Goal: Task Accomplishment & Management: Manage account settings

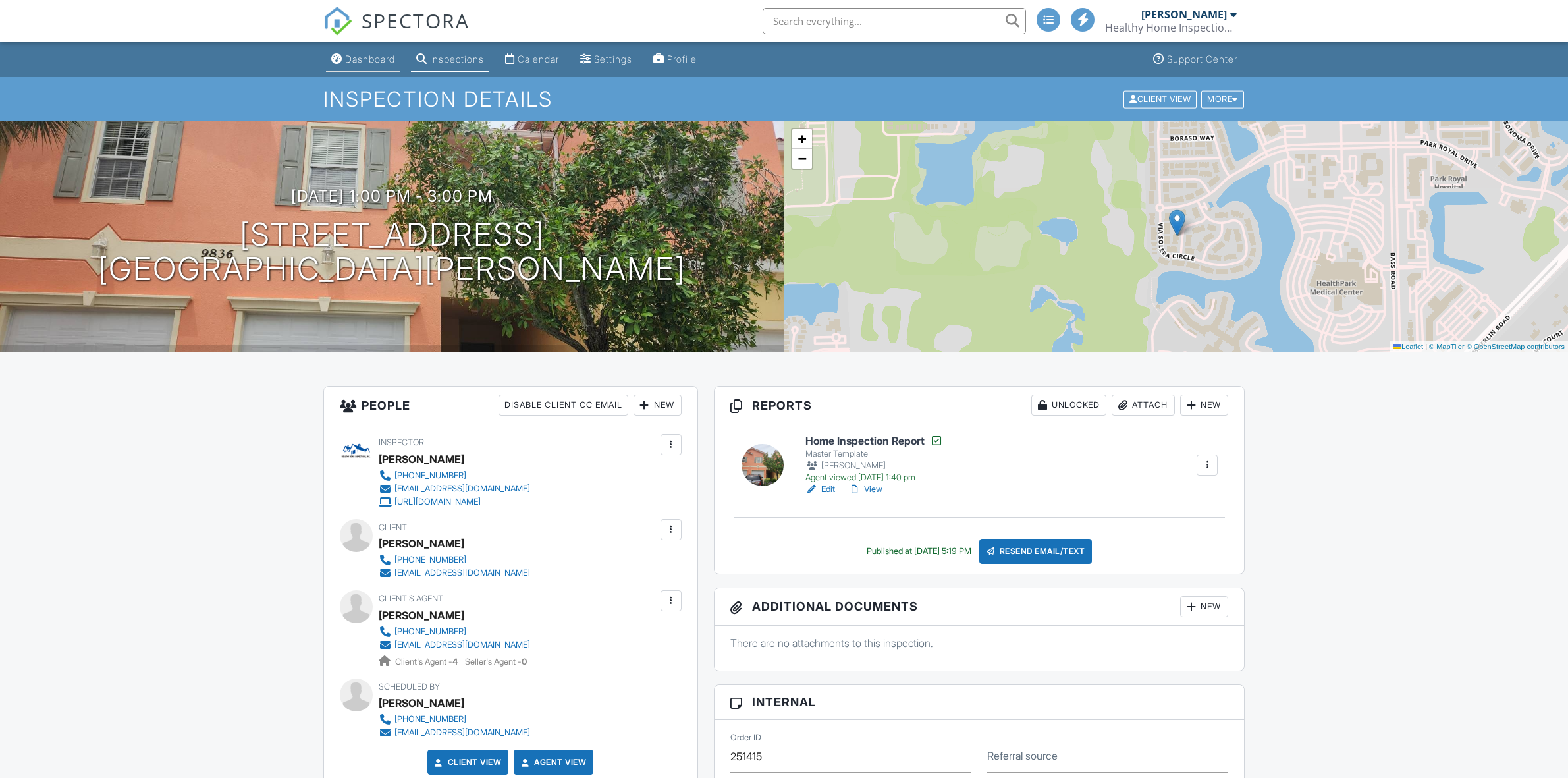
click at [371, 57] on div "Dashboard" at bounding box center [370, 59] width 50 height 11
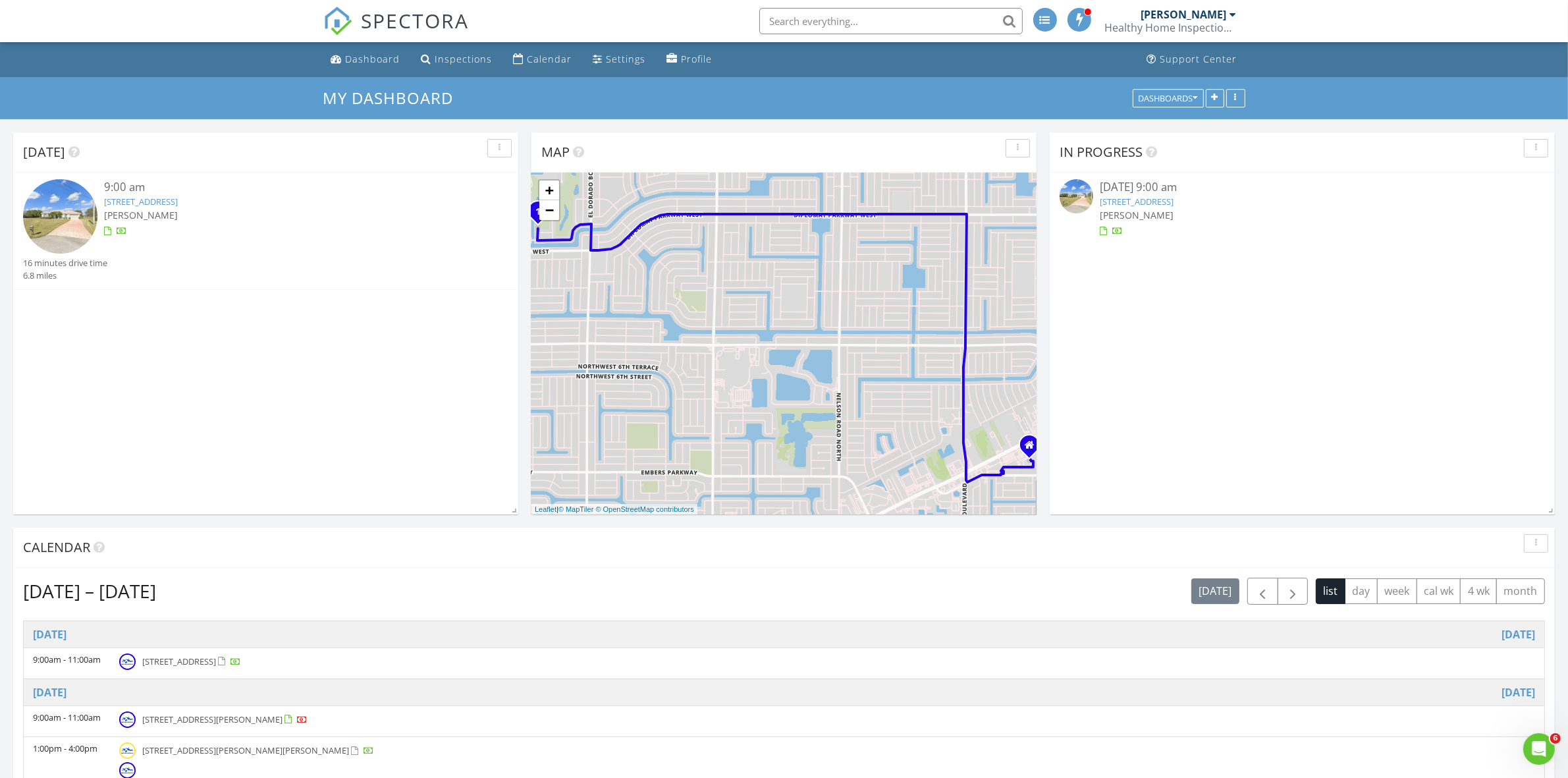
click at [177, 199] on link "[STREET_ADDRESS]" at bounding box center [141, 201] width 74 height 12
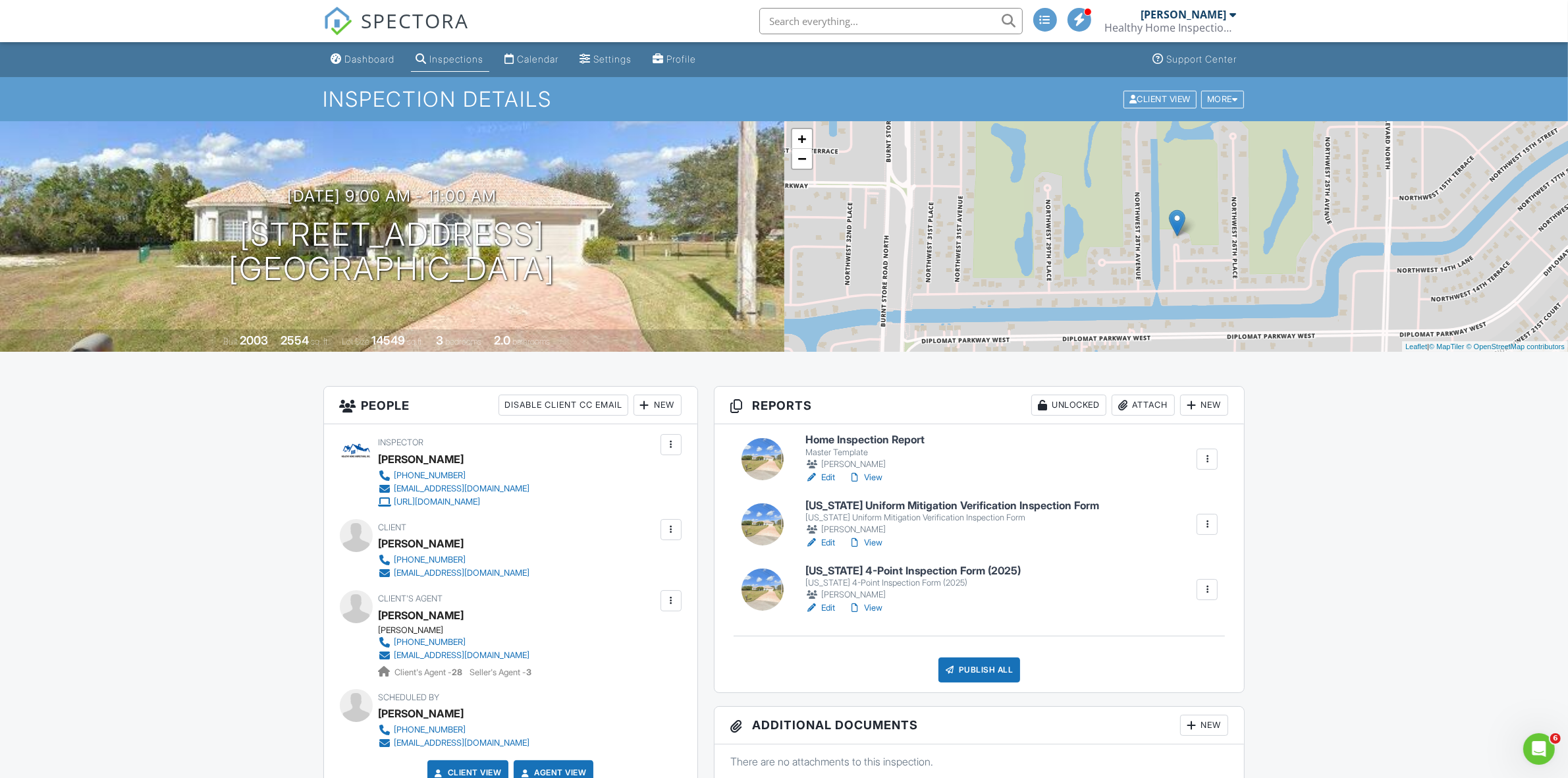
click at [830, 606] on link "Edit" at bounding box center [820, 608] width 30 height 13
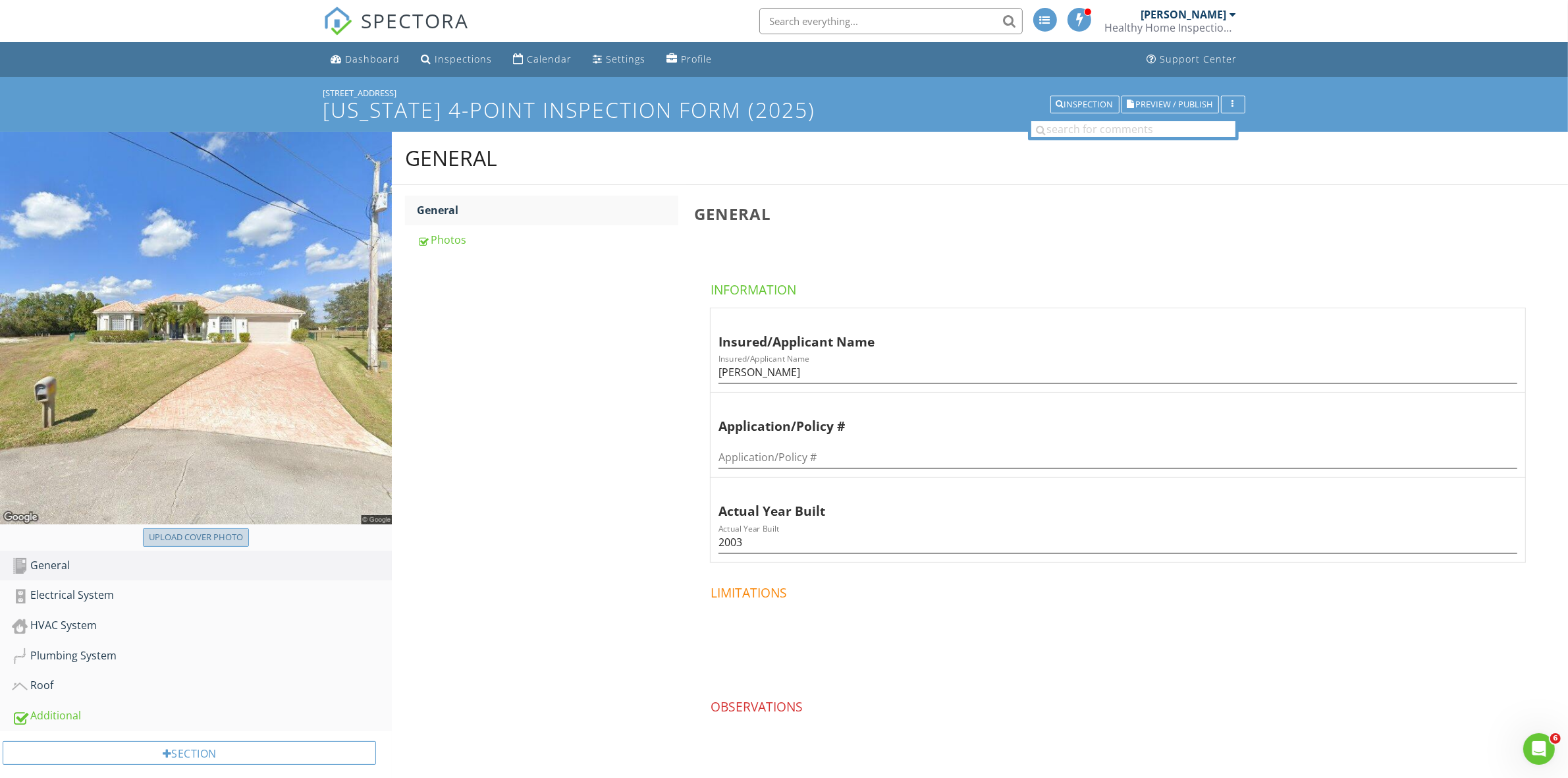
click at [221, 544] on div "Upload cover photo" at bounding box center [196, 538] width 94 height 13
type input "C:\fakepath\2025-7-27-1[1].jpg"
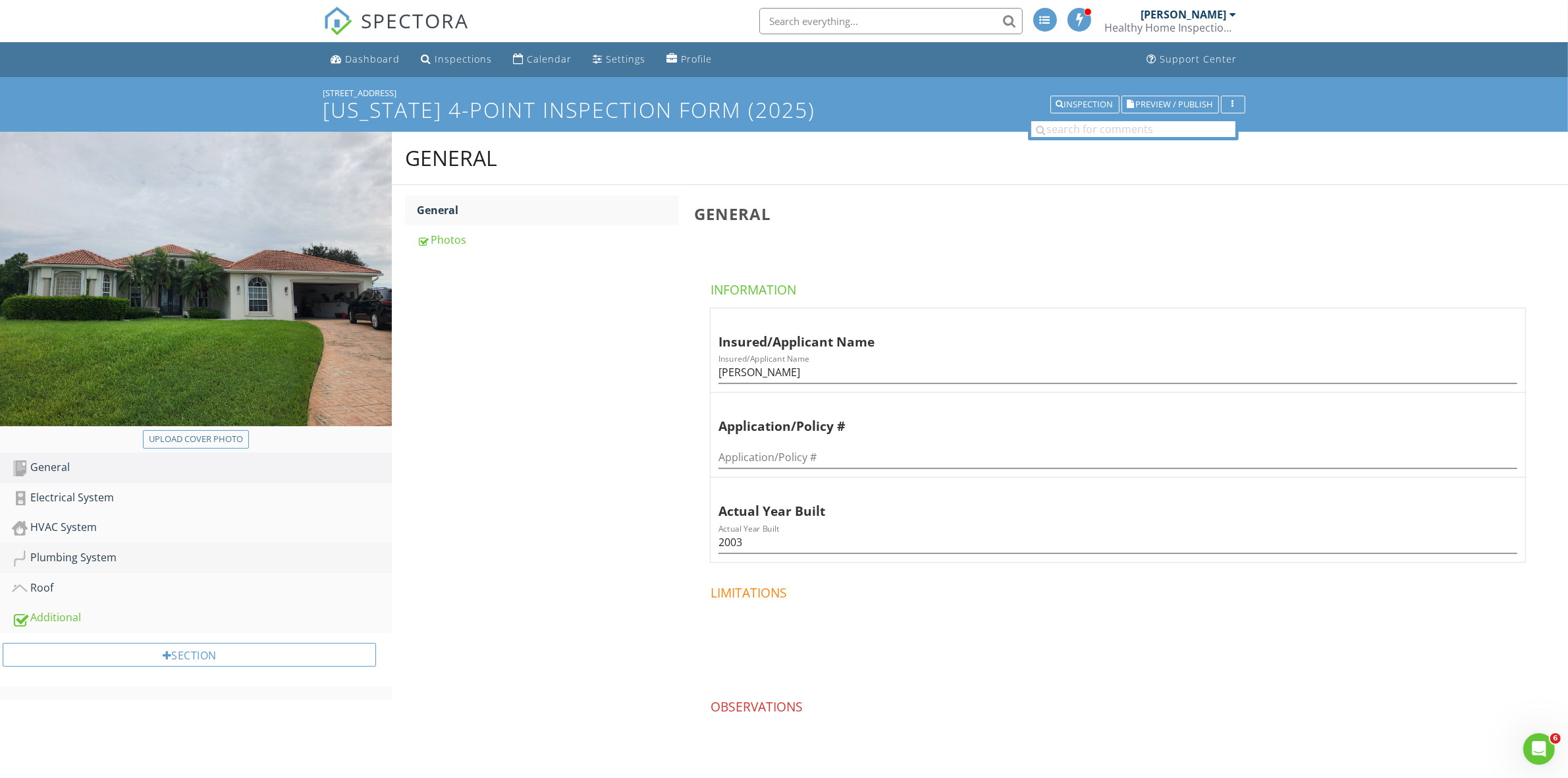
click at [68, 548] on link "Plumbing System" at bounding box center [202, 558] width 380 height 31
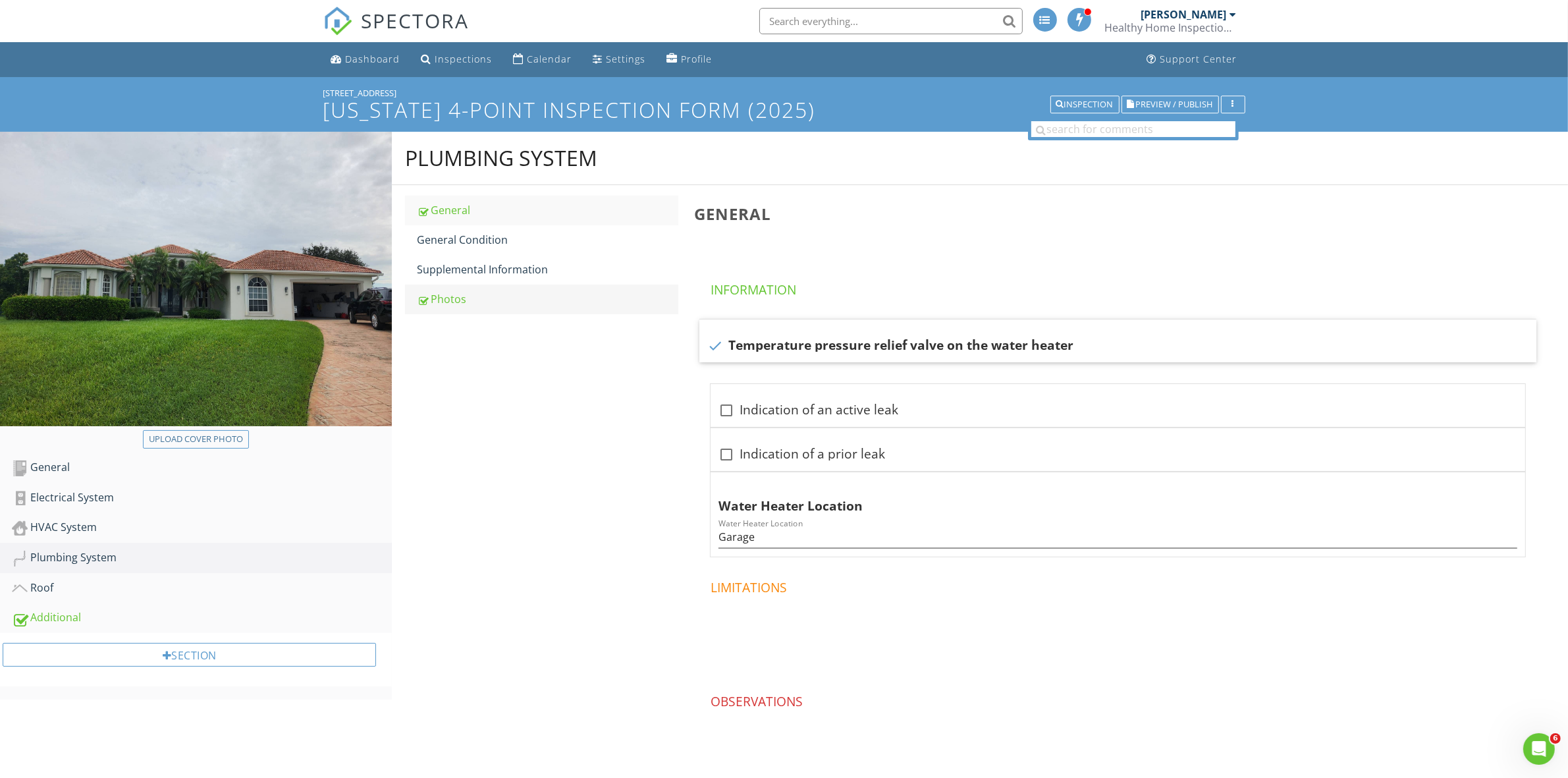
click at [465, 294] on div "Photos" at bounding box center [547, 298] width 261 height 16
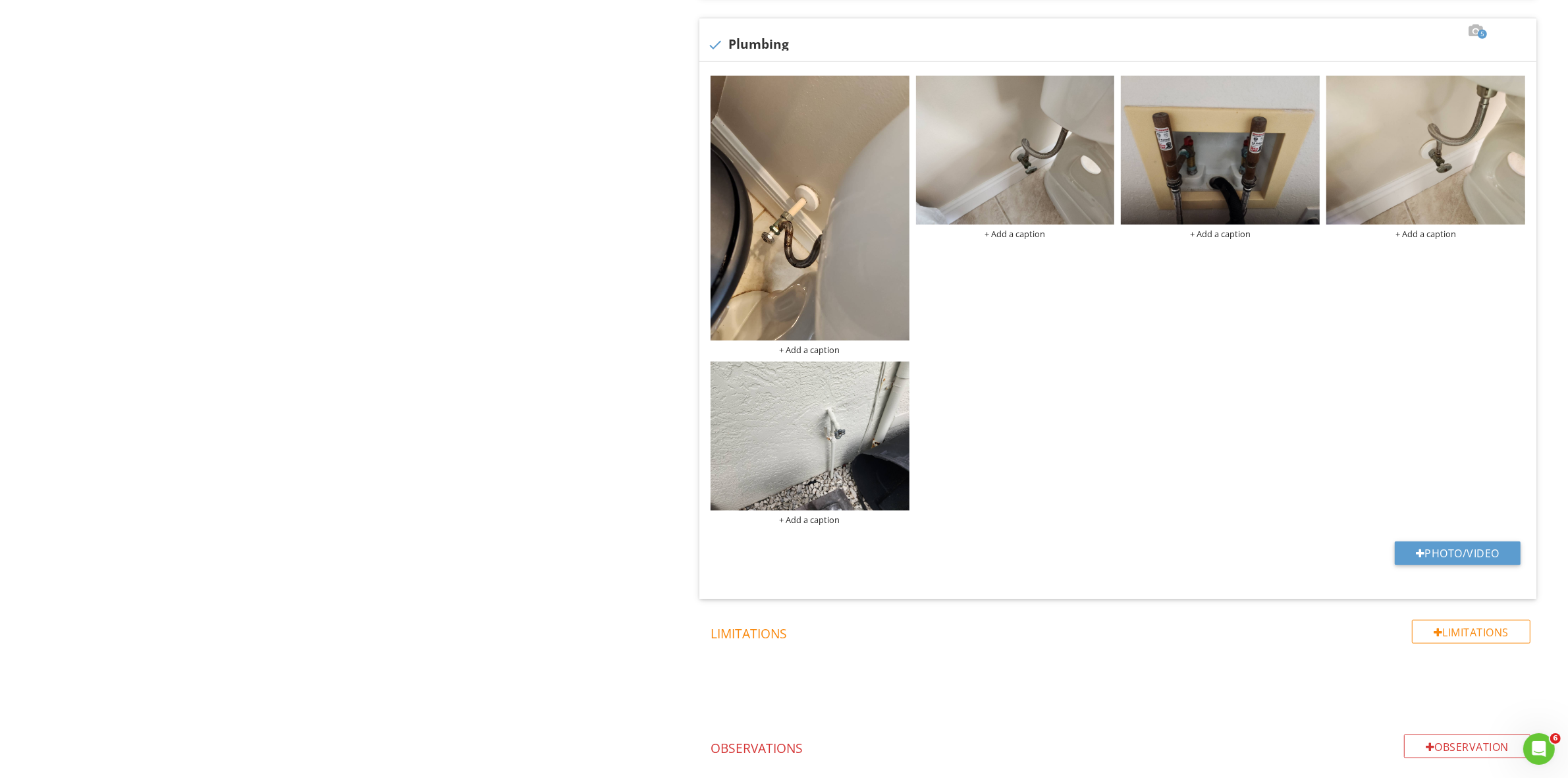
scroll to position [1284, 0]
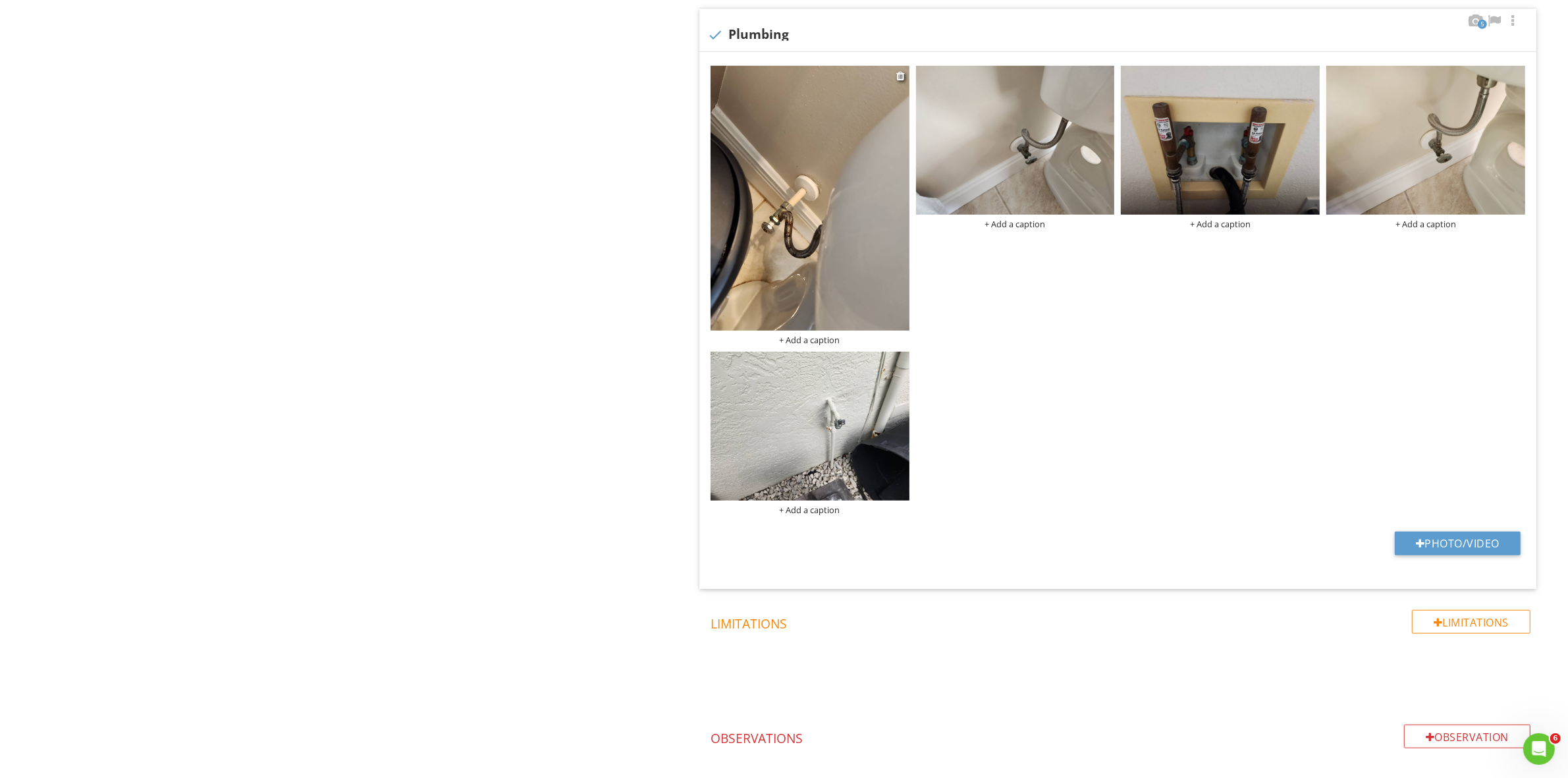
click at [769, 257] on img at bounding box center [810, 198] width 199 height 265
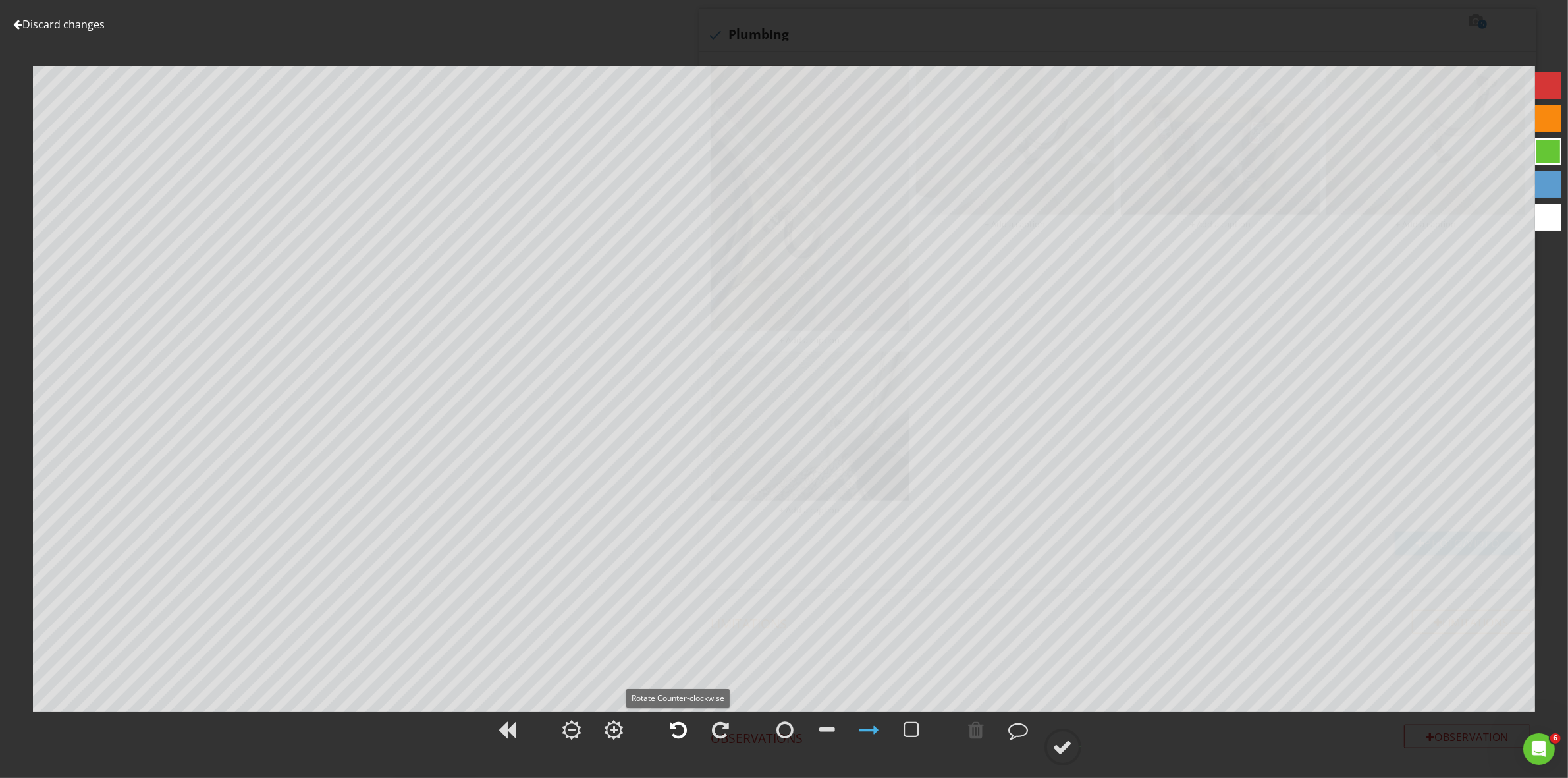
click at [675, 728] on div at bounding box center [678, 730] width 17 height 19
click at [1063, 747] on div at bounding box center [1062, 747] width 19 height 19
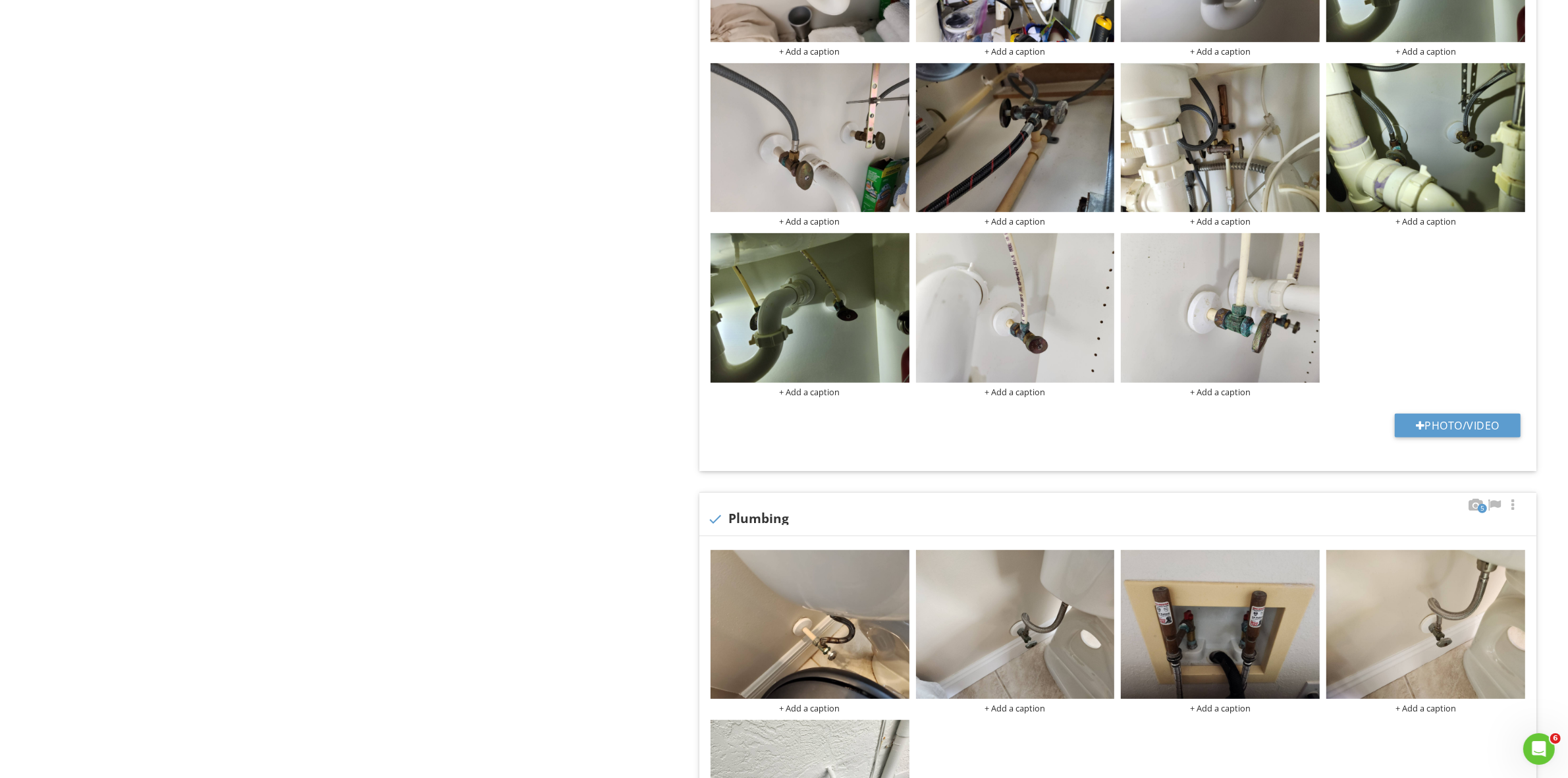
scroll to position [688, 0]
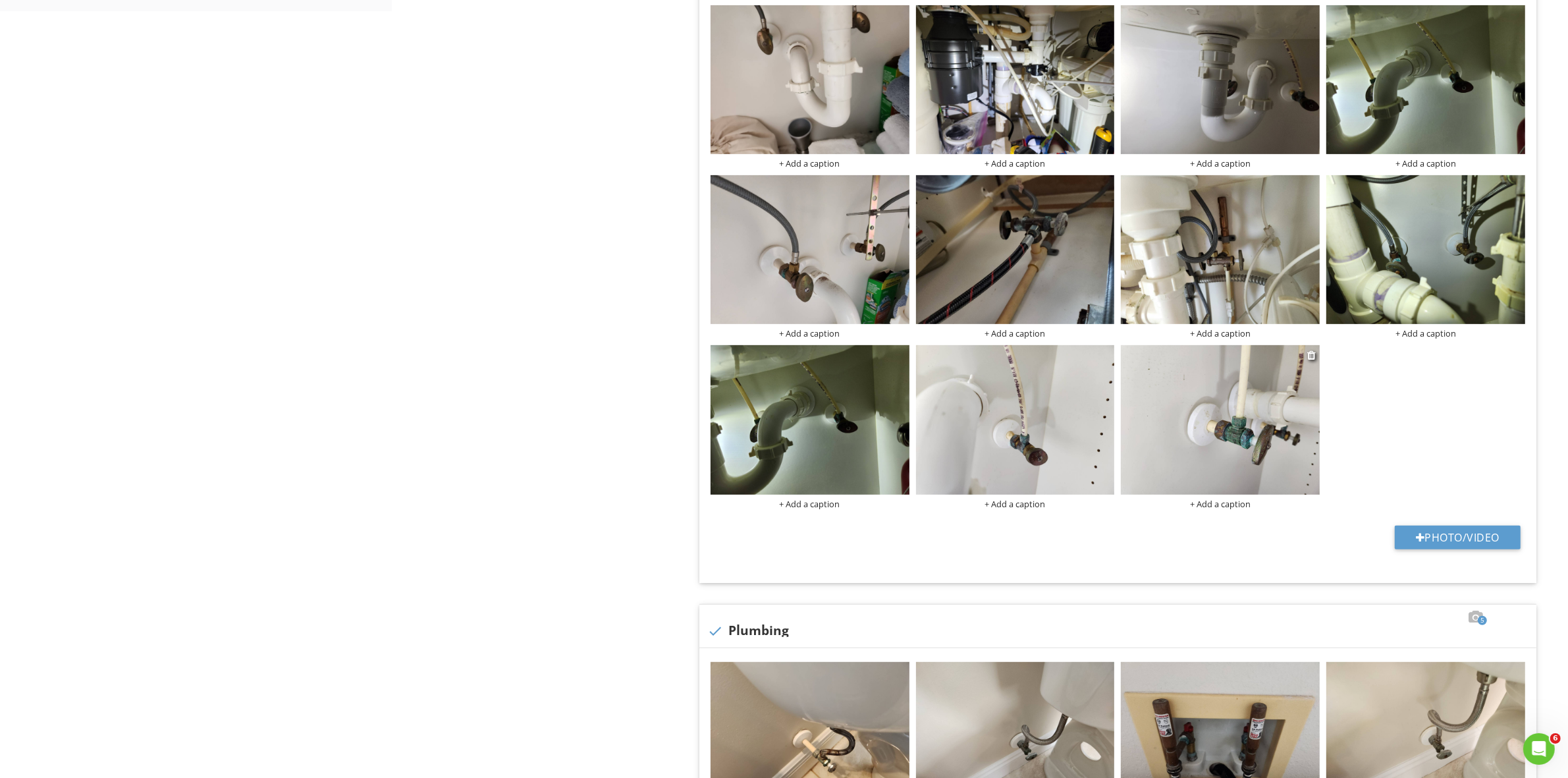
click at [1232, 443] on img at bounding box center [1220, 420] width 199 height 149
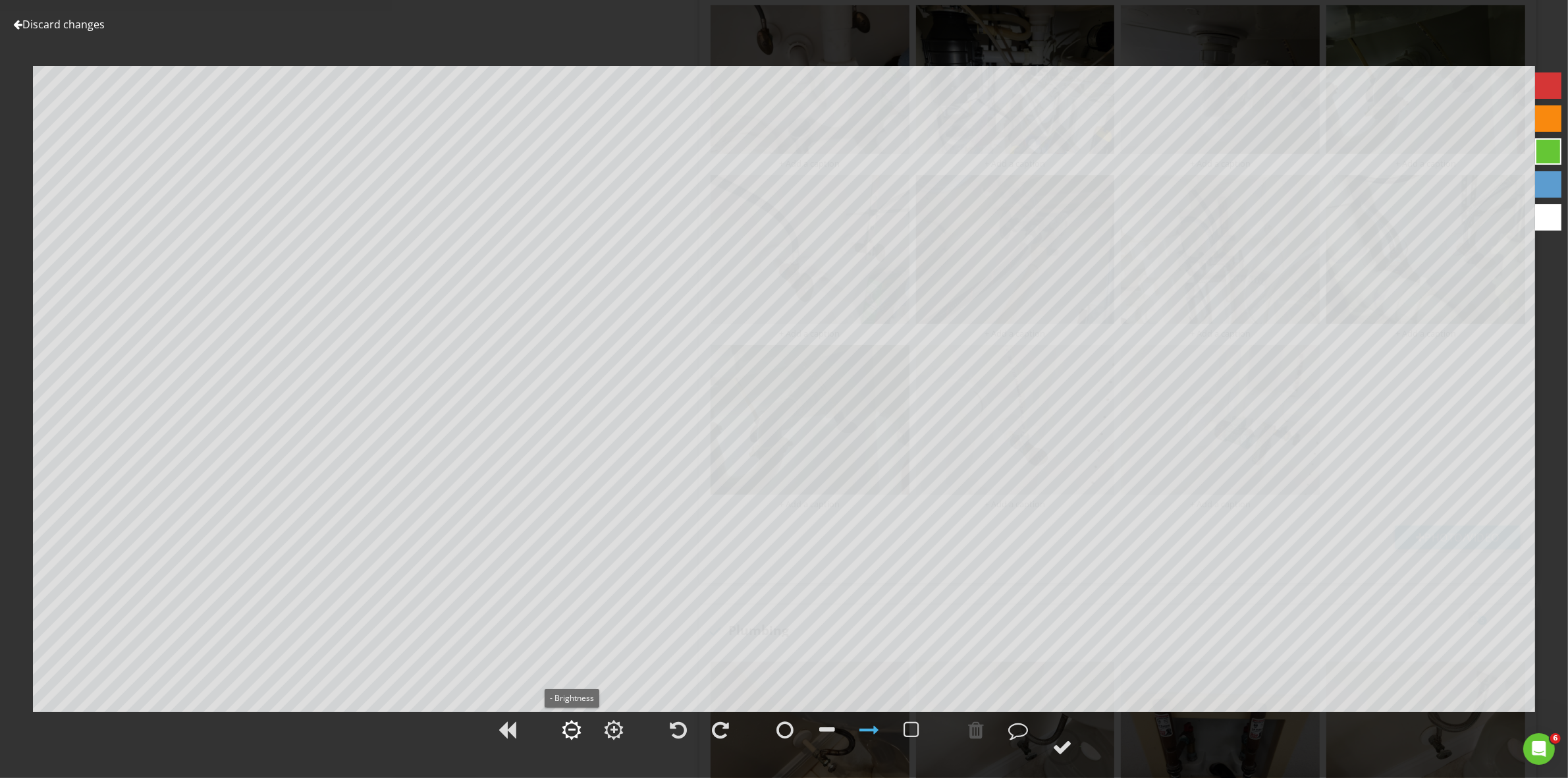
click at [578, 735] on div at bounding box center [572, 730] width 19 height 19
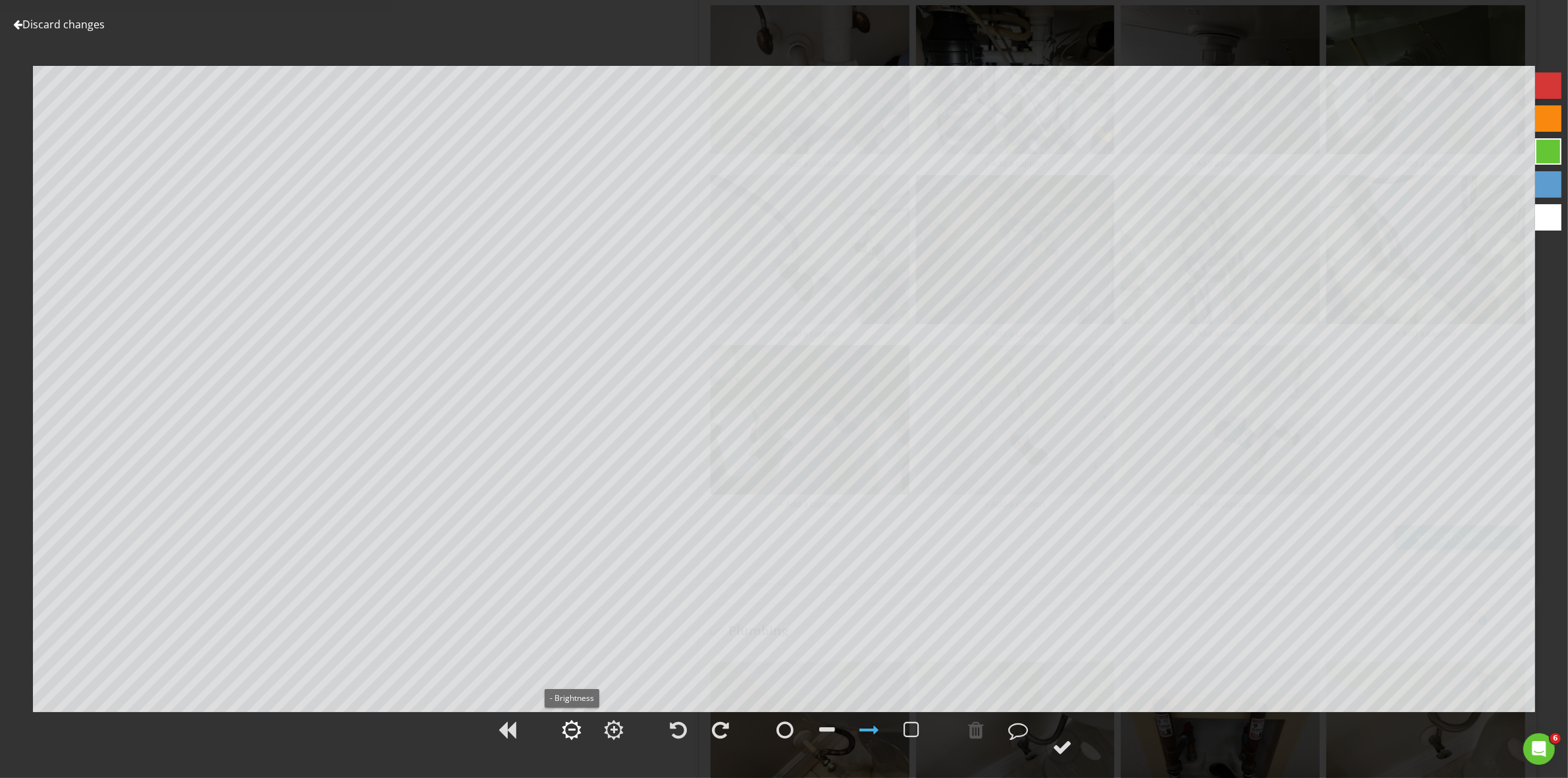
click at [578, 735] on div at bounding box center [572, 730] width 19 height 19
click at [607, 732] on div at bounding box center [614, 730] width 19 height 19
click at [1071, 748] on div at bounding box center [1062, 747] width 19 height 19
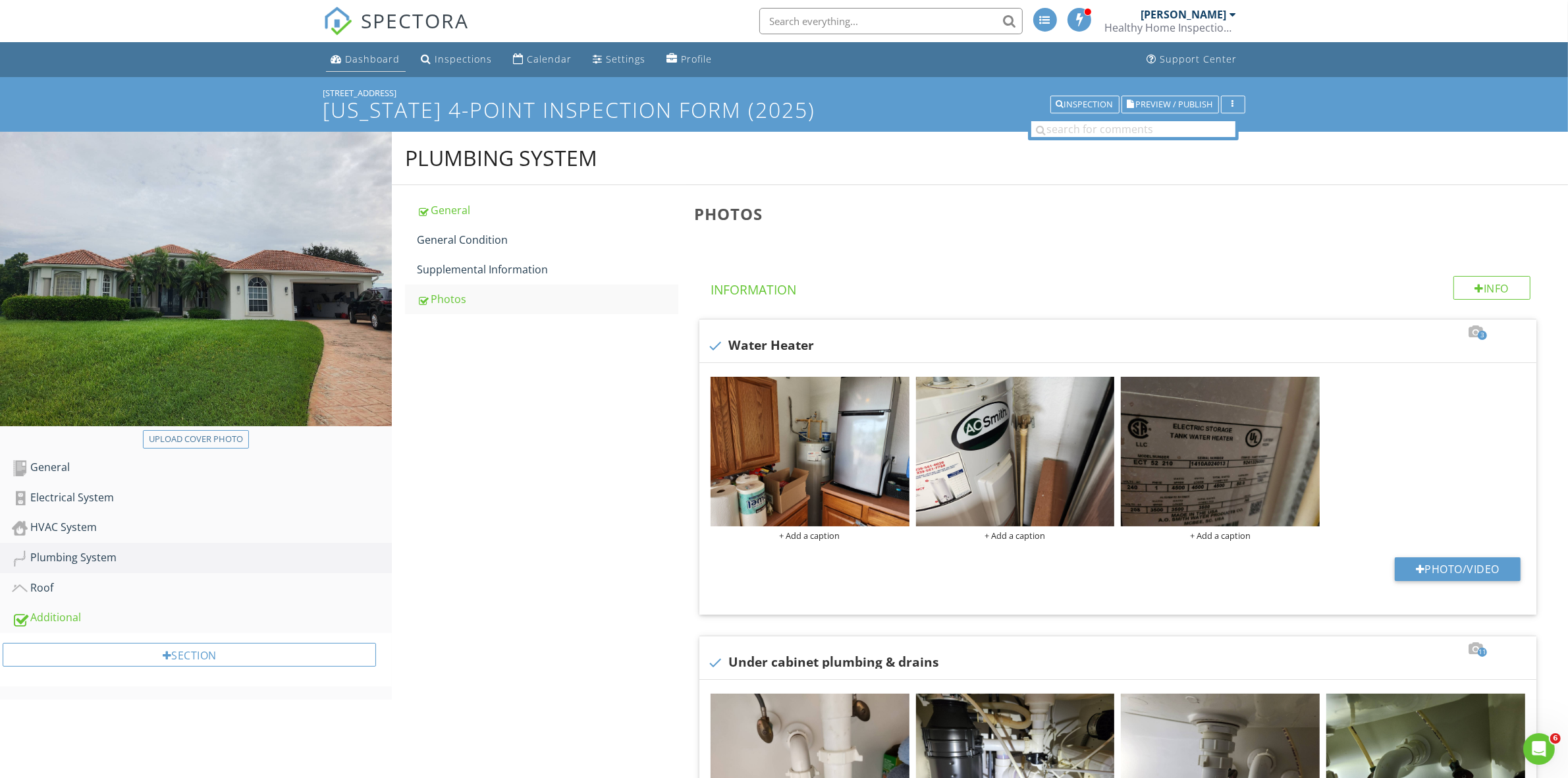
click at [363, 60] on div "Dashboard" at bounding box center [373, 59] width 54 height 13
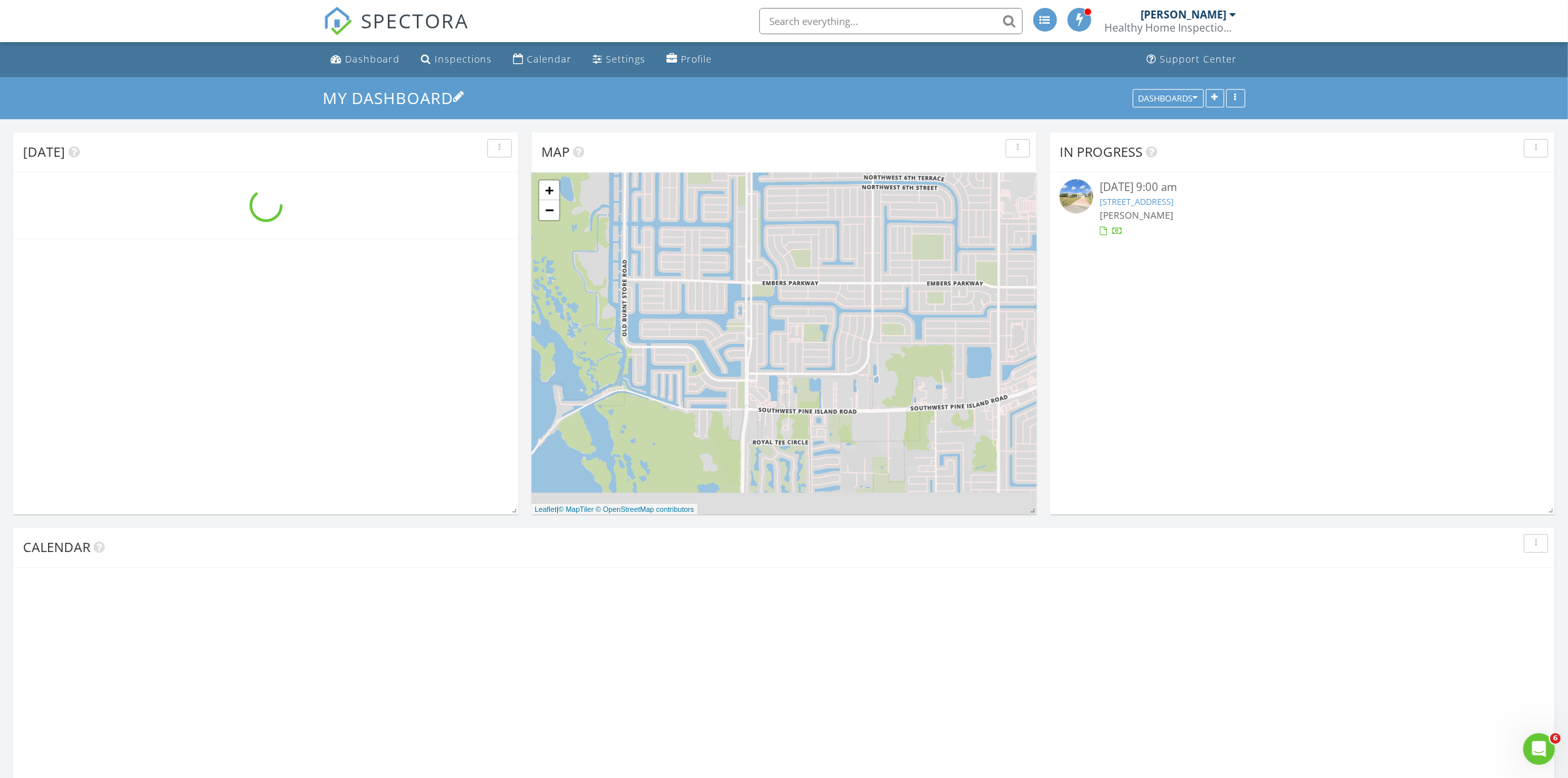
scroll to position [1224, 1593]
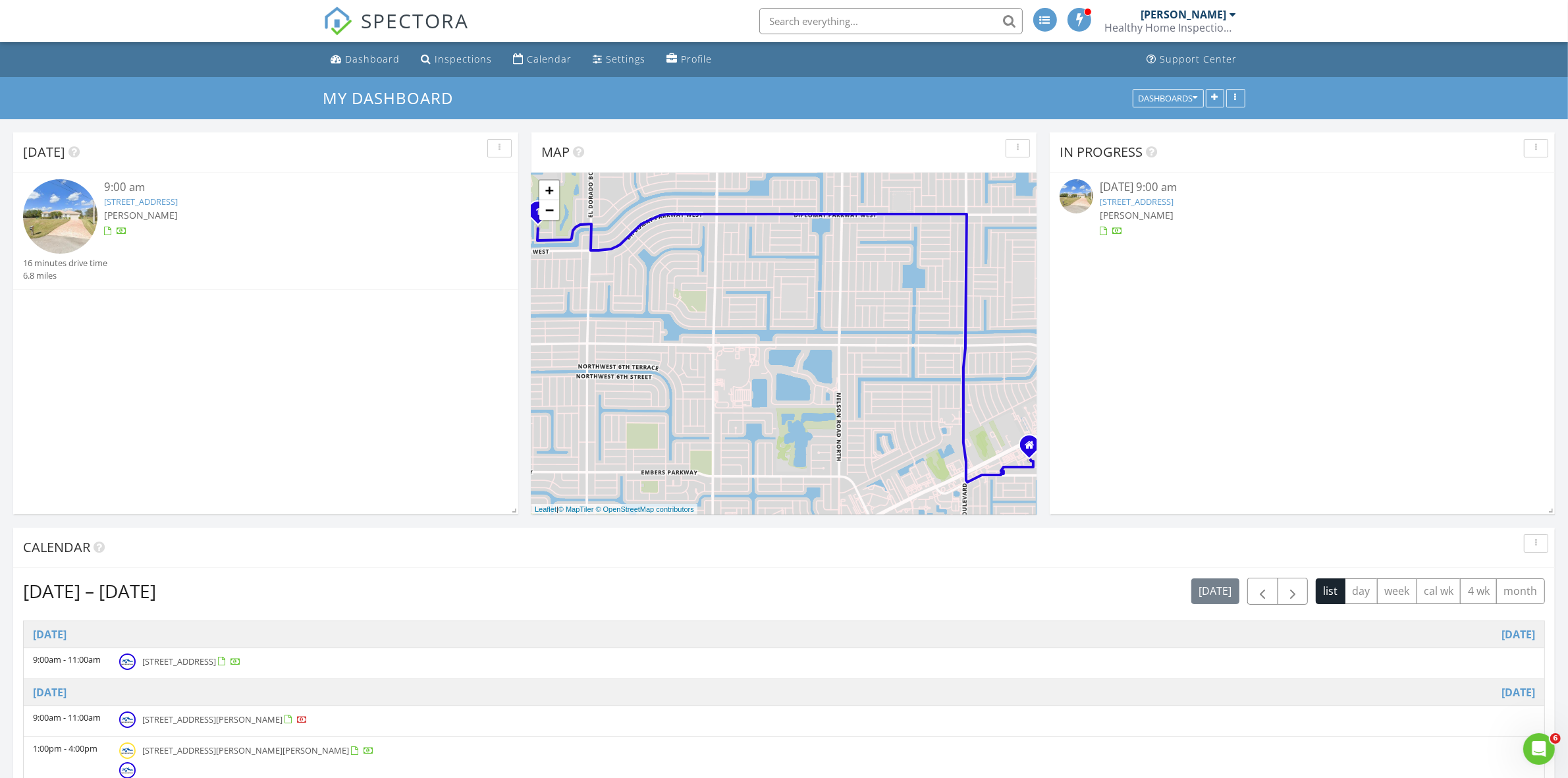
click at [177, 201] on link "1511 NW 27th Place, Cape Coral, FL 33993" at bounding box center [141, 201] width 74 height 12
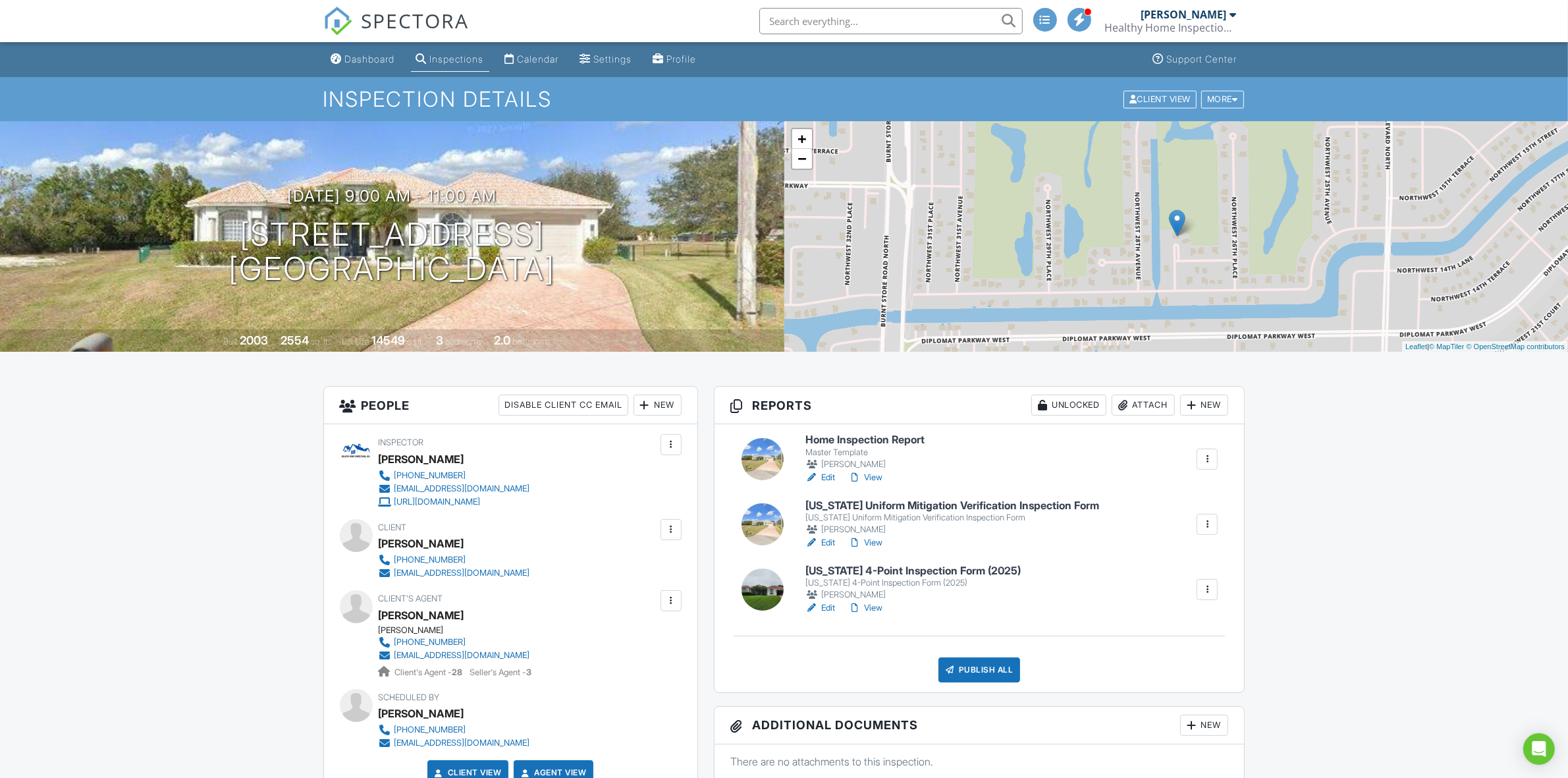
click at [828, 544] on link "Edit" at bounding box center [820, 543] width 30 height 13
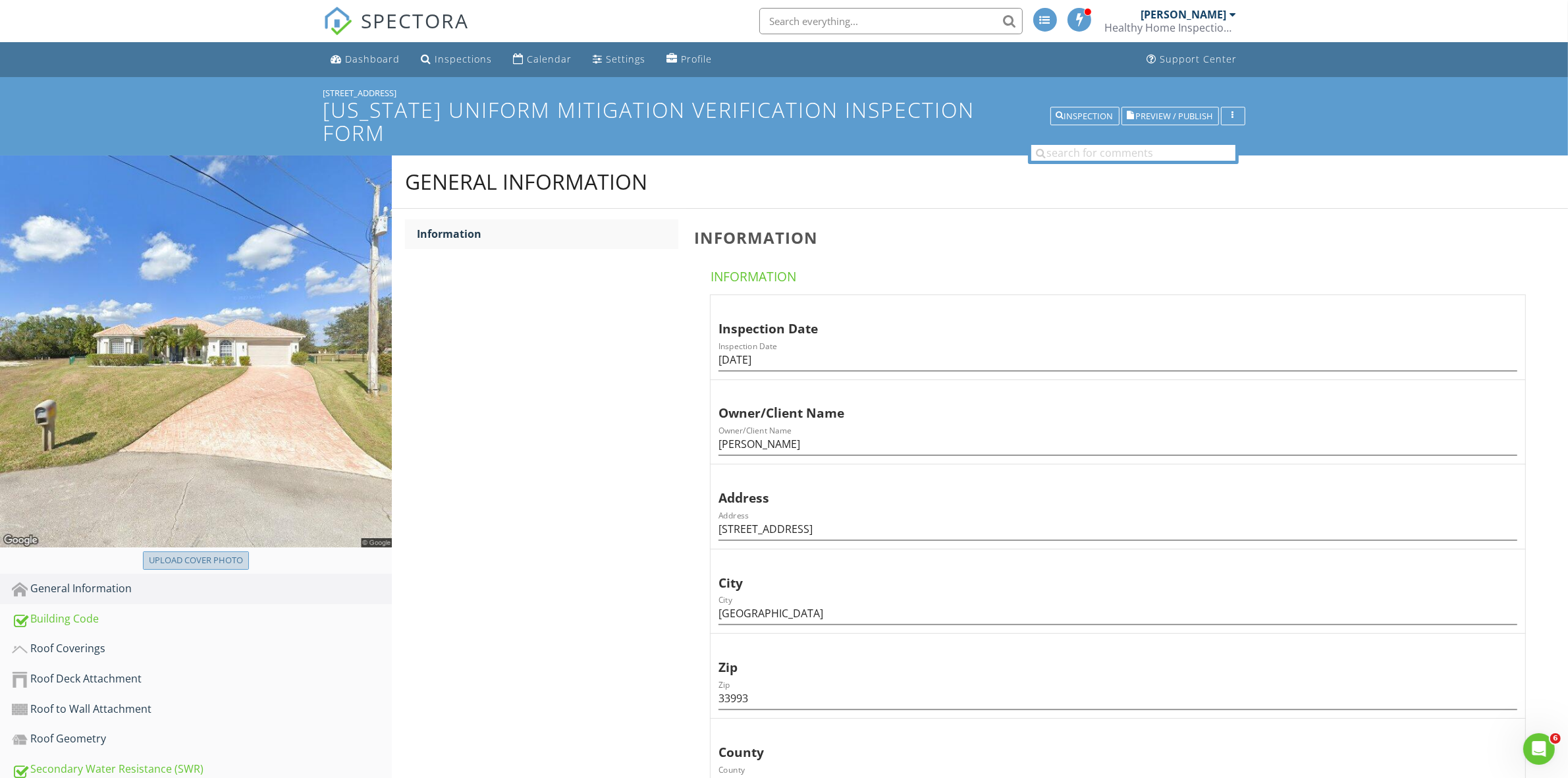
click at [232, 554] on div "Upload cover photo" at bounding box center [196, 561] width 94 height 13
type input "C:\fakepath\2025-7-27-1[1].jpg"
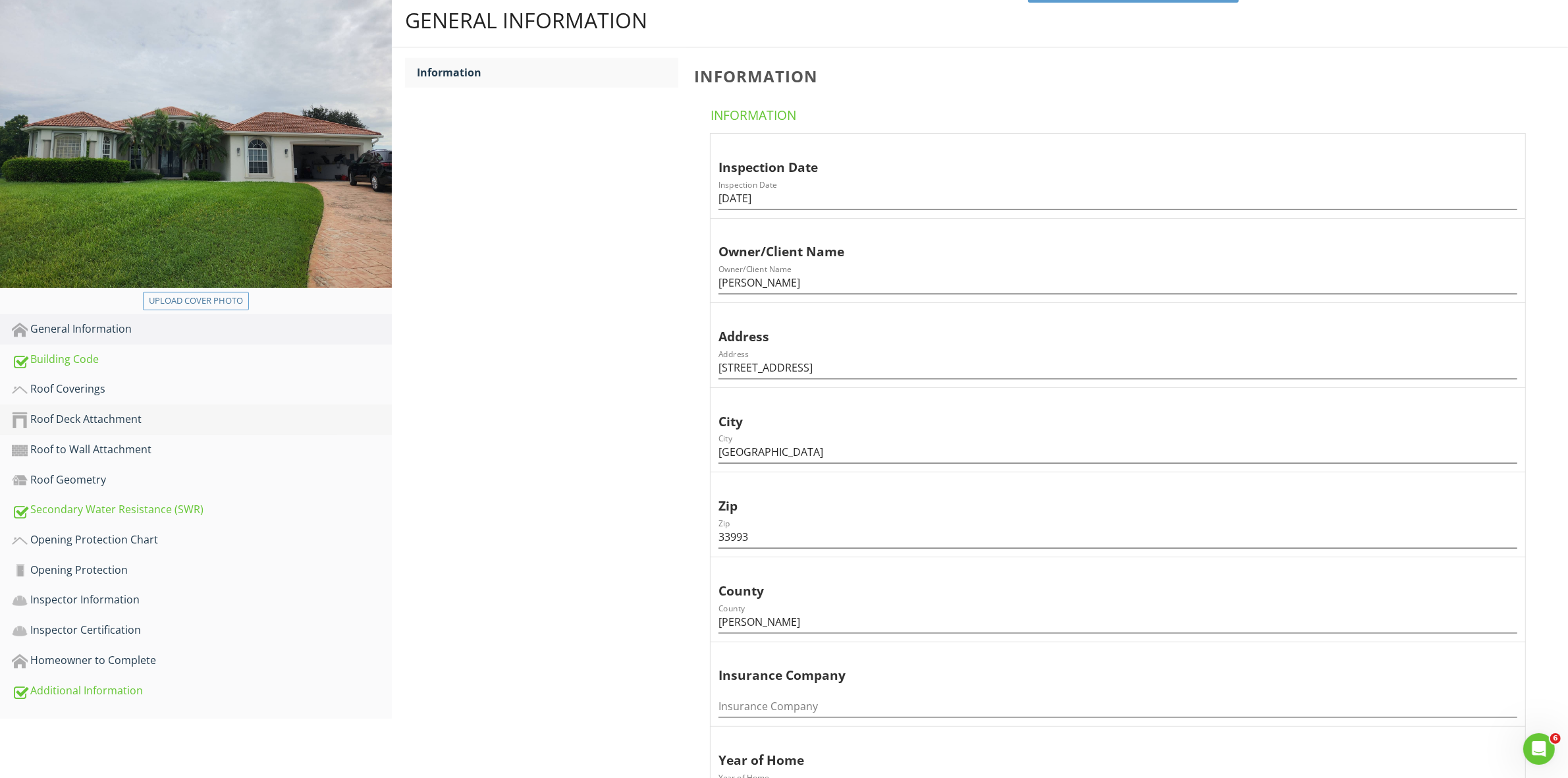
scroll to position [198, 0]
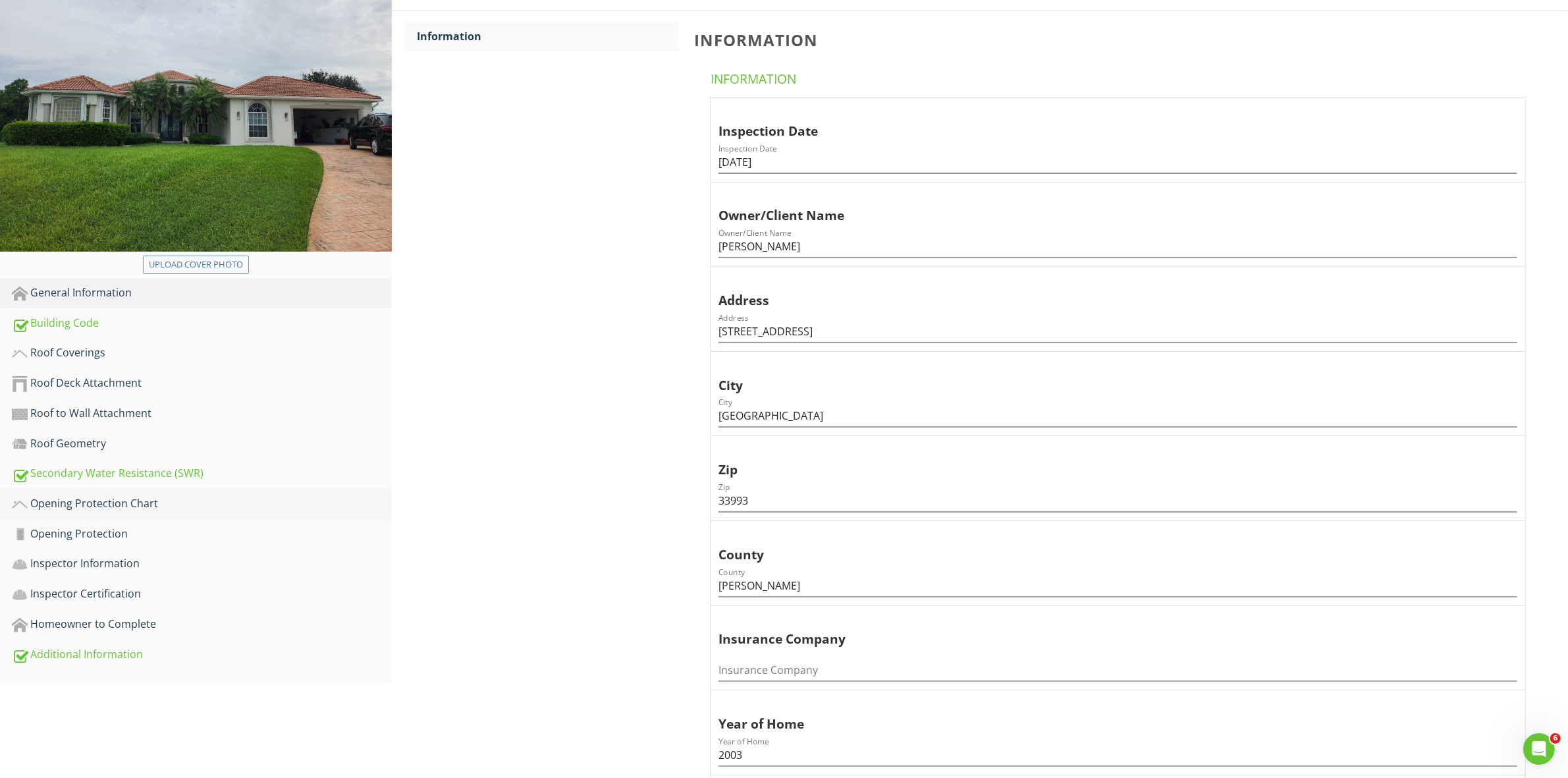
click at [110, 495] on div "Opening Protection Chart" at bounding box center [202, 503] width 380 height 17
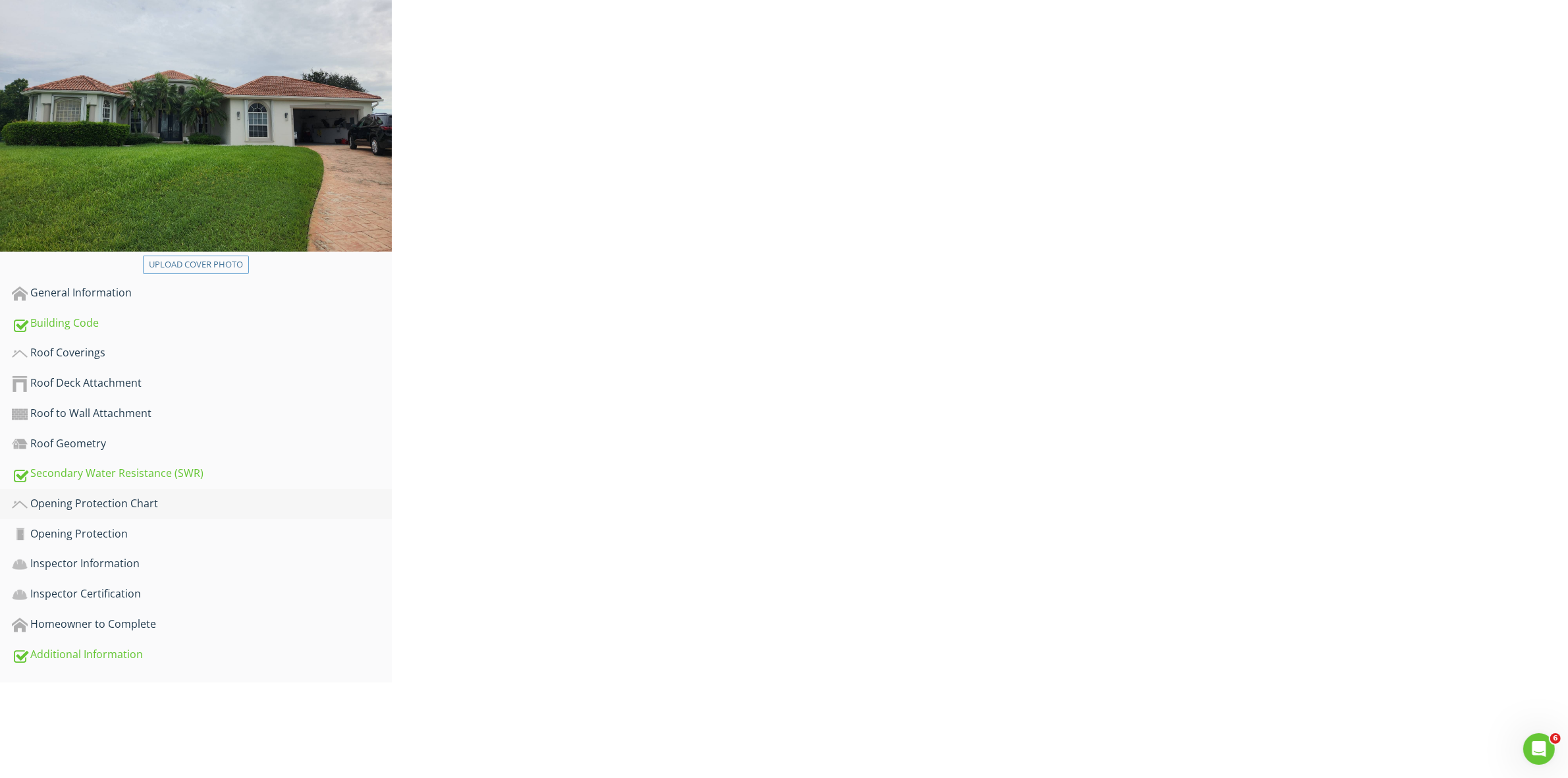
scroll to position [77, 0]
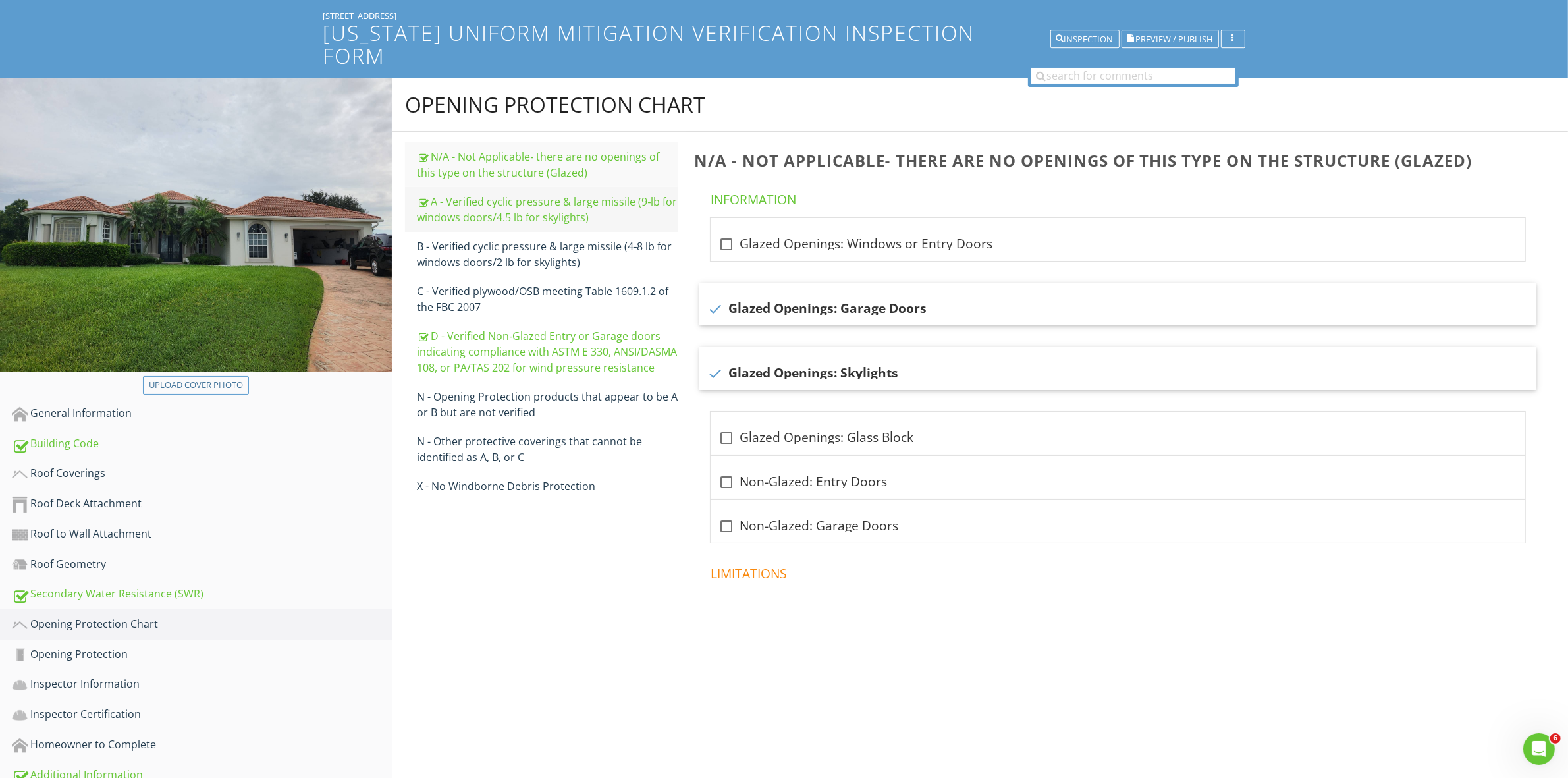
click at [552, 194] on div "A - Verified cyclic pressure & large missile (9‐lb for windows doors/4.5 lb for…" at bounding box center [547, 210] width 261 height 31
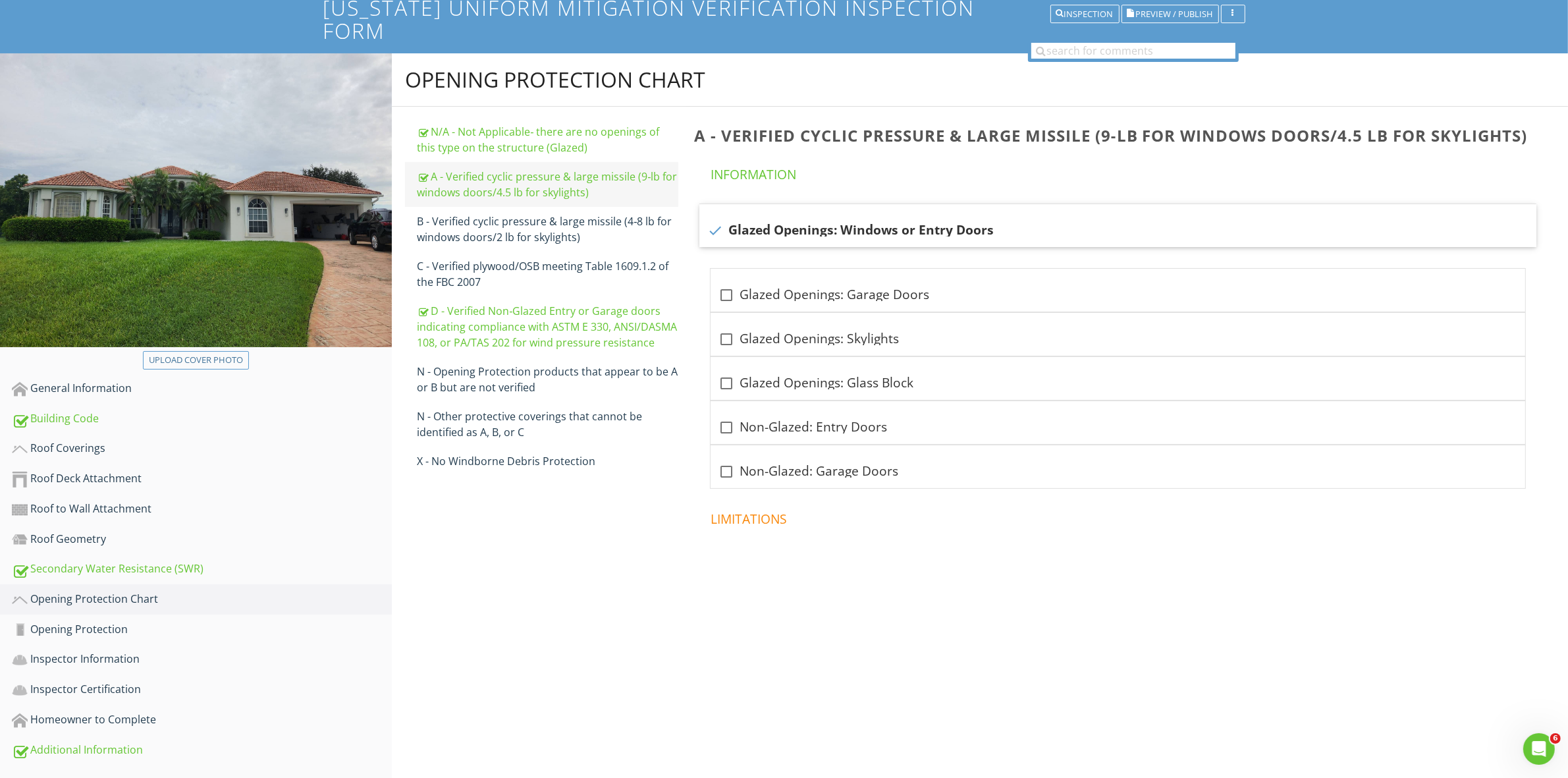
scroll to position [77, 0]
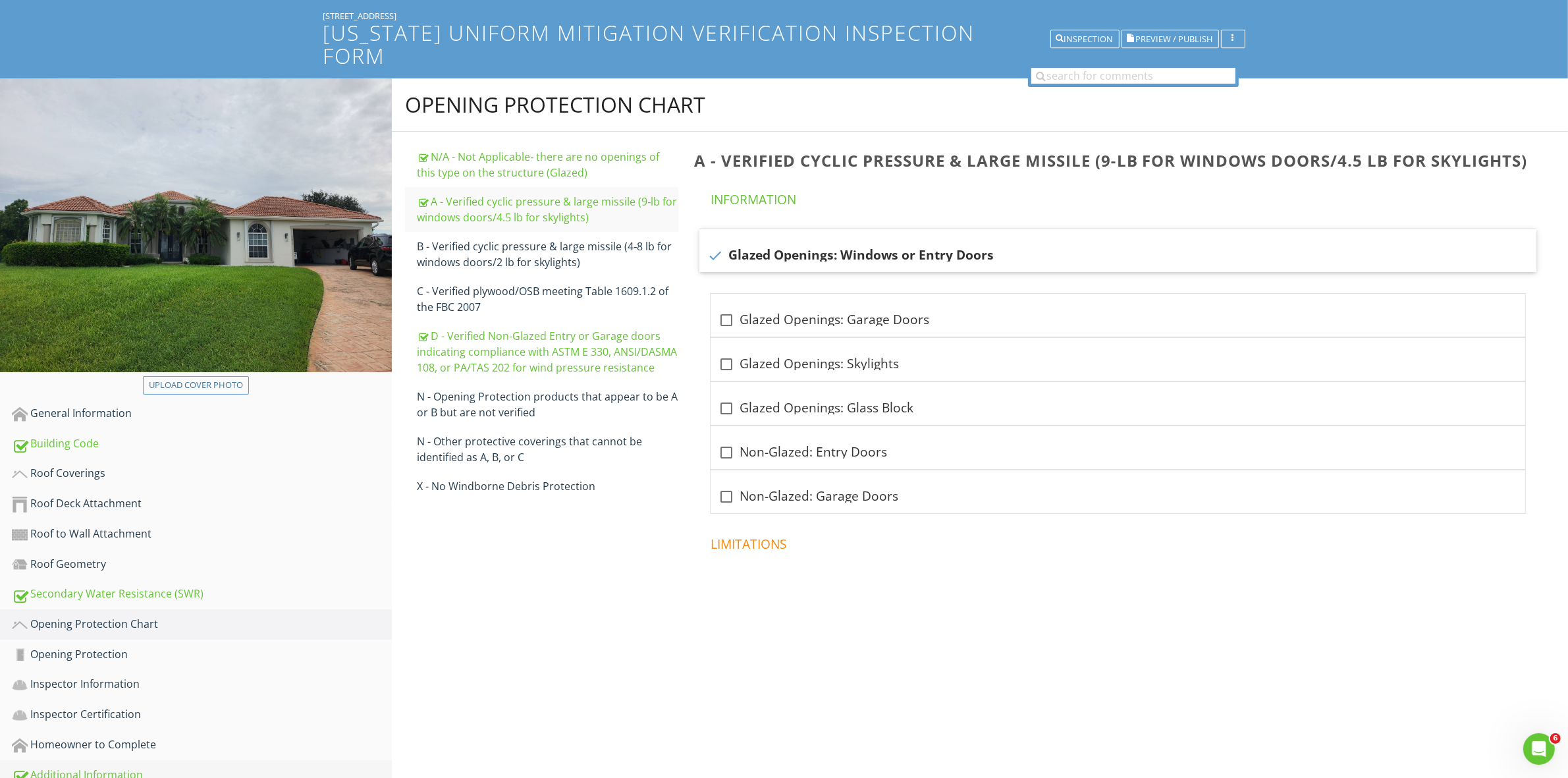
click at [98, 767] on div "Additional Information" at bounding box center [202, 775] width 380 height 17
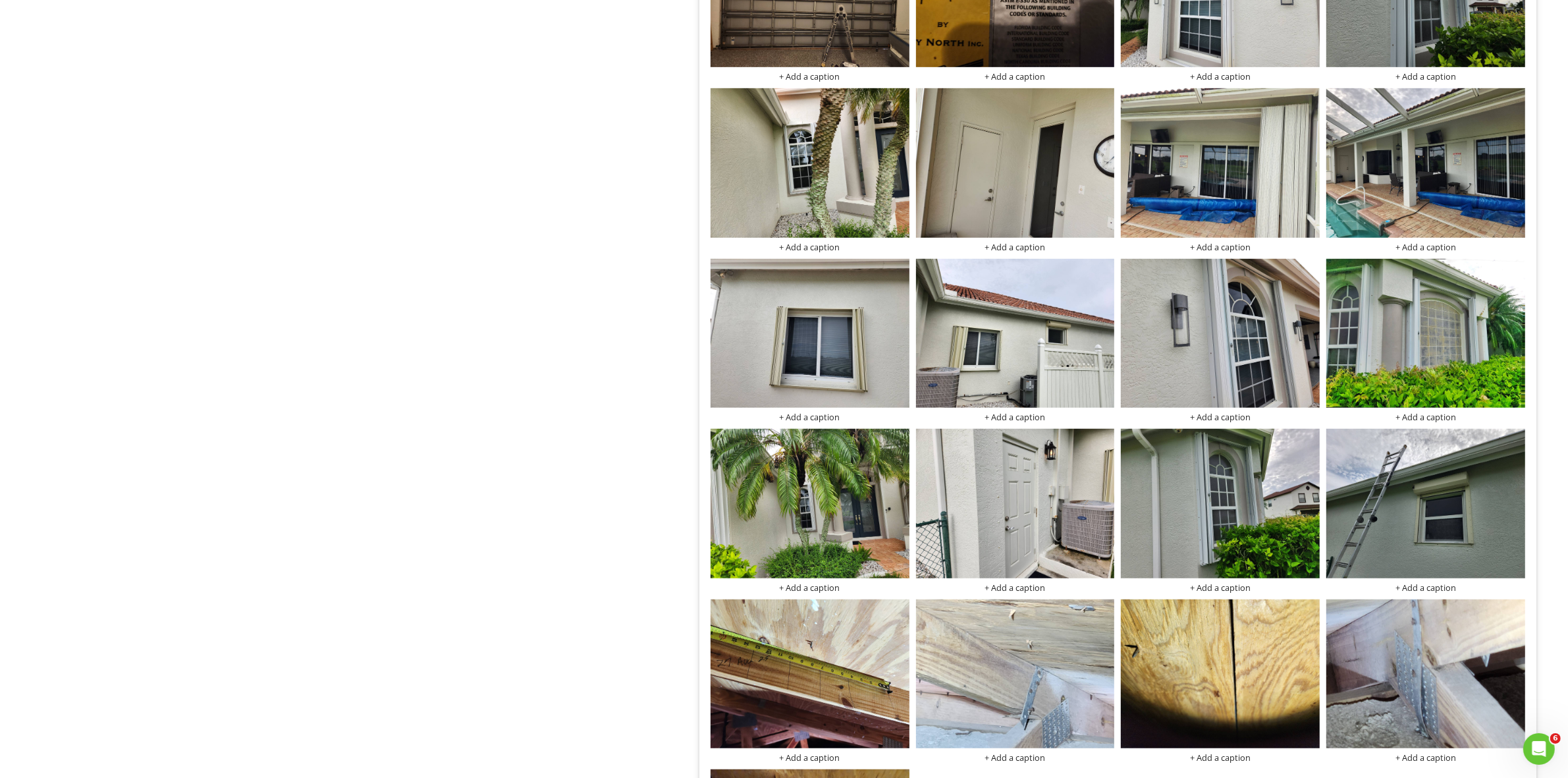
scroll to position [939, 0]
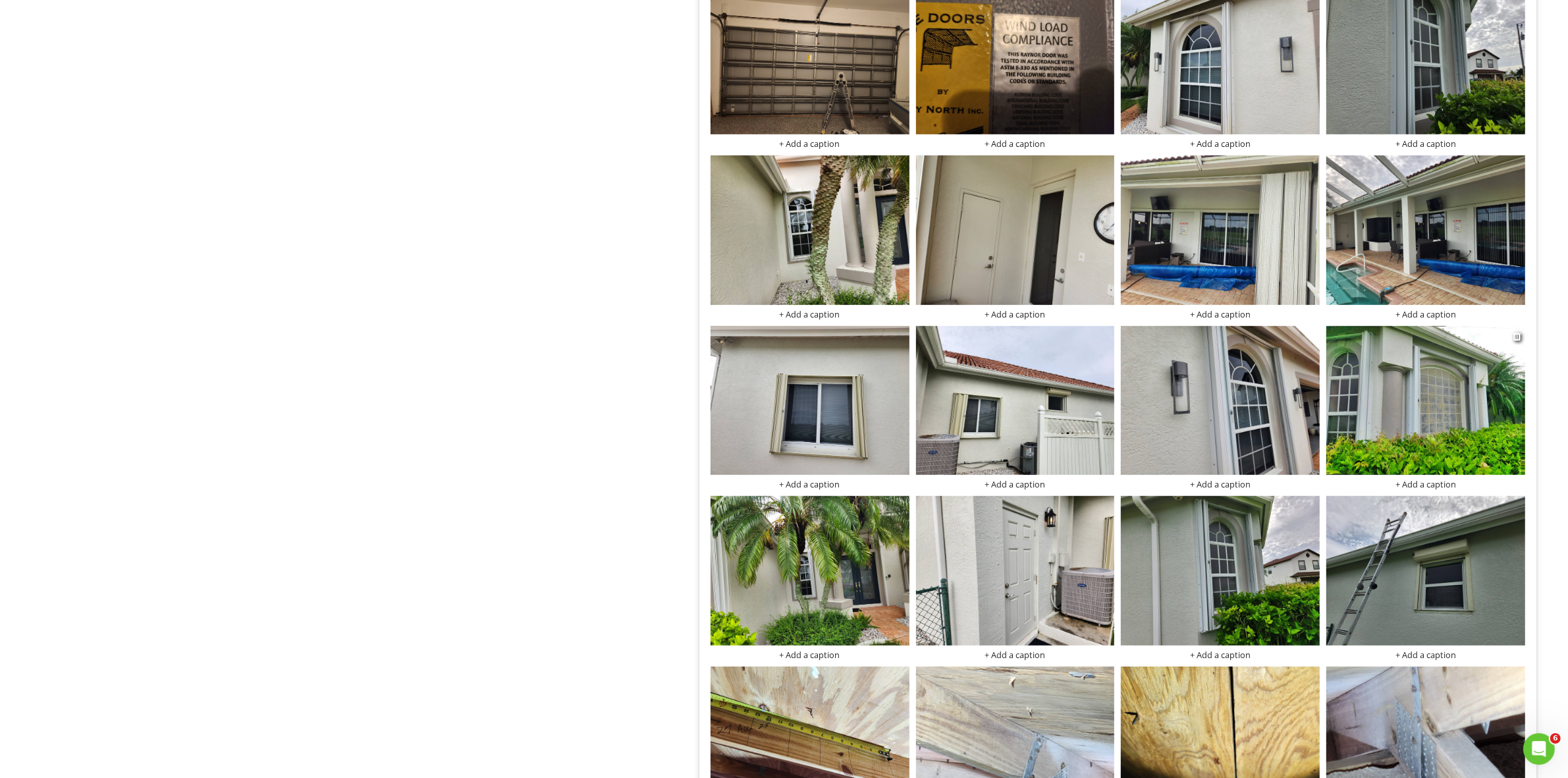
click at [1428, 376] on img at bounding box center [1426, 401] width 199 height 149
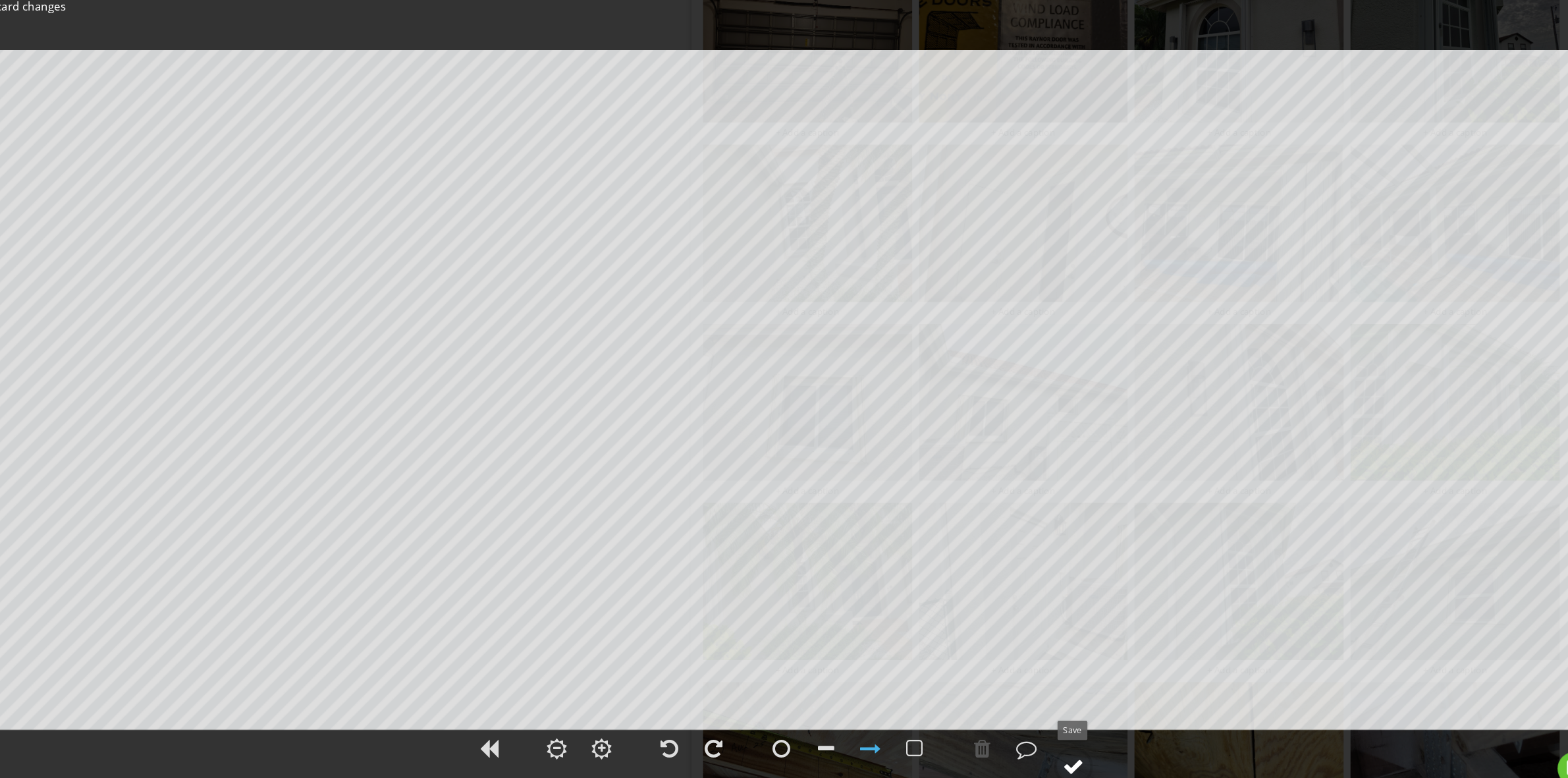
click at [1065, 749] on div at bounding box center [1062, 747] width 19 height 19
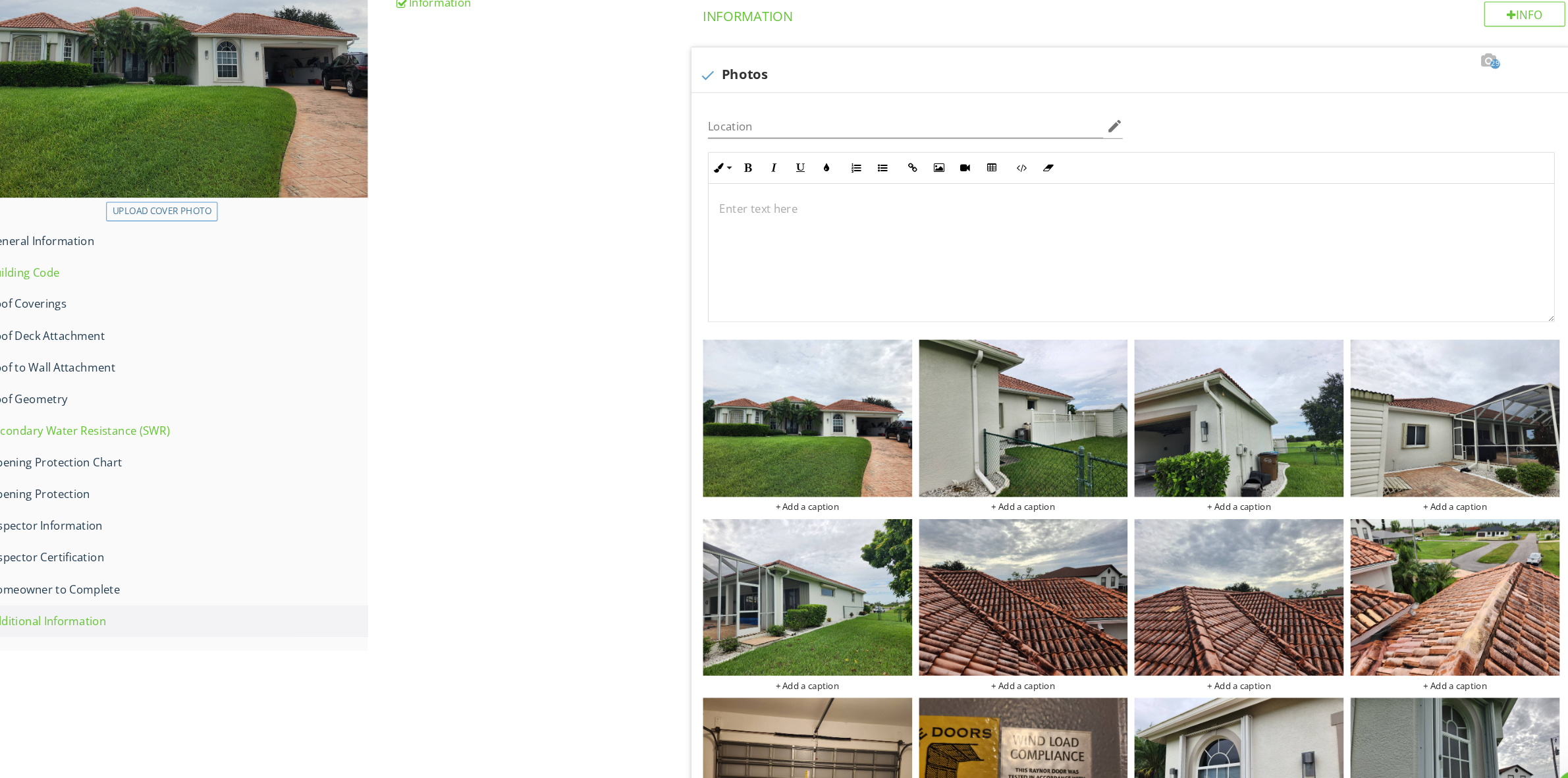
scroll to position [166, 0]
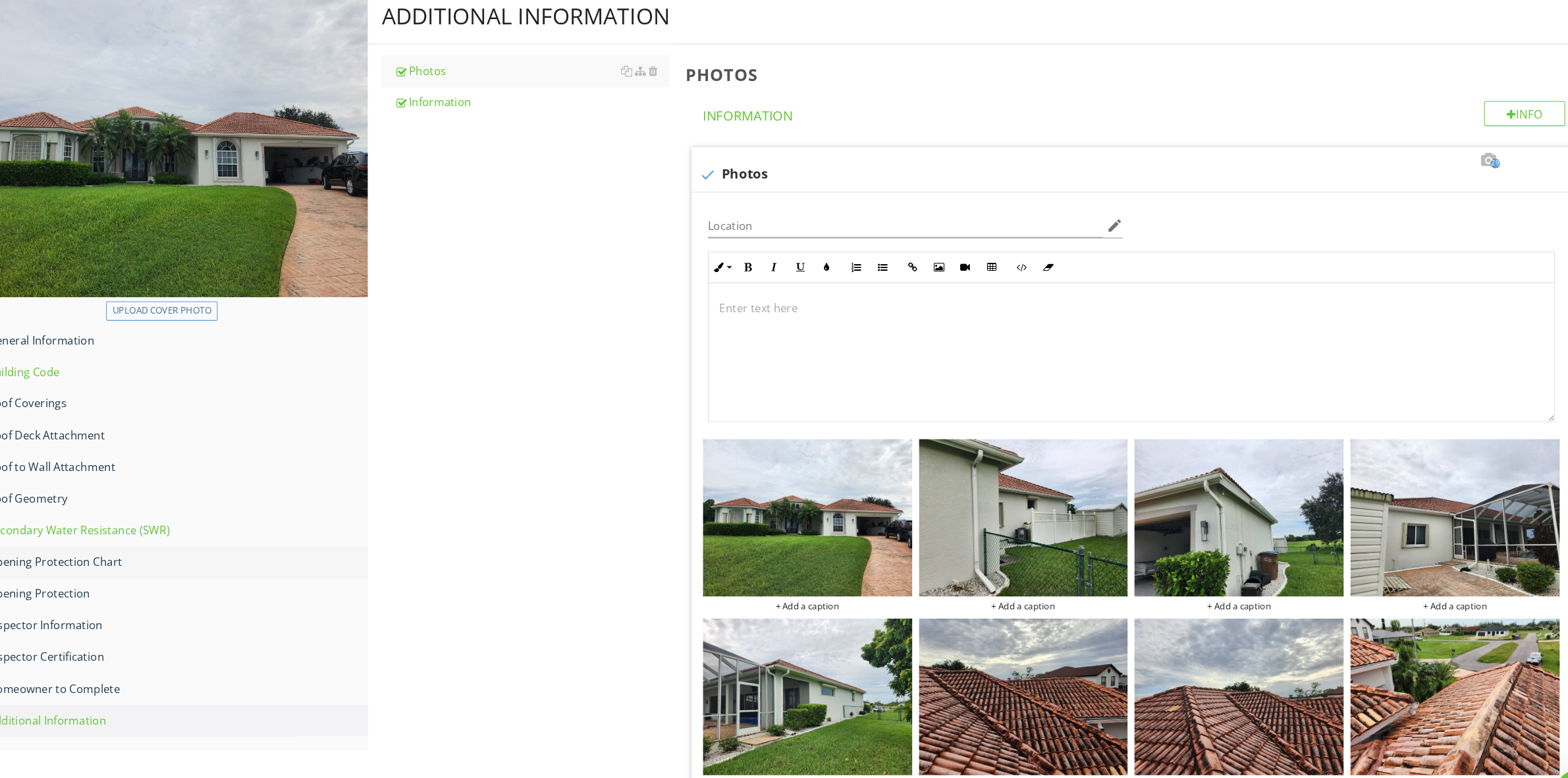
click at [106, 527] on div "Opening Protection Chart" at bounding box center [202, 535] width 380 height 17
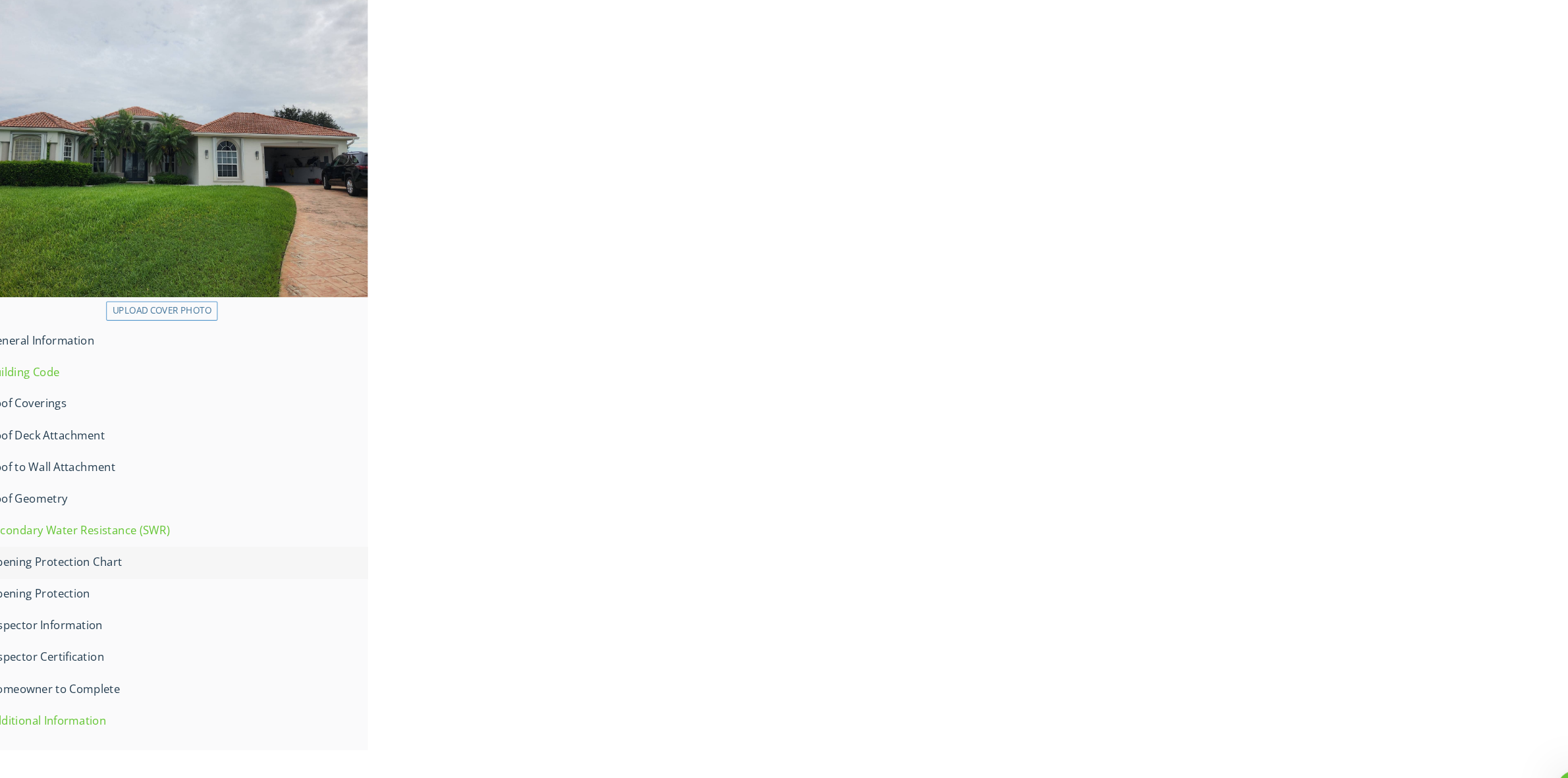
scroll to position [77, 0]
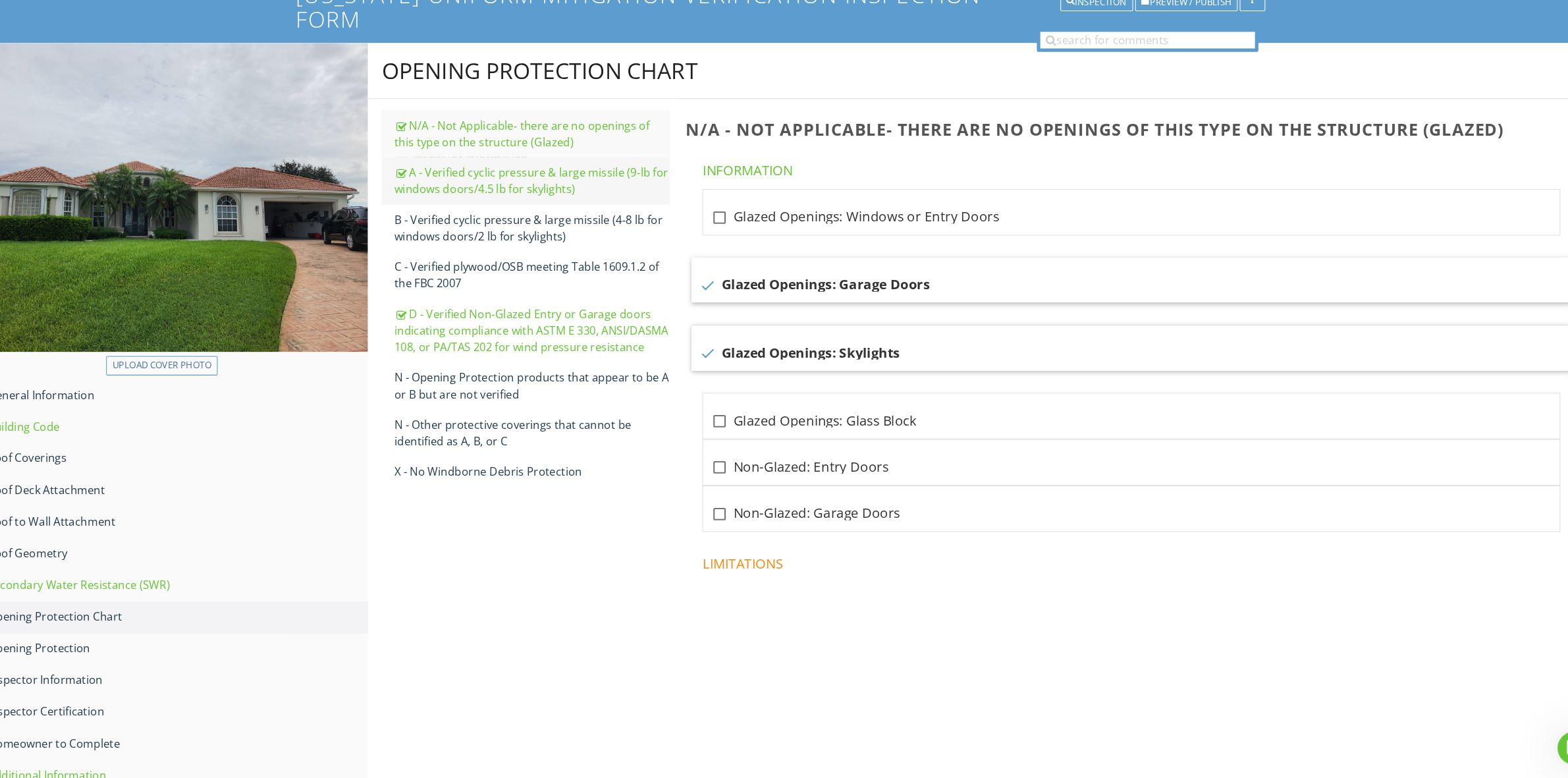
click at [561, 194] on div "A - Verified cyclic pressure & large missile (9‐lb for windows doors/4.5 lb for…" at bounding box center [547, 210] width 261 height 31
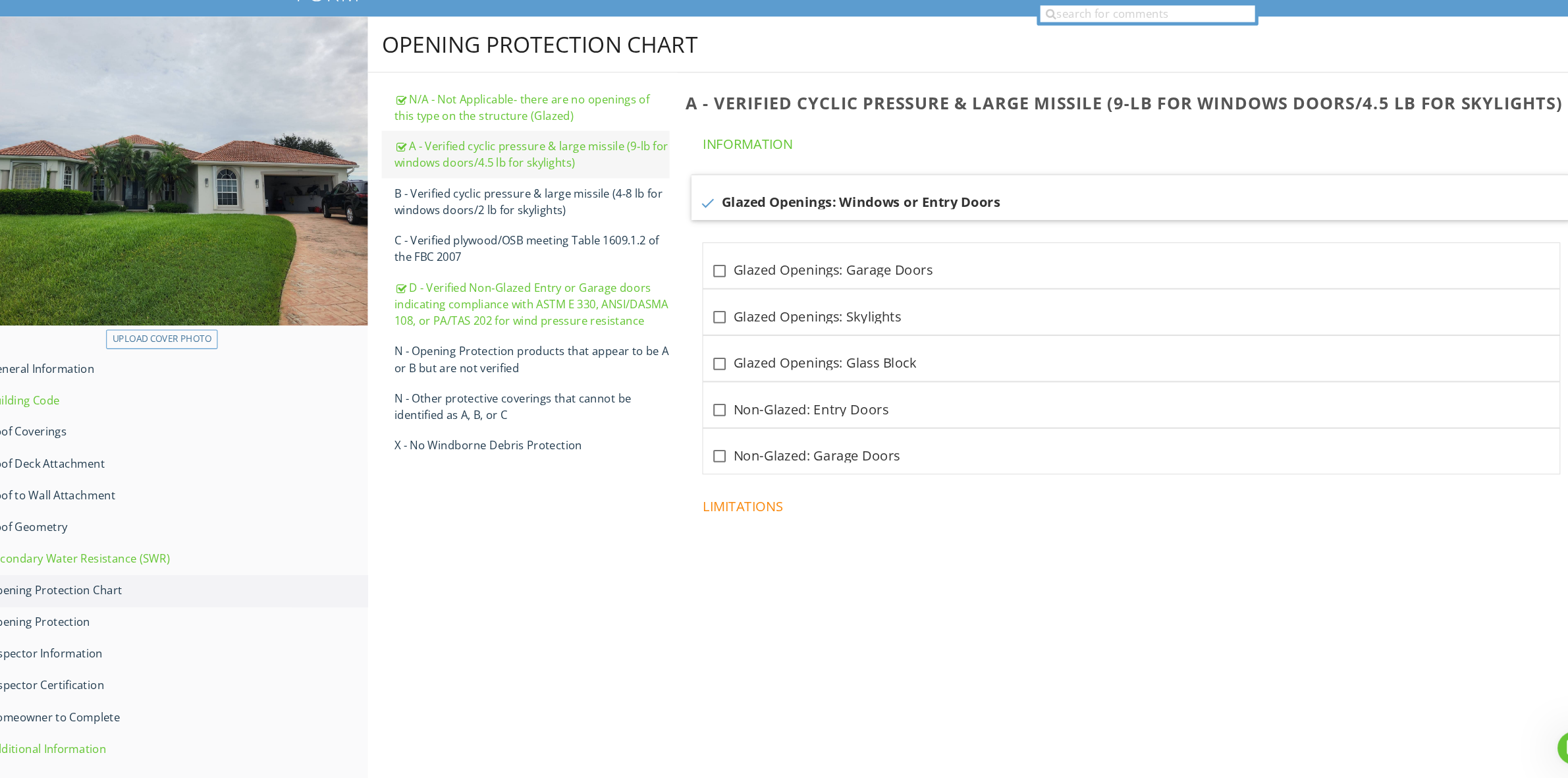
scroll to position [77, 0]
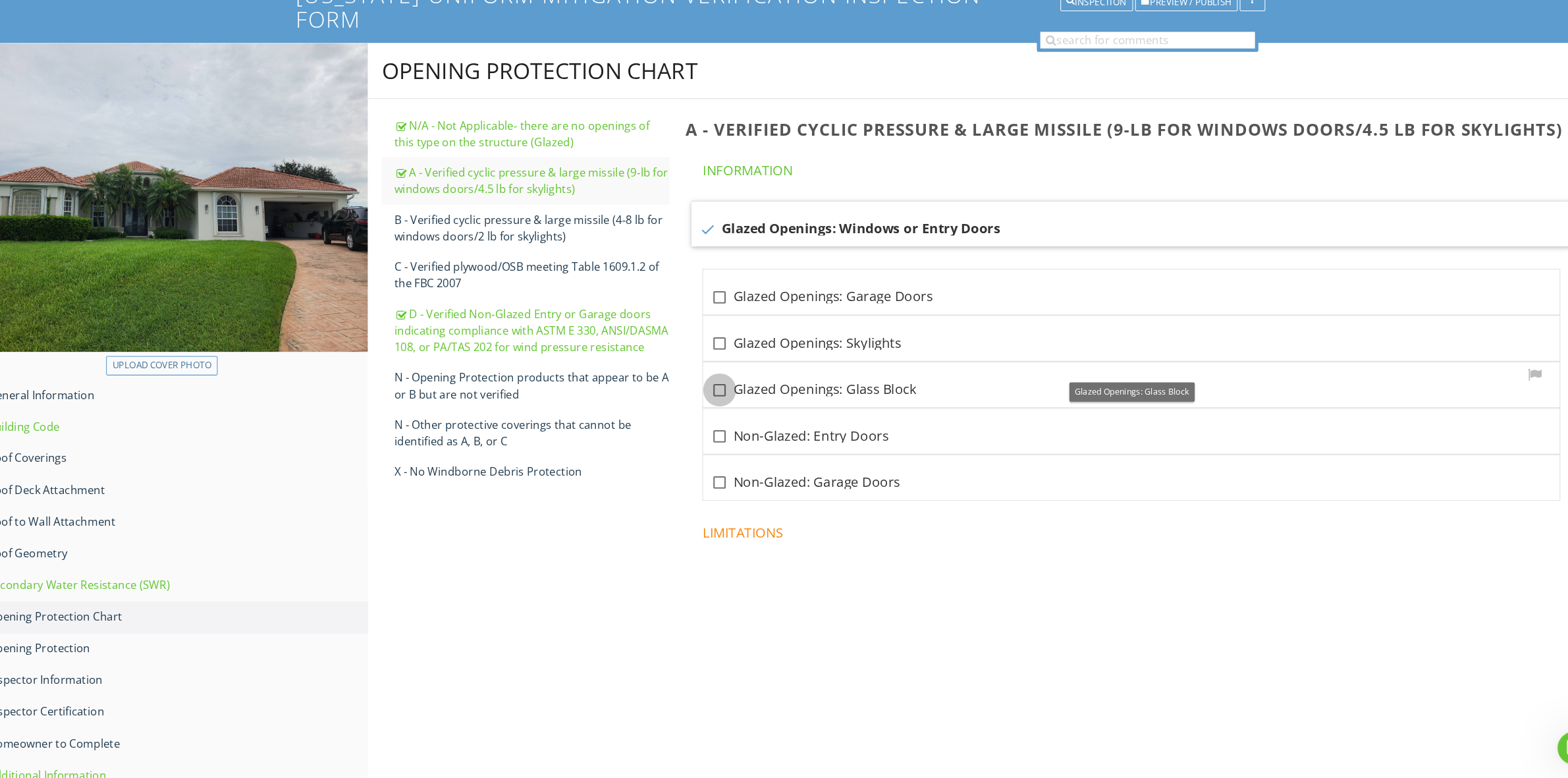
click at [727, 398] on div at bounding box center [726, 409] width 22 height 22
checkbox input "true"
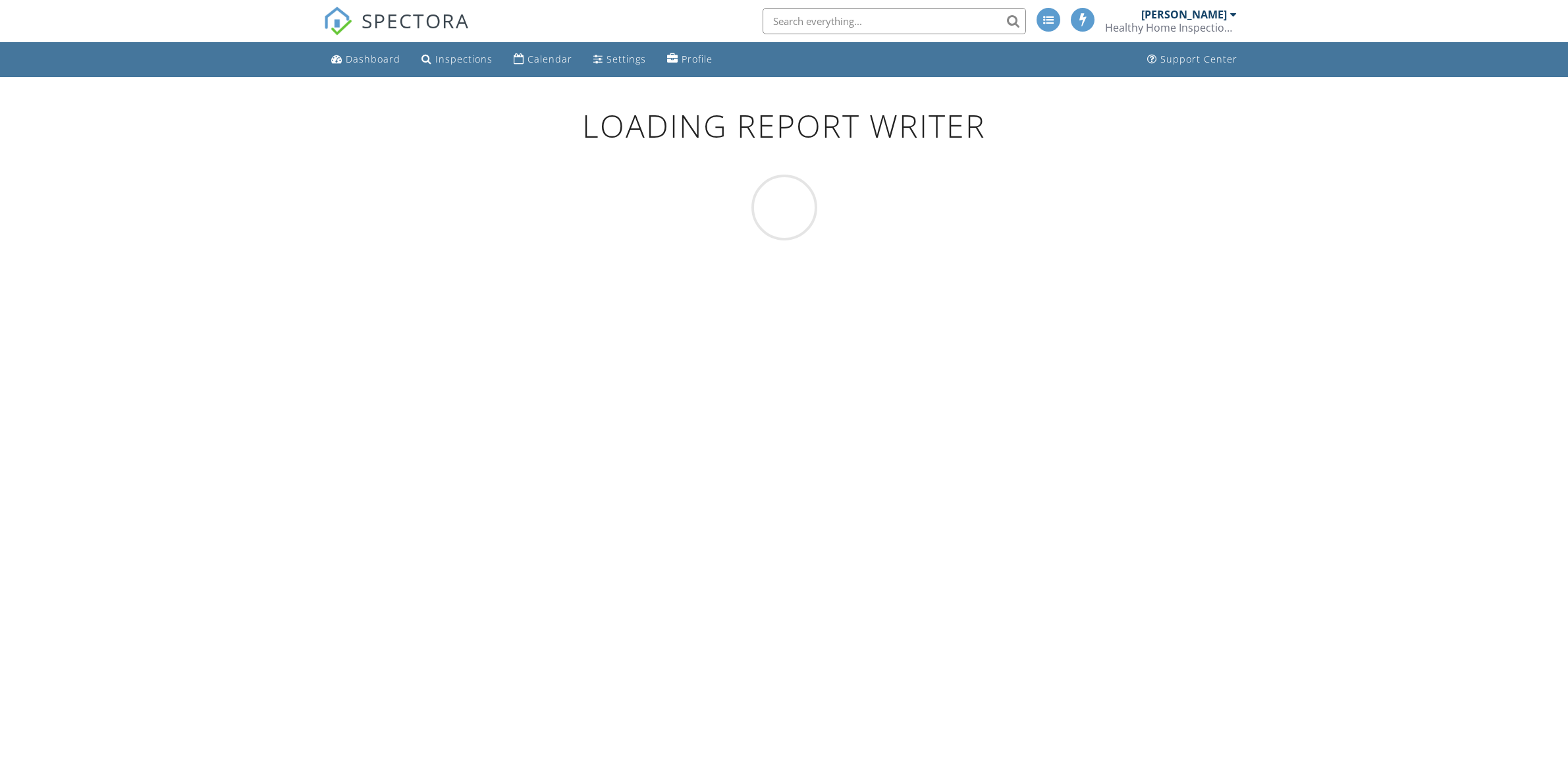
scroll to position [77, 0]
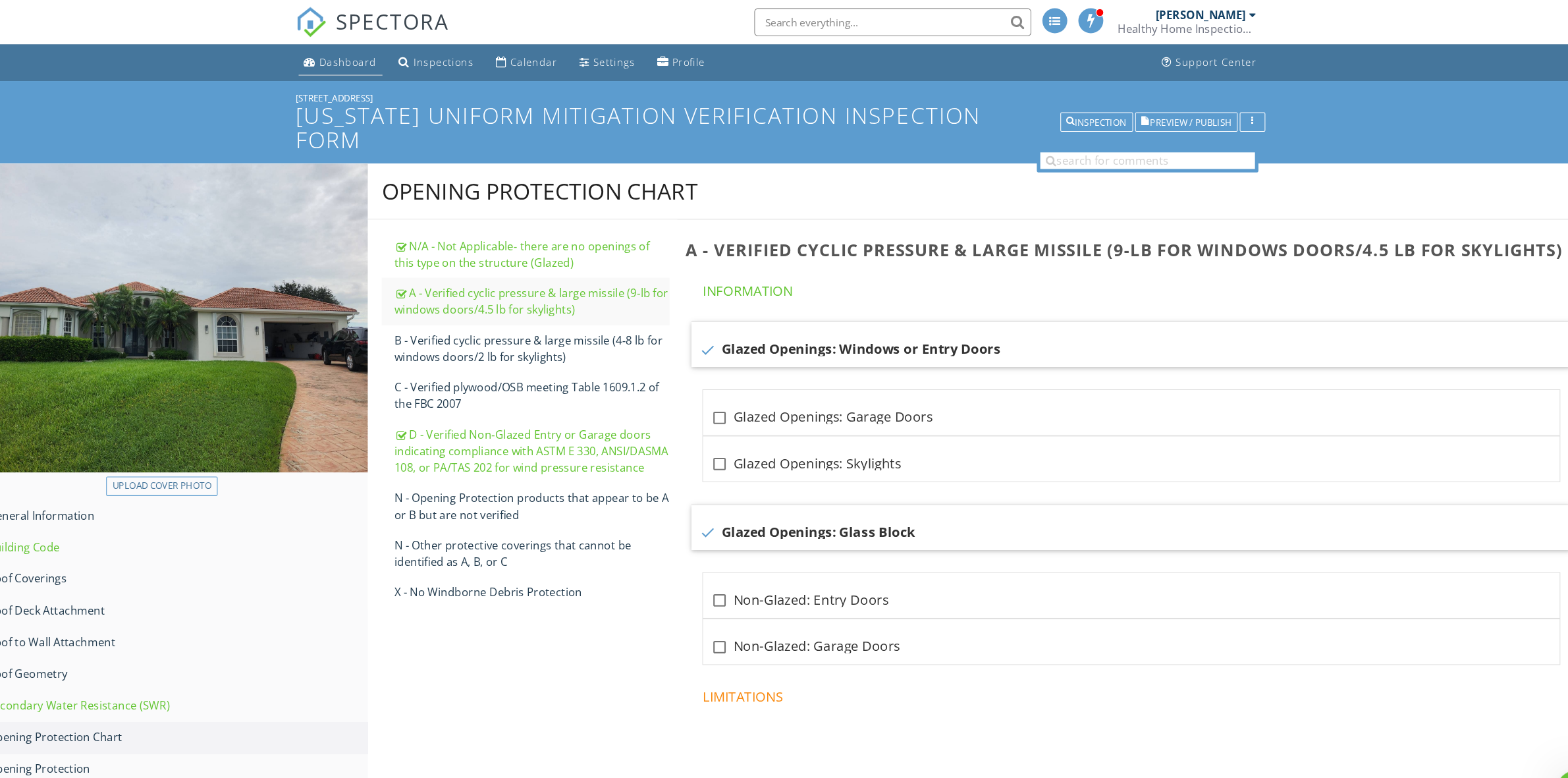
click at [388, 53] on div "Dashboard" at bounding box center [373, 59] width 54 height 13
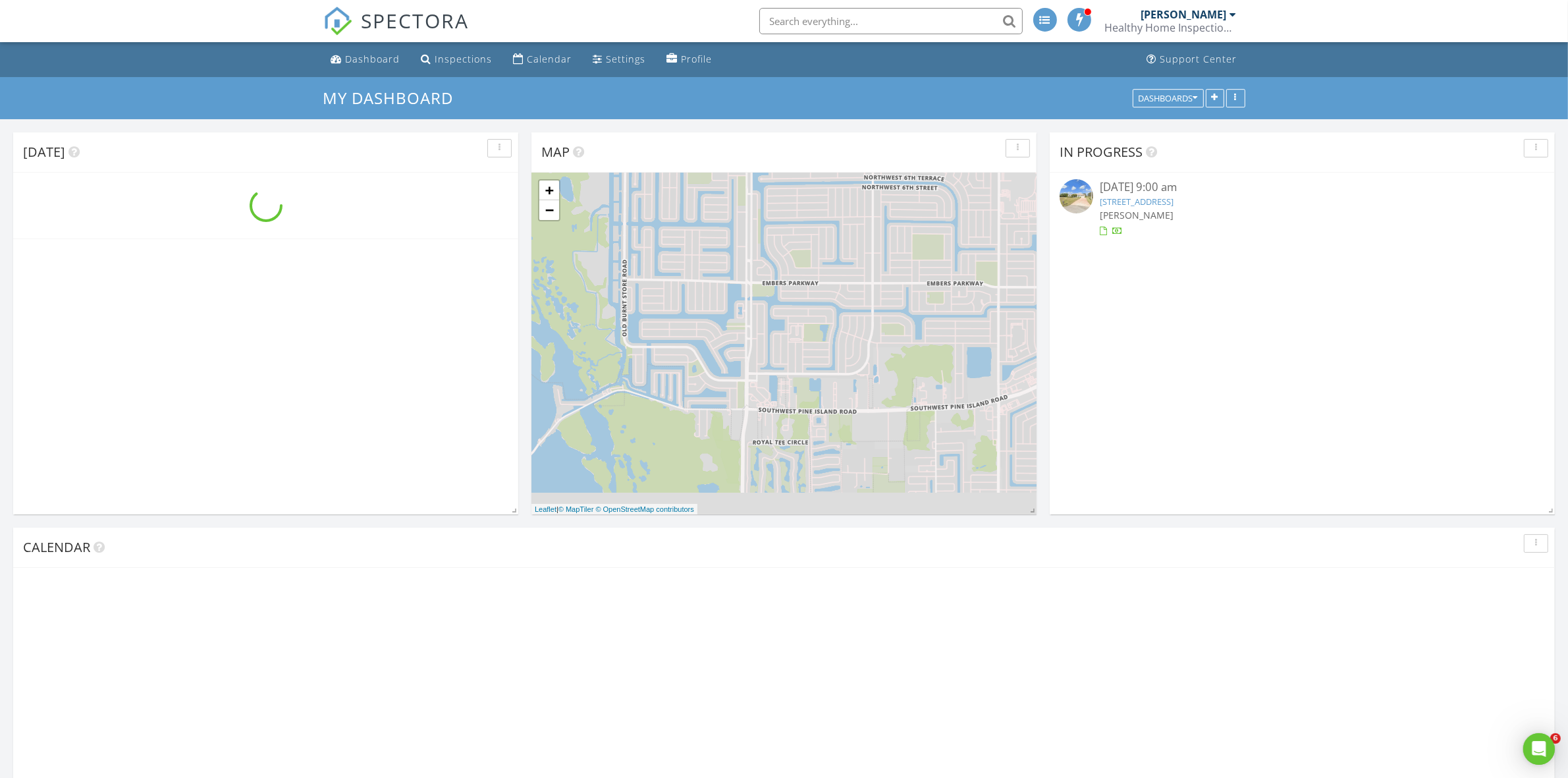
scroll to position [1224, 1593]
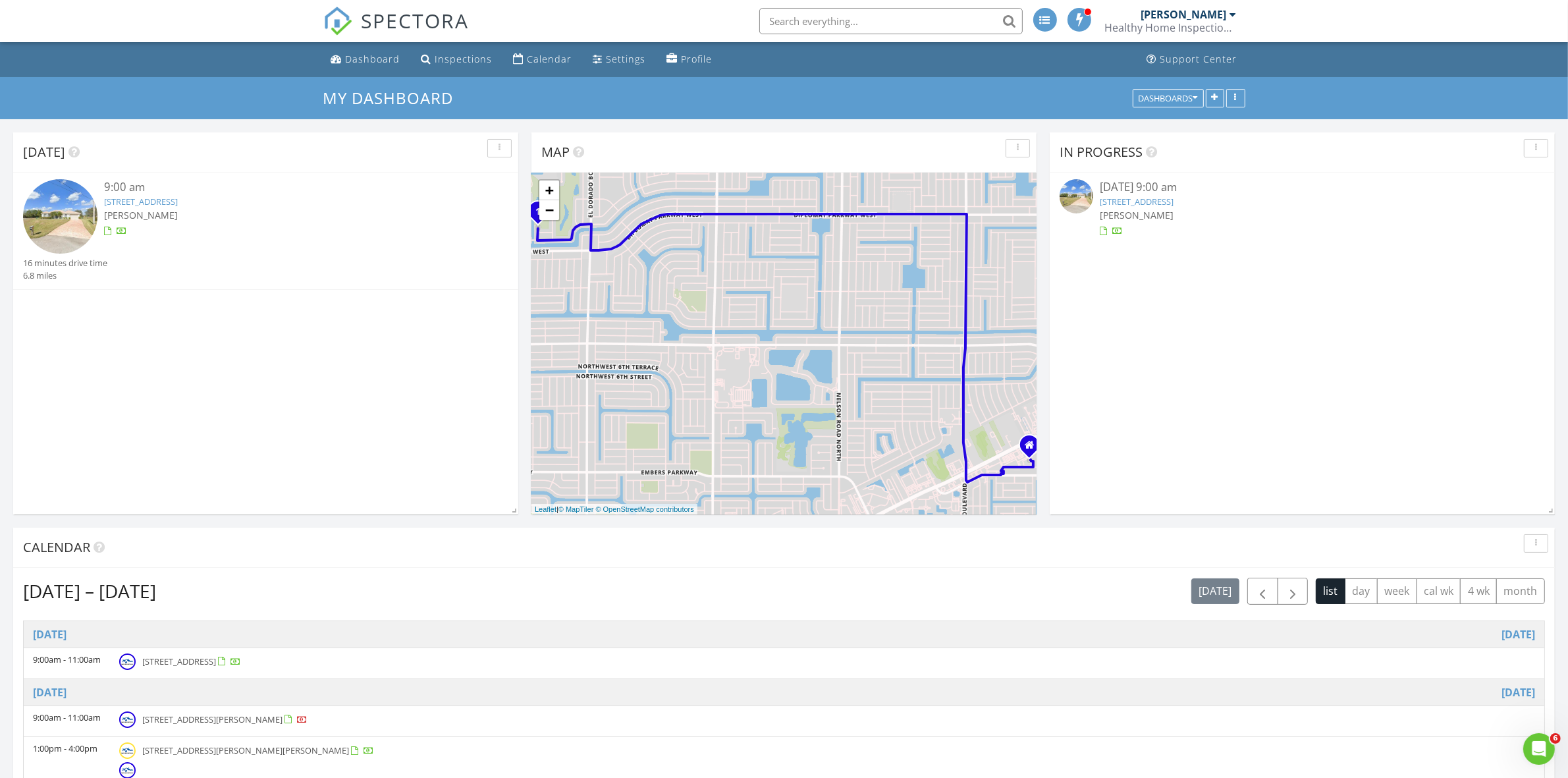
click at [60, 228] on img at bounding box center [60, 216] width 75 height 75
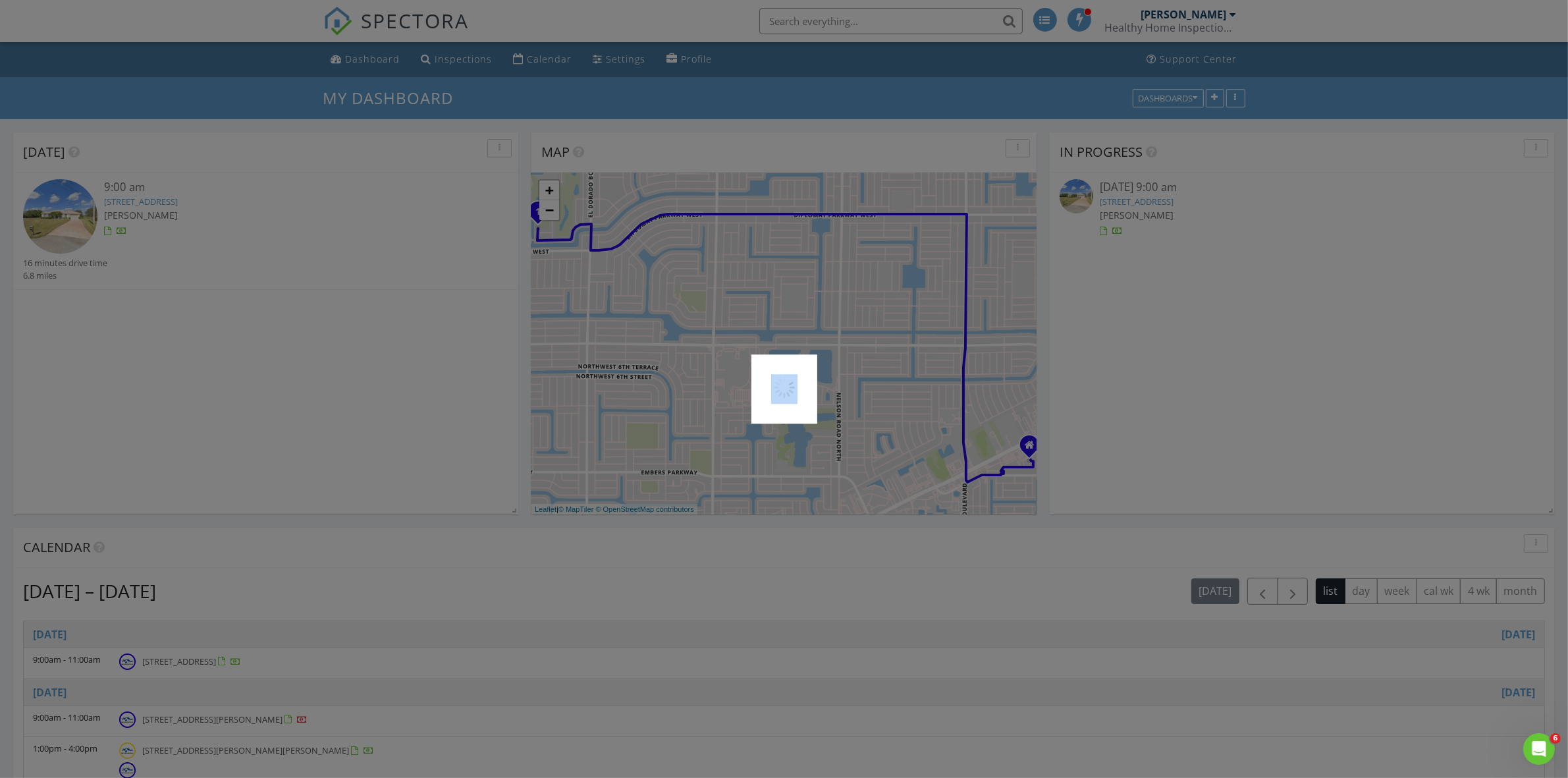
click at [60, 228] on div at bounding box center [784, 389] width 1568 height 778
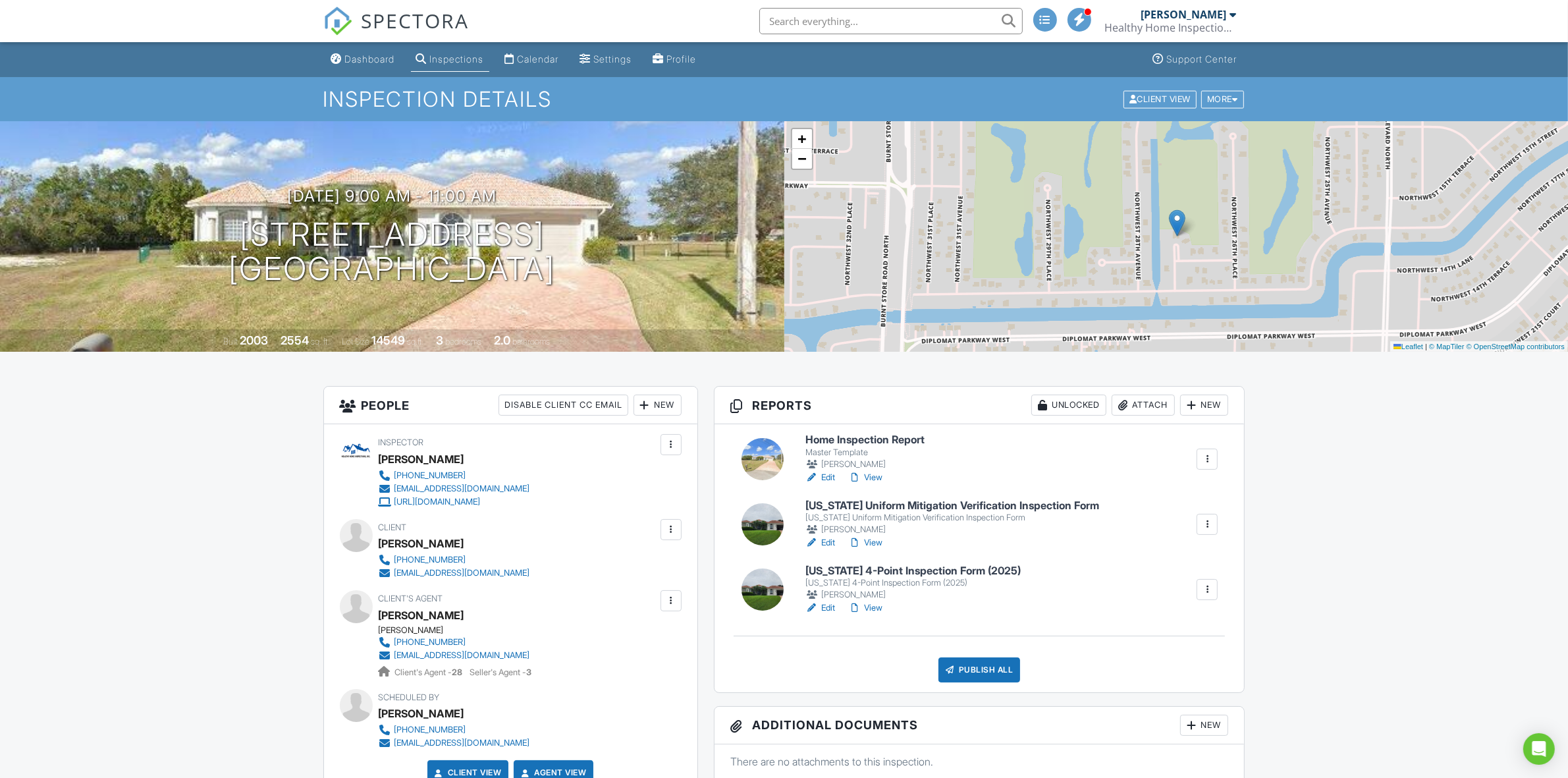
click at [833, 477] on link "Edit" at bounding box center [820, 477] width 30 height 13
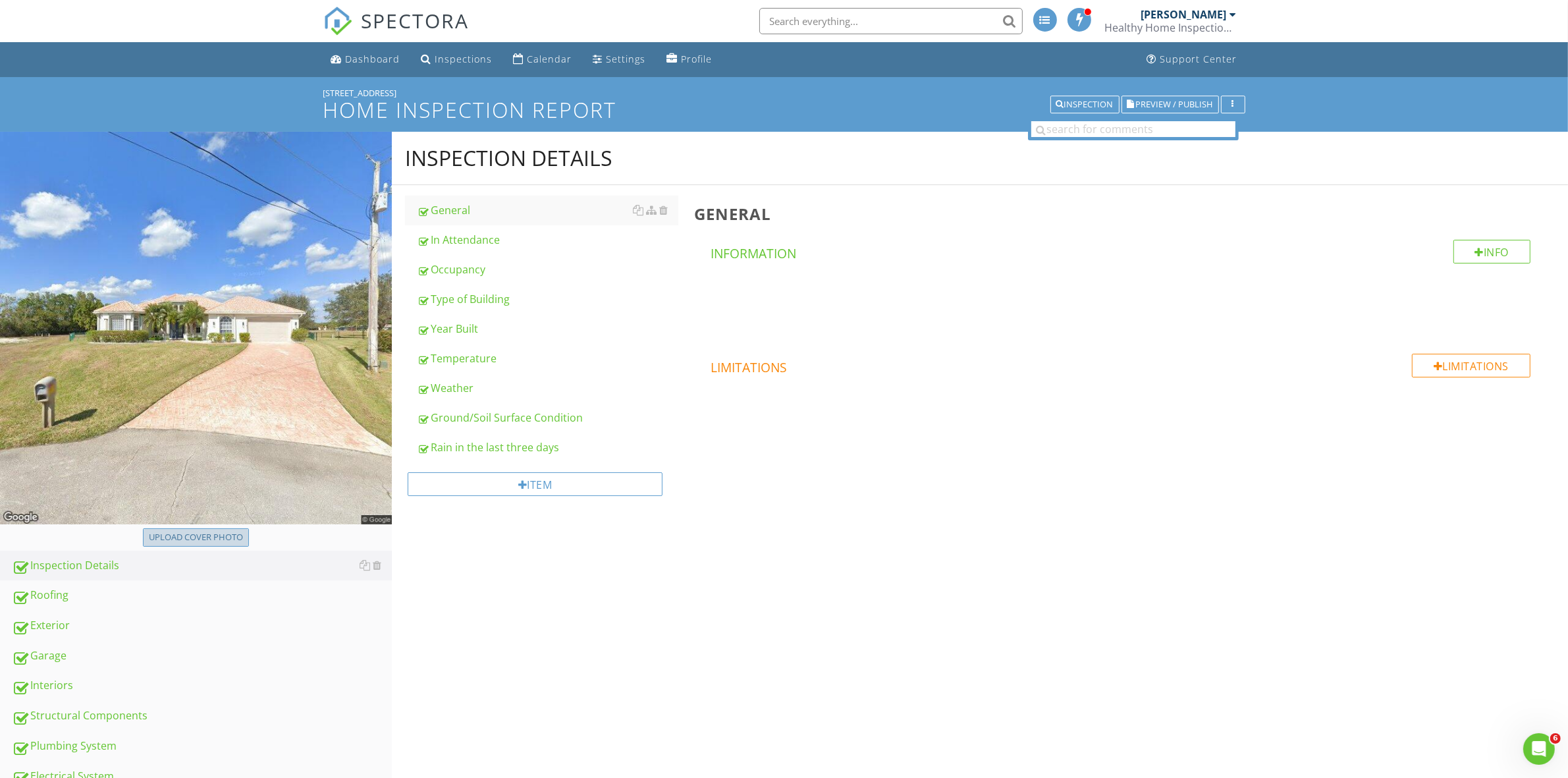
click at [206, 532] on div "Upload cover photo" at bounding box center [196, 538] width 94 height 13
type input "C:\fakepath\2025-7-27-1[1].jpg"
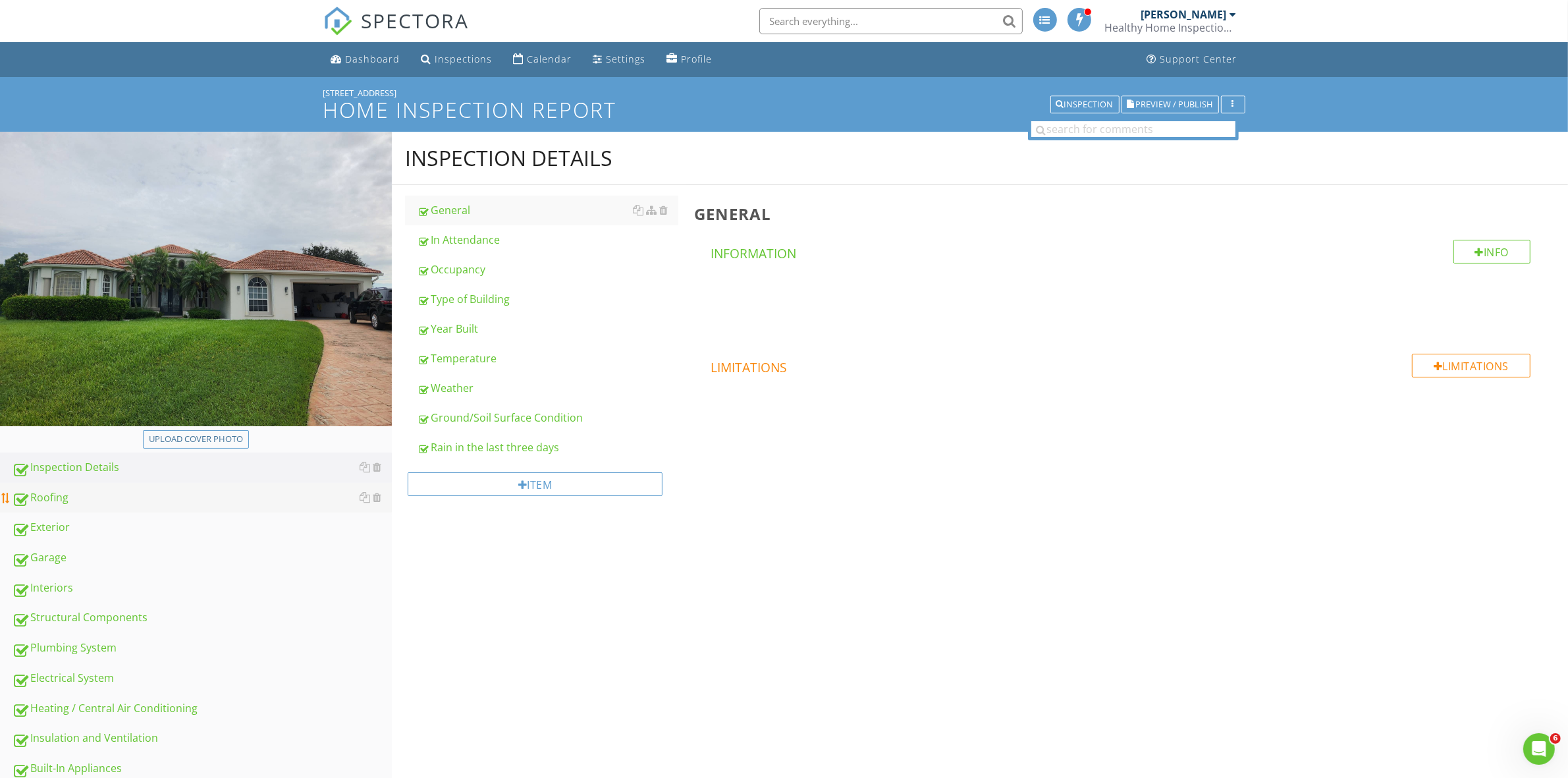
click at [54, 498] on div "Roofing" at bounding box center [202, 498] width 380 height 17
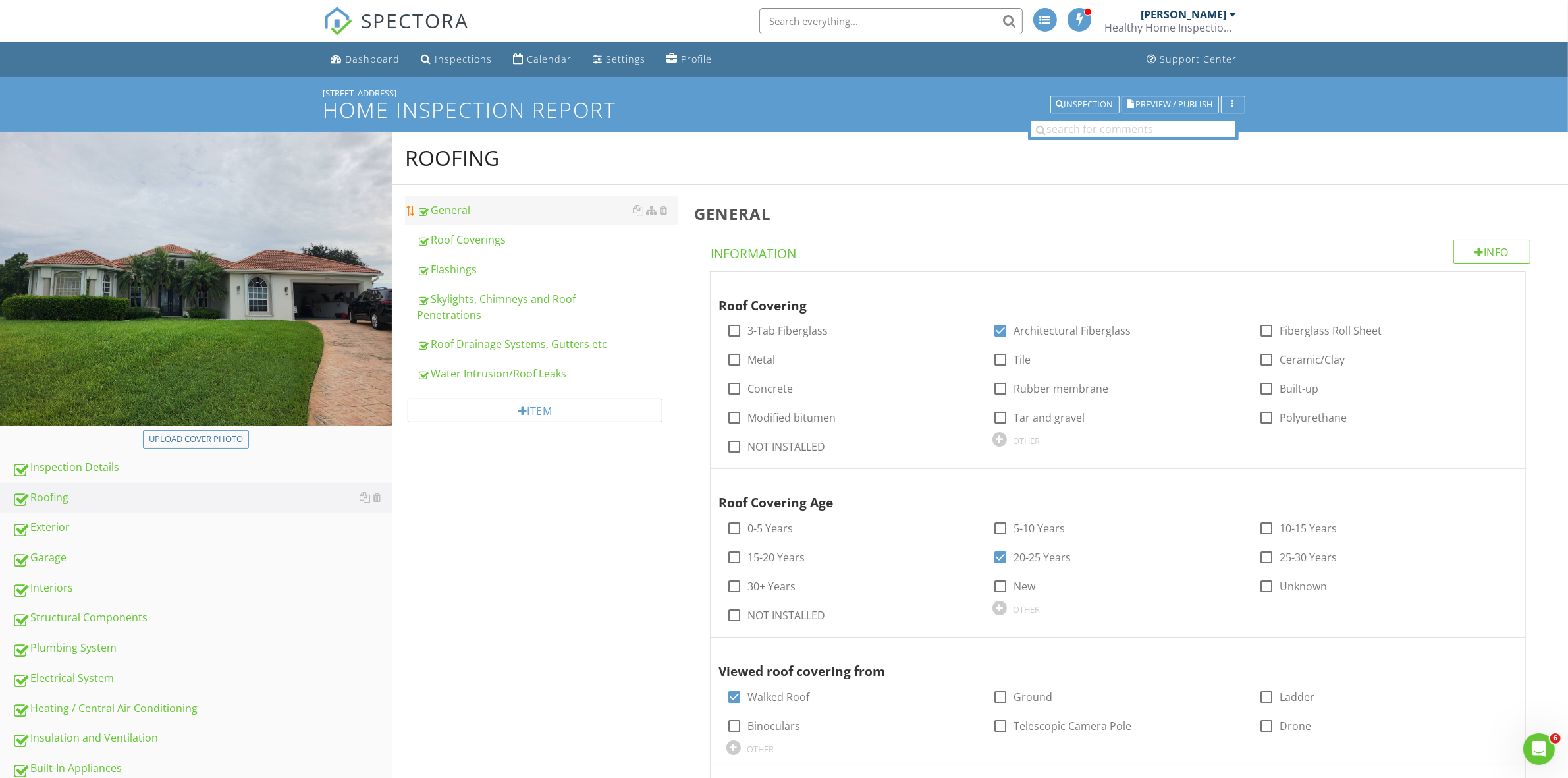
click at [462, 213] on div "General" at bounding box center [547, 210] width 261 height 16
click at [1001, 330] on div at bounding box center [1001, 330] width 22 height 22
checkbox input "false"
click at [1002, 360] on div at bounding box center [1001, 360] width 22 height 22
checkbox input "true"
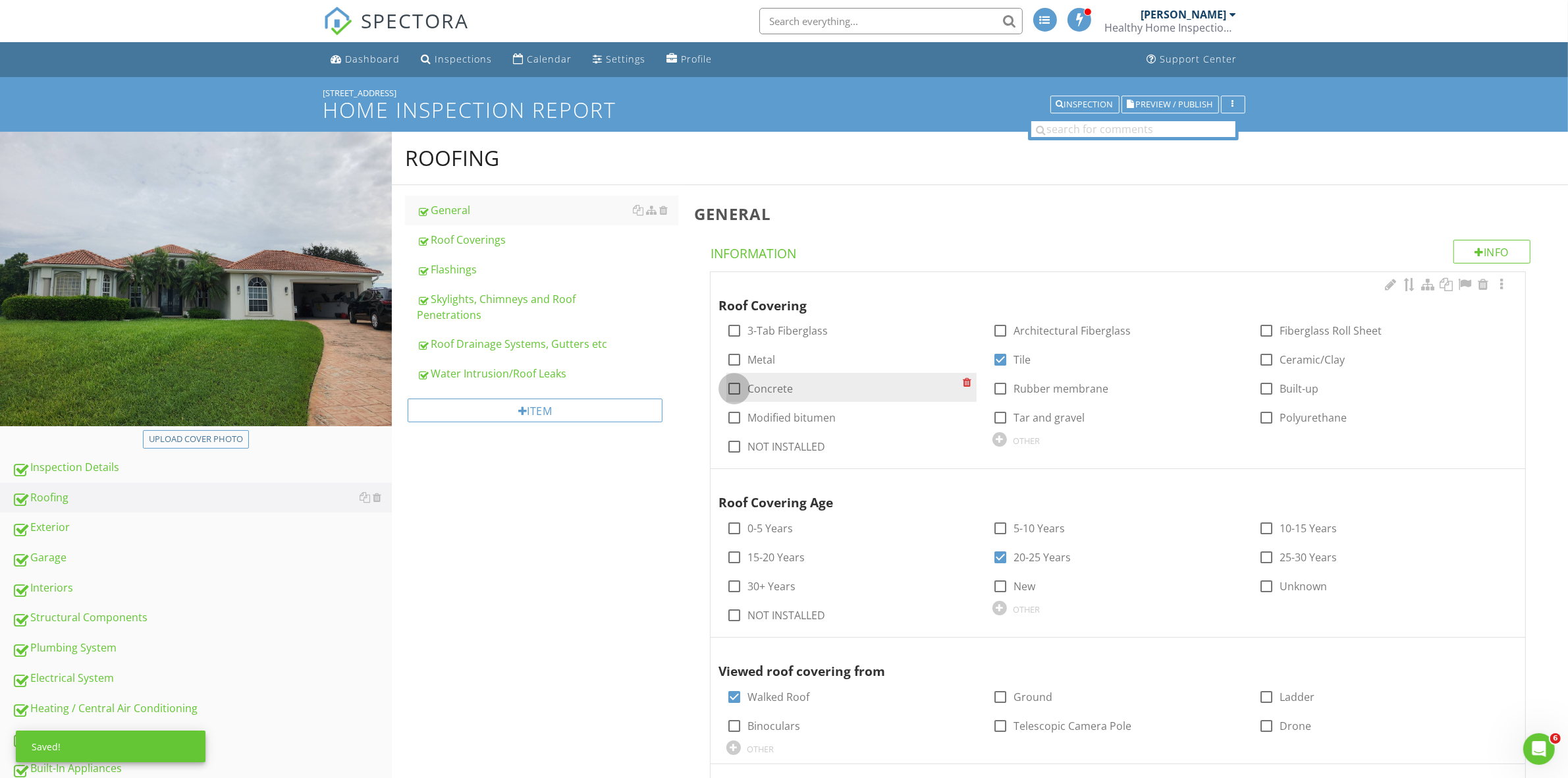
click at [732, 386] on div at bounding box center [734, 389] width 22 height 22
checkbox input "true"
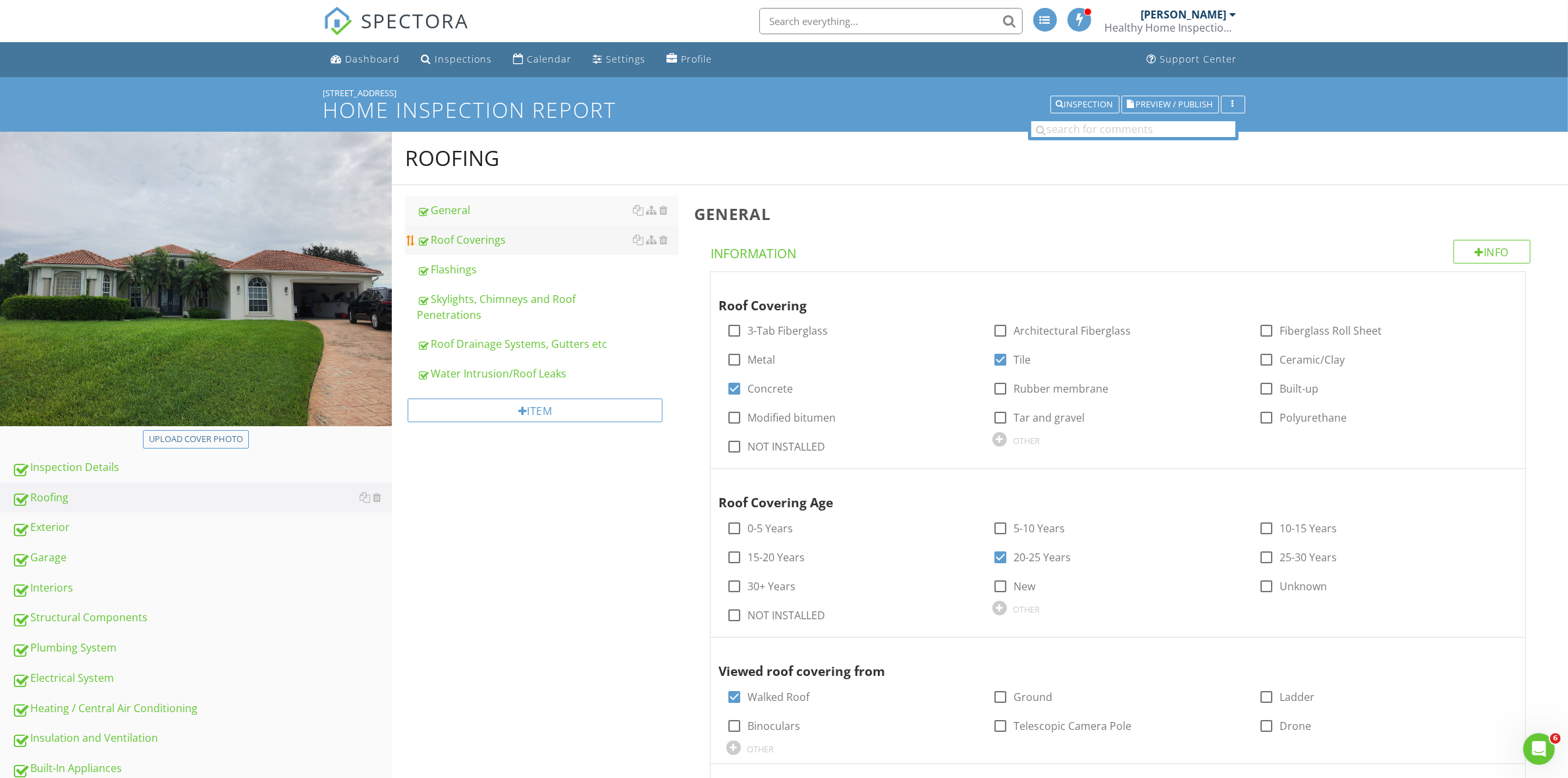
click at [486, 241] on div "Roof Coverings" at bounding box center [547, 239] width 261 height 16
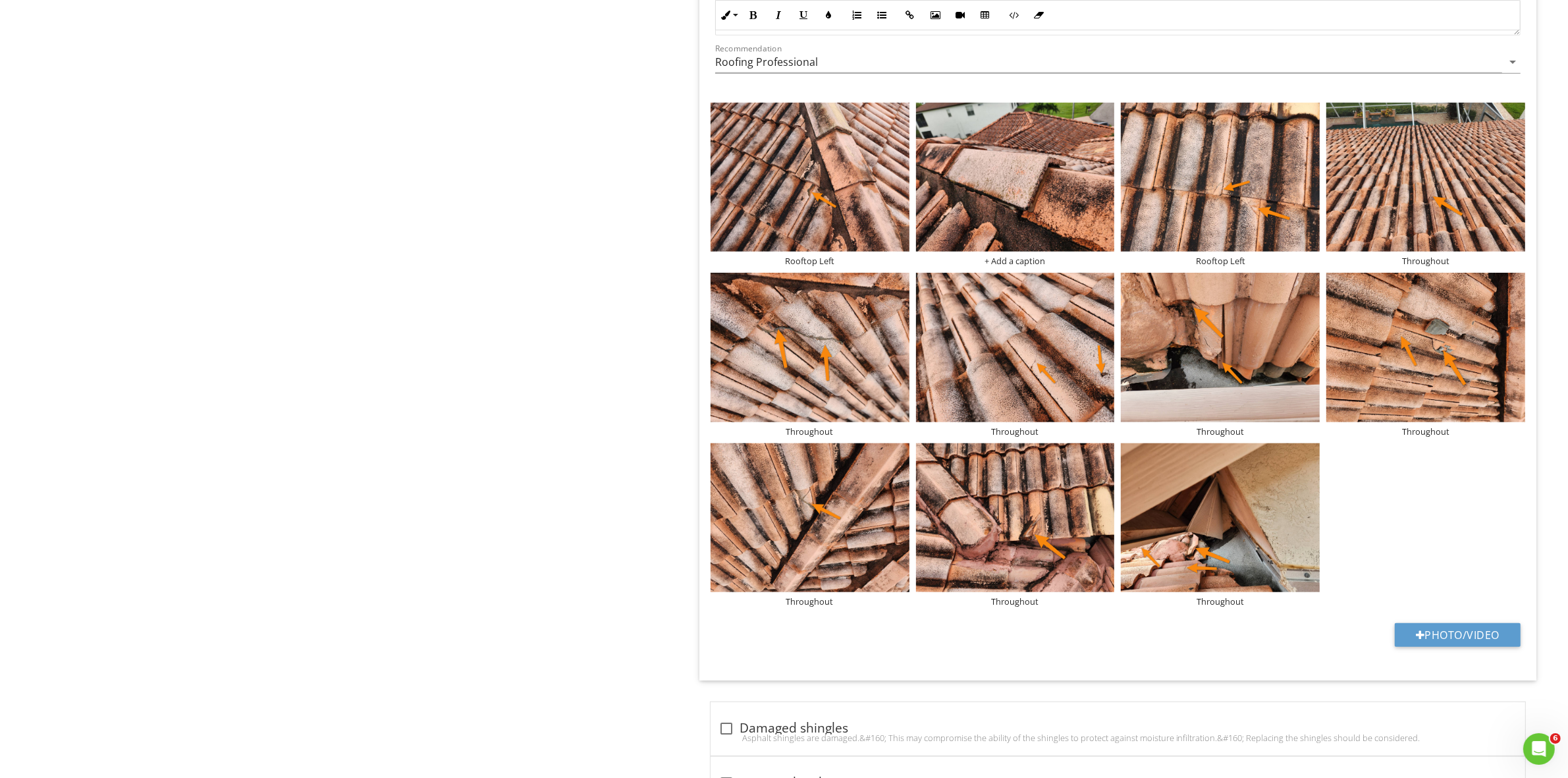
scroll to position [1449, 0]
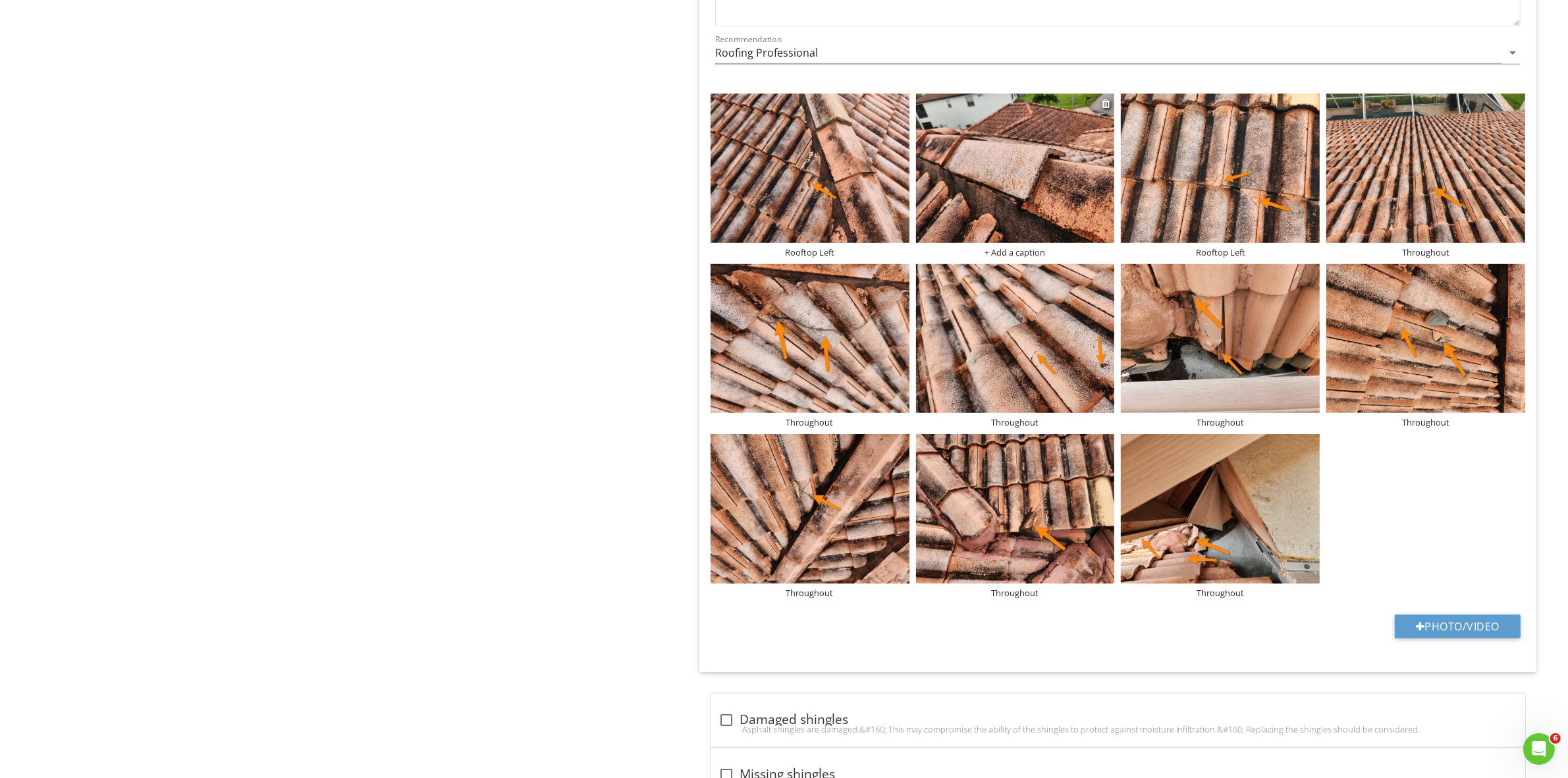
click at [1013, 255] on div "+ Add a caption" at bounding box center [1015, 252] width 199 height 10
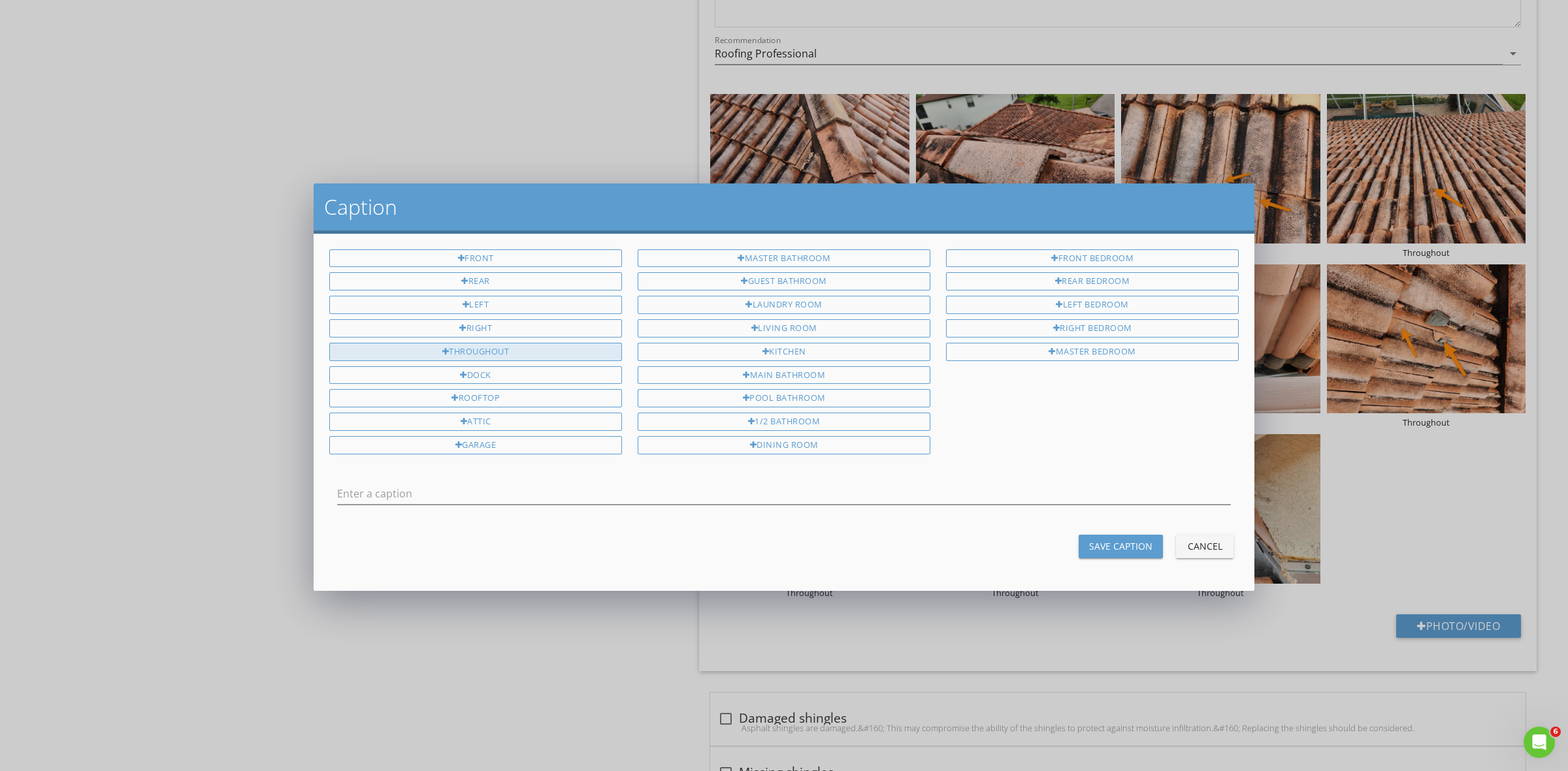
click at [495, 343] on div "Throughout" at bounding box center [476, 352] width 293 height 18
type input "Throughout"
click at [1098, 548] on div "Save Caption" at bounding box center [1121, 546] width 64 height 14
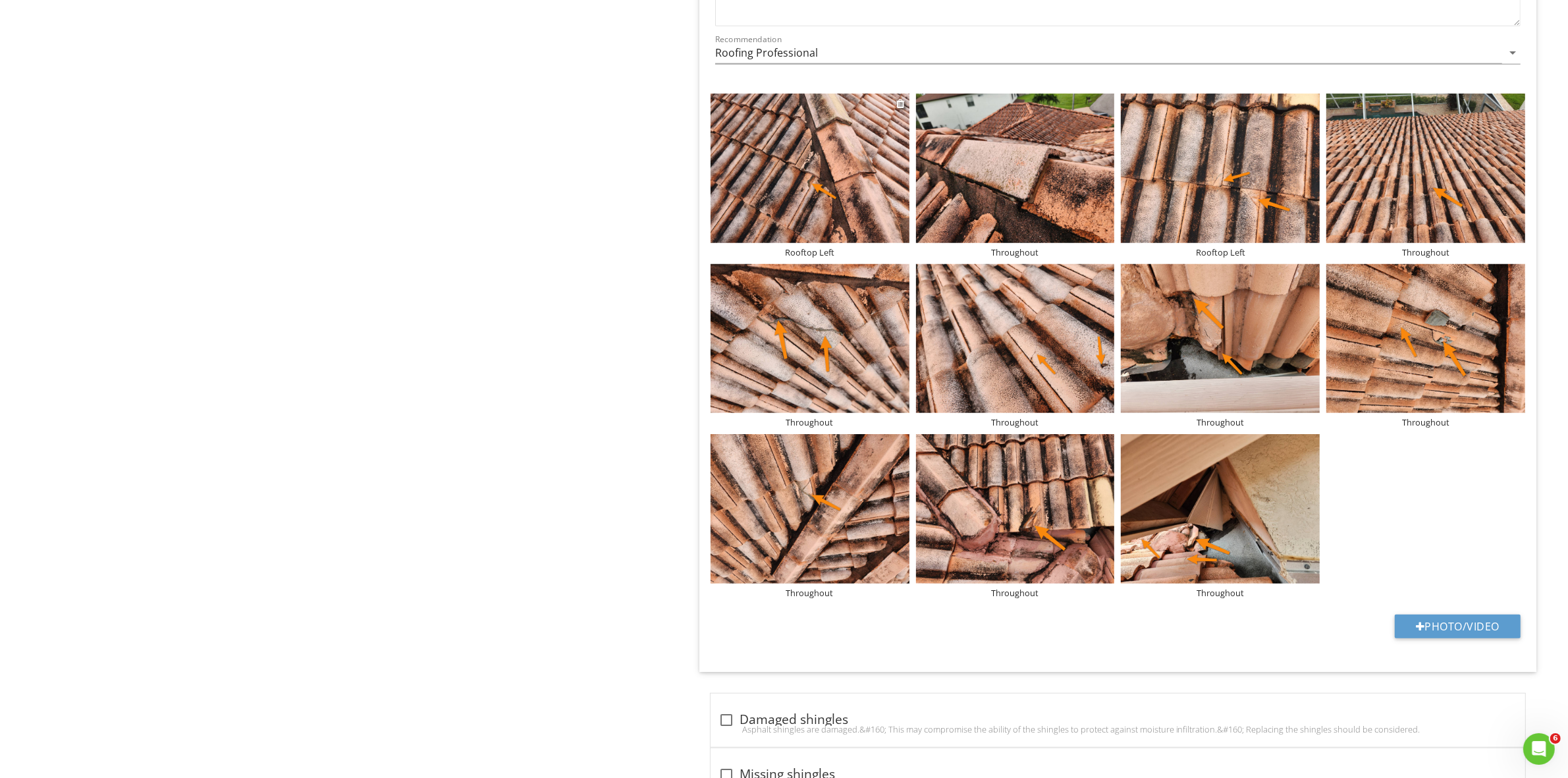
click at [808, 257] on div "Rooftop Left" at bounding box center [810, 252] width 199 height 10
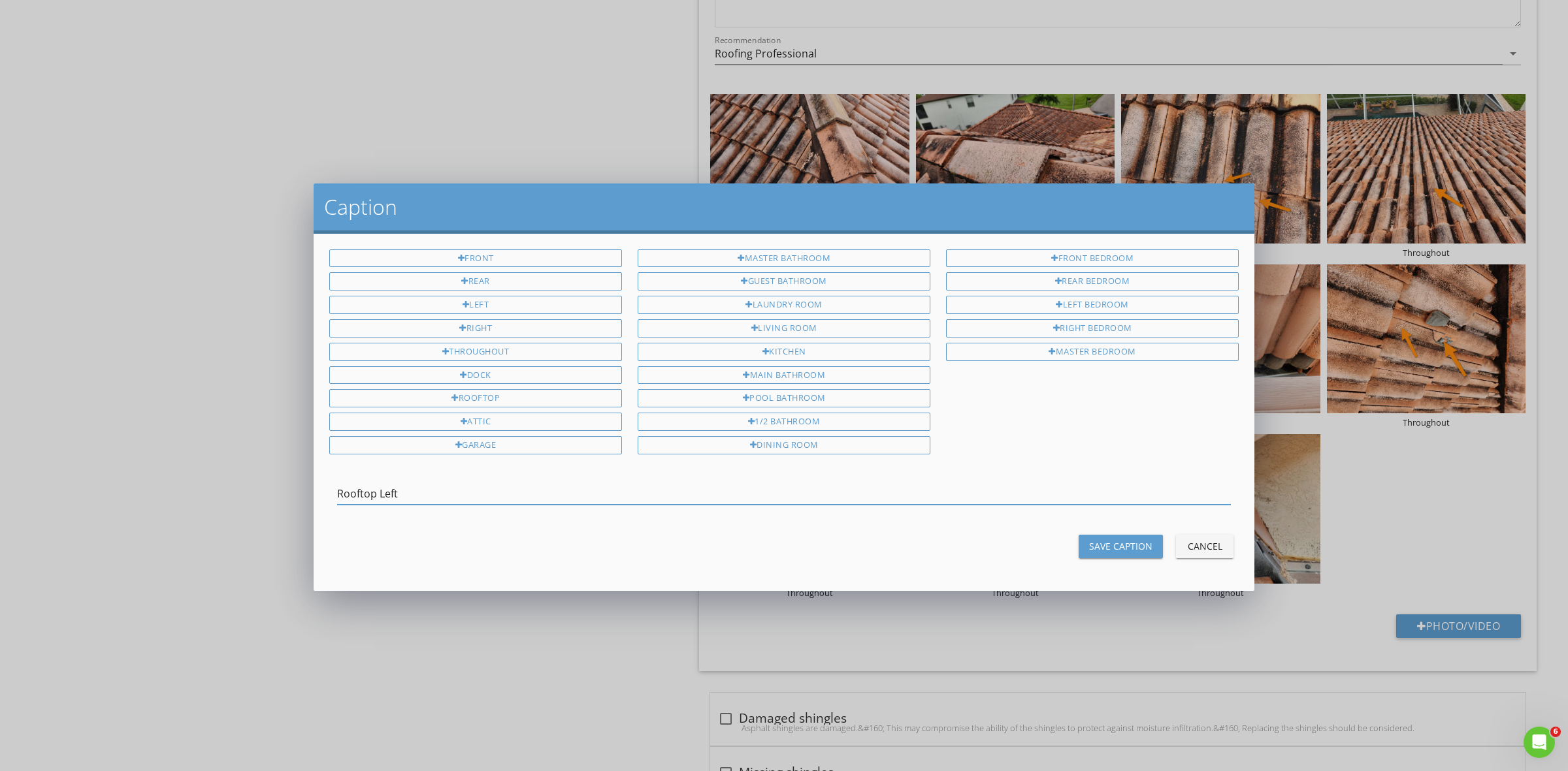
drag, startPoint x: 439, startPoint y: 494, endPoint x: 280, endPoint y: 495, distance: 159.0
click at [280, 495] on div "Caption Front Rear Left Right Throughout Dock Rooftop Attic Garage Master Bathr…" at bounding box center [784, 385] width 1568 height 771
click at [477, 347] on div "Throughout" at bounding box center [476, 352] width 293 height 18
type input "Throughout"
click at [1101, 539] on div "Save Caption" at bounding box center [1121, 546] width 64 height 14
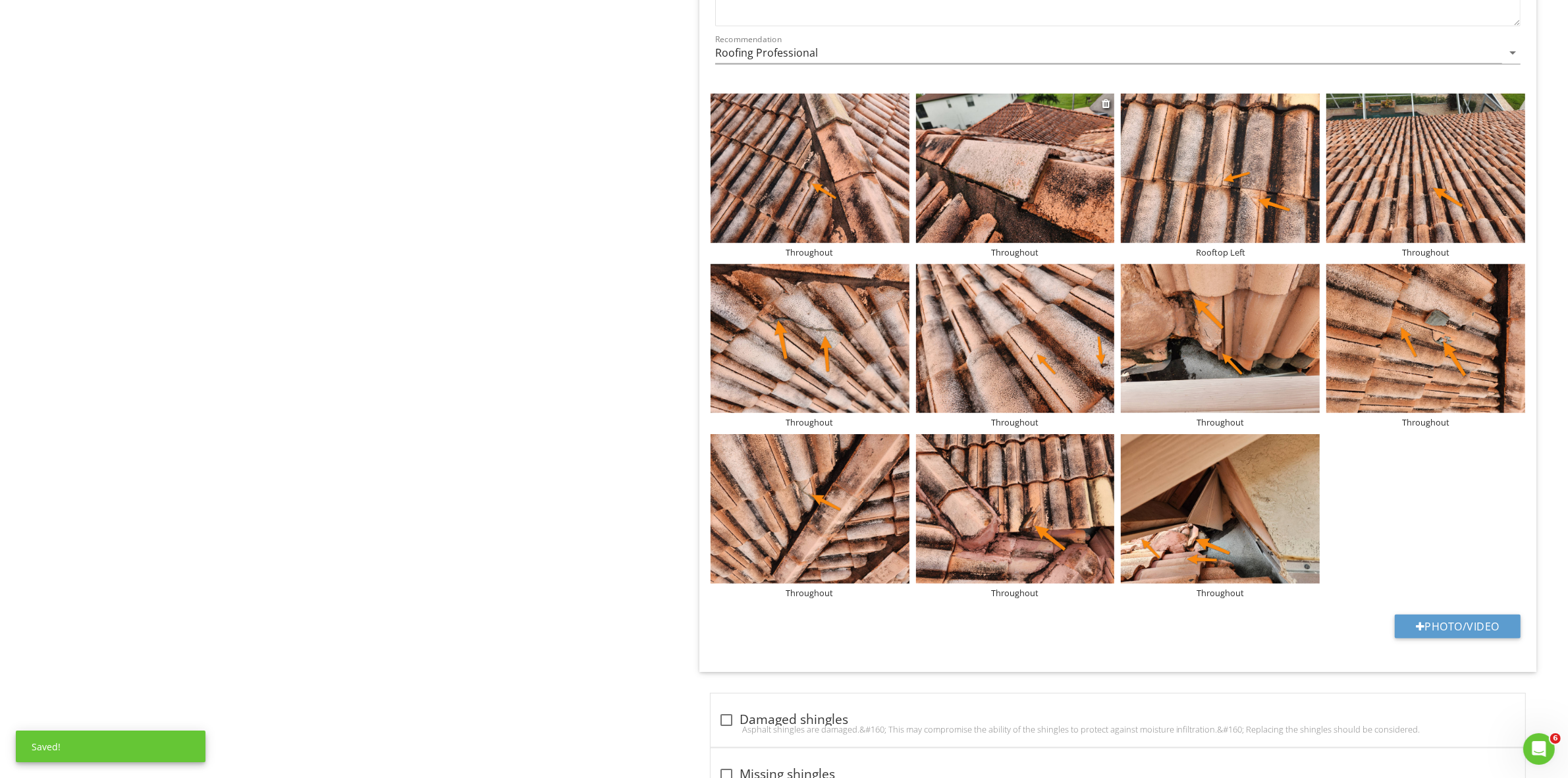
click at [1038, 195] on img at bounding box center [1015, 168] width 199 height 149
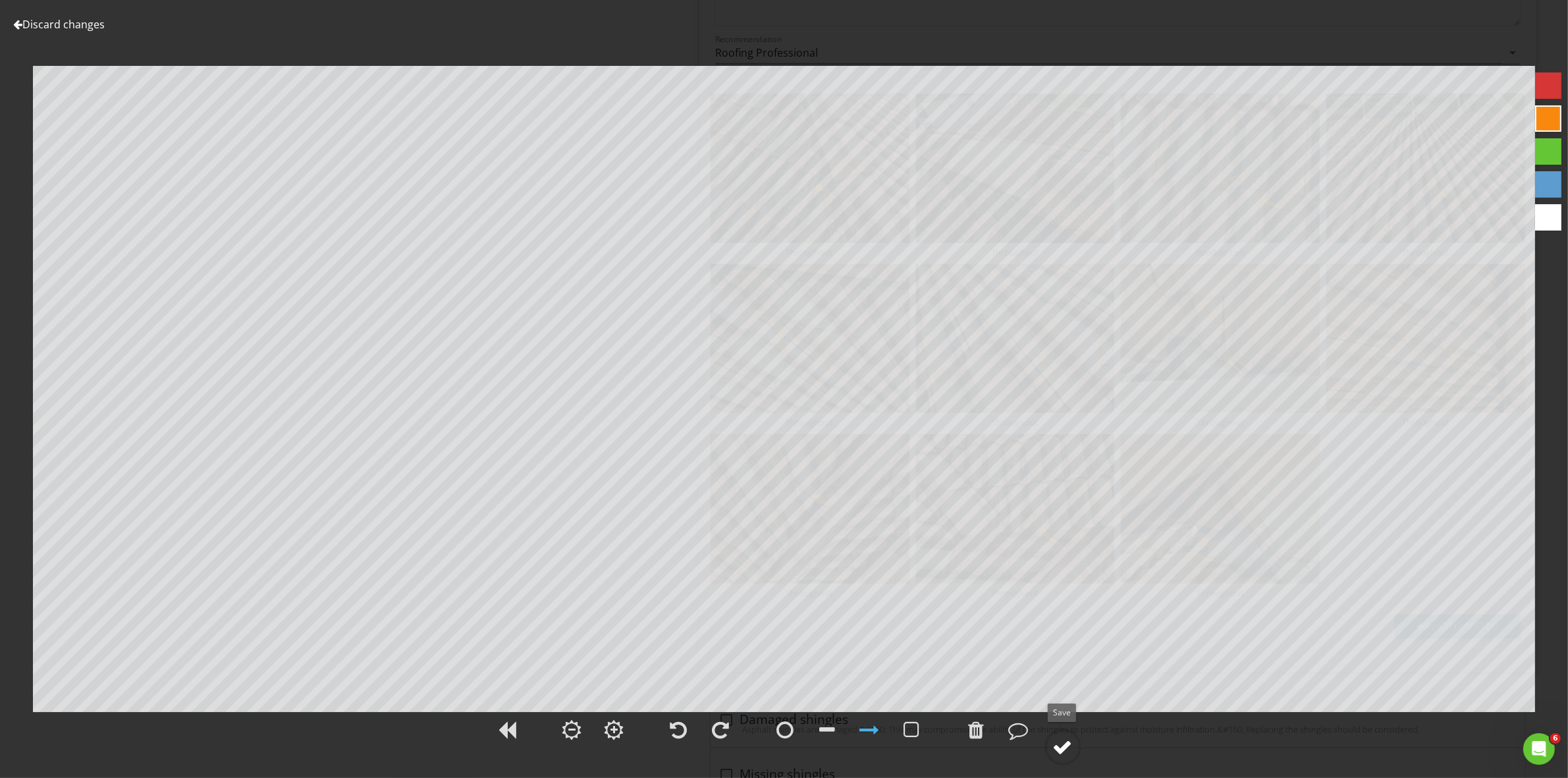
click at [1071, 750] on div at bounding box center [1062, 747] width 19 height 19
type textarea "Throughout"
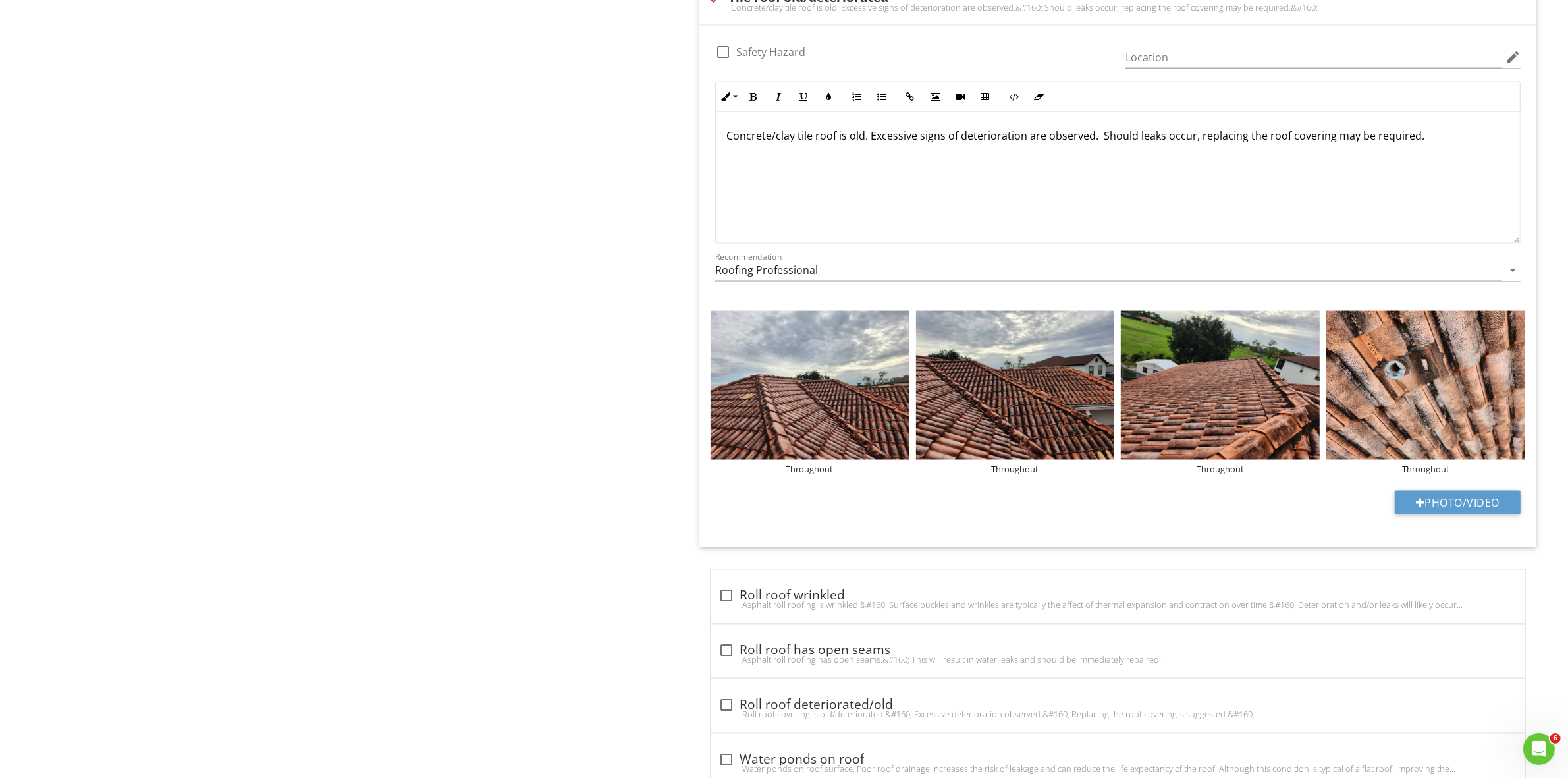
scroll to position [2635, 0]
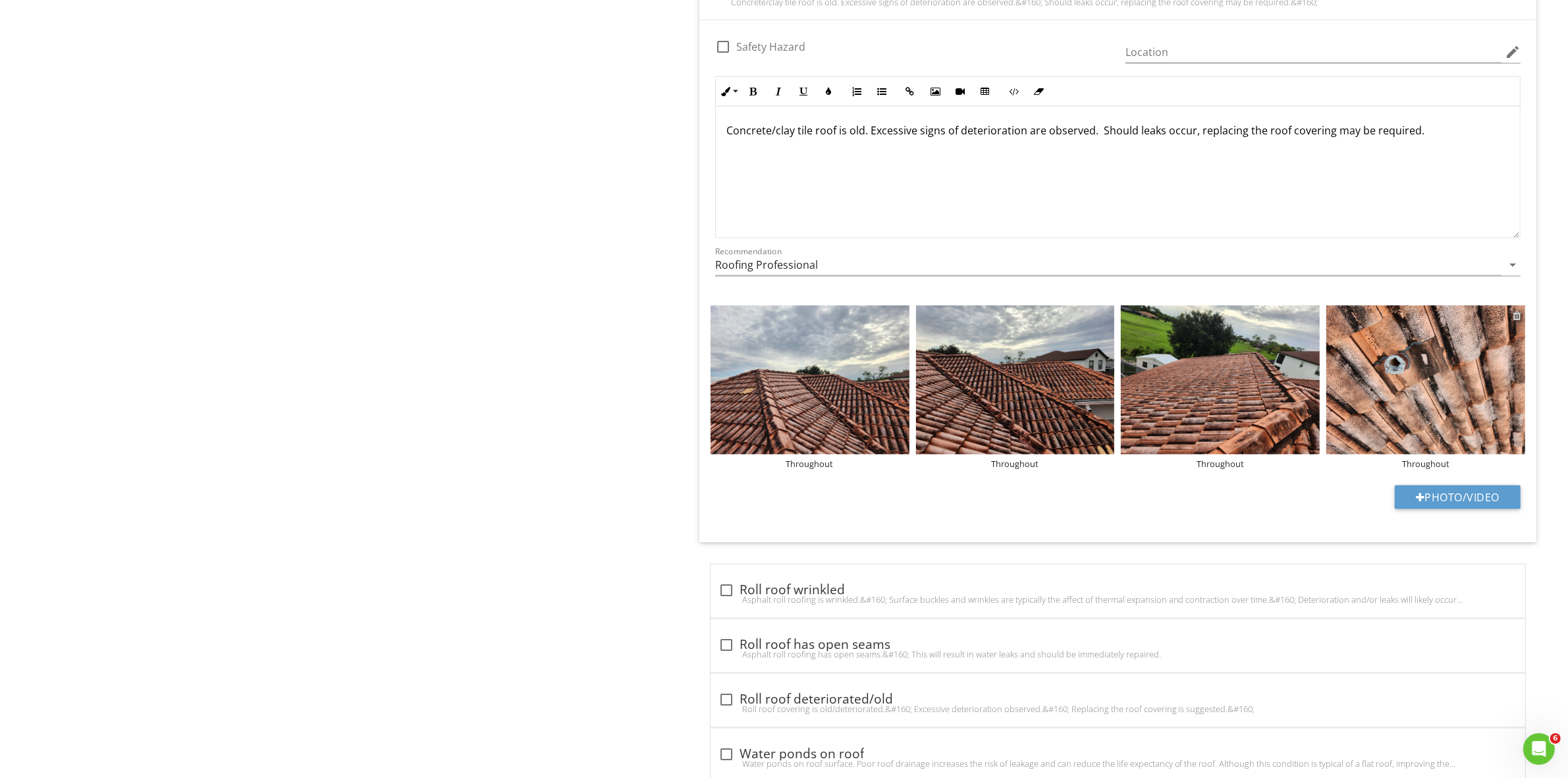
click at [1513, 321] on div at bounding box center [1517, 316] width 8 height 10
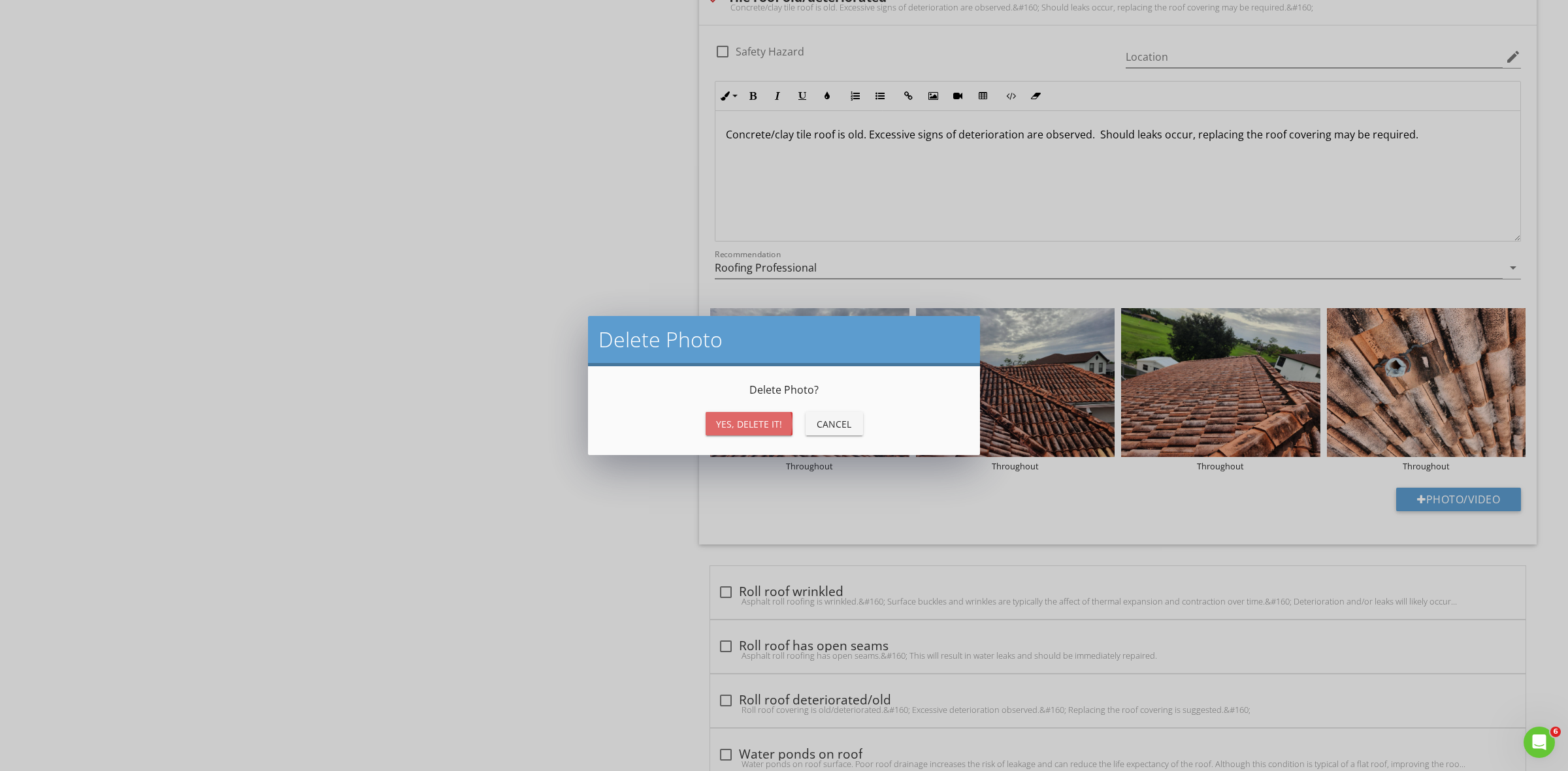
click at [763, 426] on div "Yes, Delete it!" at bounding box center [748, 424] width 66 height 14
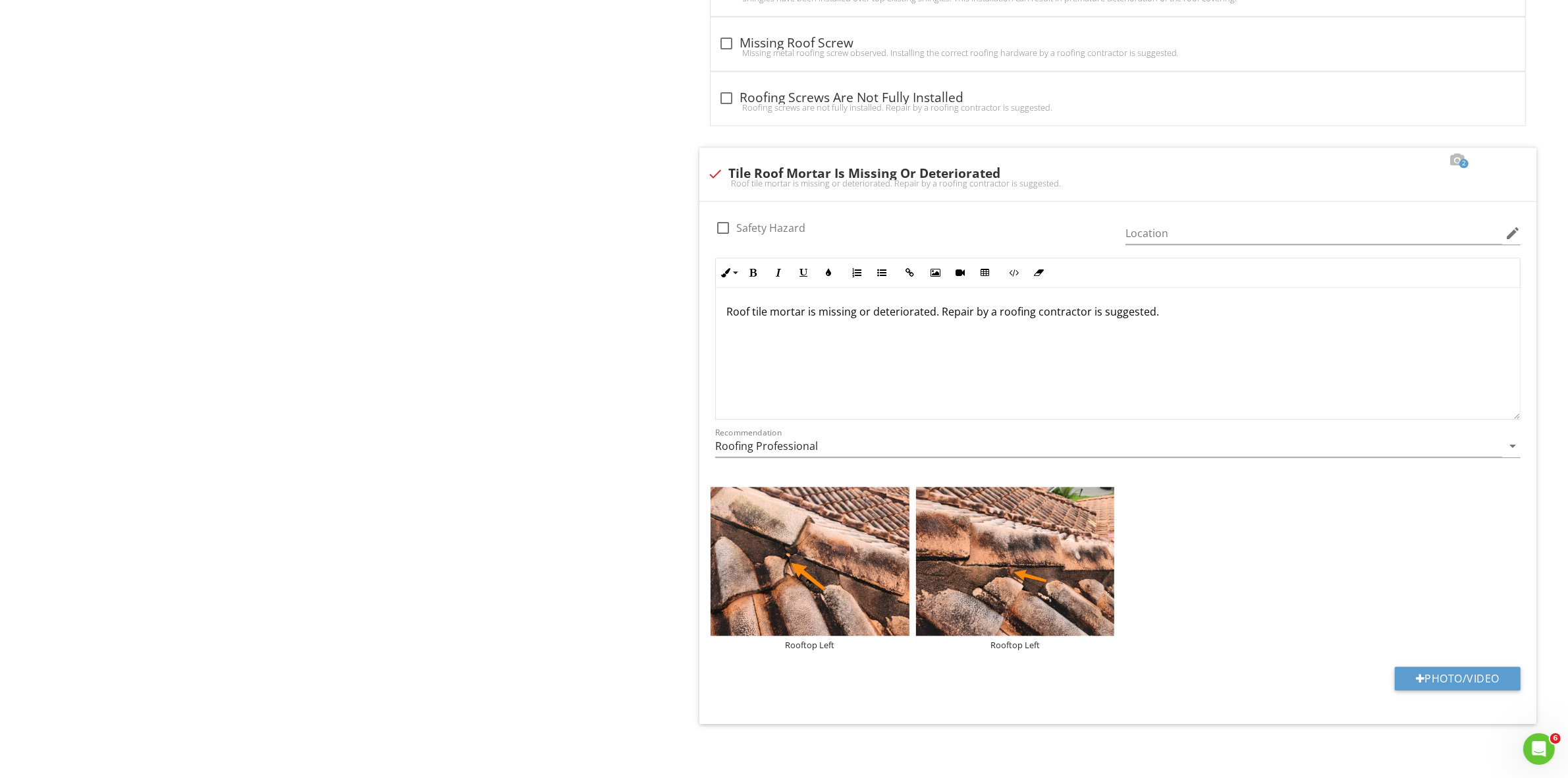
scroll to position [3905, 0]
click at [820, 650] on div "Rooftop Left" at bounding box center [810, 645] width 199 height 10
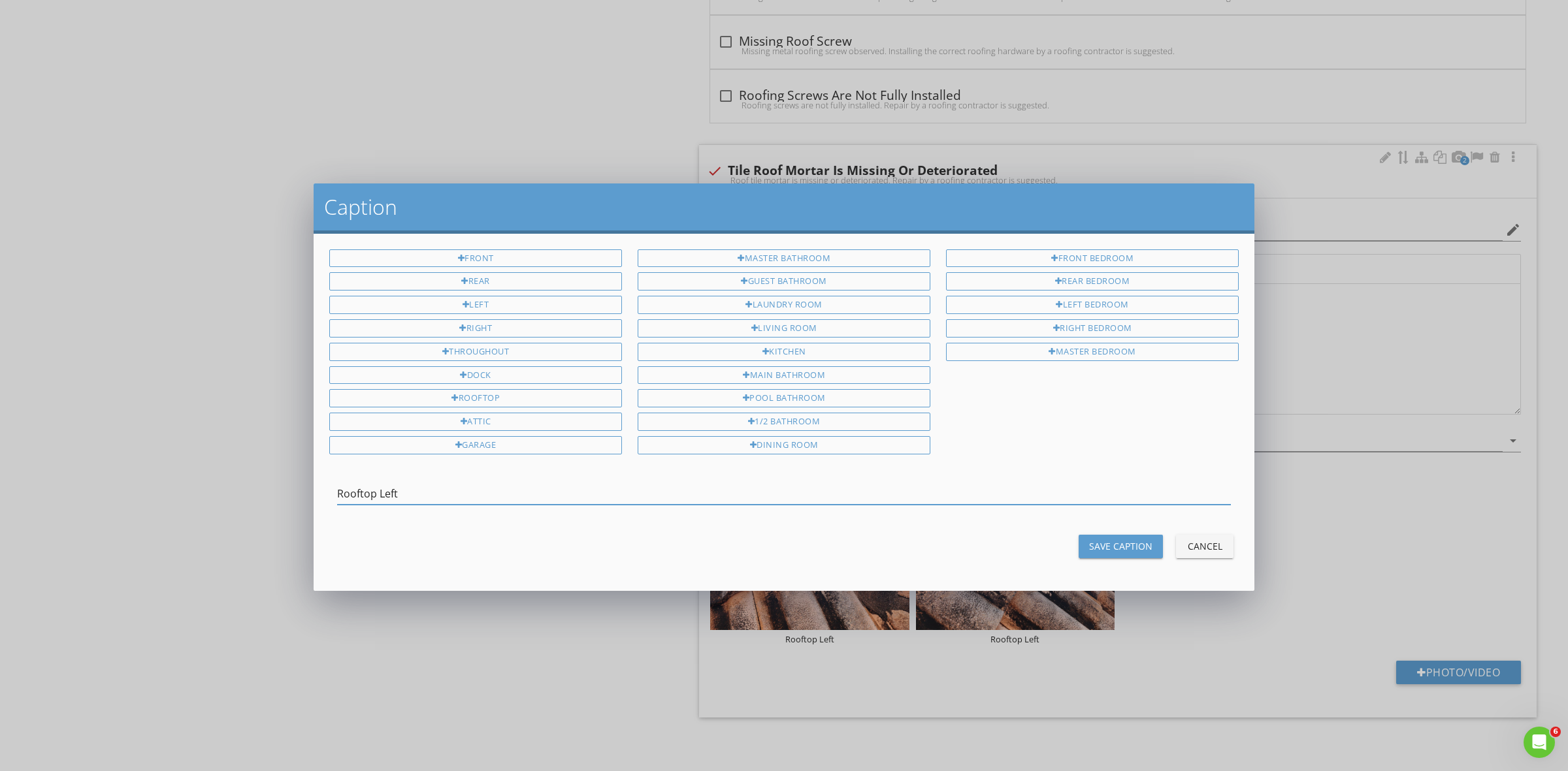
drag, startPoint x: 531, startPoint y: 492, endPoint x: 191, endPoint y: 465, distance: 341.1
click at [191, 465] on div "Caption Front Rear Left Right Throughout Dock Rooftop Attic Garage Master Bathr…" at bounding box center [784, 385] width 1568 height 771
click at [419, 347] on div "Throughout" at bounding box center [476, 352] width 293 height 18
type input "Throughout"
click at [1119, 534] on button "Save Caption" at bounding box center [1121, 546] width 84 height 24
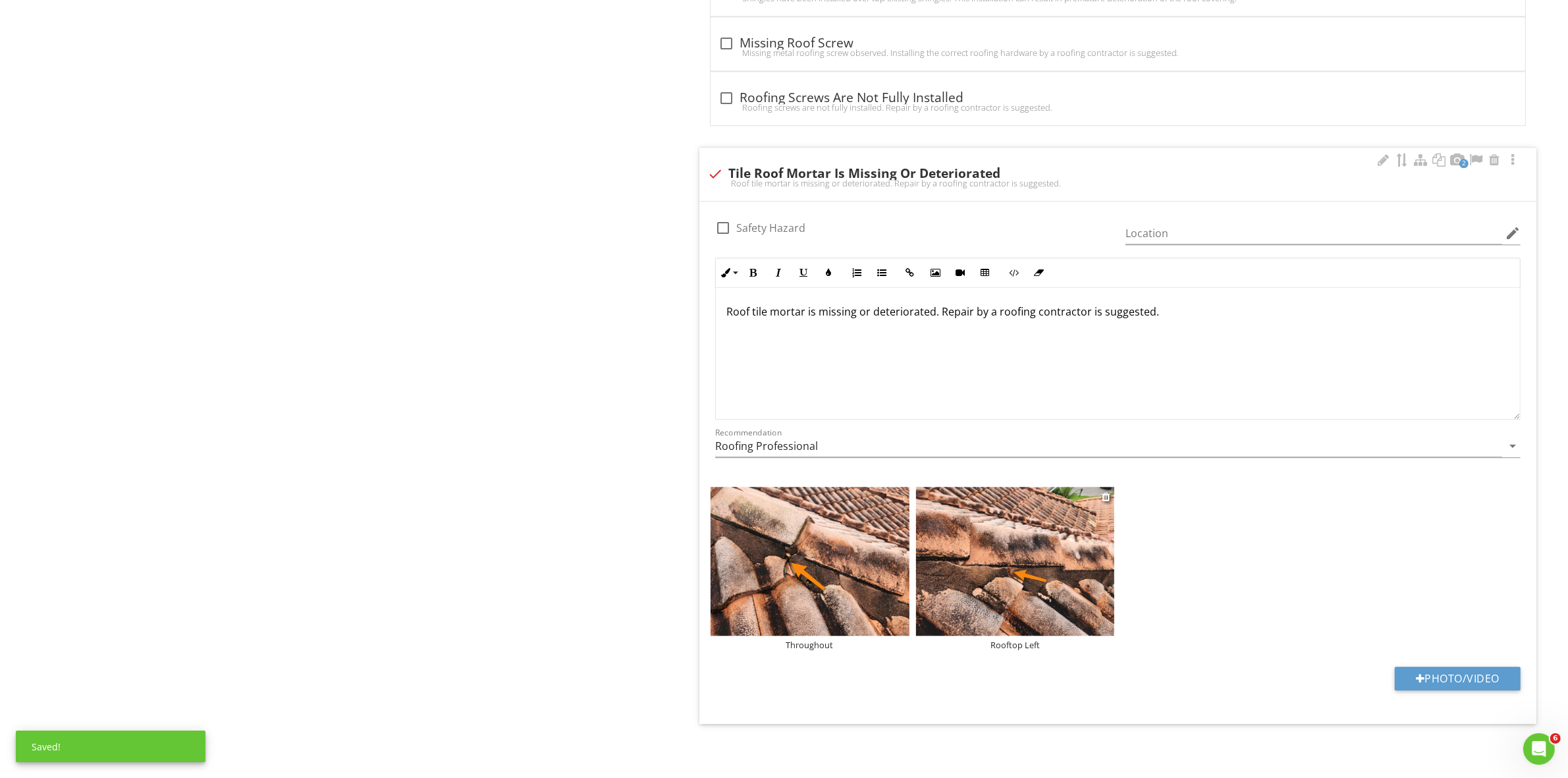
click at [1029, 643] on div "Rooftop Left" at bounding box center [1015, 645] width 199 height 10
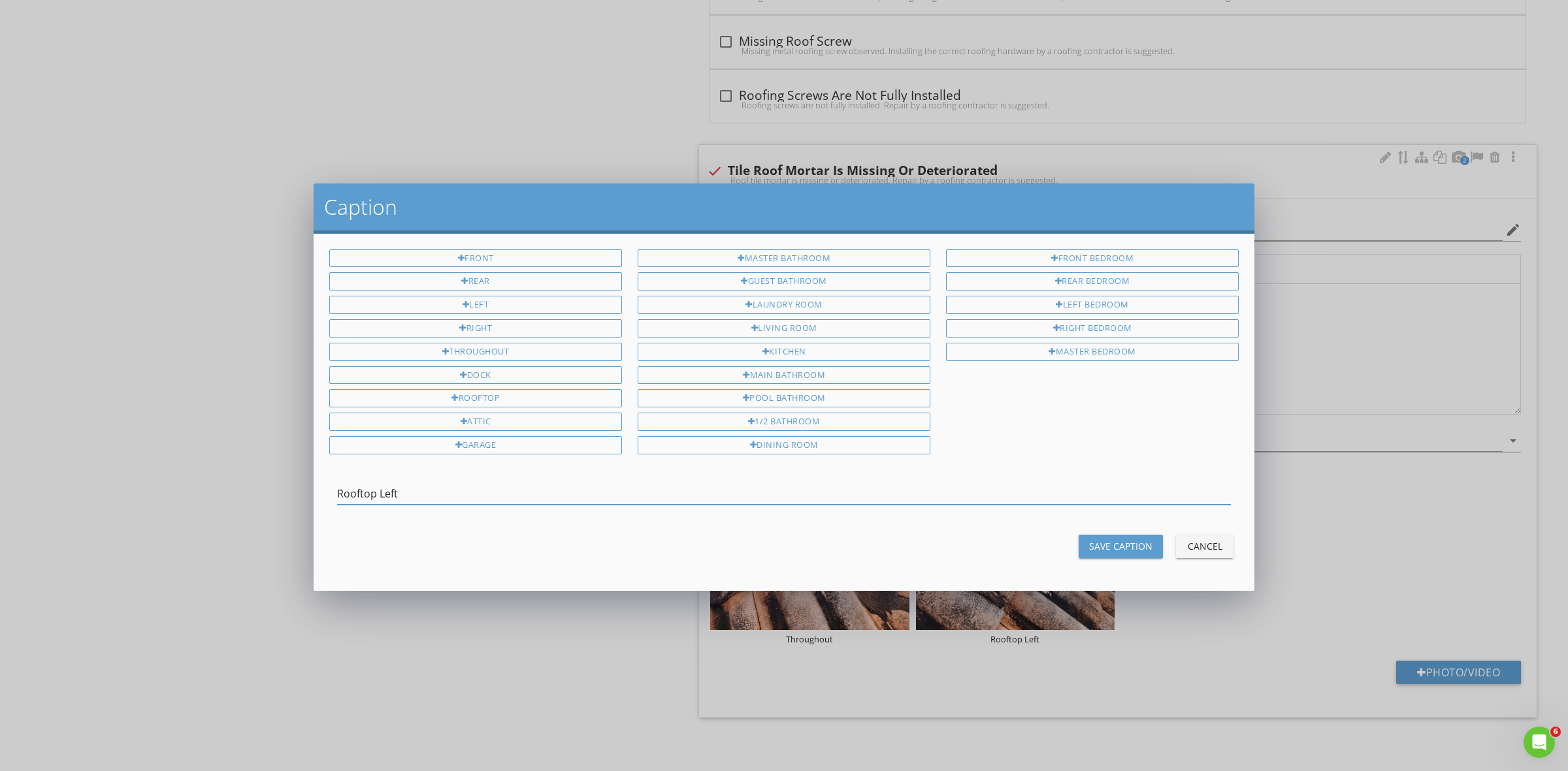
drag, startPoint x: 416, startPoint y: 484, endPoint x: 187, endPoint y: 478, distance: 229.1
click at [187, 478] on div "Caption Front Rear Left Right Throughout Dock Rooftop Attic Garage Master Bathr…" at bounding box center [784, 385] width 1568 height 771
click at [464, 355] on div "Throughout" at bounding box center [476, 352] width 293 height 18
type input "Throughout"
click at [1108, 542] on div "Save Caption" at bounding box center [1121, 546] width 64 height 14
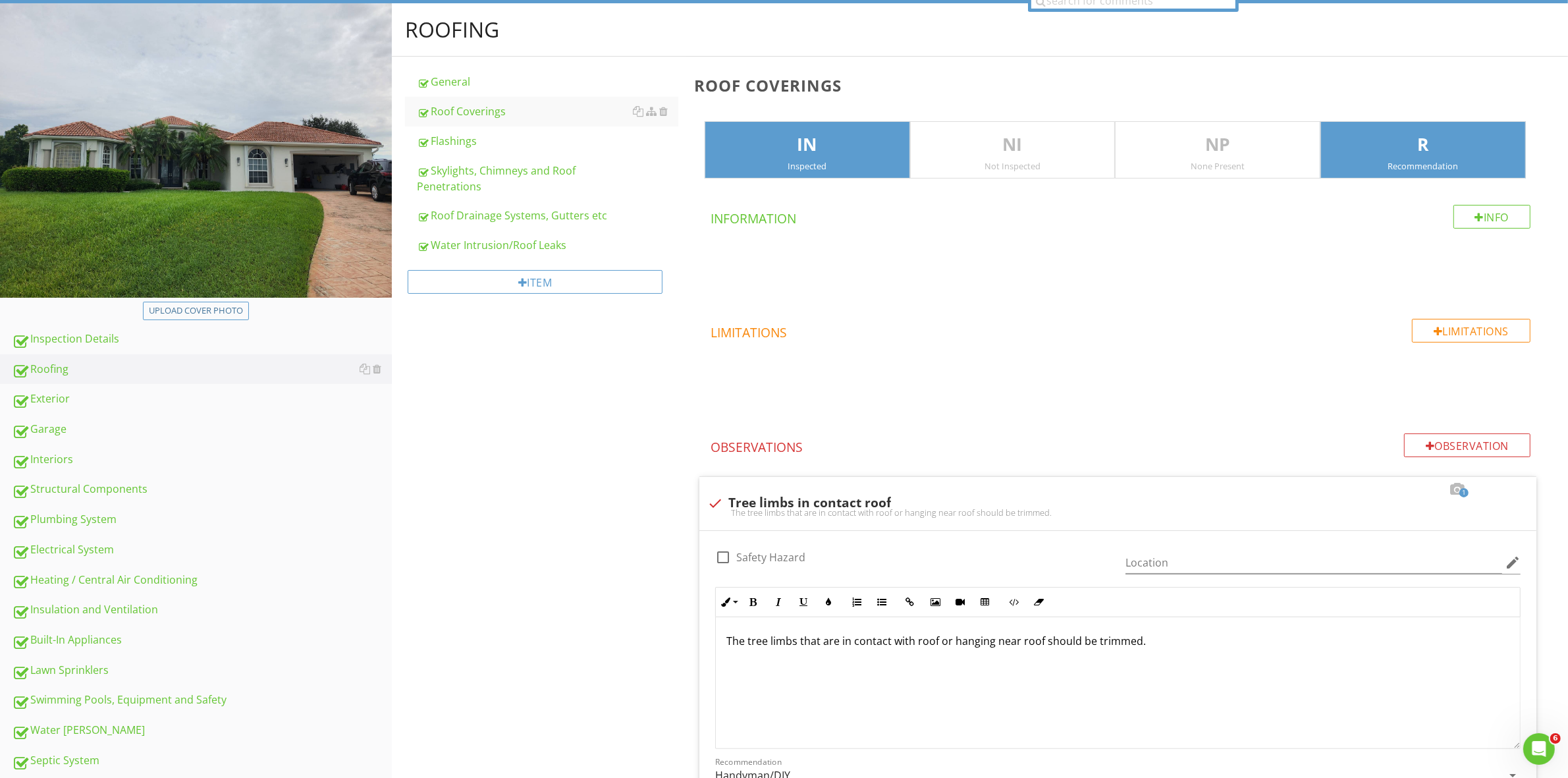
scroll to position [0, 0]
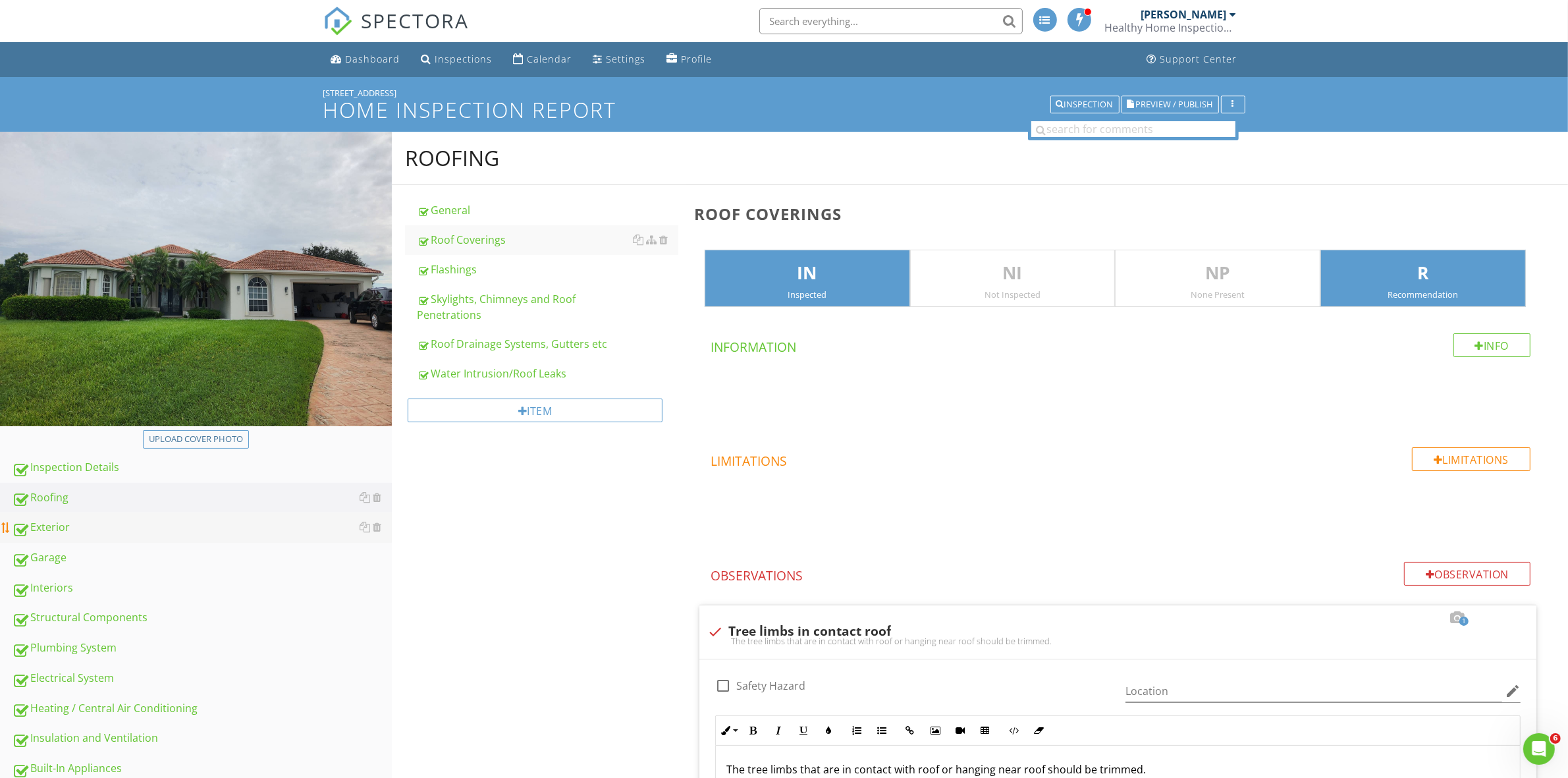
click at [42, 533] on div "Exterior" at bounding box center [202, 527] width 380 height 17
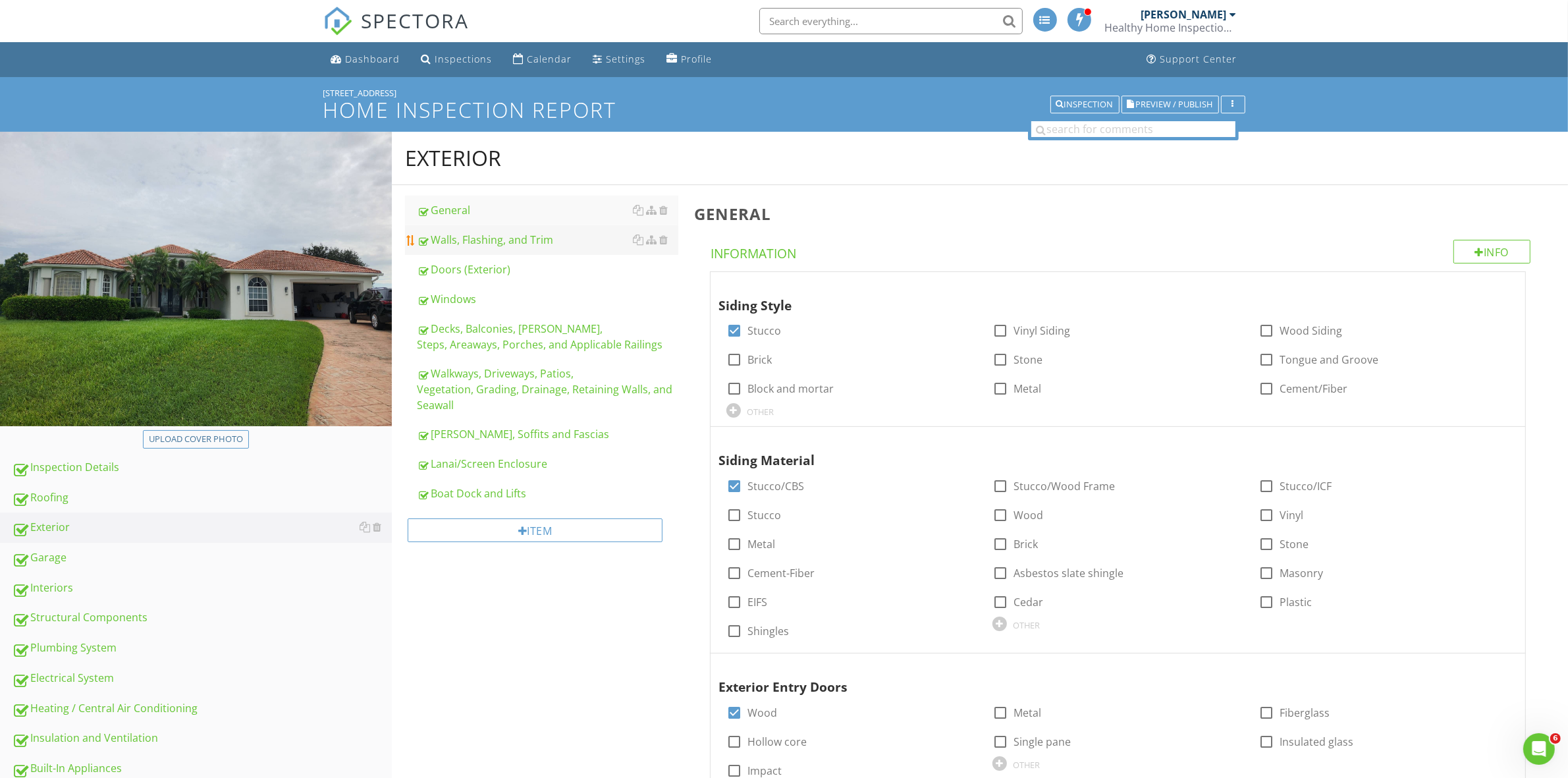
click at [468, 245] on div "Walls, Flashing, and Trim" at bounding box center [547, 239] width 261 height 16
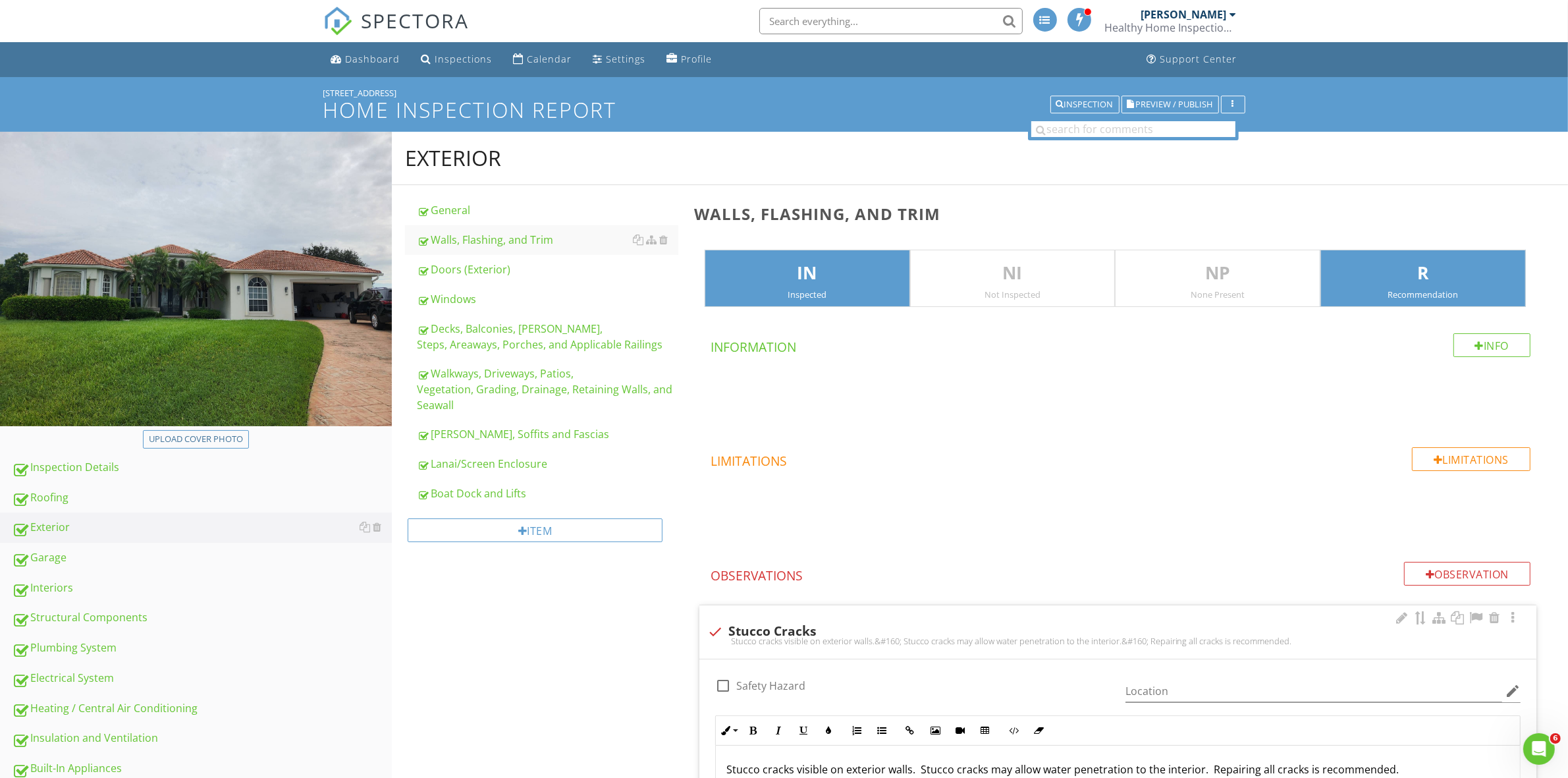
click at [713, 636] on div "Stucco cracks visible on exterior walls.&#160; Stucco cracks may allow water pe…" at bounding box center [1118, 641] width 821 height 10
checkbox input "true"
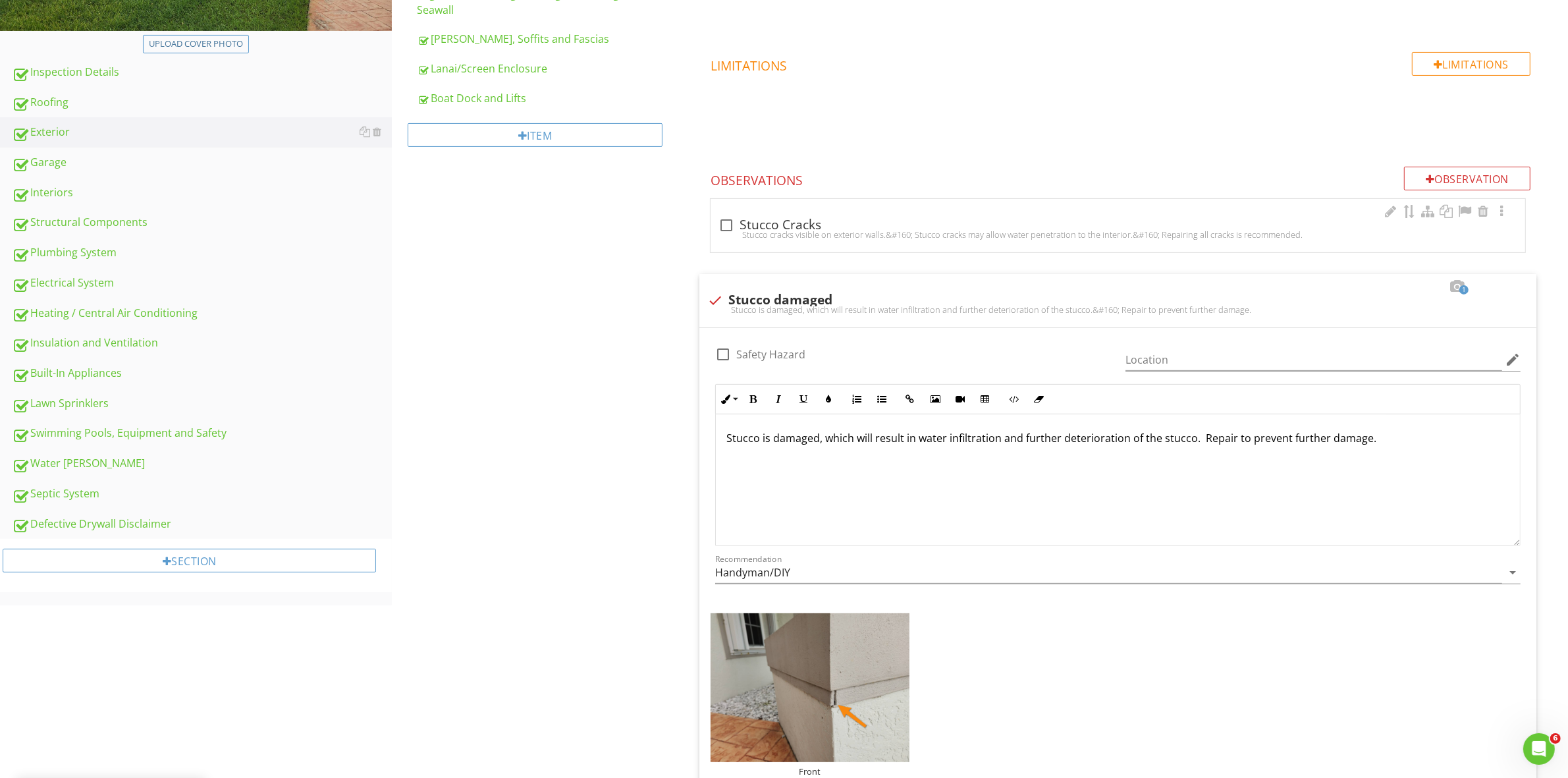
scroll to position [428, 0]
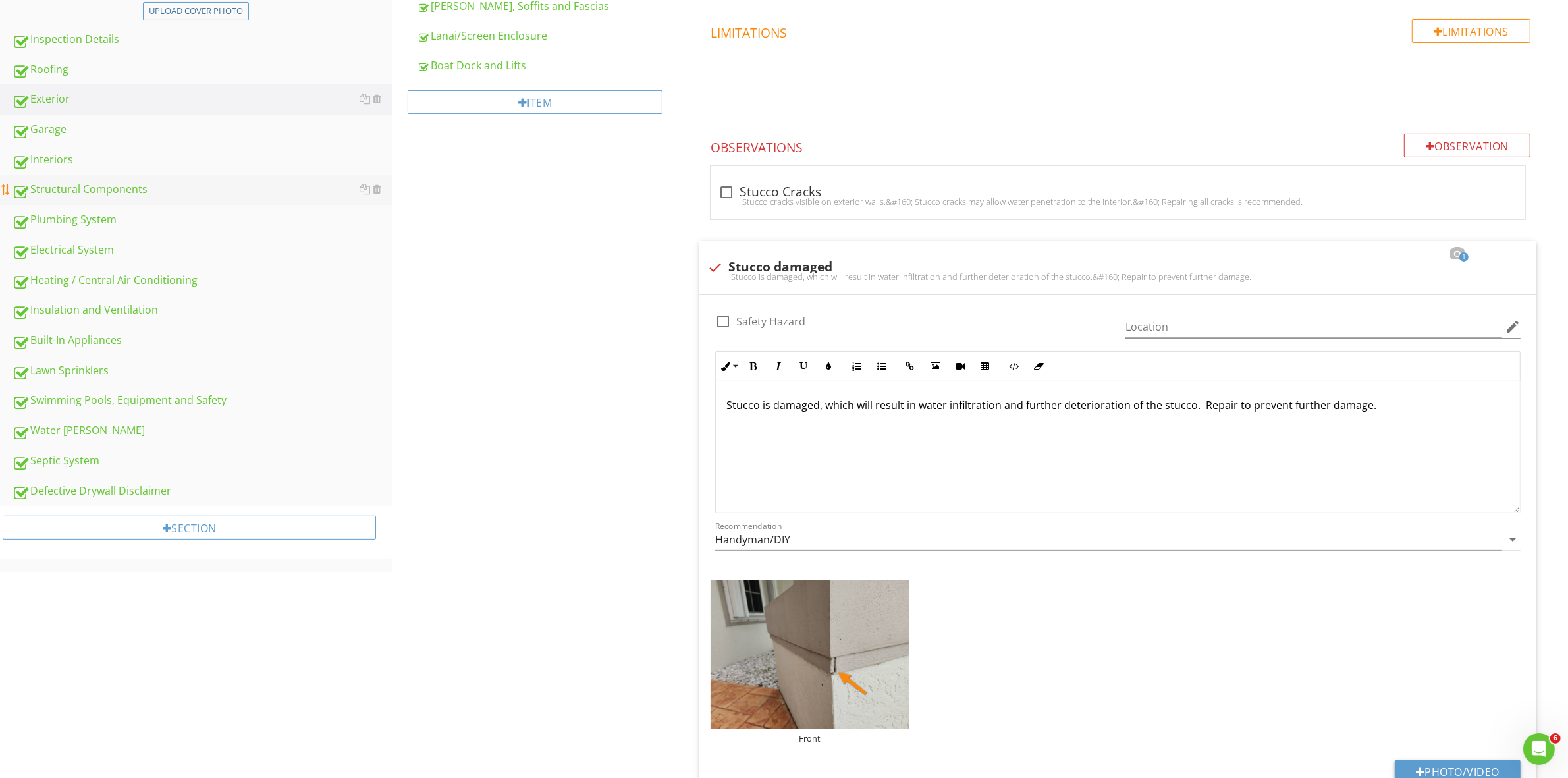
click at [93, 195] on div "Structural Components" at bounding box center [202, 189] width 380 height 17
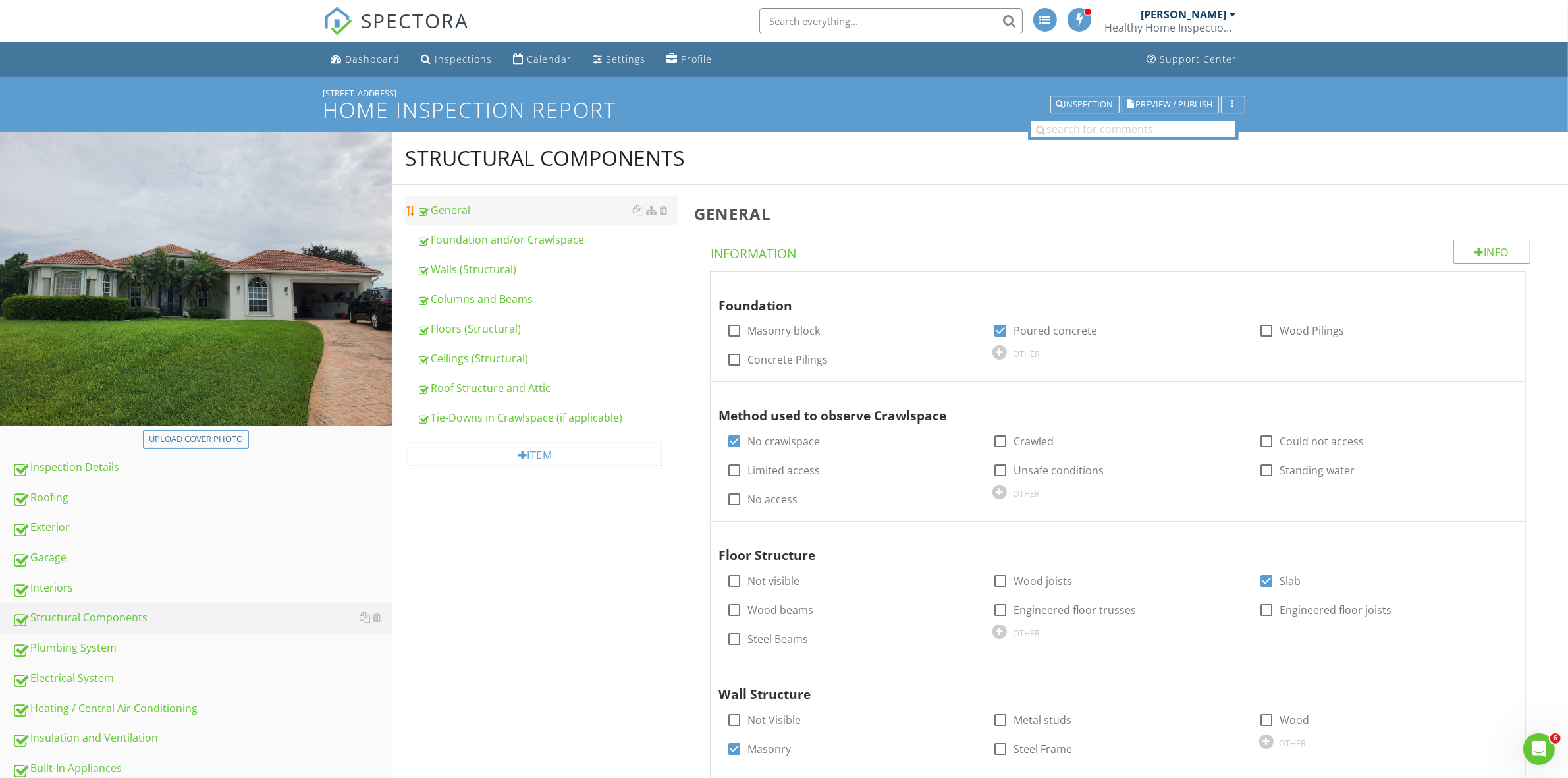
click at [446, 207] on div "General" at bounding box center [547, 210] width 261 height 16
click at [476, 415] on div "Tie-Downs in Crawlspace (if applicable)" at bounding box center [547, 417] width 261 height 16
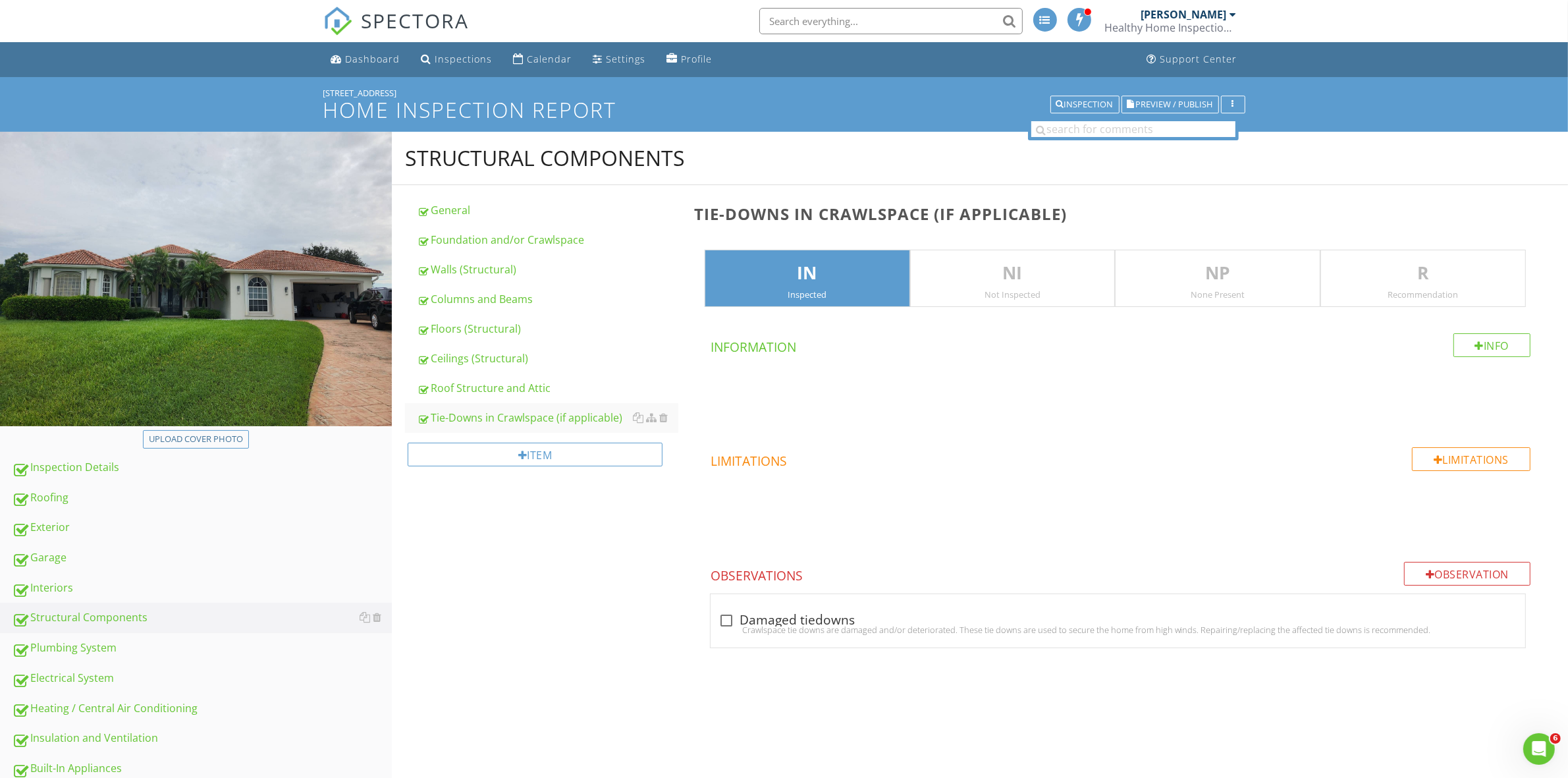
click at [758, 275] on p "IN" at bounding box center [807, 273] width 204 height 26
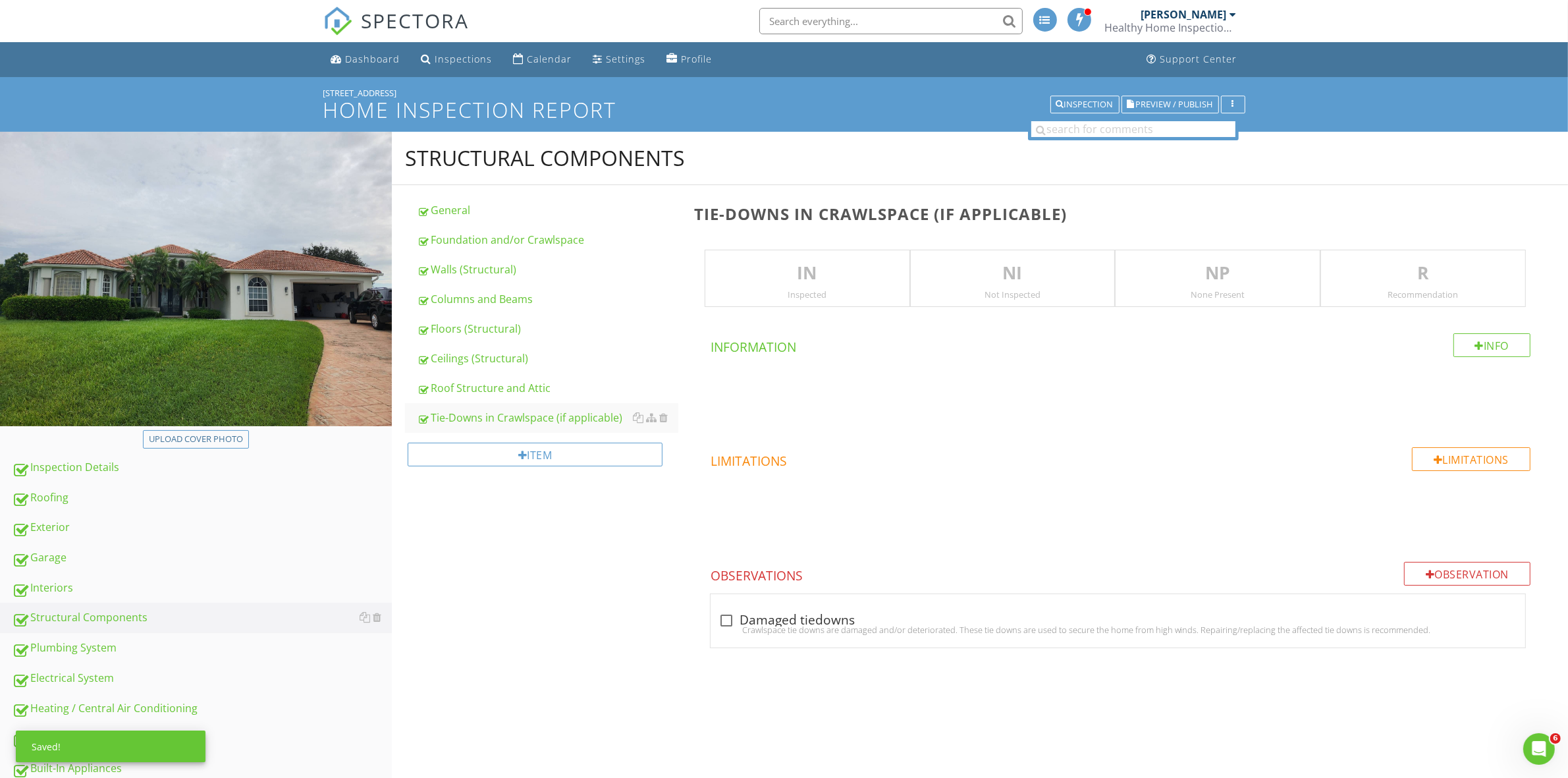
click at [1160, 286] on div "NP None Present" at bounding box center [1218, 279] width 206 height 58
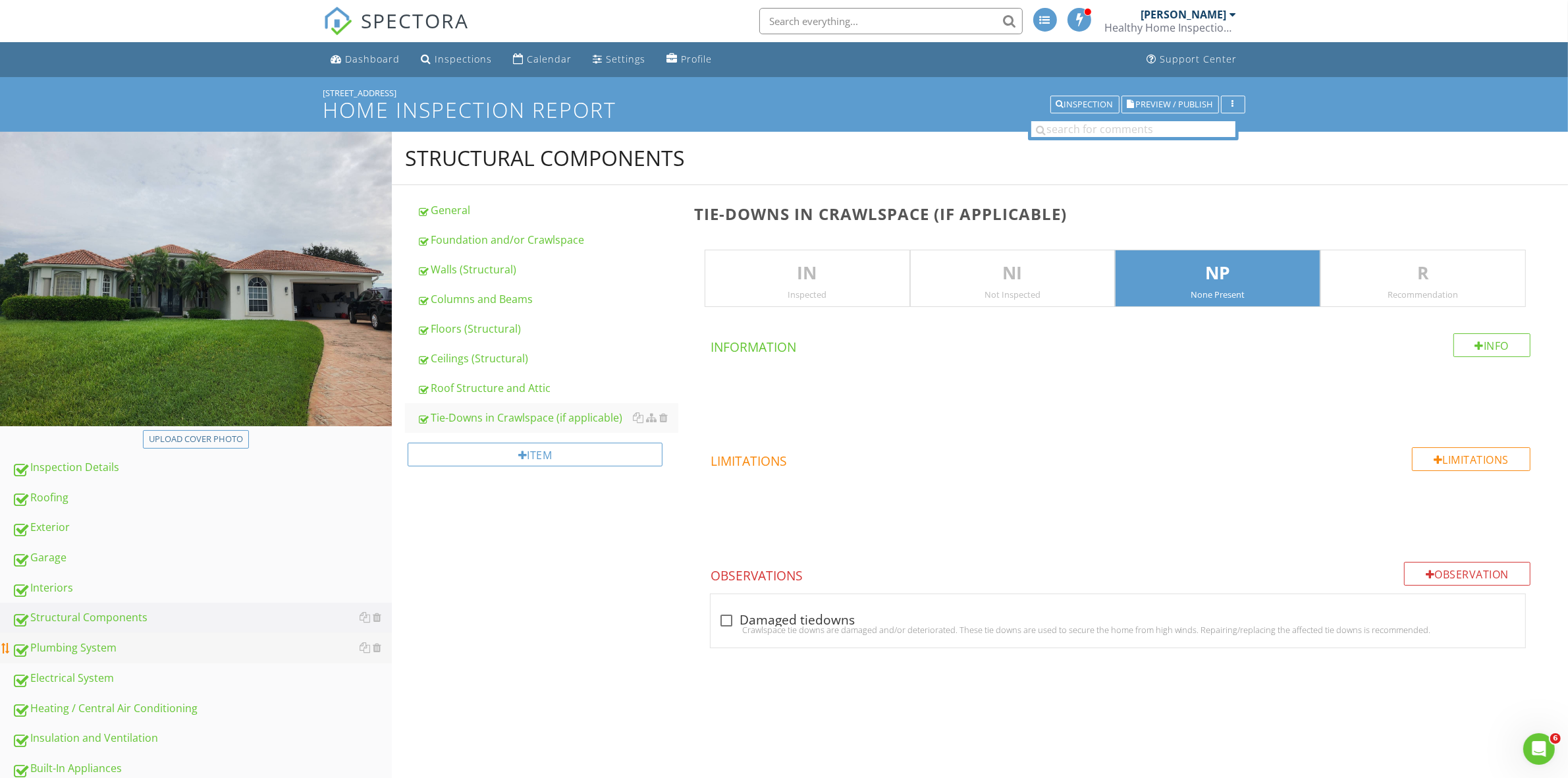
click at [84, 653] on div "Plumbing System" at bounding box center [202, 648] width 380 height 17
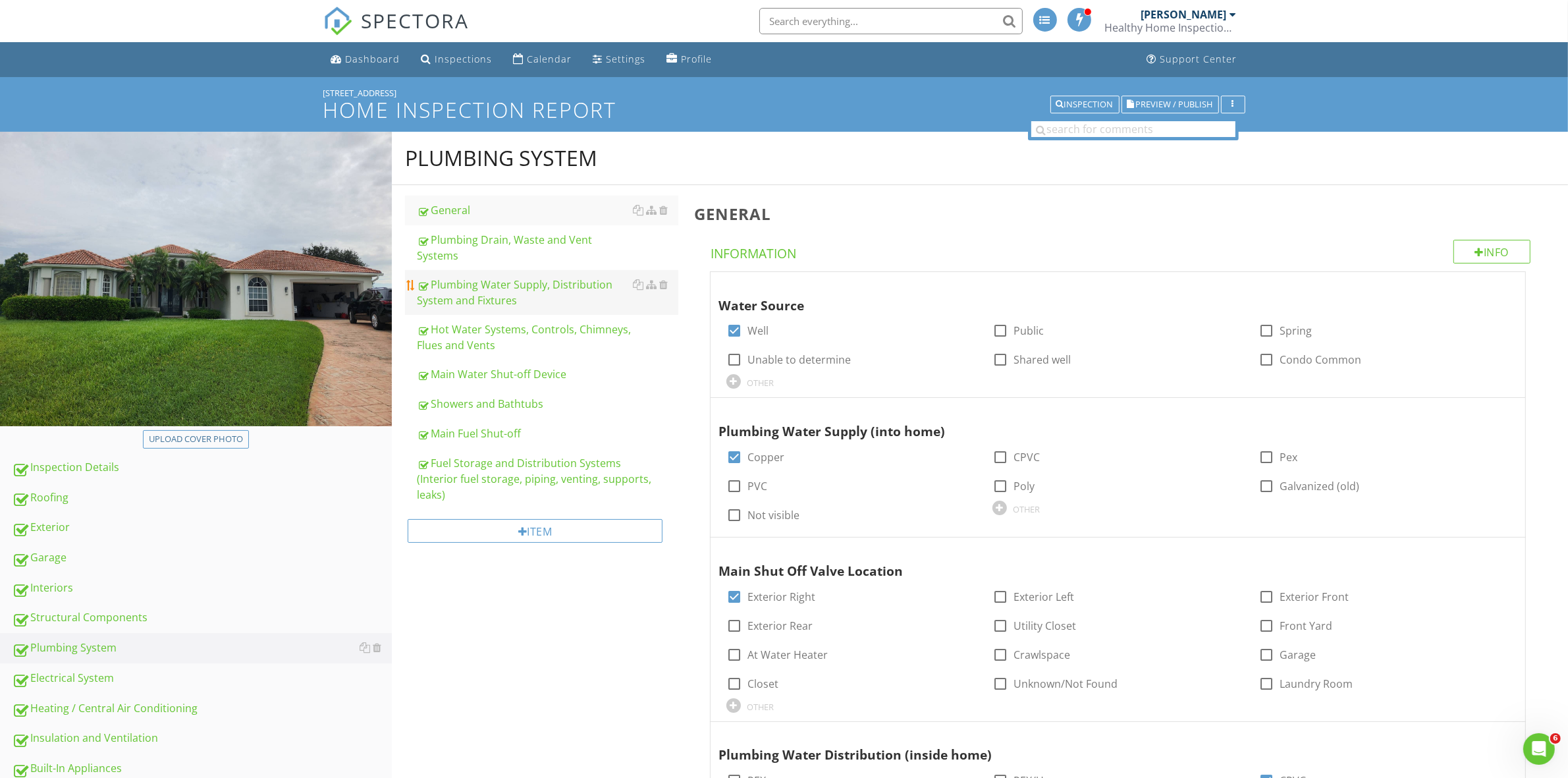
click at [521, 277] on div "Plumbing Water Supply, Distribution System and Fixtures" at bounding box center [547, 292] width 261 height 31
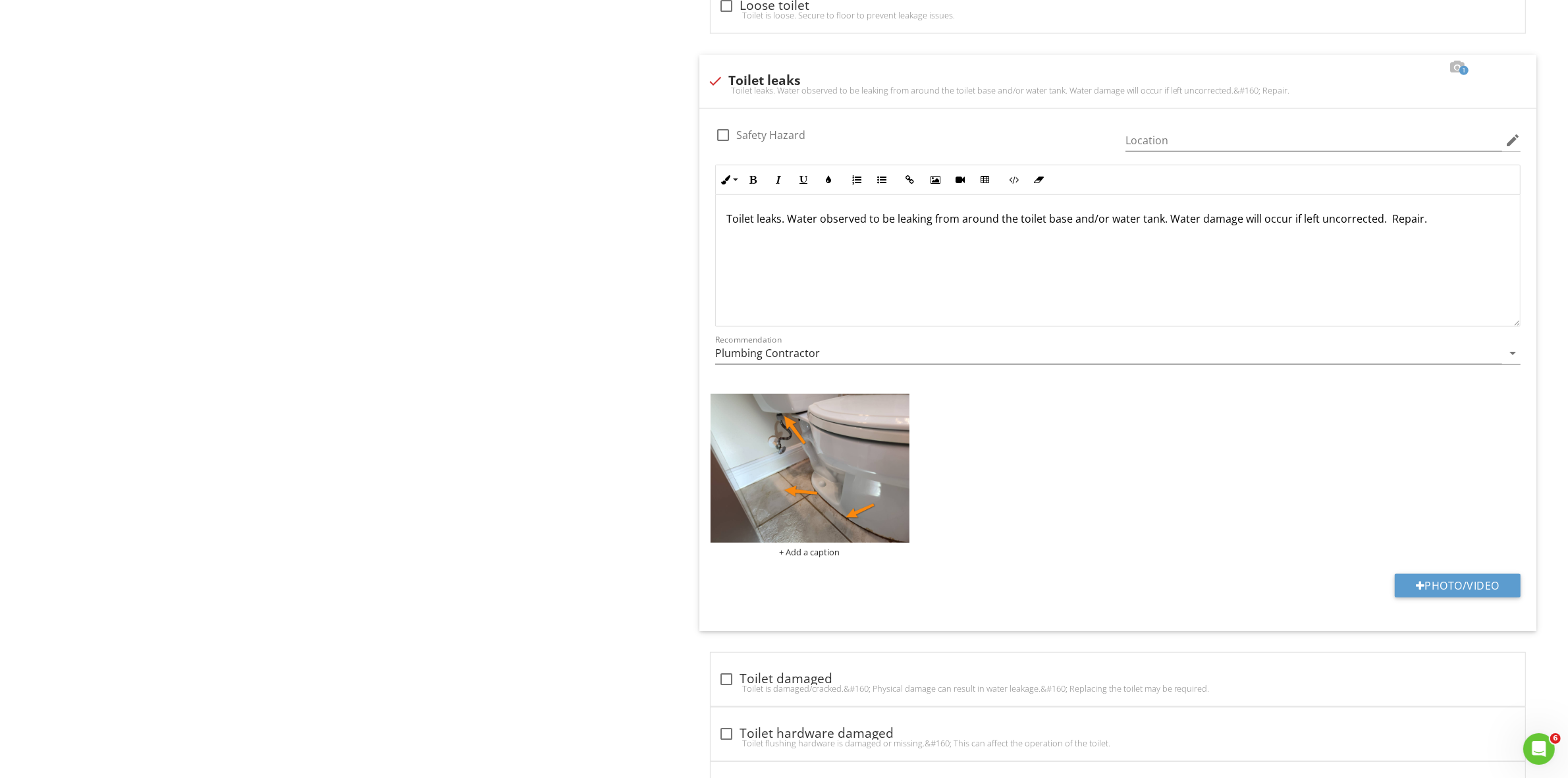
scroll to position [1449, 0]
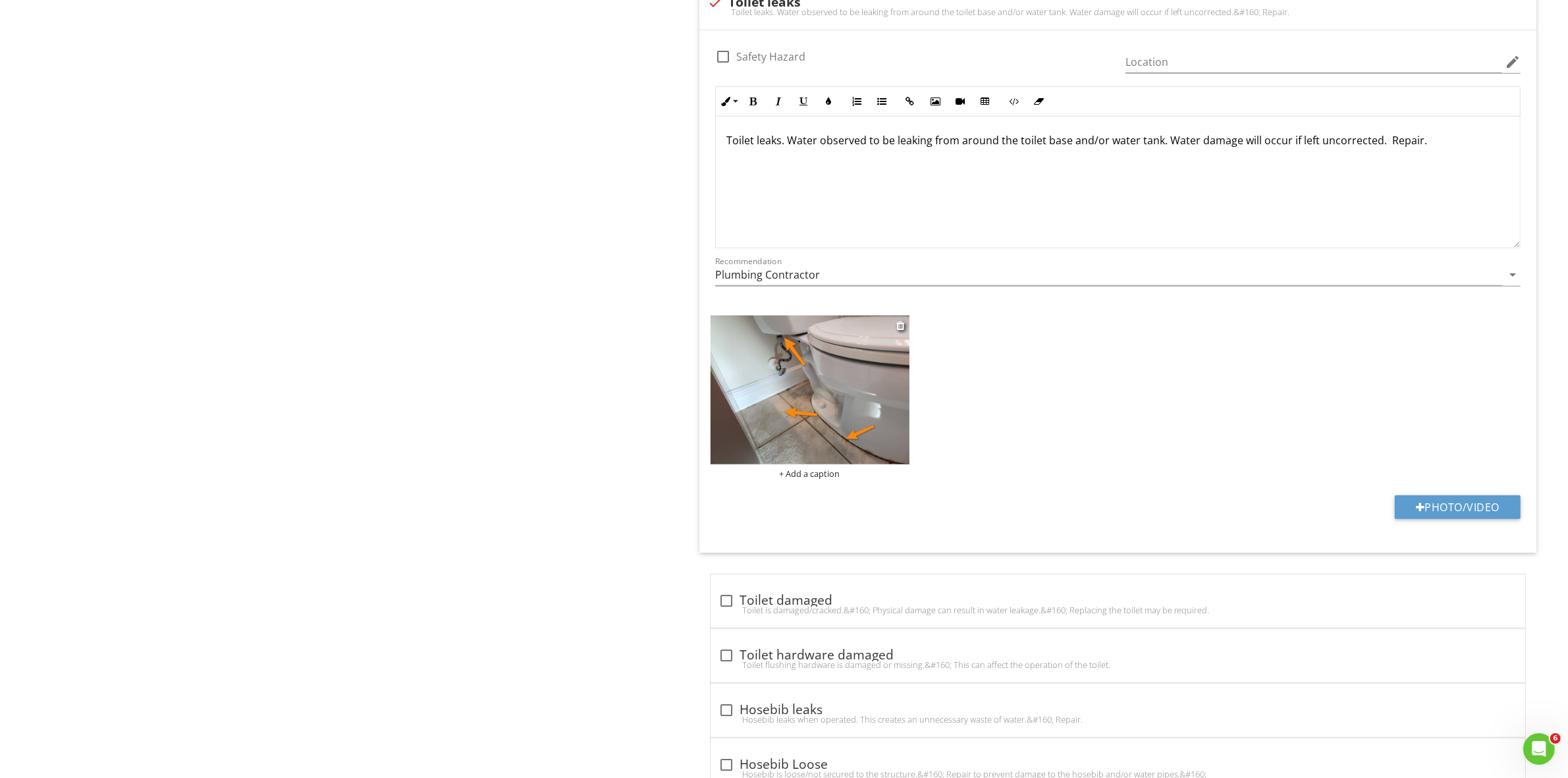
click at [810, 477] on div "+ Add a caption" at bounding box center [810, 474] width 199 height 10
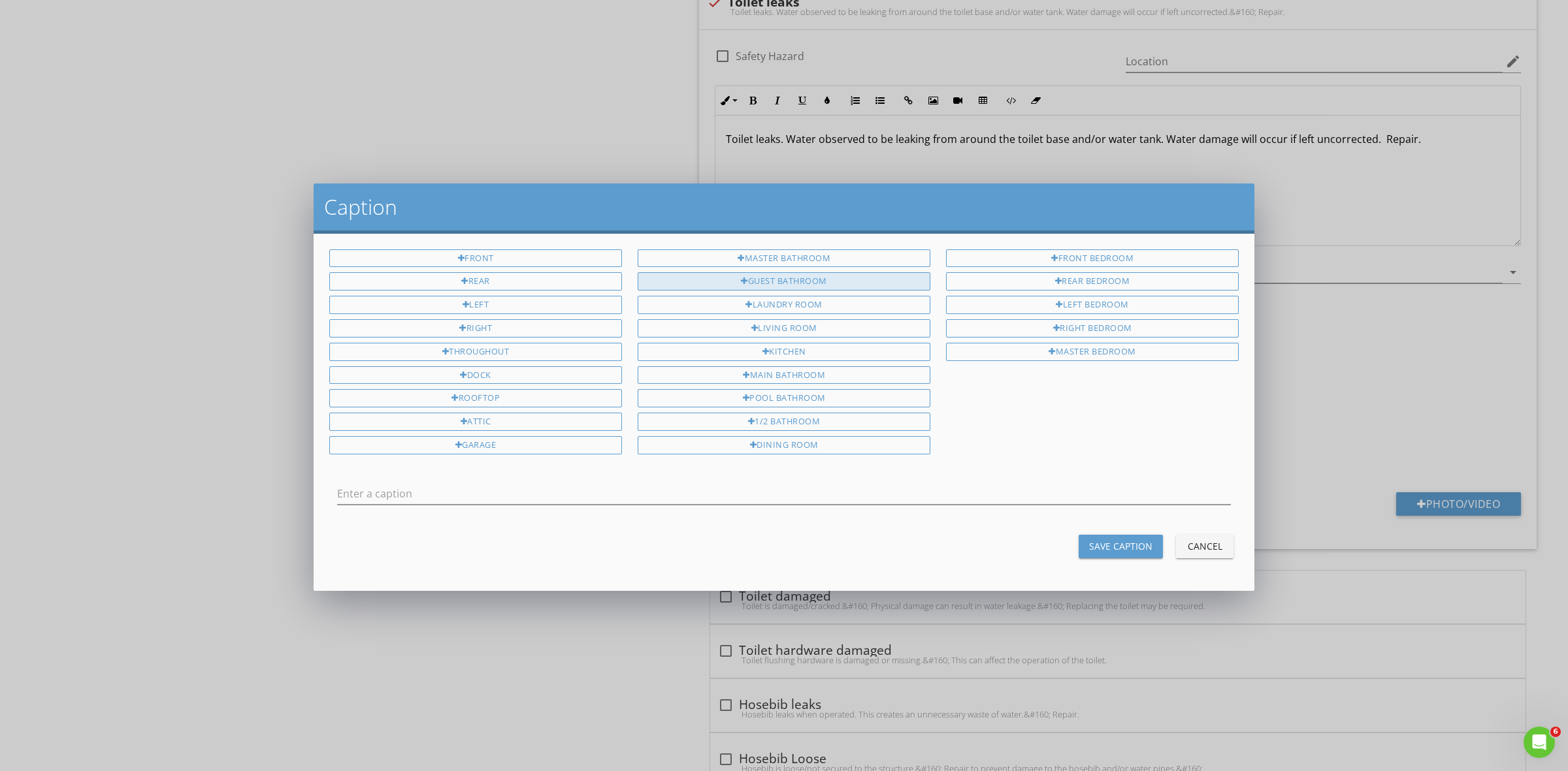
click at [763, 281] on div "Guest Bathroom" at bounding box center [784, 281] width 293 height 18
type input "Guest Bathroom"
click at [1114, 547] on div "Save Caption" at bounding box center [1121, 546] width 64 height 14
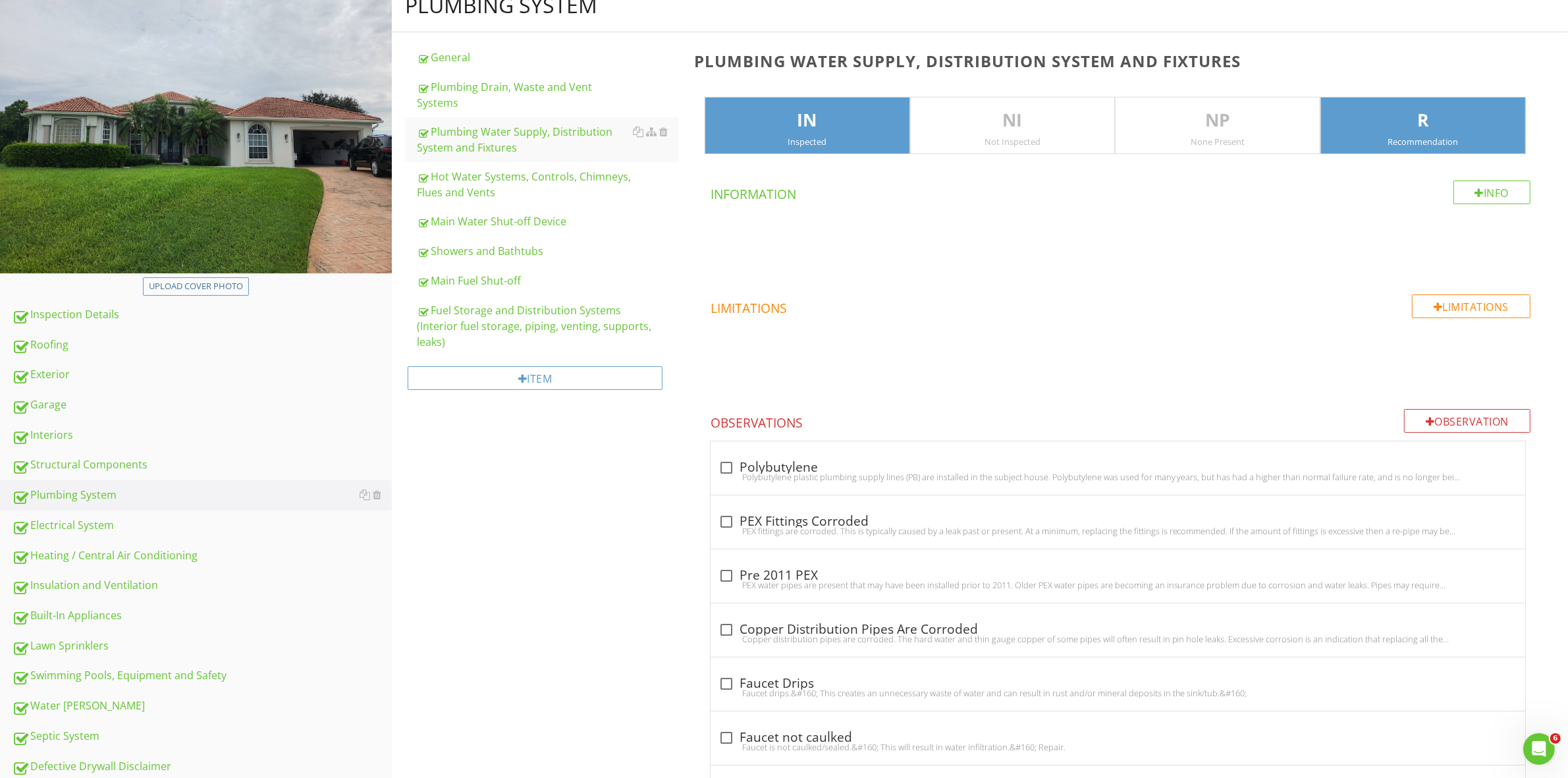
scroll to position [89, 0]
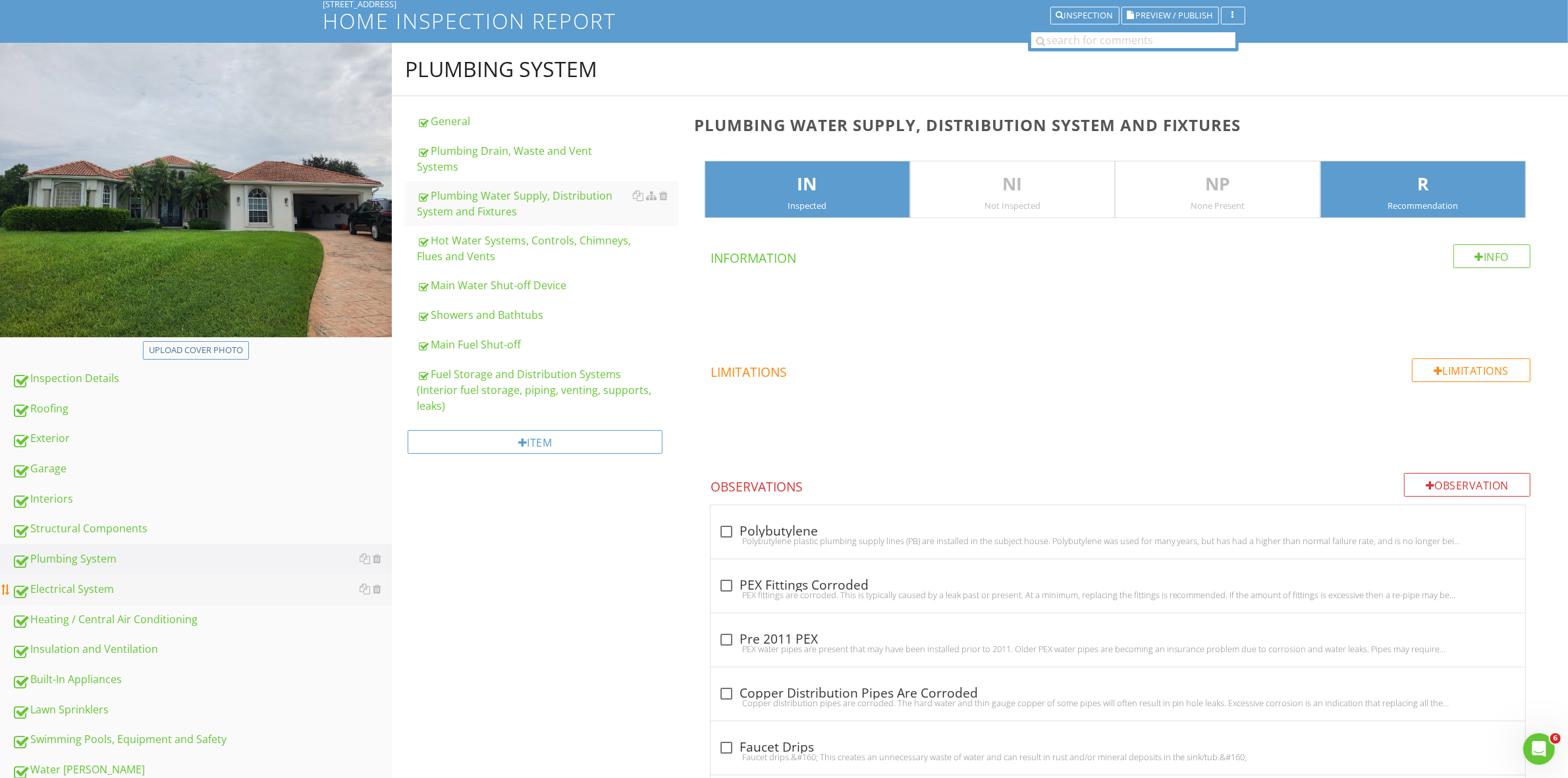
click at [86, 582] on div "Electrical System" at bounding box center [202, 589] width 380 height 17
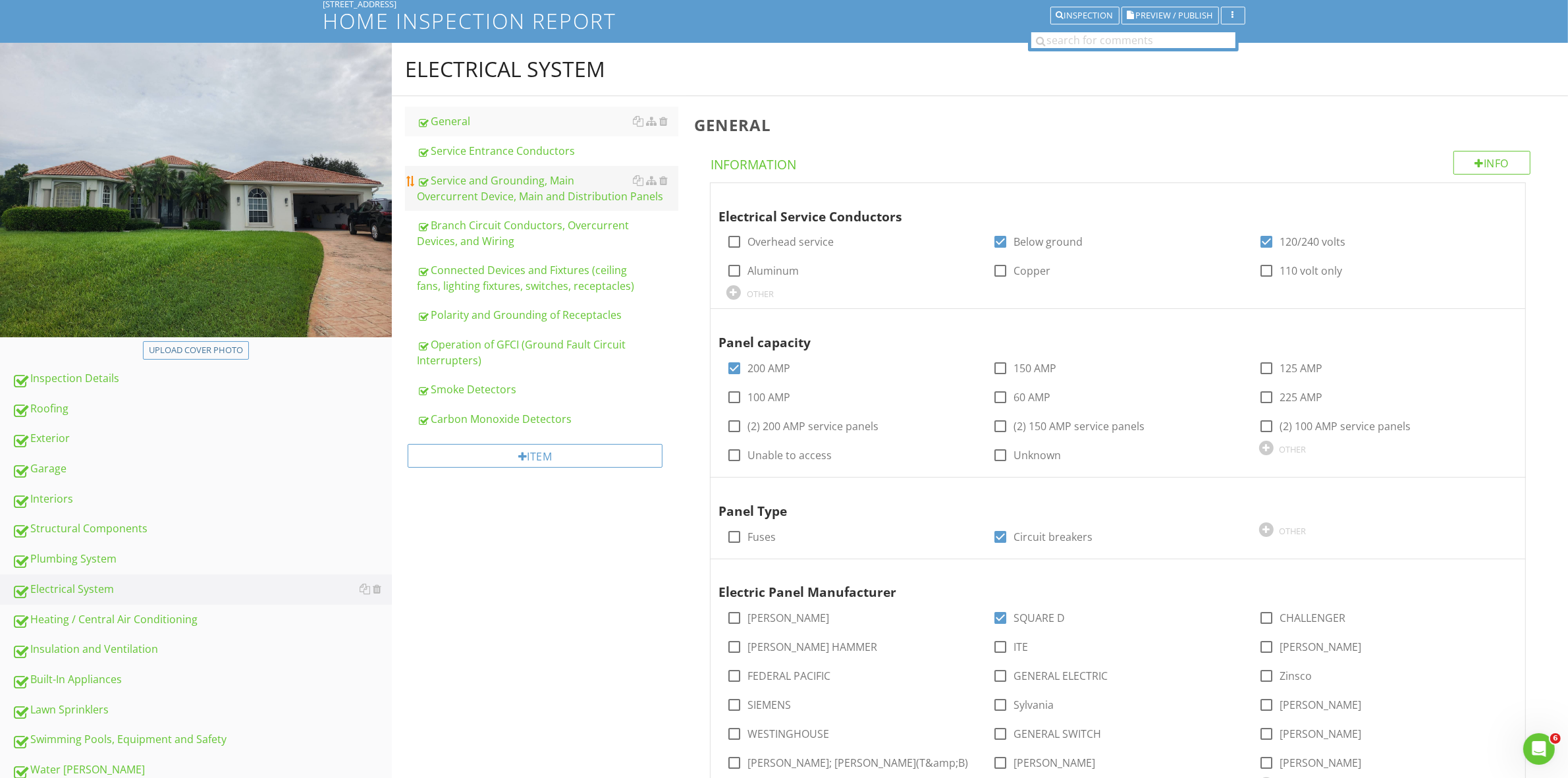
click at [511, 181] on div "Service and Grounding, Main Overcurrent Device, Main and Distribution Panels" at bounding box center [547, 188] width 261 height 31
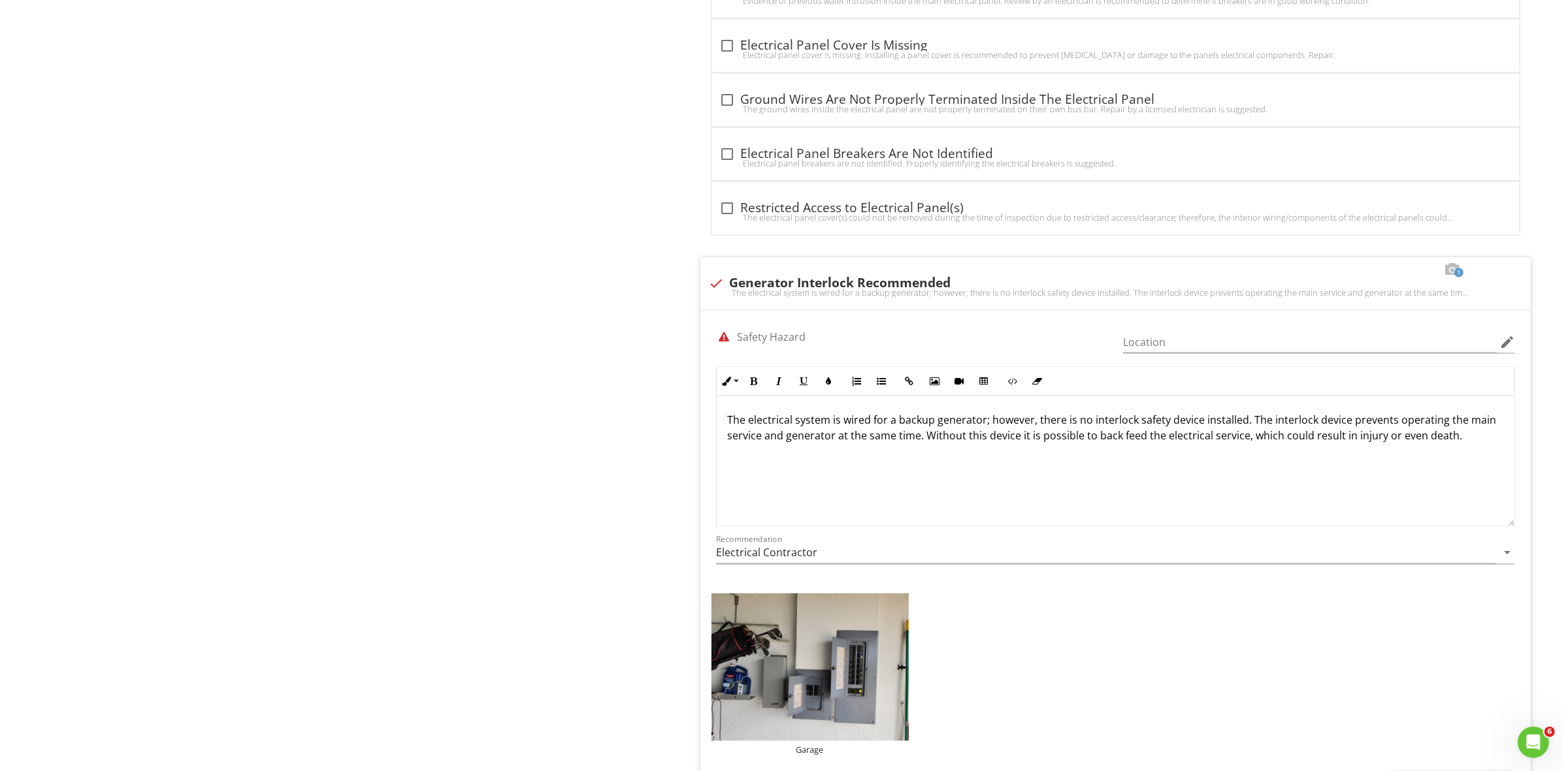
scroll to position [2817, 0]
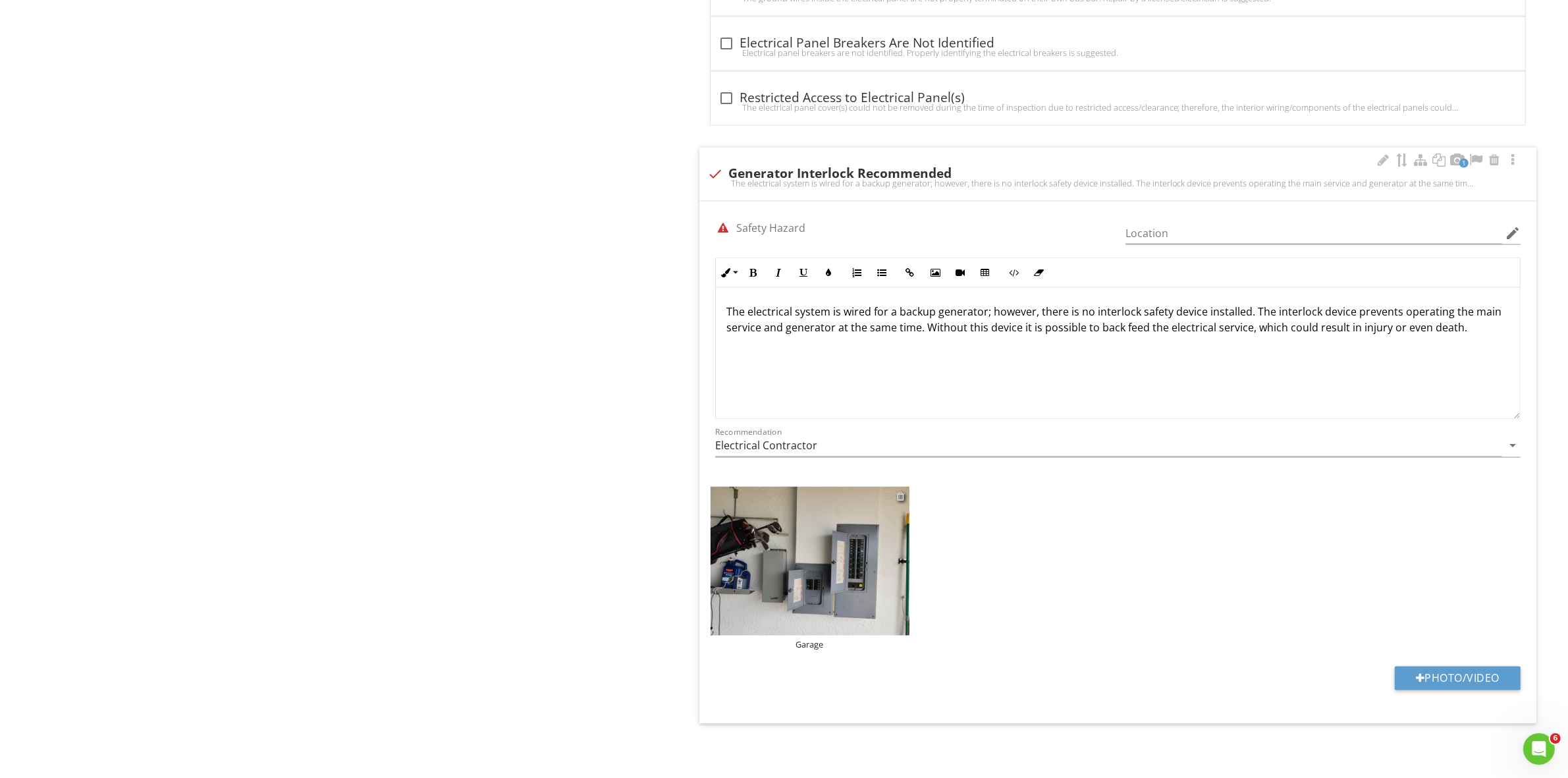
click at [898, 492] on div at bounding box center [901, 497] width 8 height 10
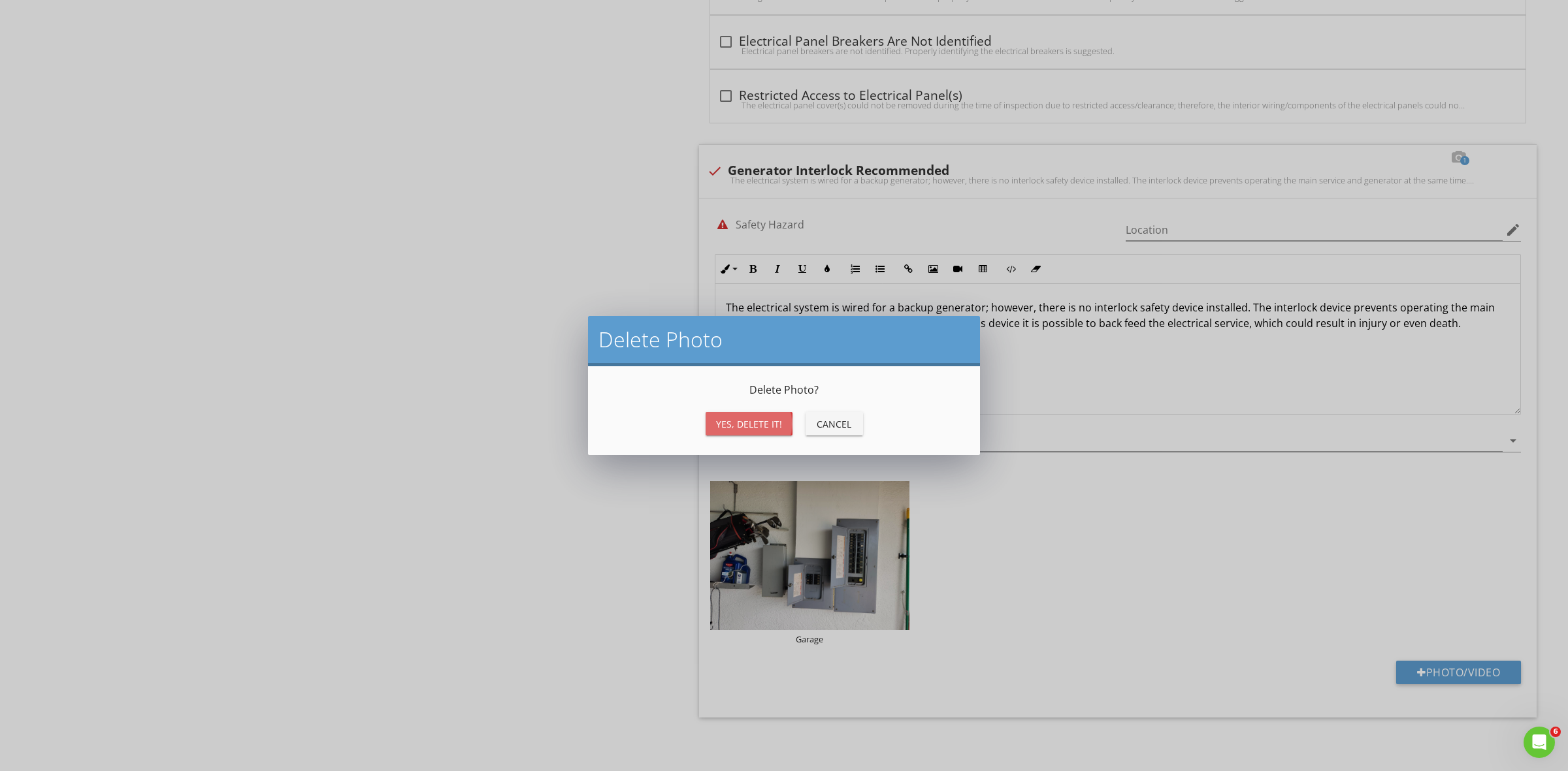
click at [762, 418] on div "Yes, Delete it!" at bounding box center [748, 424] width 66 height 14
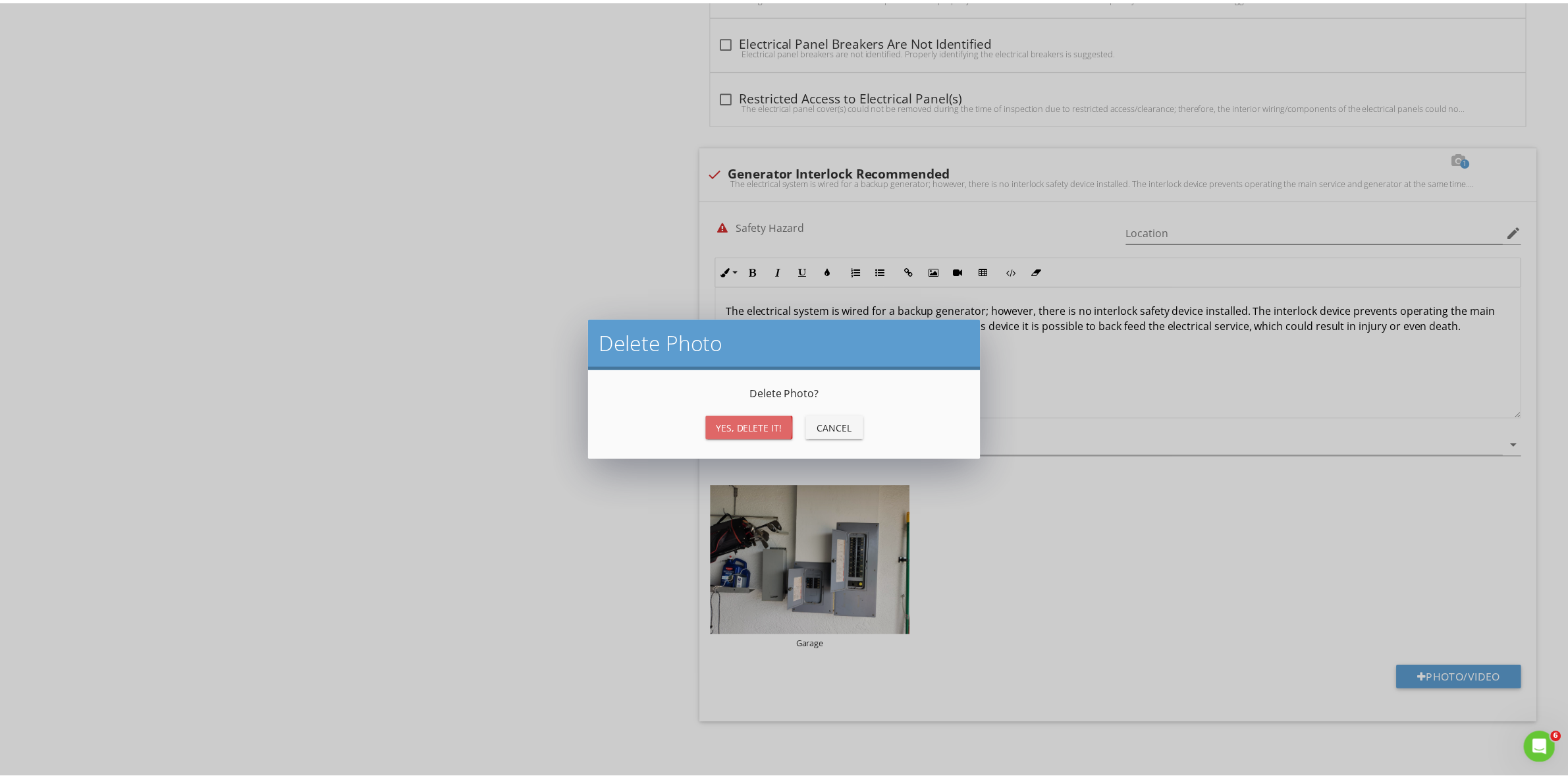
scroll to position [2672, 0]
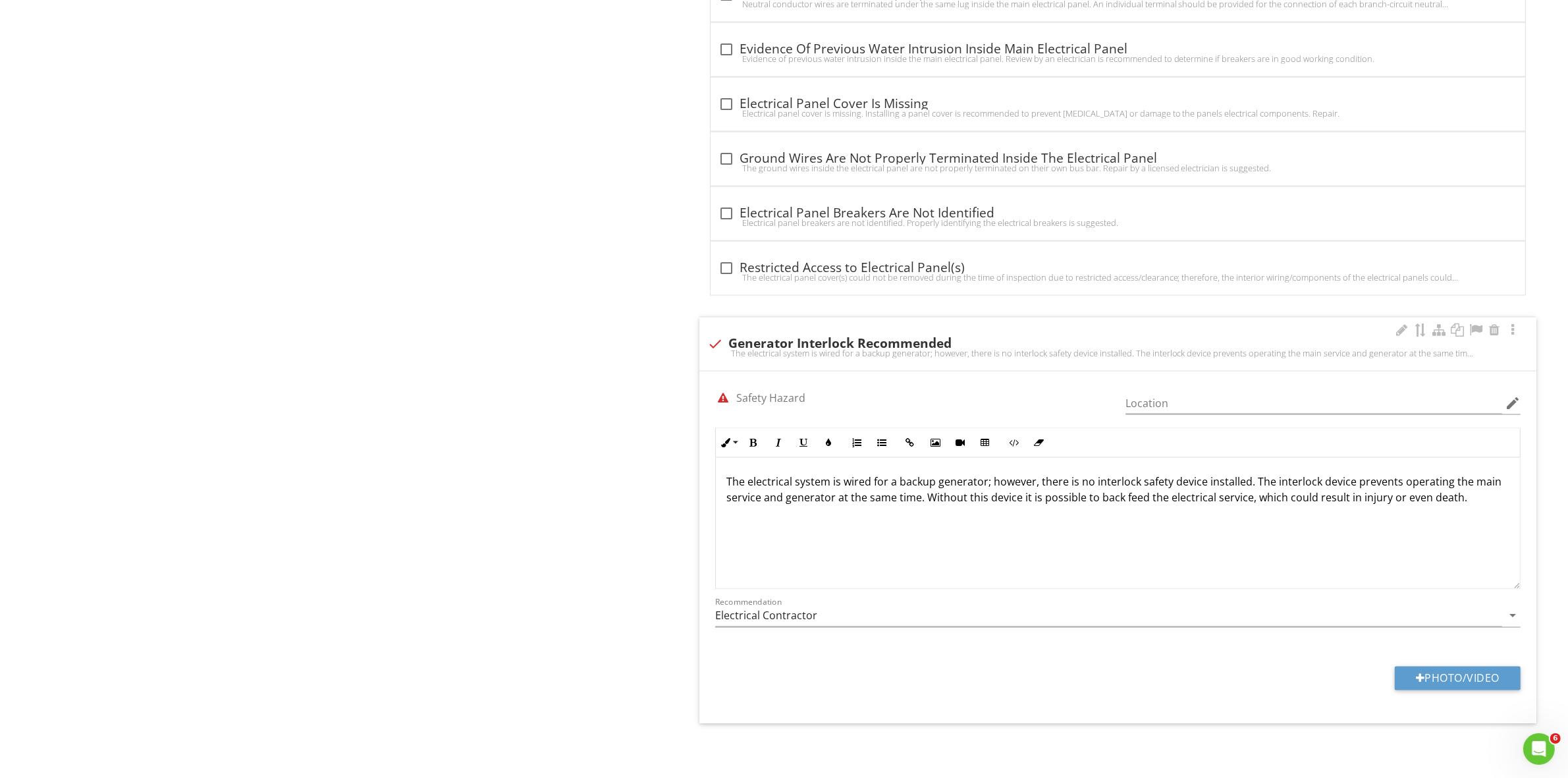
click at [715, 348] on div "The electrical system is wired for a backup generator; however, there is no int…" at bounding box center [1118, 353] width 821 height 10
checkbox input "true"
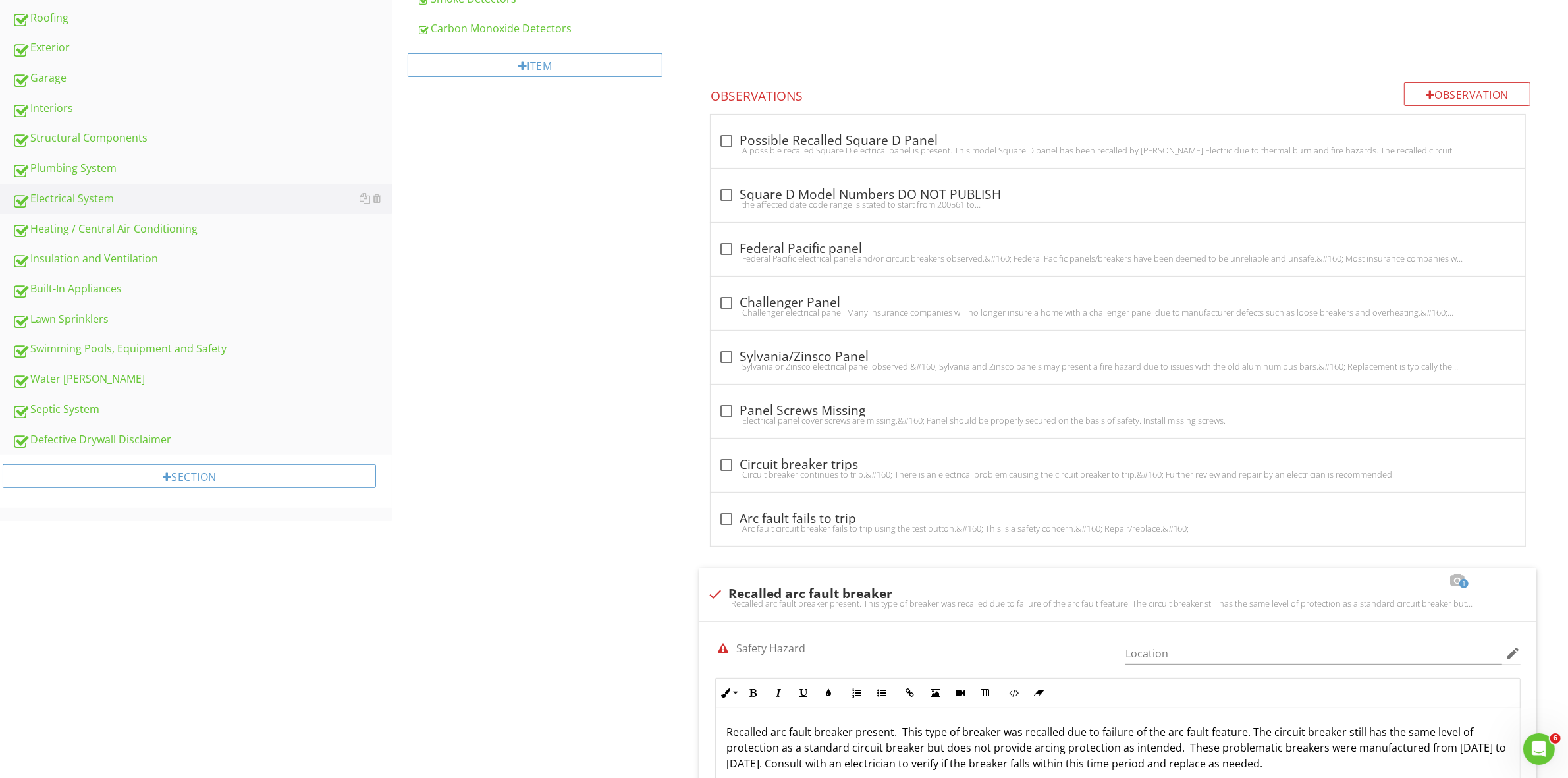
scroll to position [333, 0]
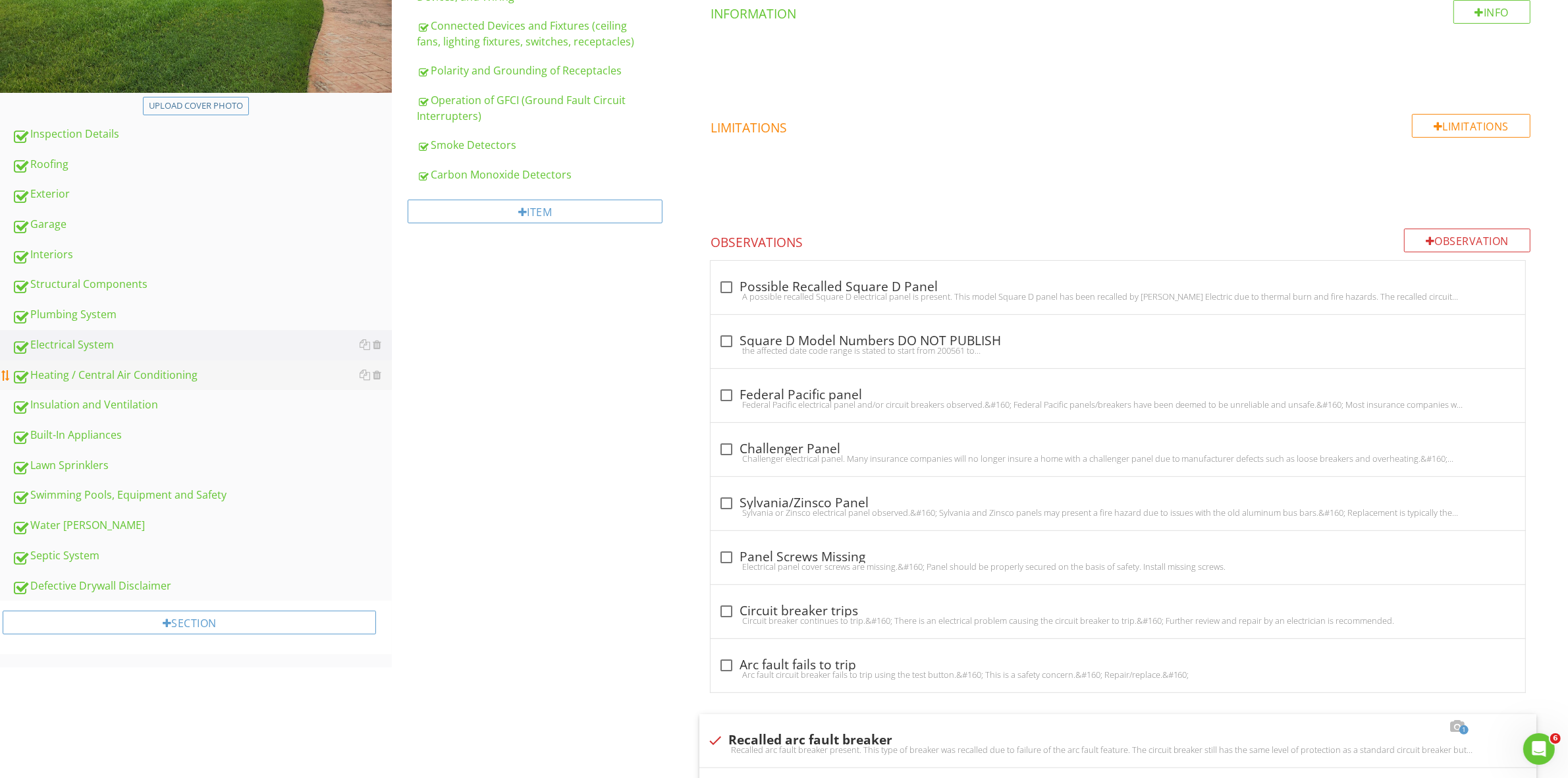
click at [135, 380] on div "Heating / Central Air Conditioning" at bounding box center [202, 375] width 380 height 17
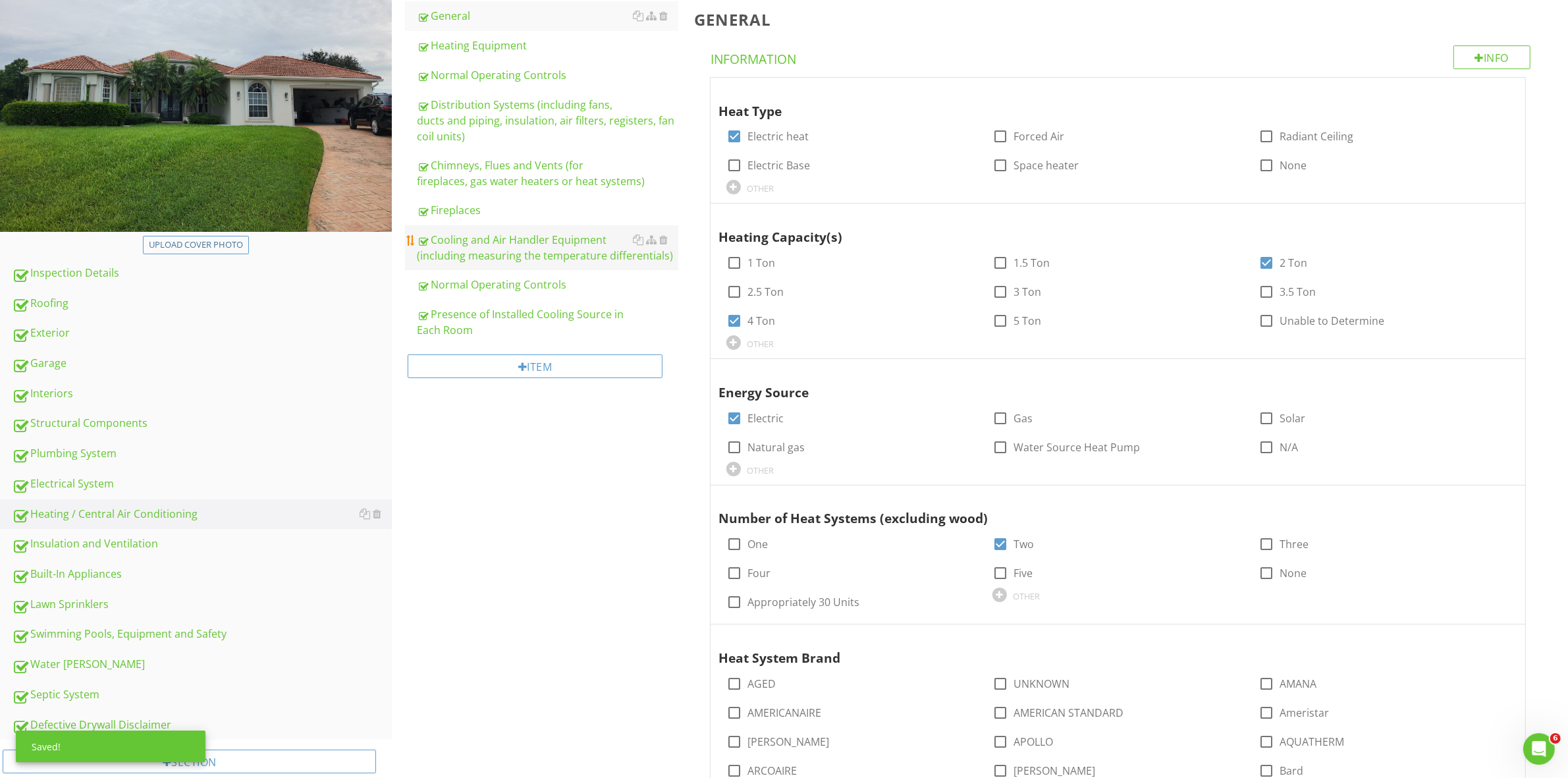
scroll to position [70, 0]
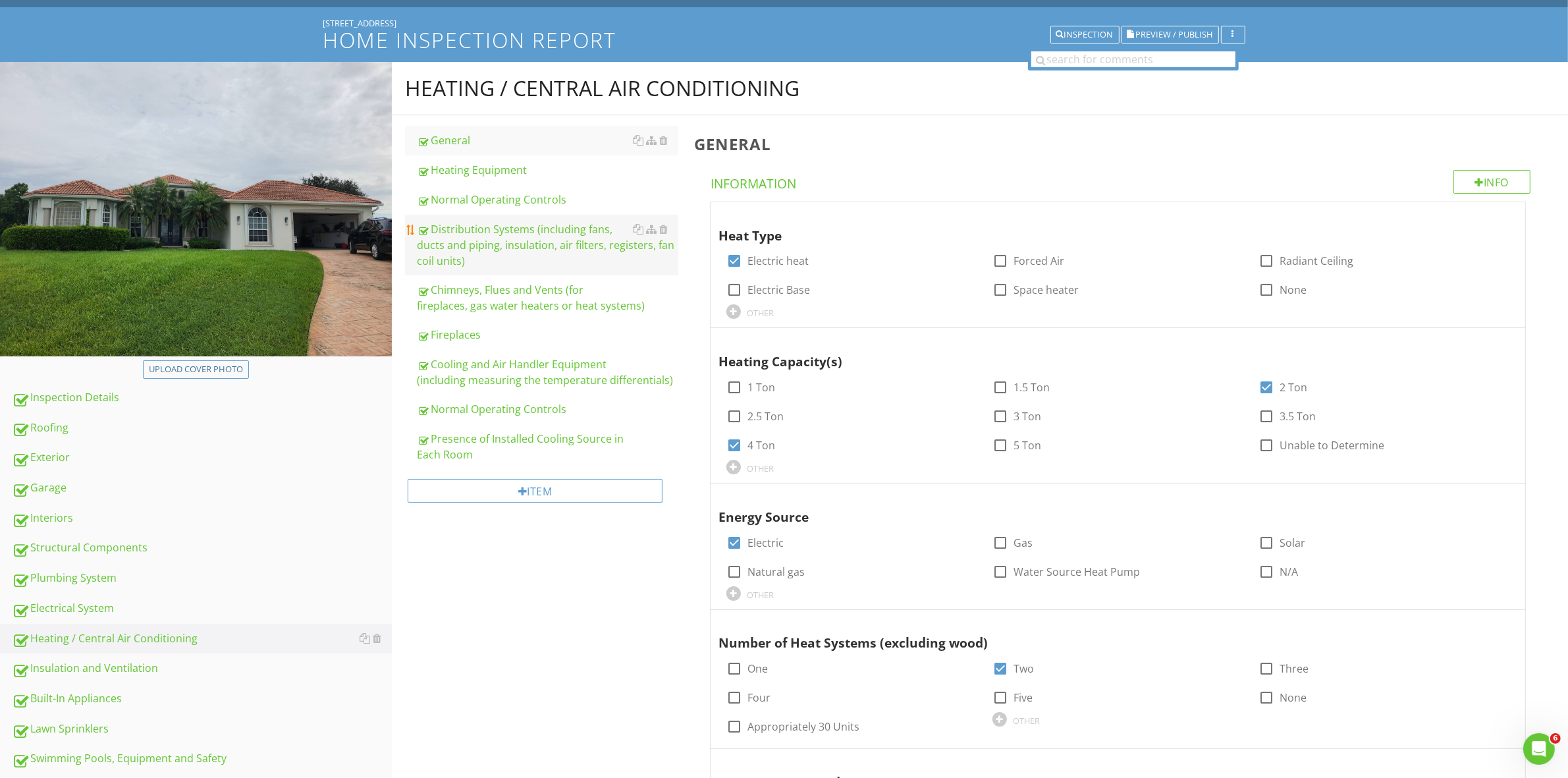
click at [596, 258] on div "Distribution Systems (including fans, ducts and piping, insulation, air filters…" at bounding box center [547, 245] width 261 height 48
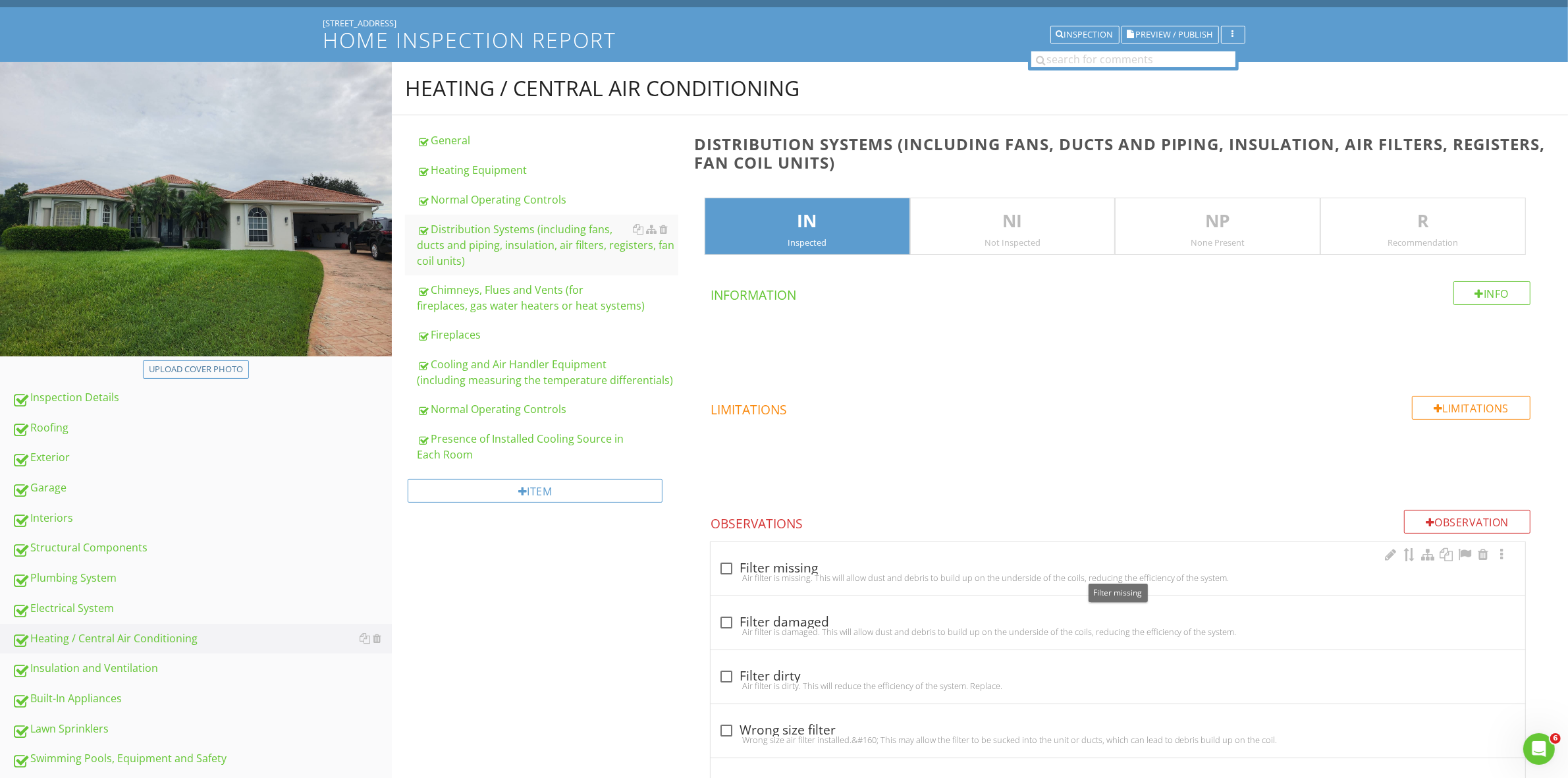
click at [729, 568] on div at bounding box center [726, 568] width 22 height 22
checkbox input "true"
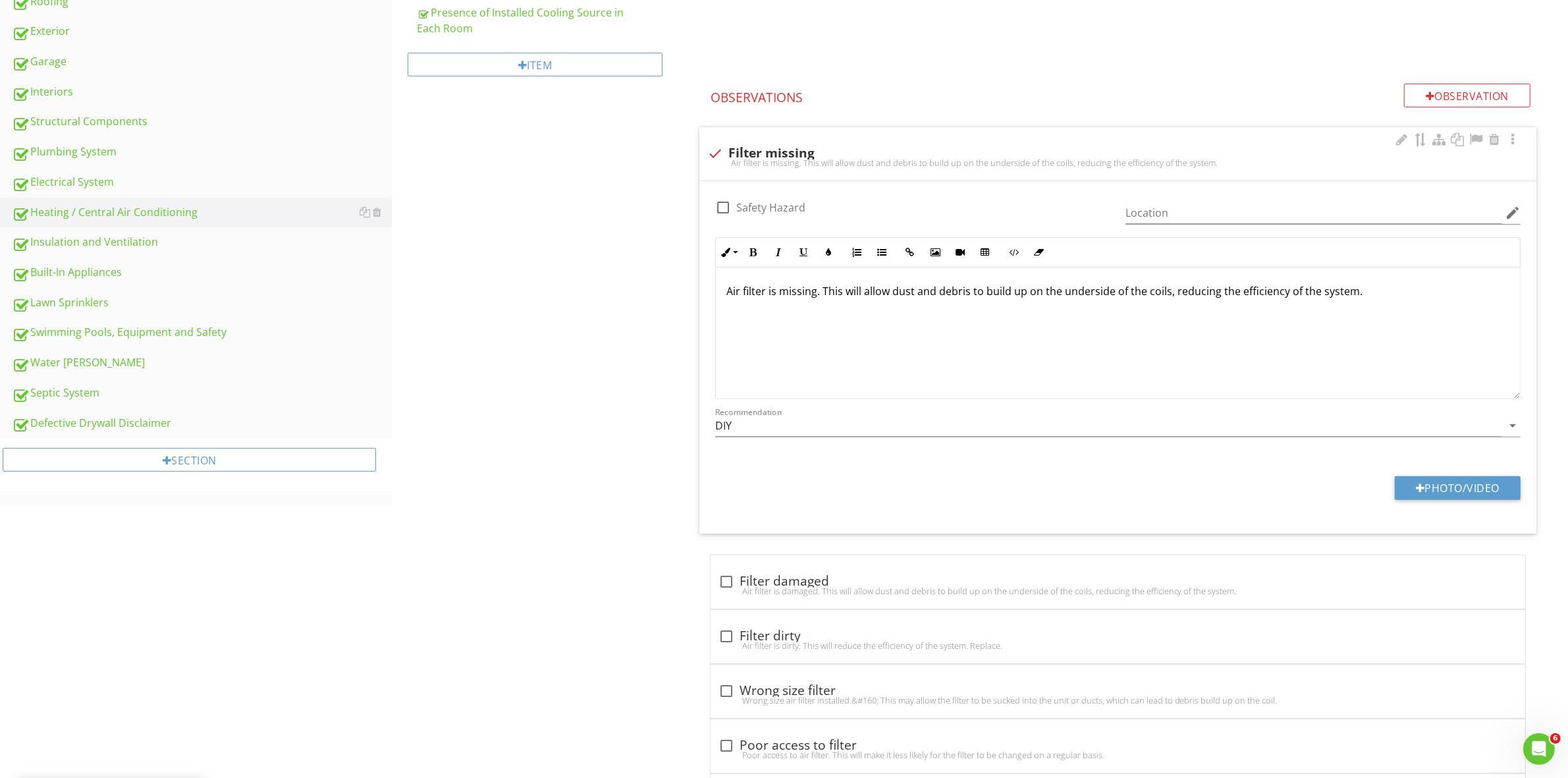
scroll to position [498, 0]
click at [1462, 483] on button "Photo/Video" at bounding box center [1458, 486] width 126 height 24
type input "C:\fakepath\20250827_111933[1].jpg"
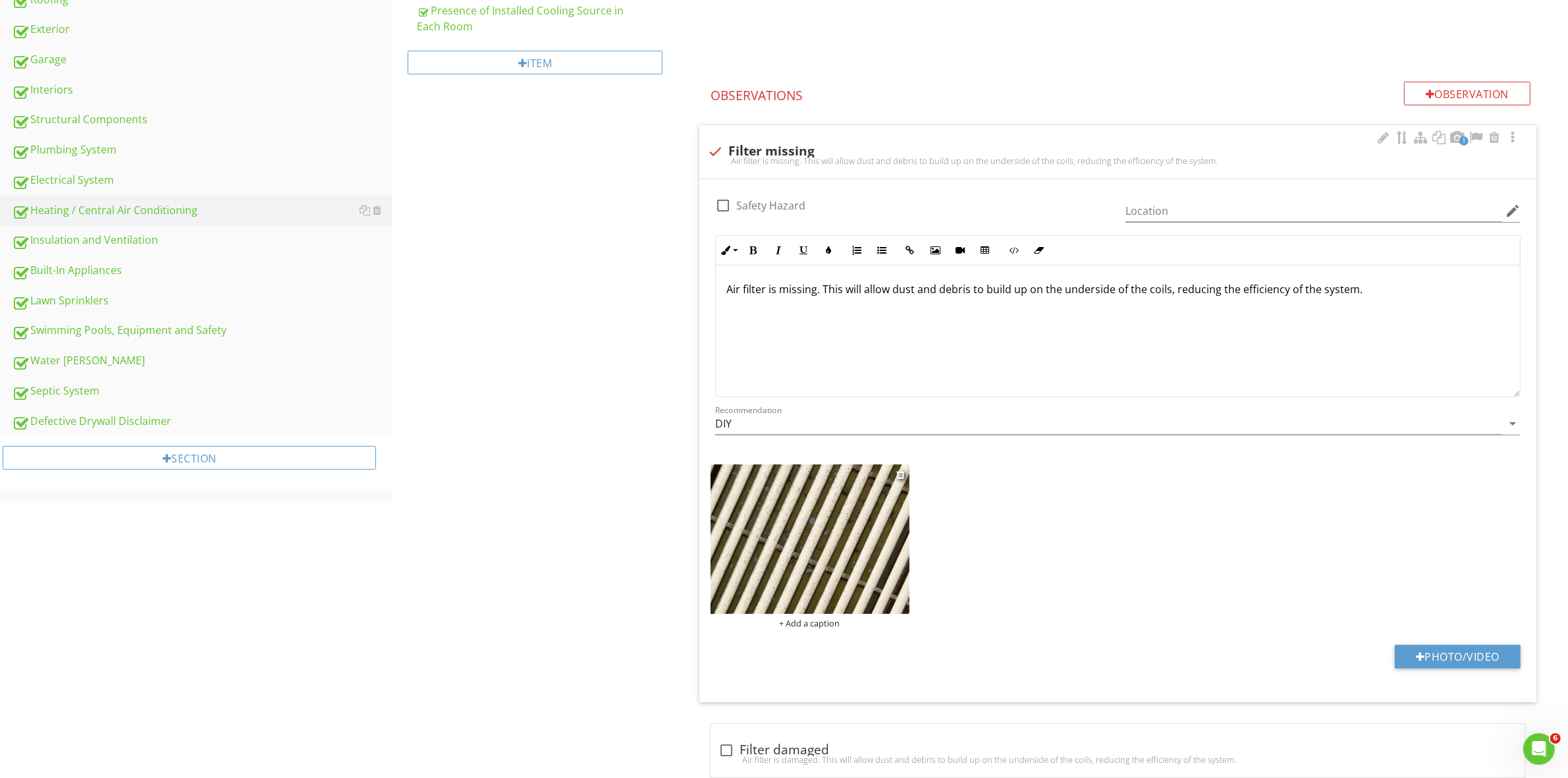
click at [828, 545] on img at bounding box center [810, 539] width 199 height 149
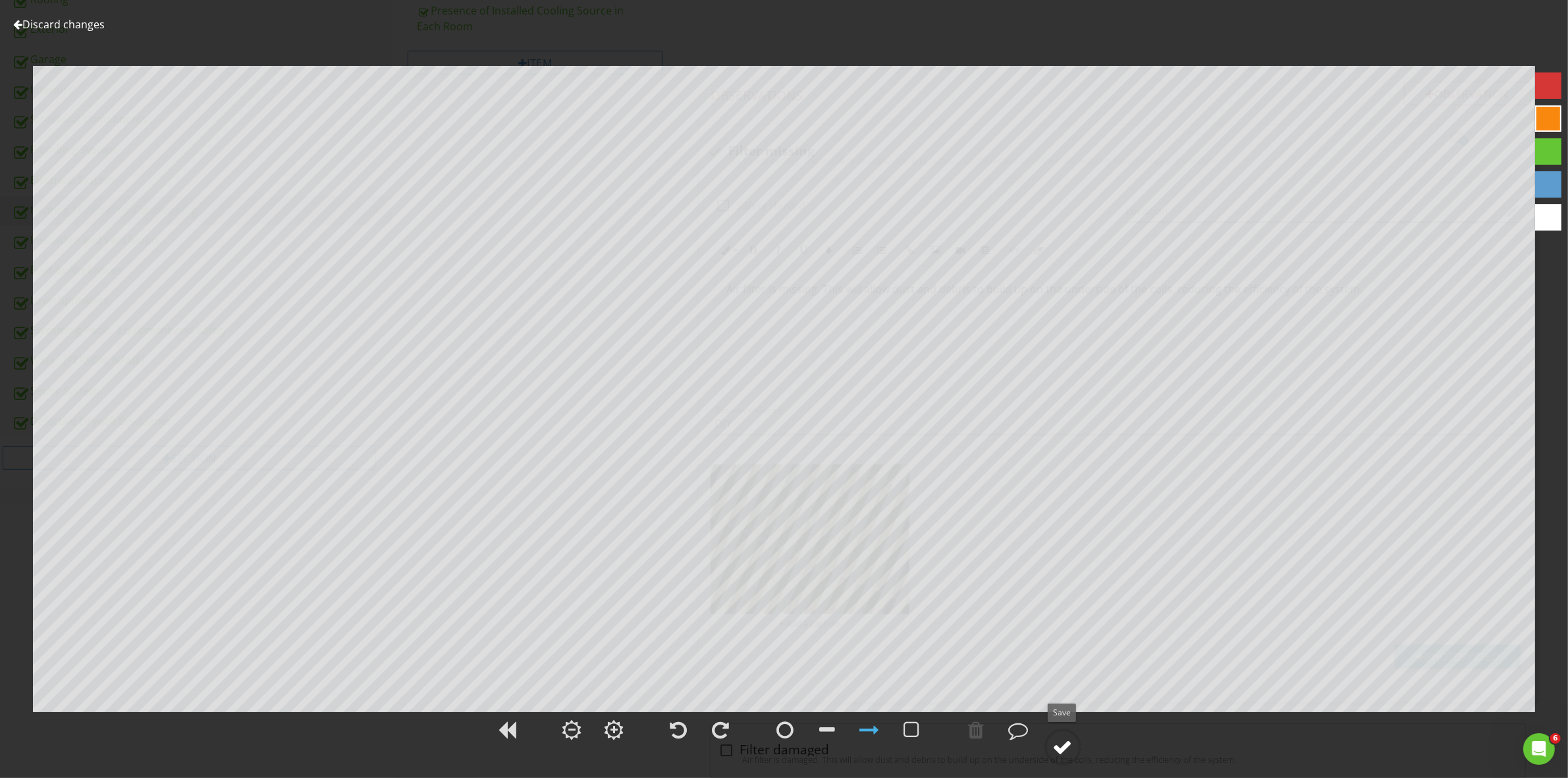
click at [1059, 747] on div at bounding box center [1062, 747] width 19 height 19
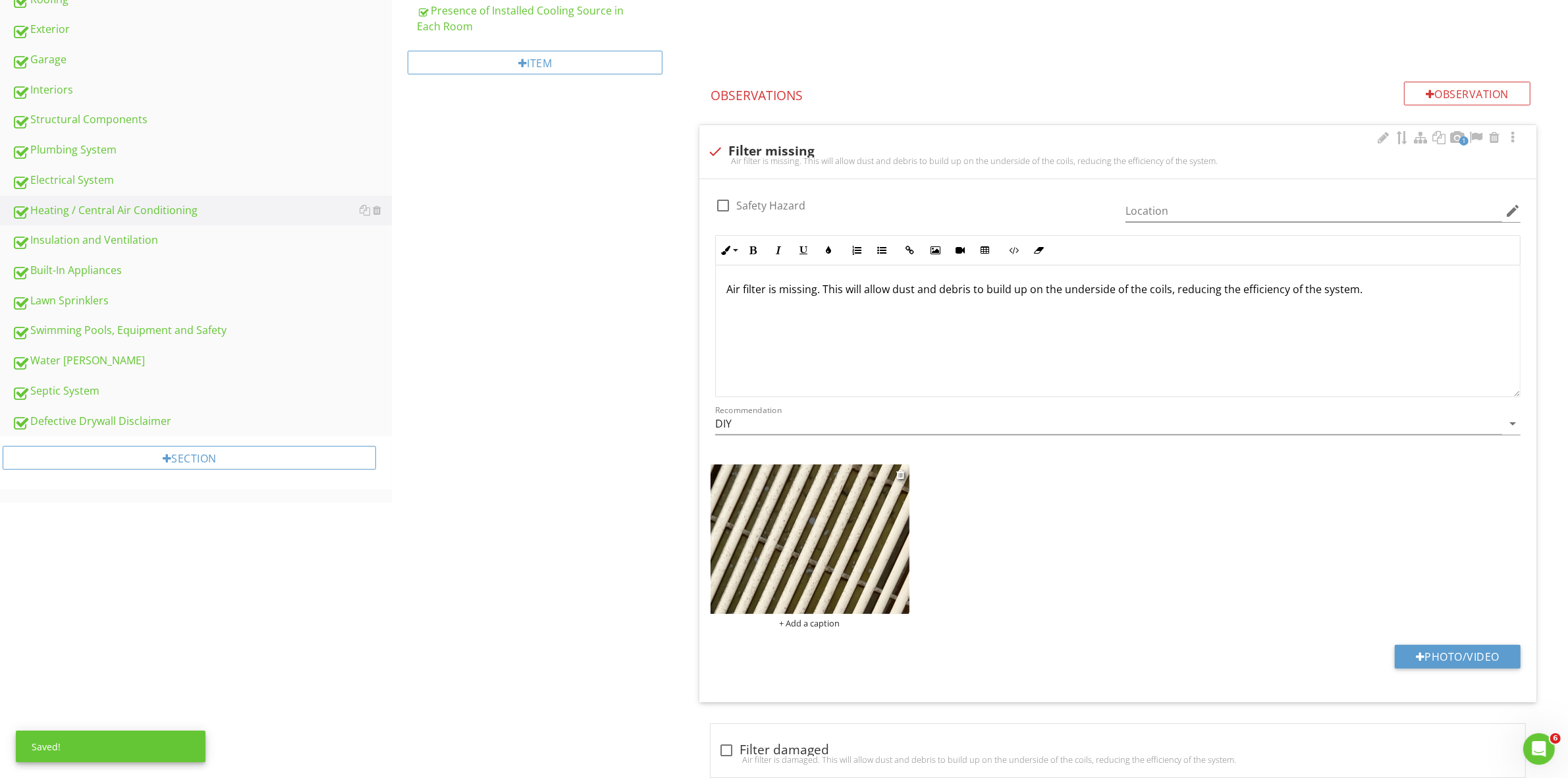
click at [811, 624] on div "+ Add a caption" at bounding box center [810, 623] width 199 height 10
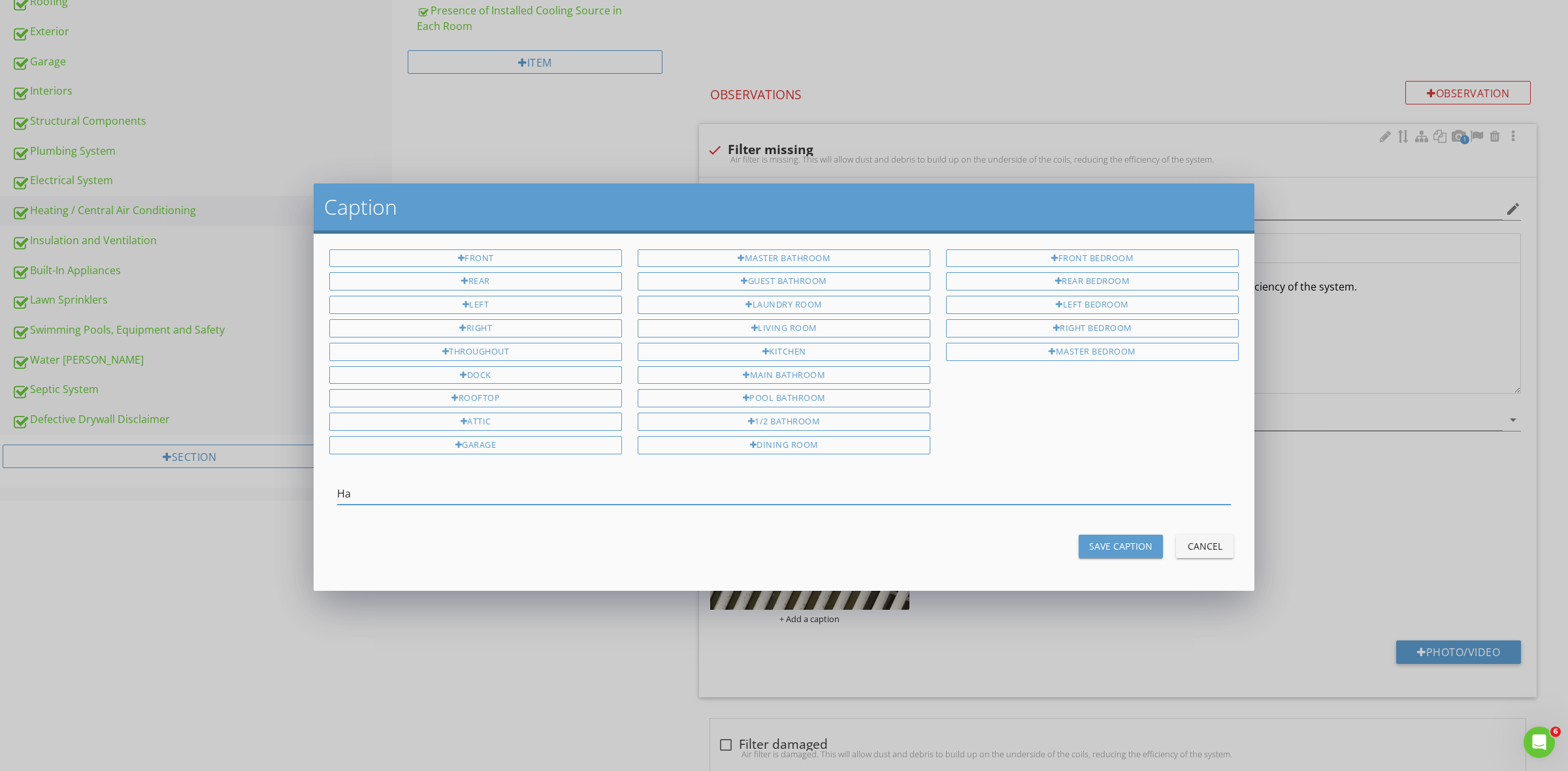
type input "H"
type input "Kitchen Hallway"
click at [1115, 539] on div "Save Caption" at bounding box center [1121, 546] width 64 height 14
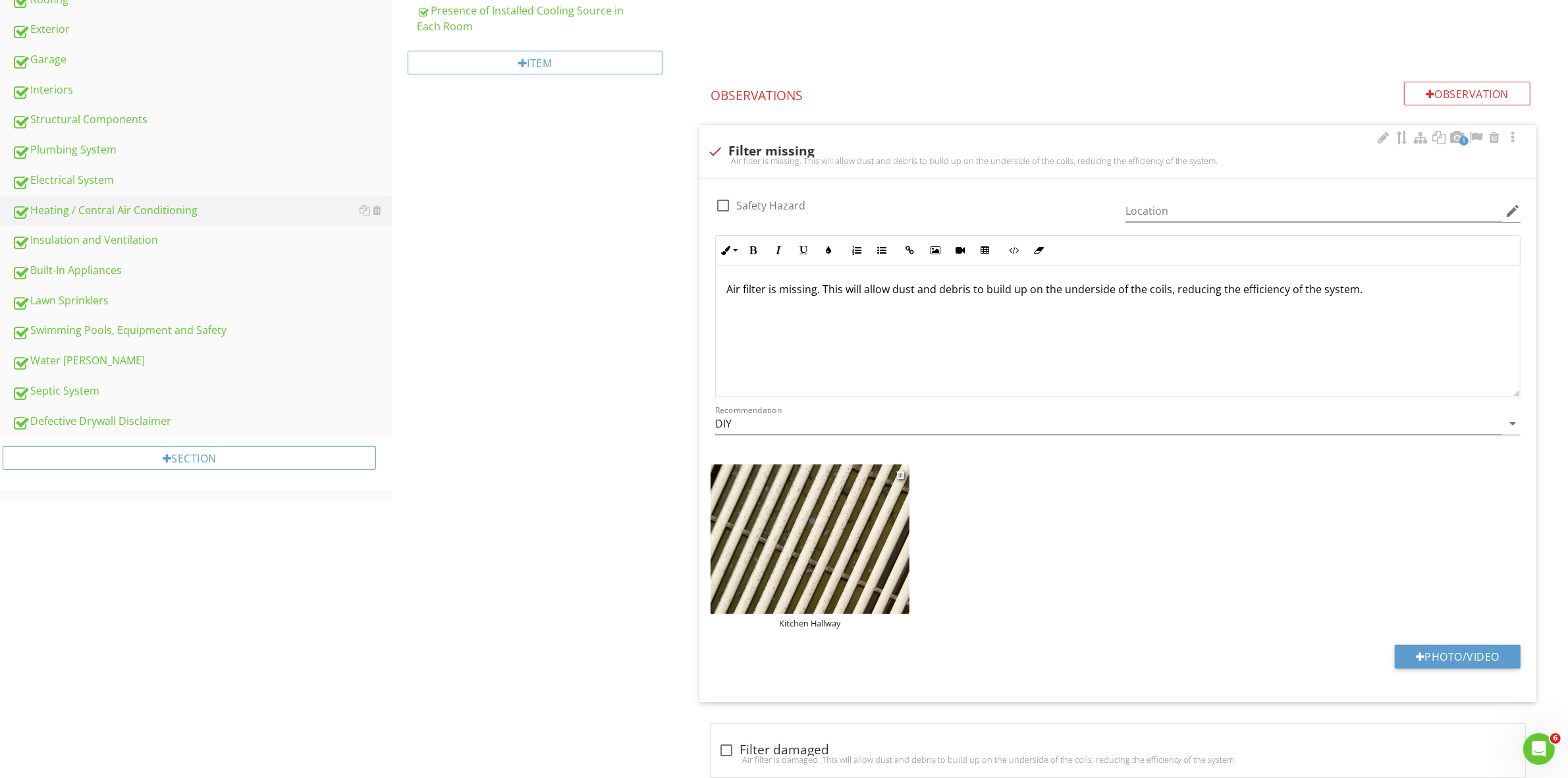
click at [828, 621] on div "Kitchen Hallway" at bounding box center [810, 623] width 199 height 10
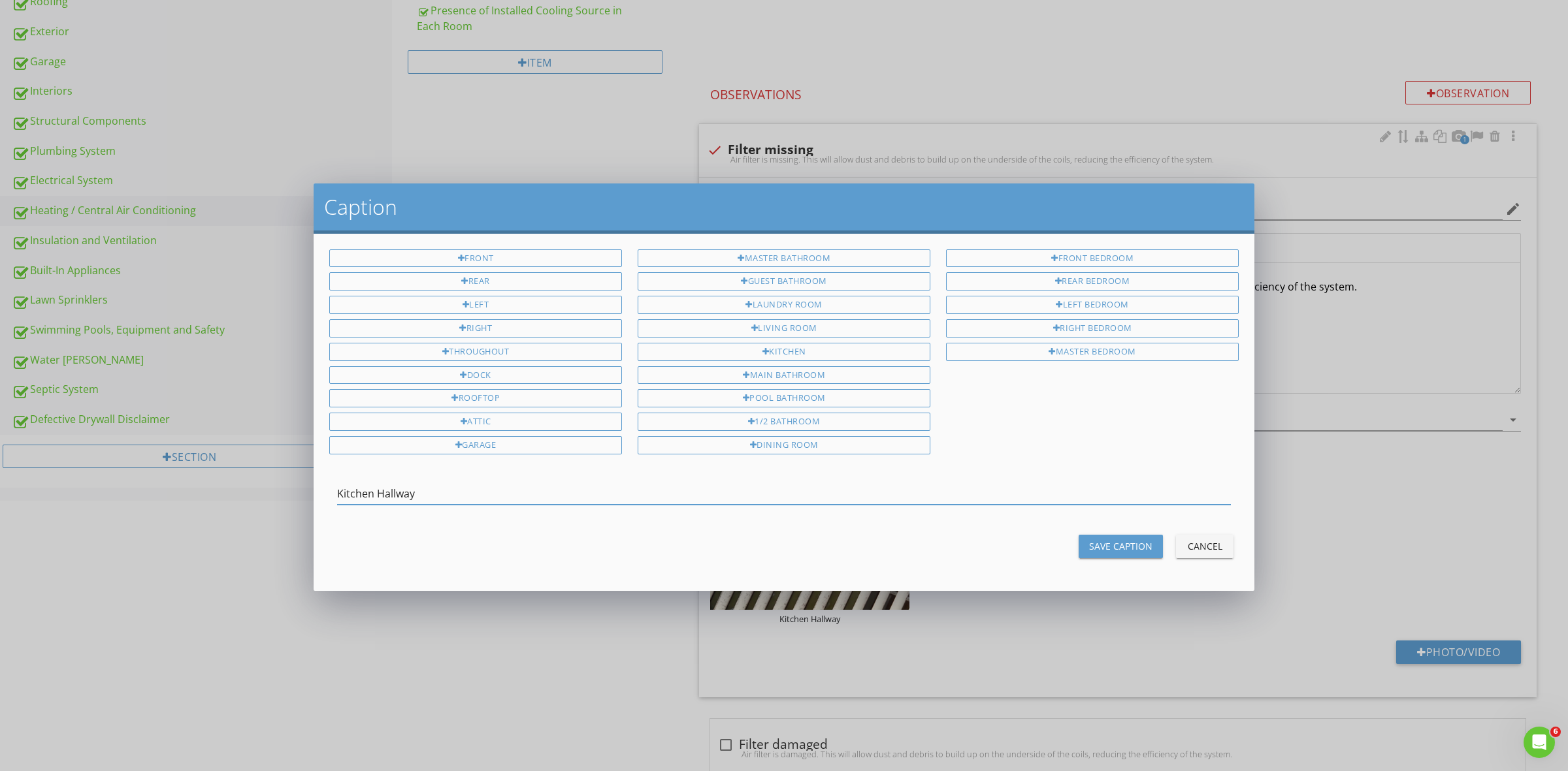
drag, startPoint x: 376, startPoint y: 491, endPoint x: 280, endPoint y: 497, distance: 96.2
click at [280, 497] on div "Caption Front Rear Left Right Throughout Dock Rooftop Attic Garage Master Bathr…" at bounding box center [784, 385] width 1568 height 771
type input "Hallway"
click at [1144, 539] on div "Save Caption" at bounding box center [1121, 546] width 64 height 14
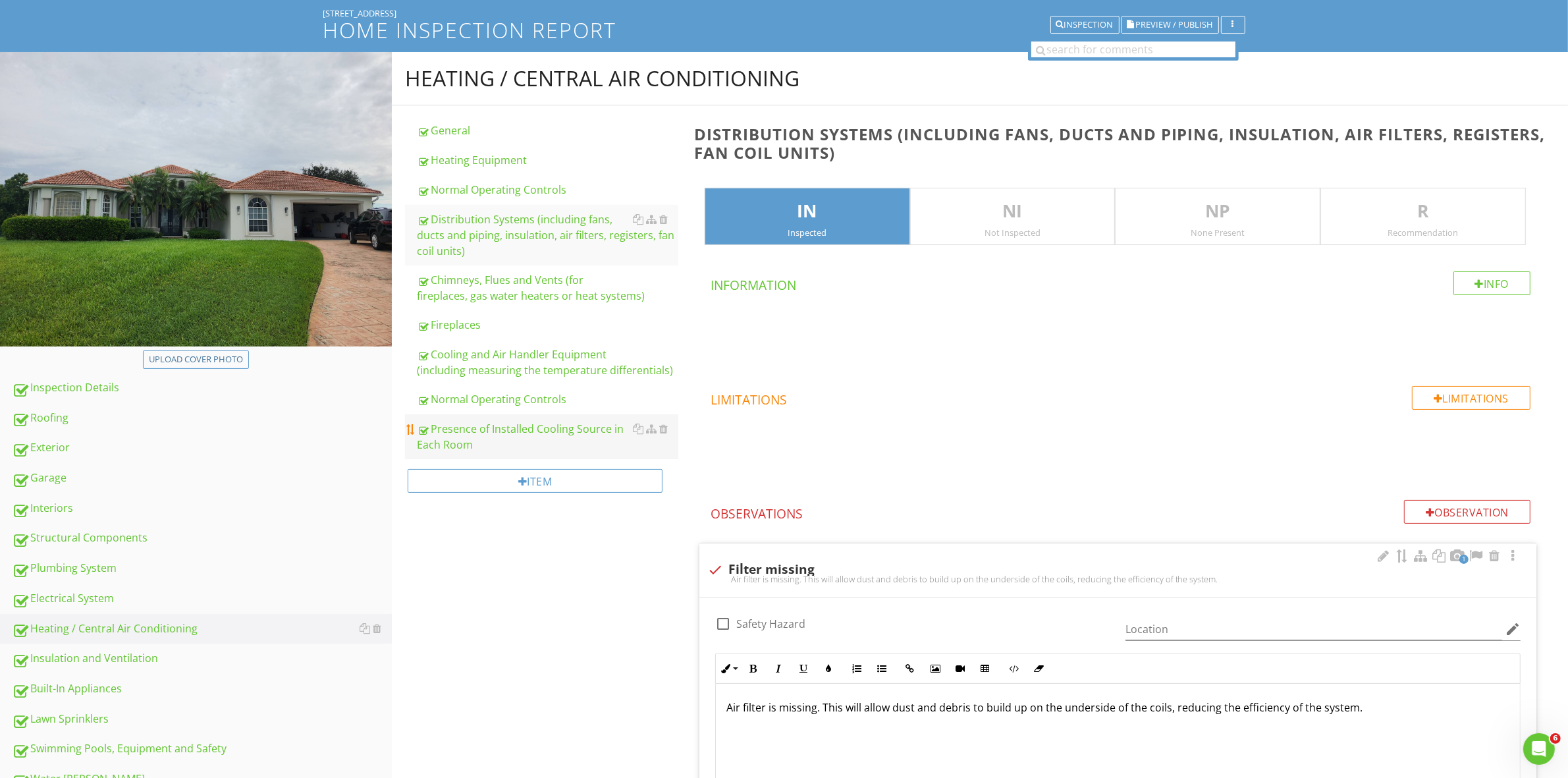
scroll to position [0, 0]
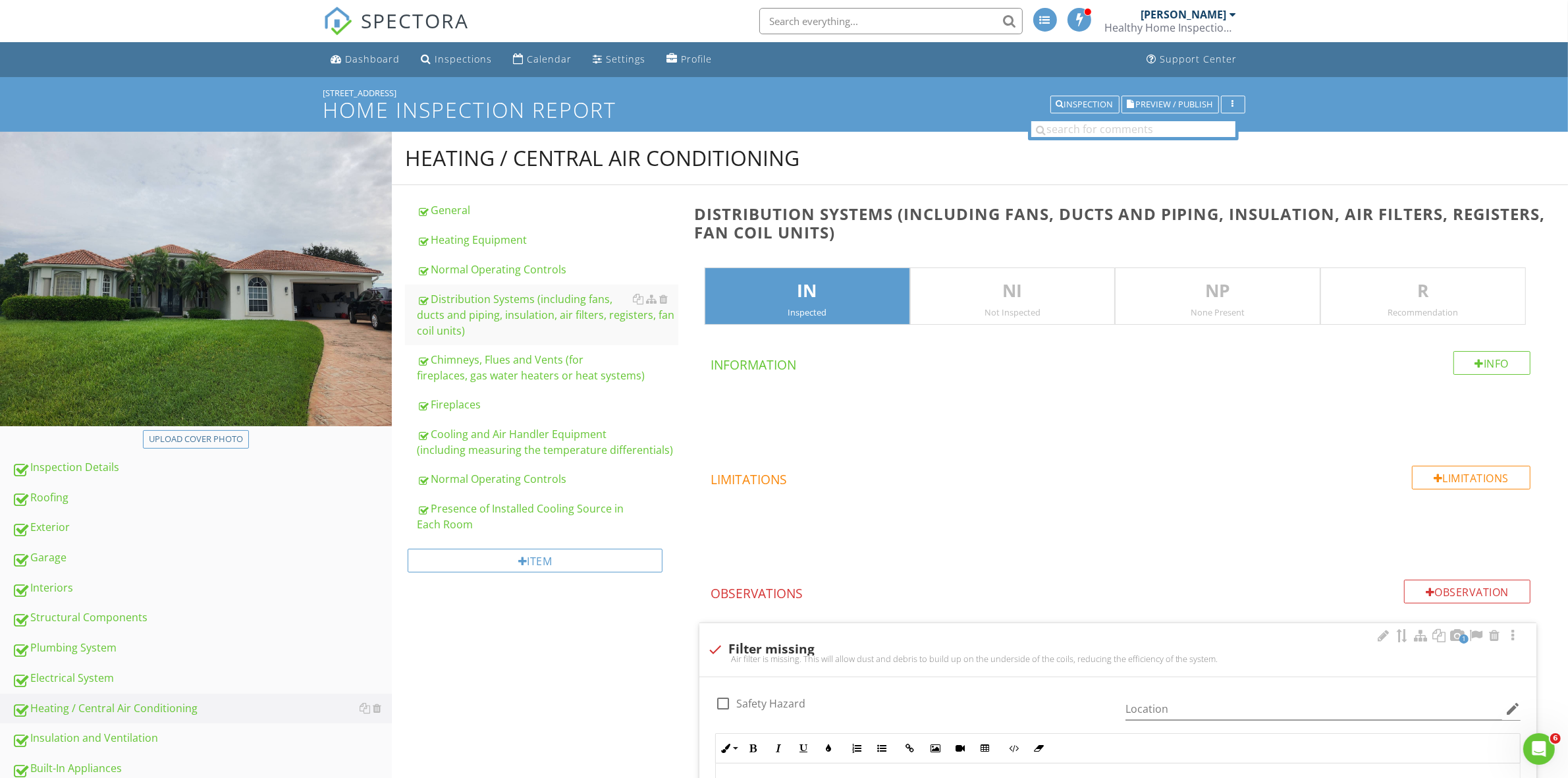
click at [1370, 311] on div "Recommendation" at bounding box center [1423, 313] width 204 height 10
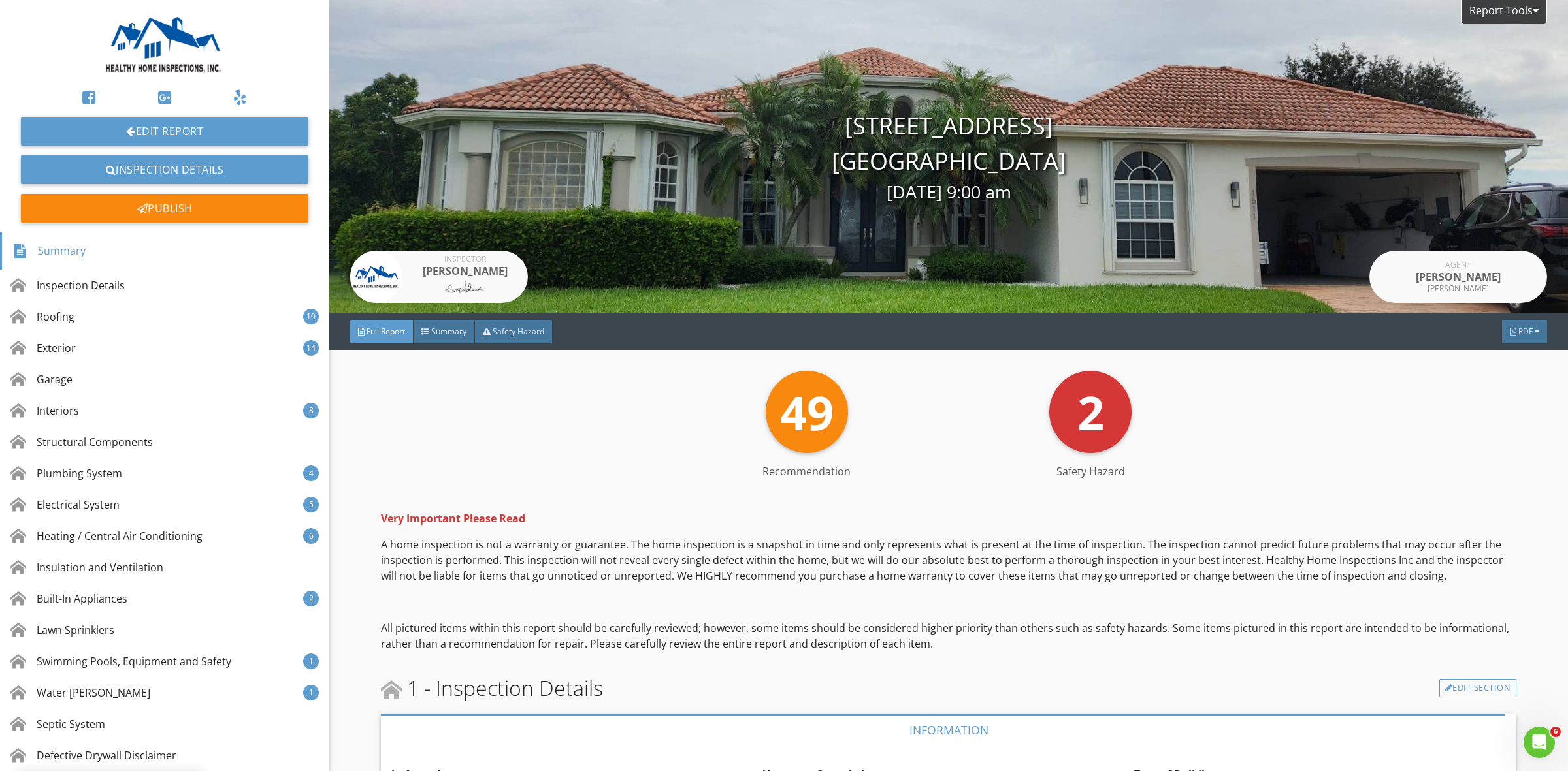
click at [1519, 333] on span "PDF" at bounding box center [1524, 331] width 14 height 11
click at [1499, 385] on div "Full Report" at bounding box center [1507, 384] width 84 height 16
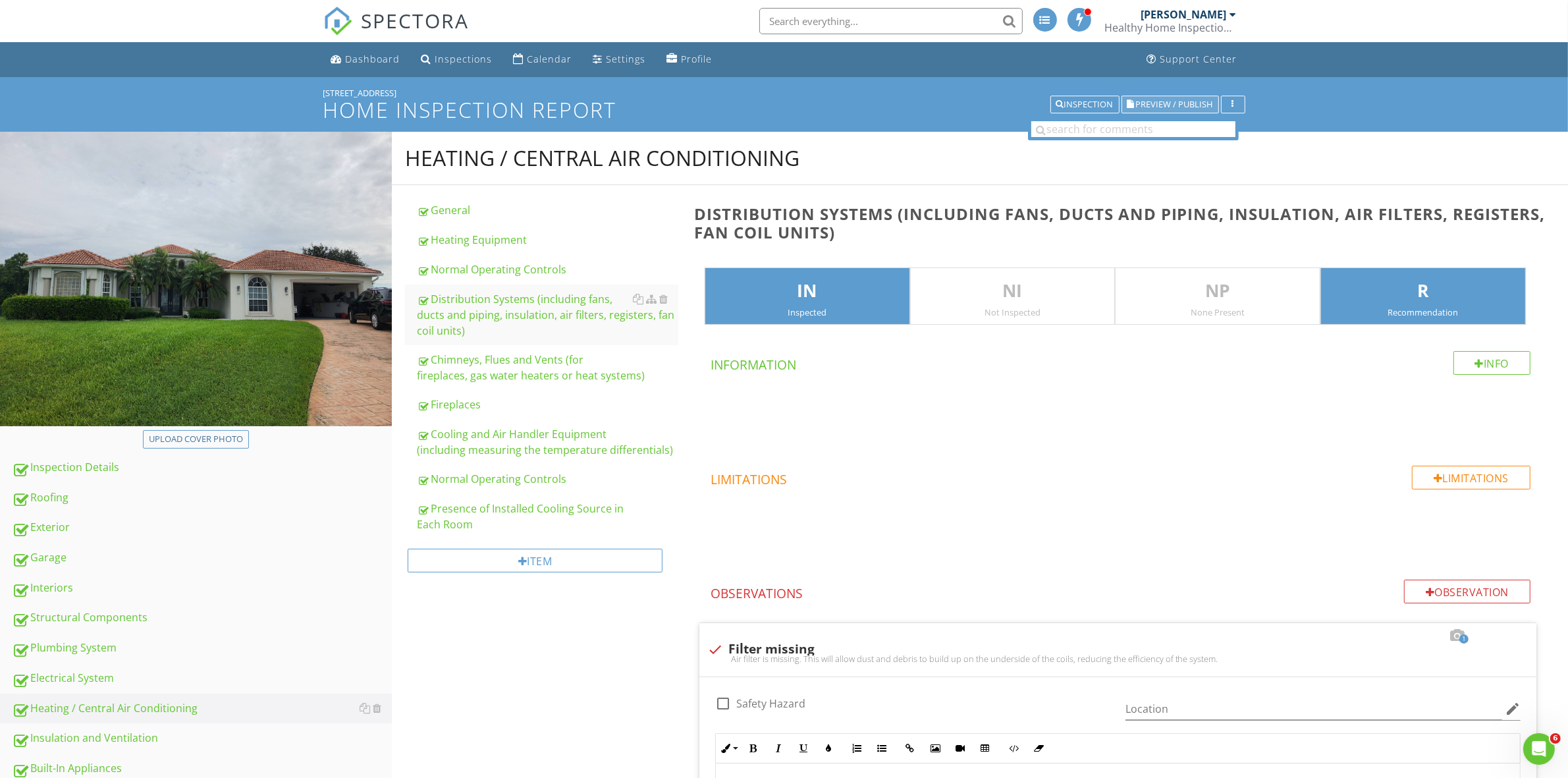
click at [1186, 104] on span "Preview / Publish" at bounding box center [1174, 104] width 77 height 8
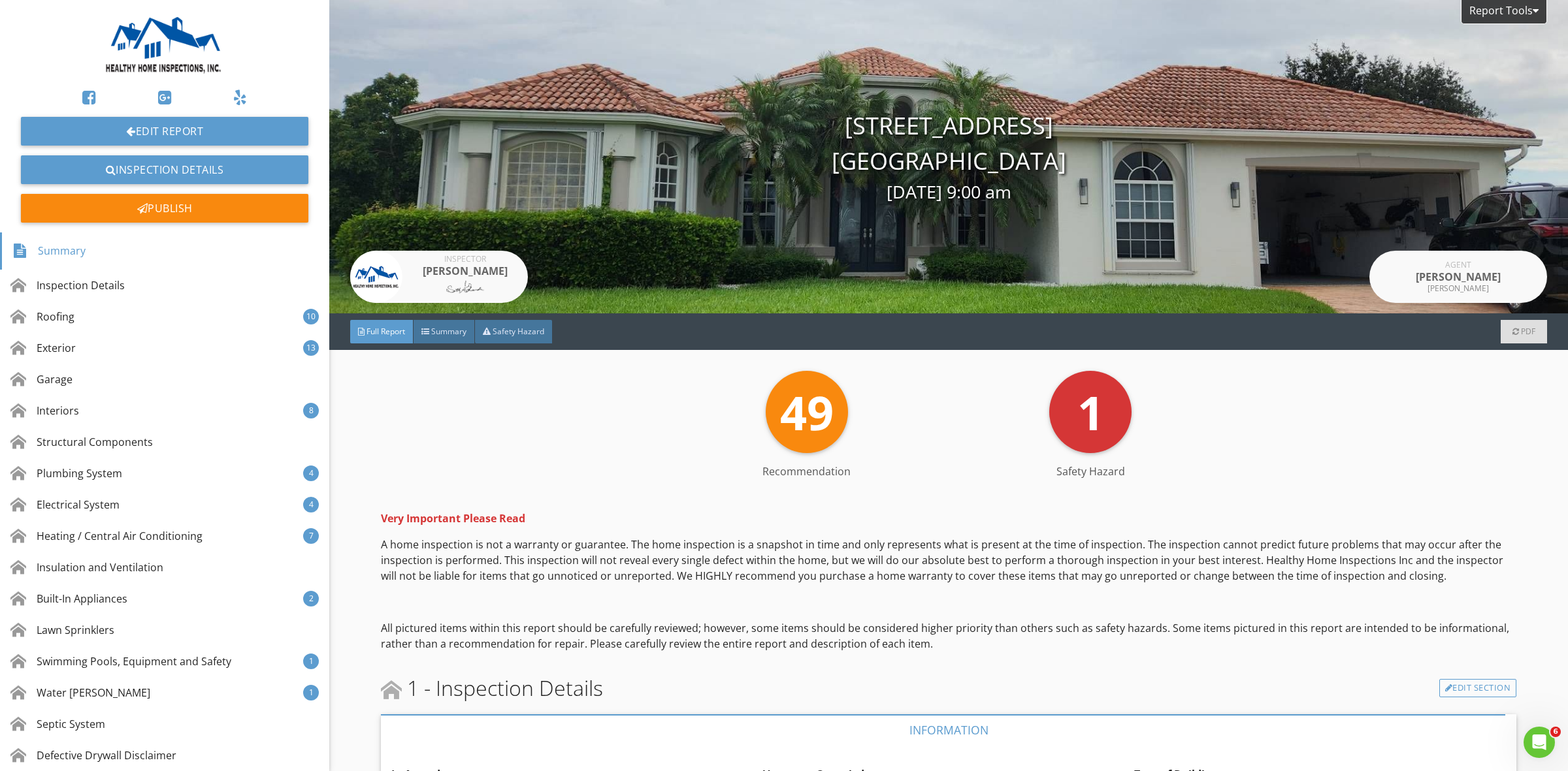
click at [969, 398] on div "1 Safety Hazard" at bounding box center [1090, 412] width 284 height 82
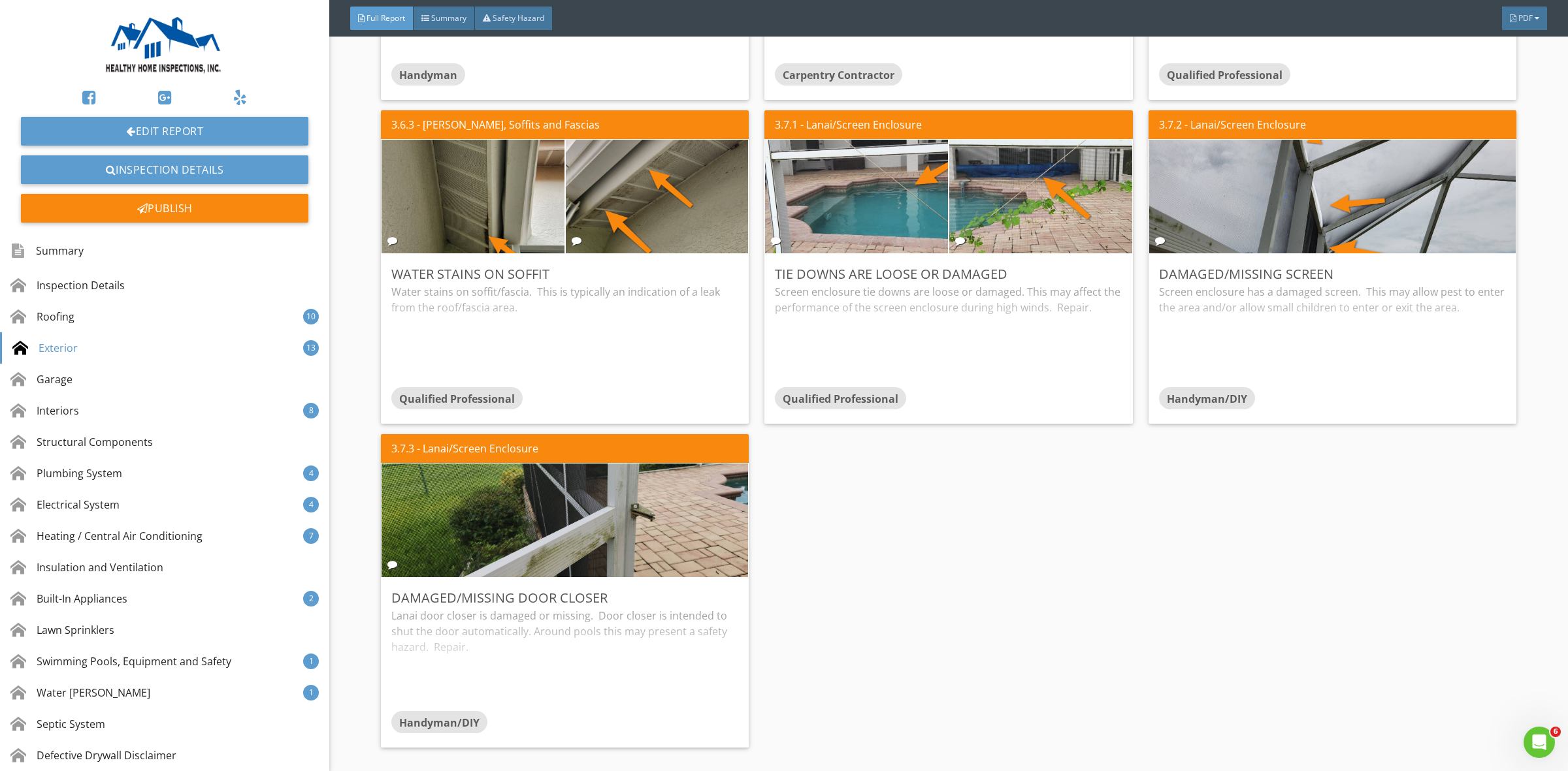
scroll to position [3558, 0]
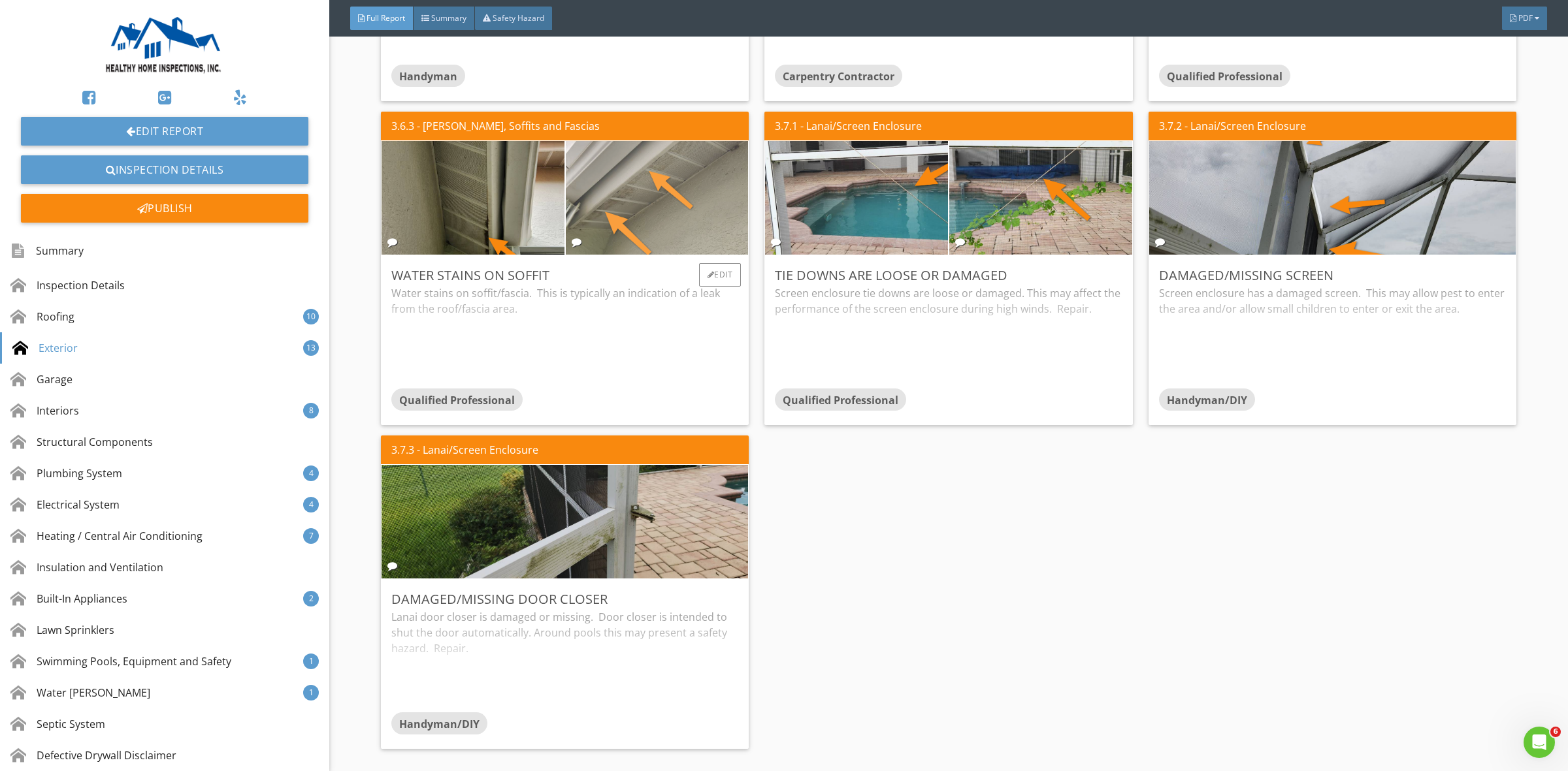
click at [702, 243] on img at bounding box center [656, 198] width 379 height 284
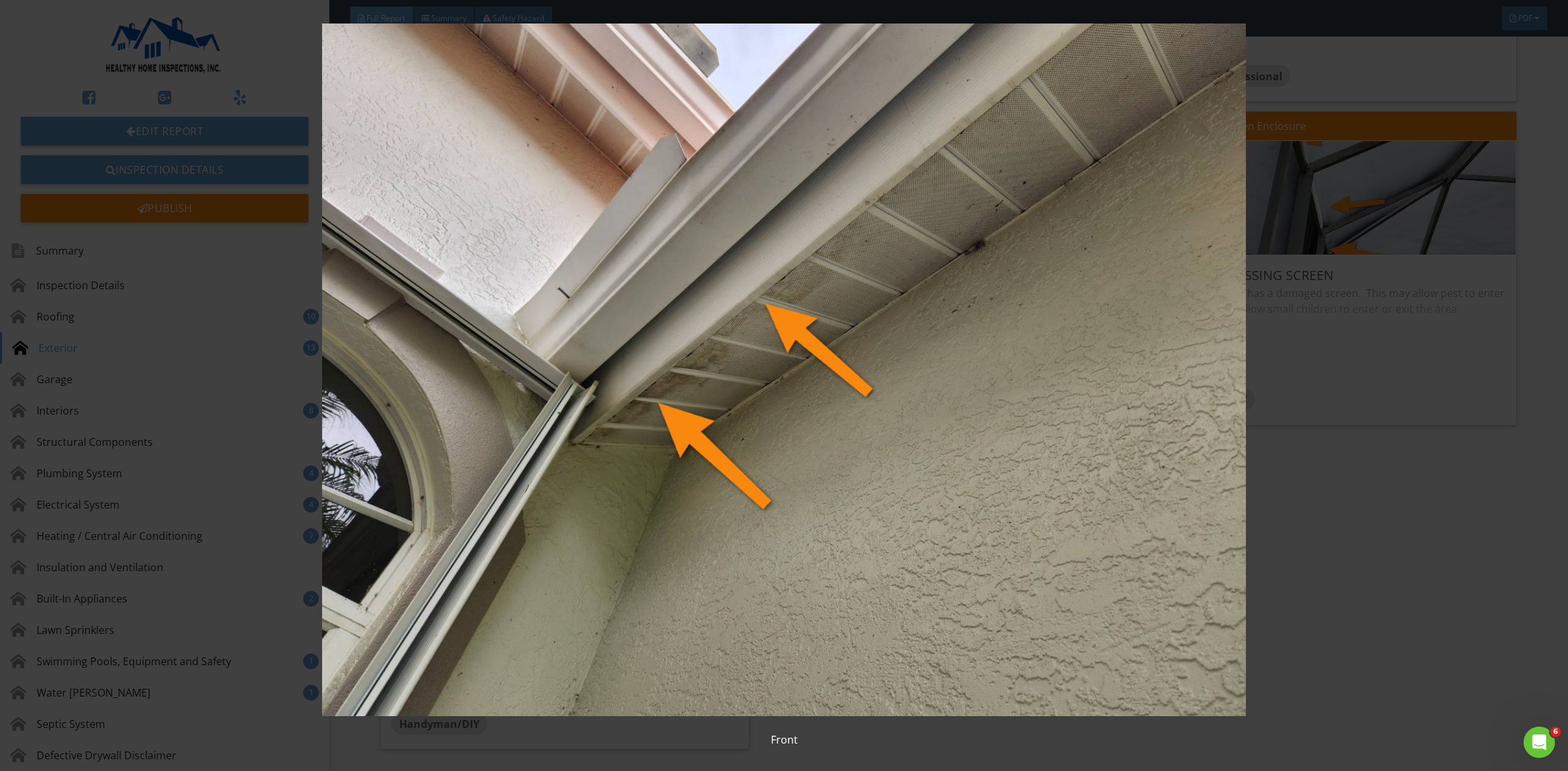
click at [1308, 512] on img at bounding box center [783, 370] width 1450 height 693
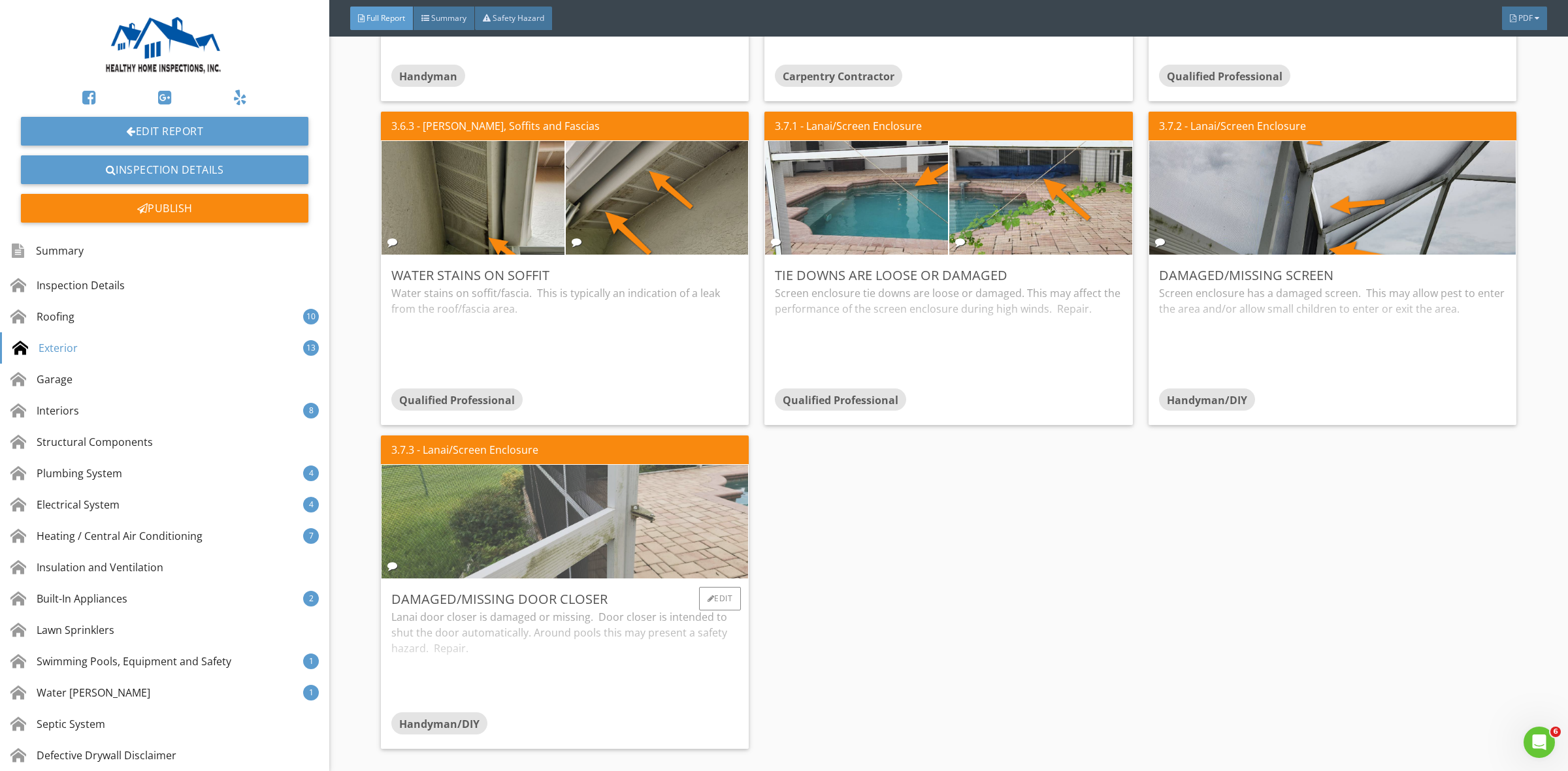
click at [655, 537] on img at bounding box center [565, 522] width 379 height 284
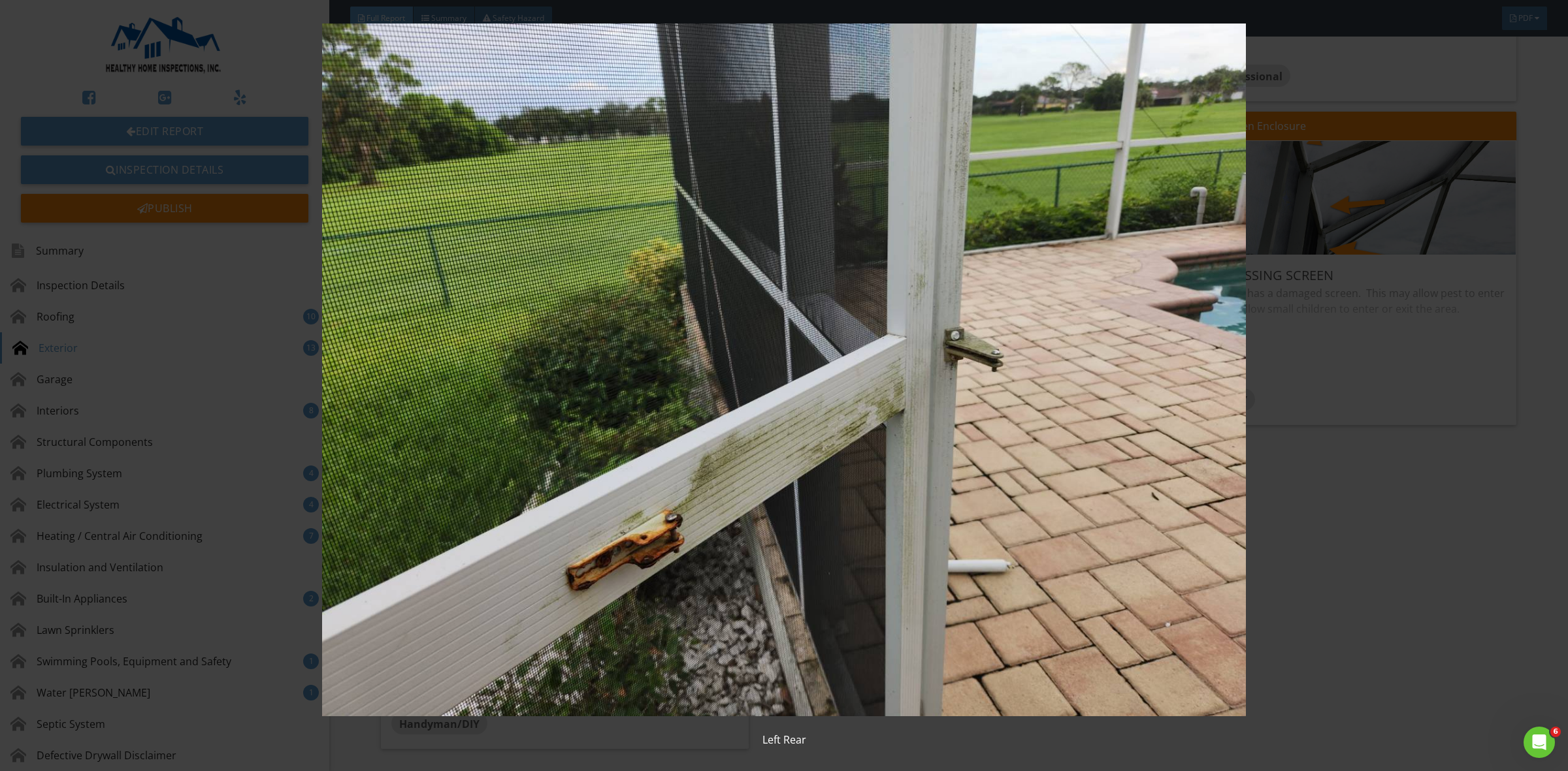
click at [1338, 625] on img at bounding box center [783, 370] width 1450 height 693
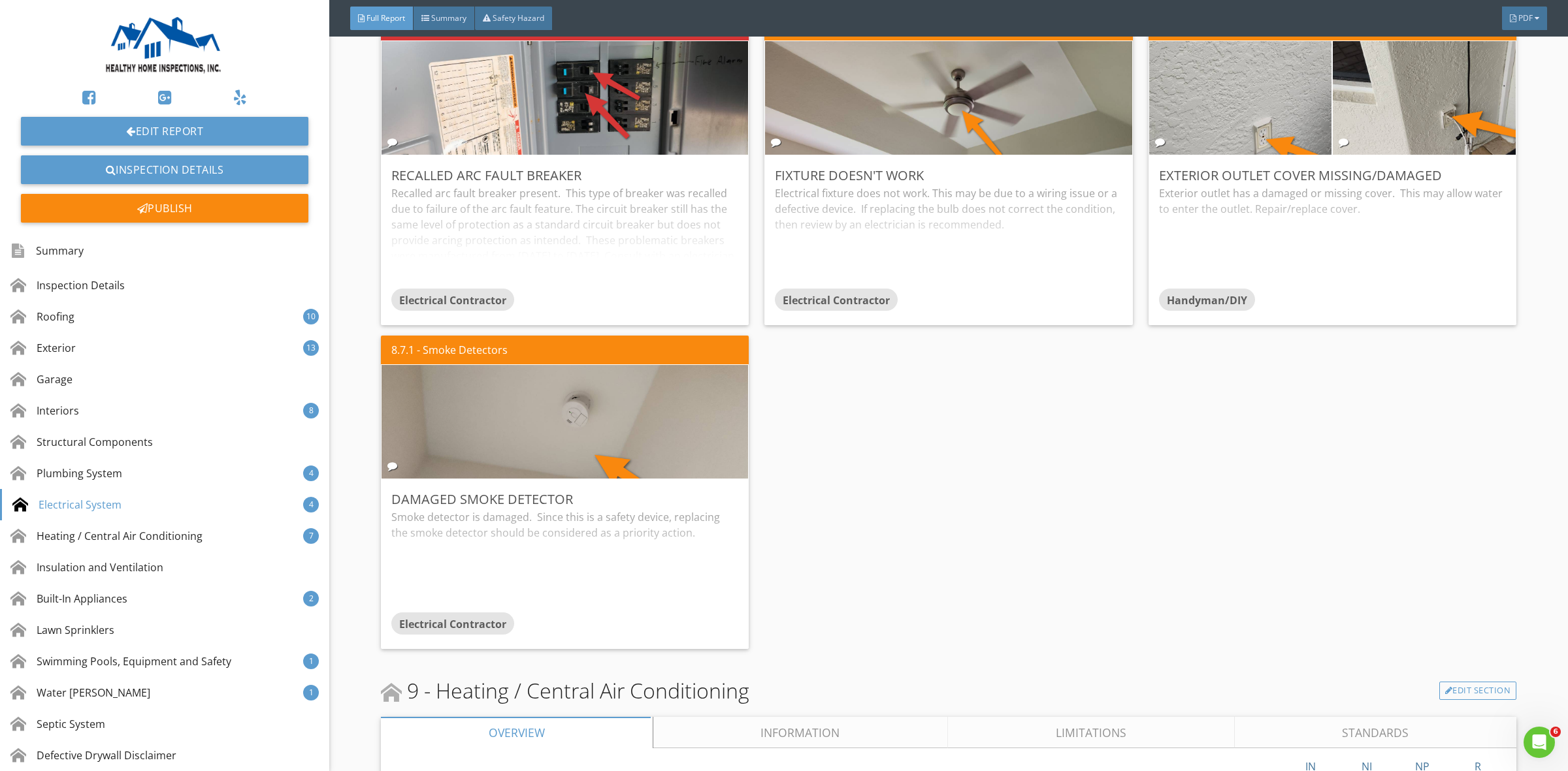
scroll to position [7181, 0]
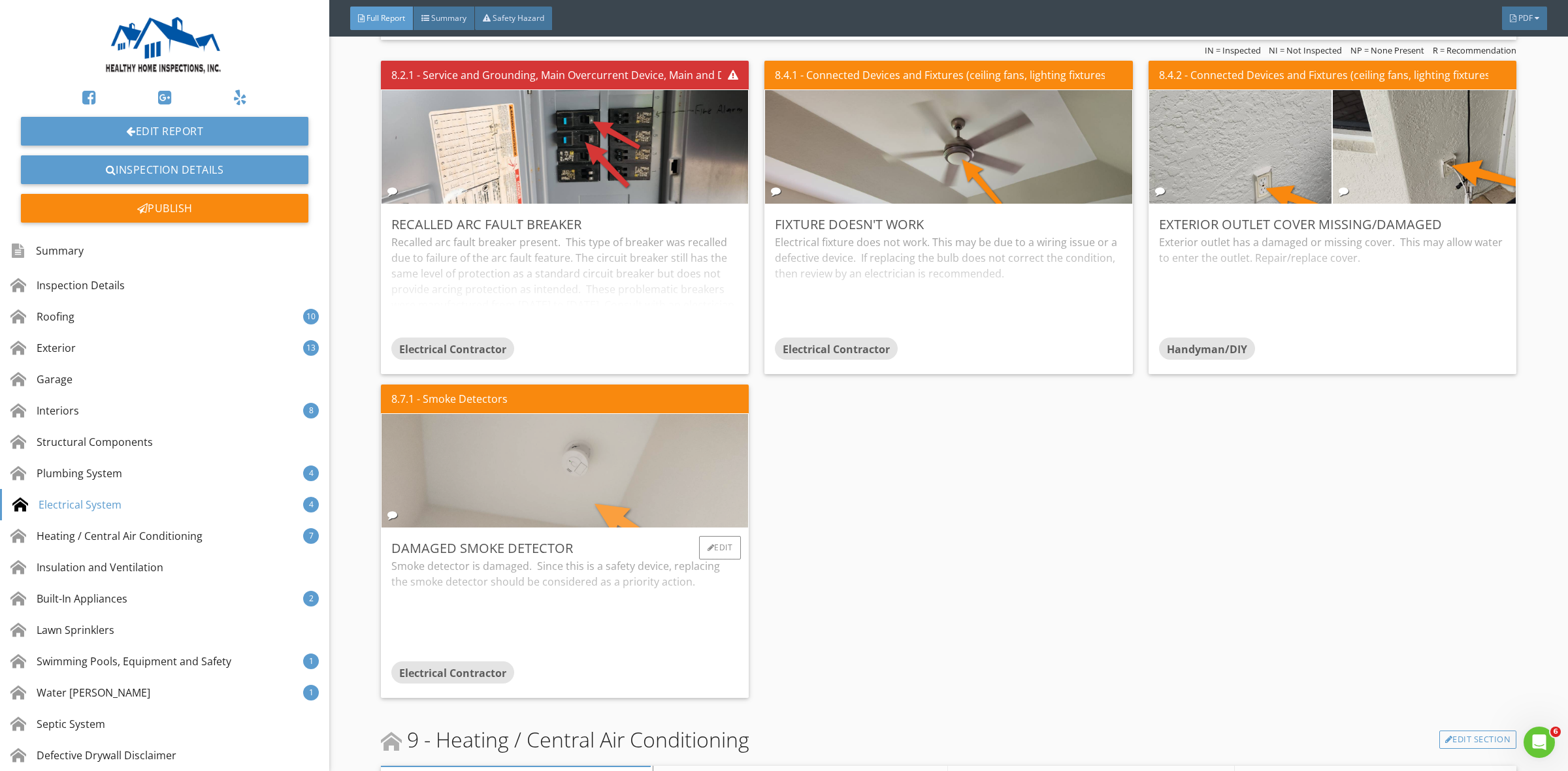
click at [668, 509] on img at bounding box center [565, 471] width 379 height 284
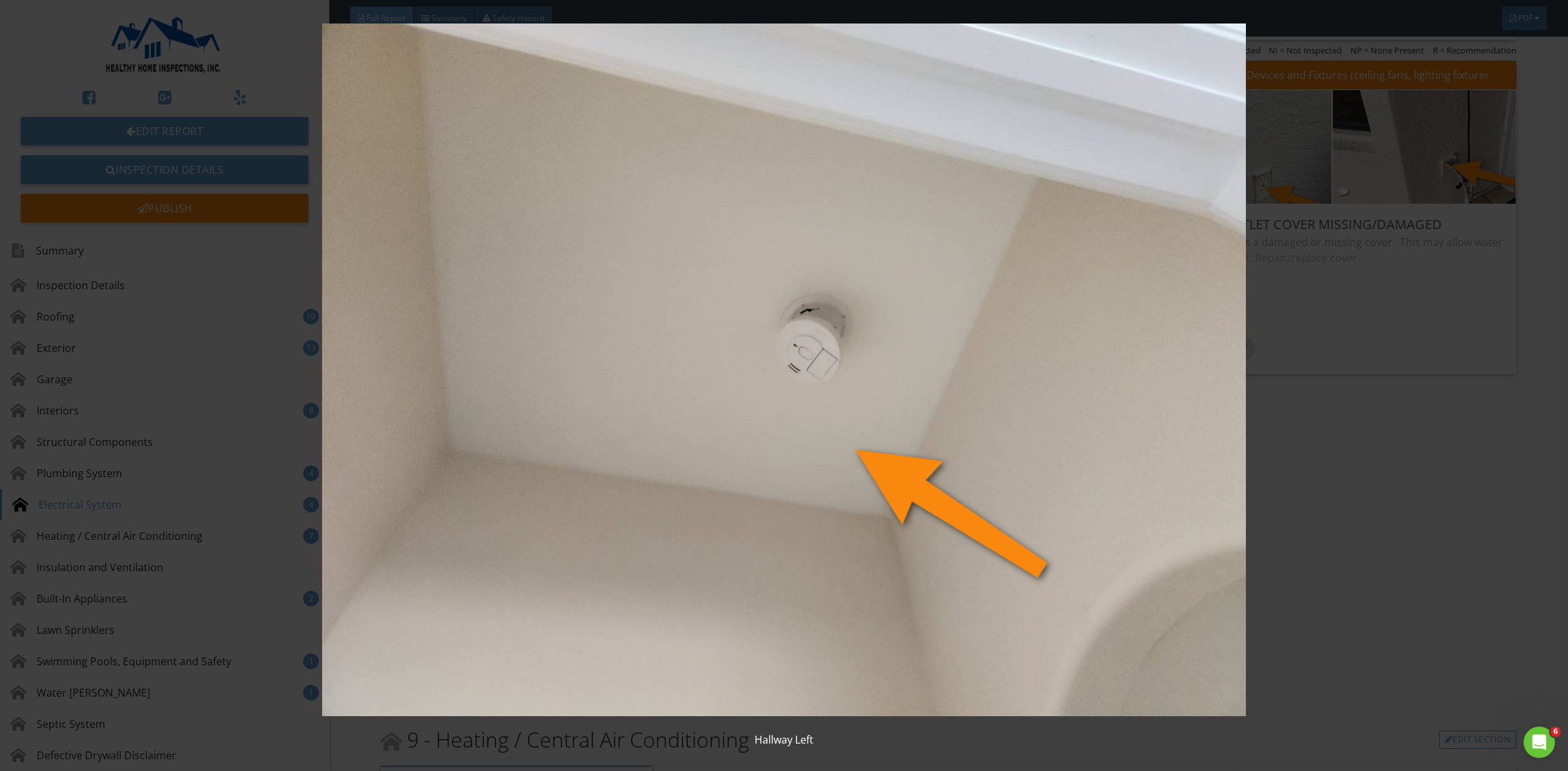
click at [919, 472] on img at bounding box center [783, 370] width 1450 height 693
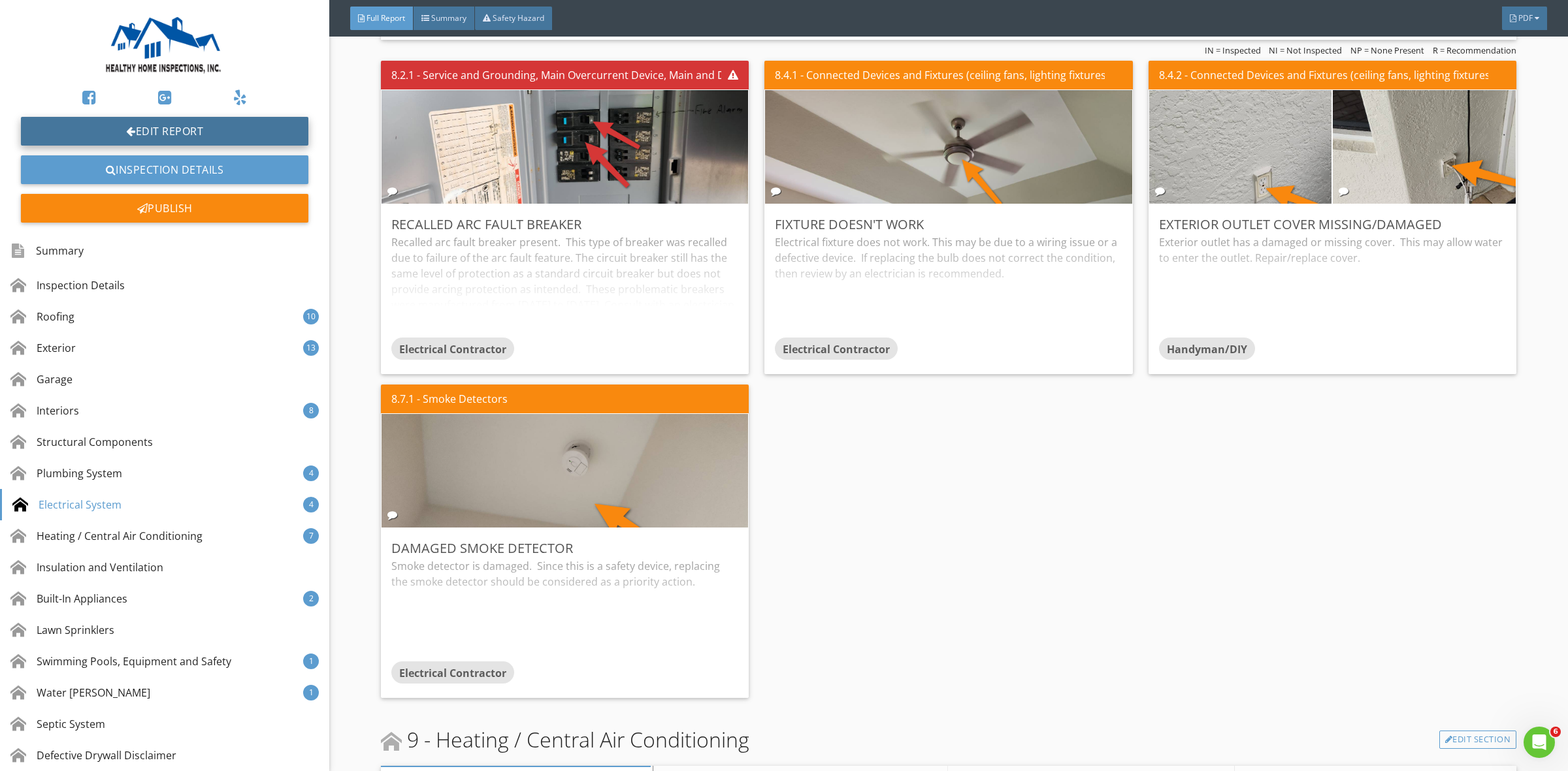
click at [136, 128] on link "Edit Report" at bounding box center [164, 131] width 288 height 29
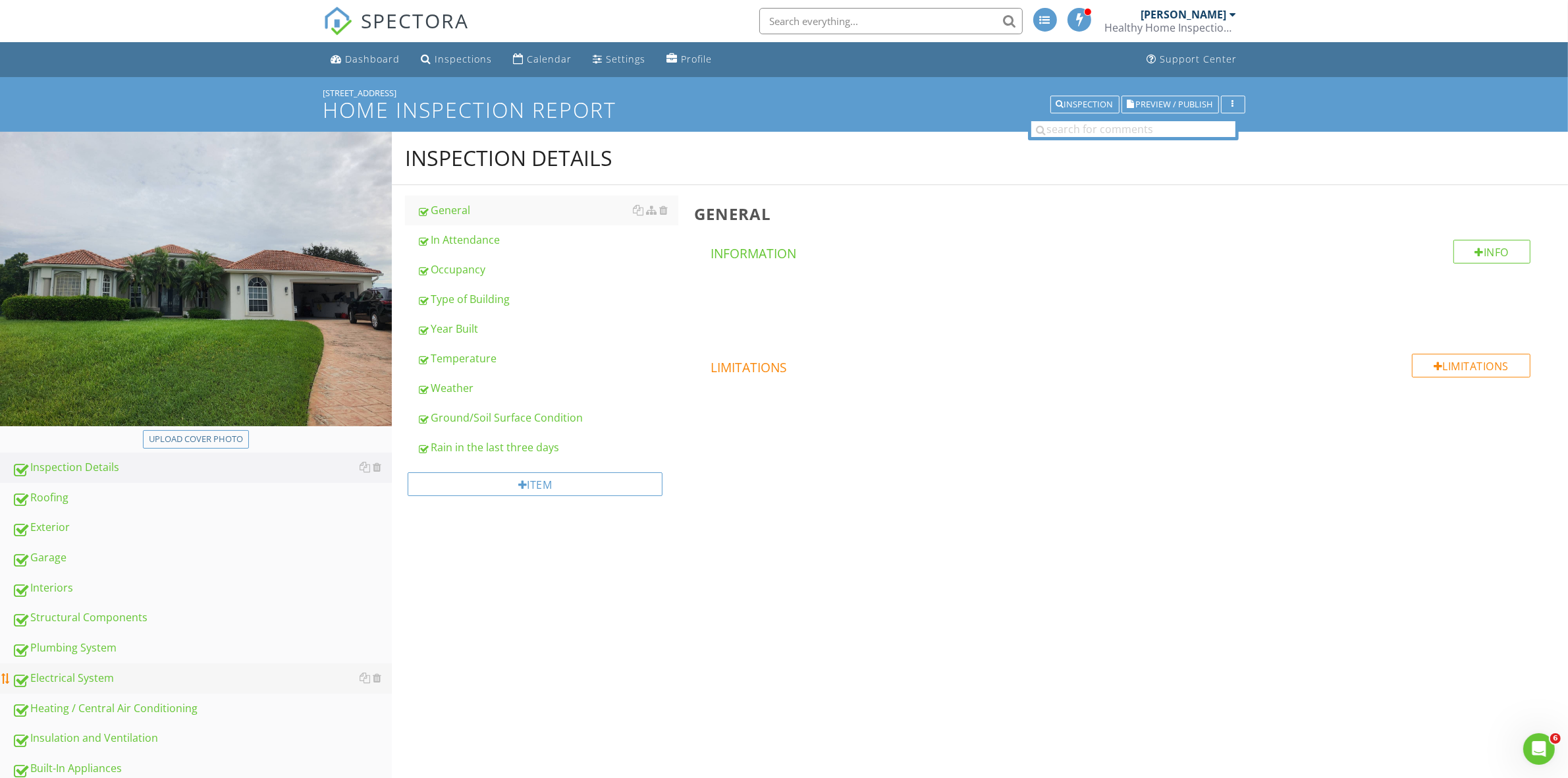
click at [67, 674] on div "Electrical System" at bounding box center [202, 678] width 380 height 17
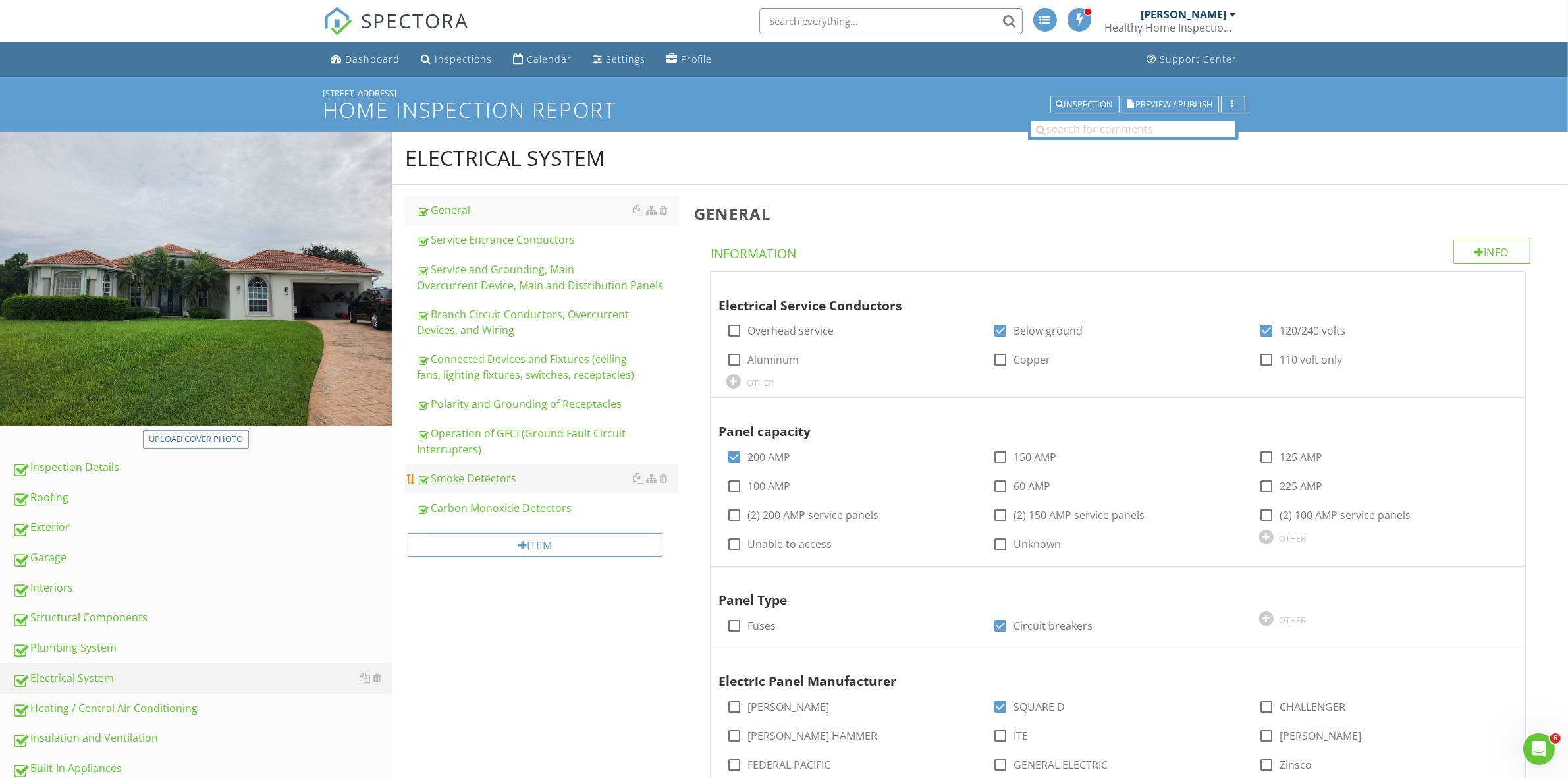
click at [505, 477] on div "Smoke Detectors" at bounding box center [547, 478] width 261 height 16
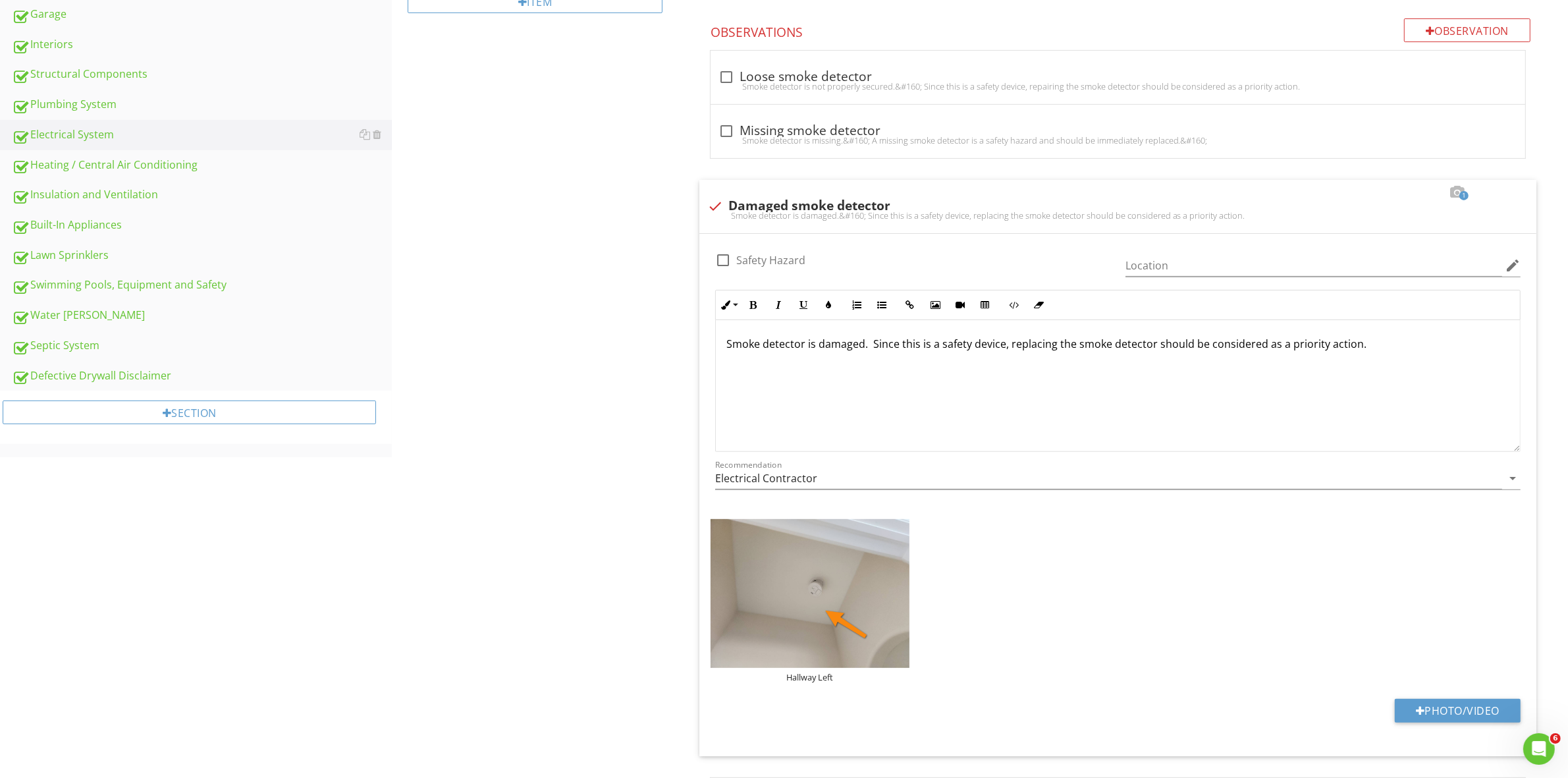
scroll to position [593, 0]
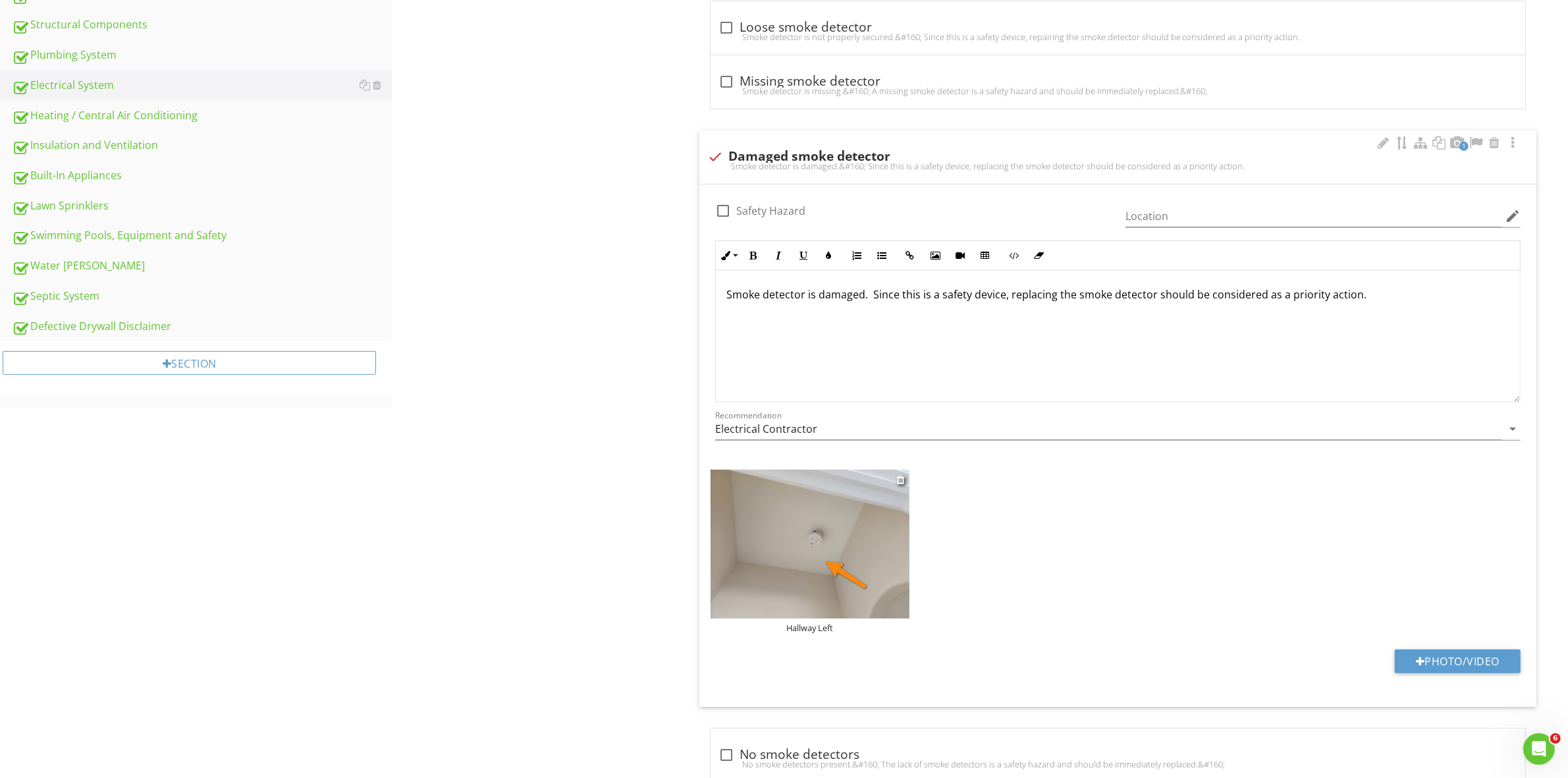
click at [837, 548] on img at bounding box center [810, 545] width 199 height 149
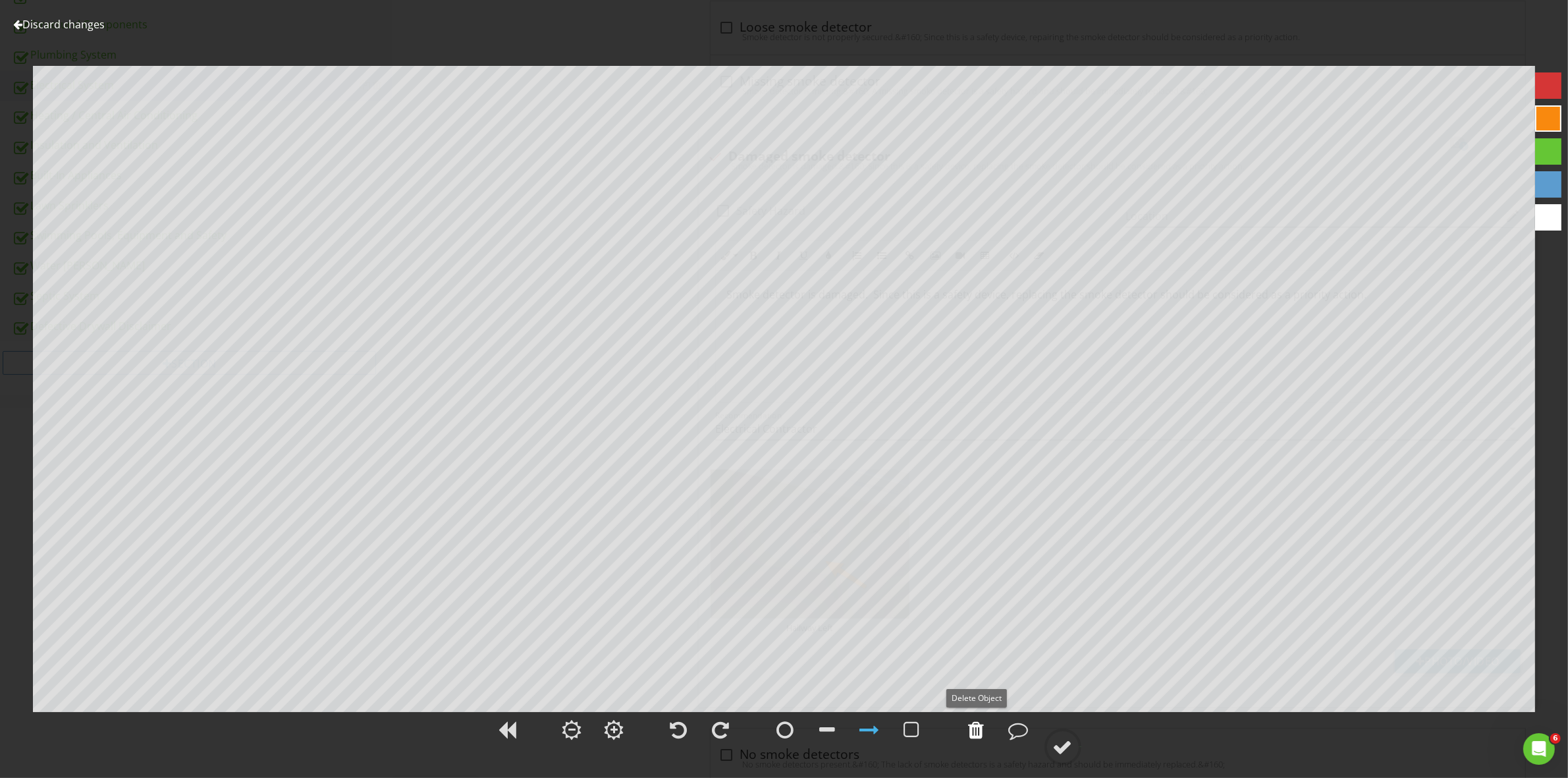
click at [975, 730] on div at bounding box center [976, 730] width 16 height 19
click at [1062, 739] on div at bounding box center [1062, 747] width 19 height 19
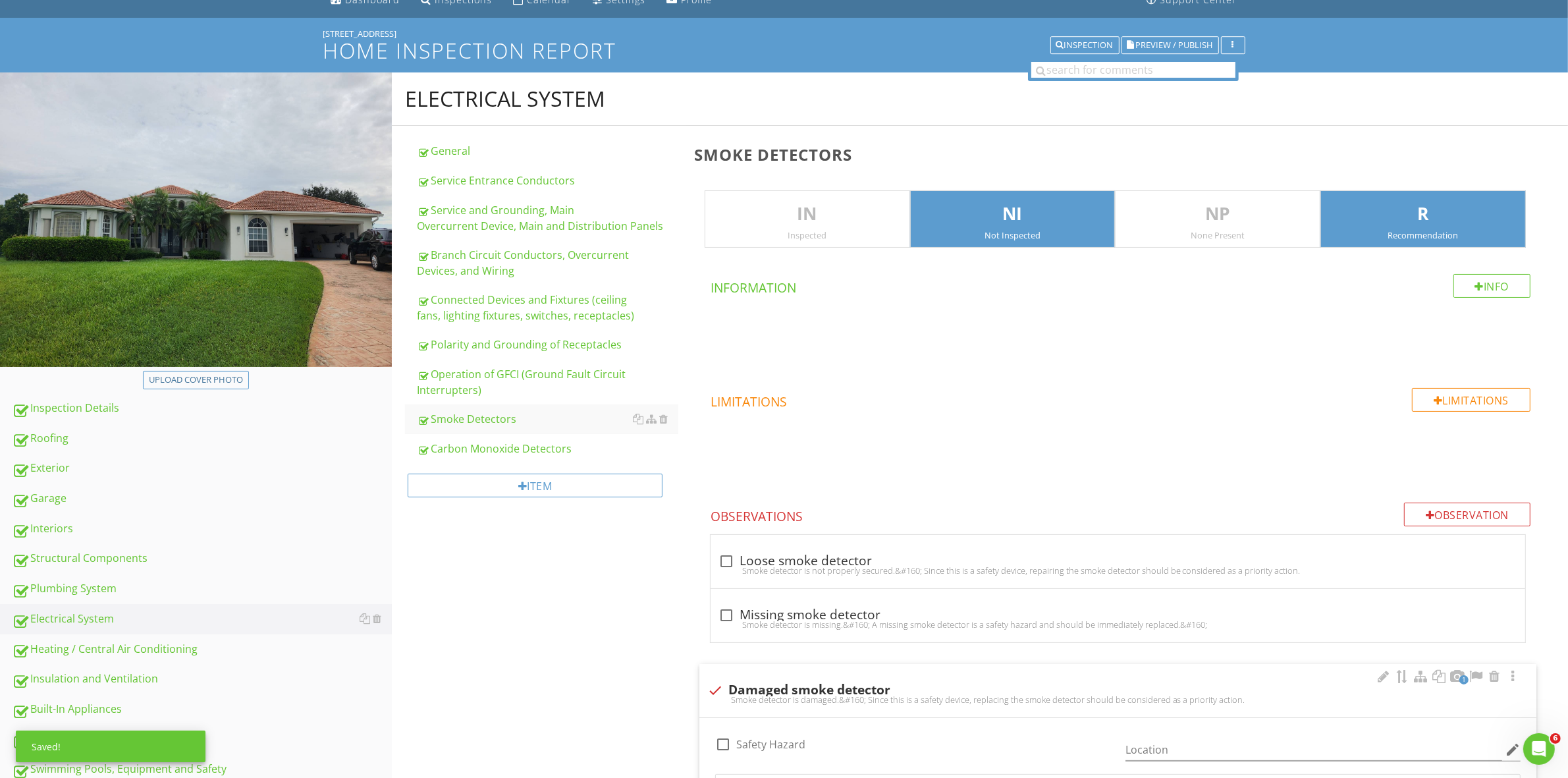
scroll to position [0, 0]
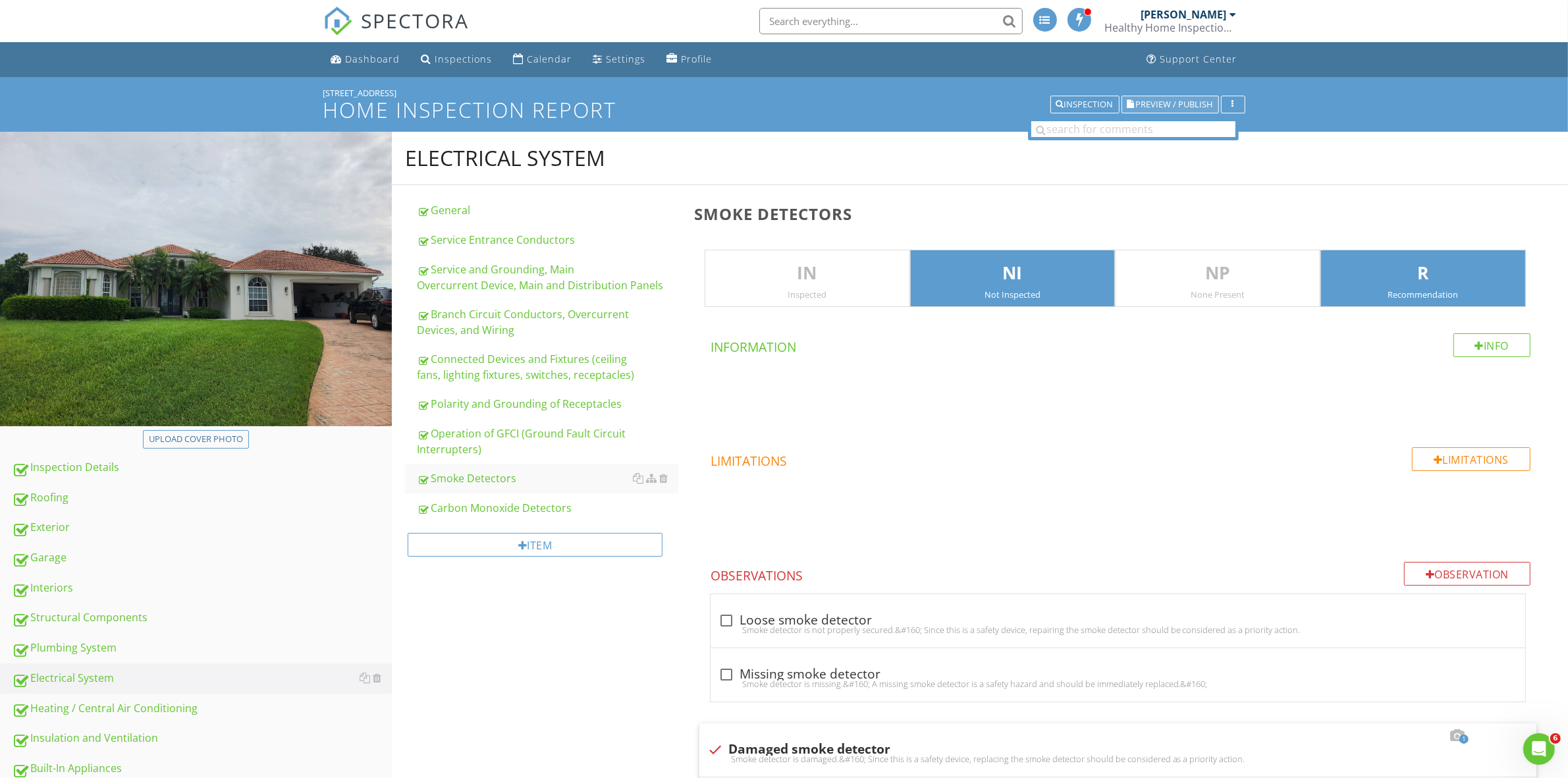
click at [1157, 104] on span "Preview / Publish" at bounding box center [1174, 104] width 77 height 8
click at [47, 496] on div "Roofing" at bounding box center [202, 498] width 380 height 17
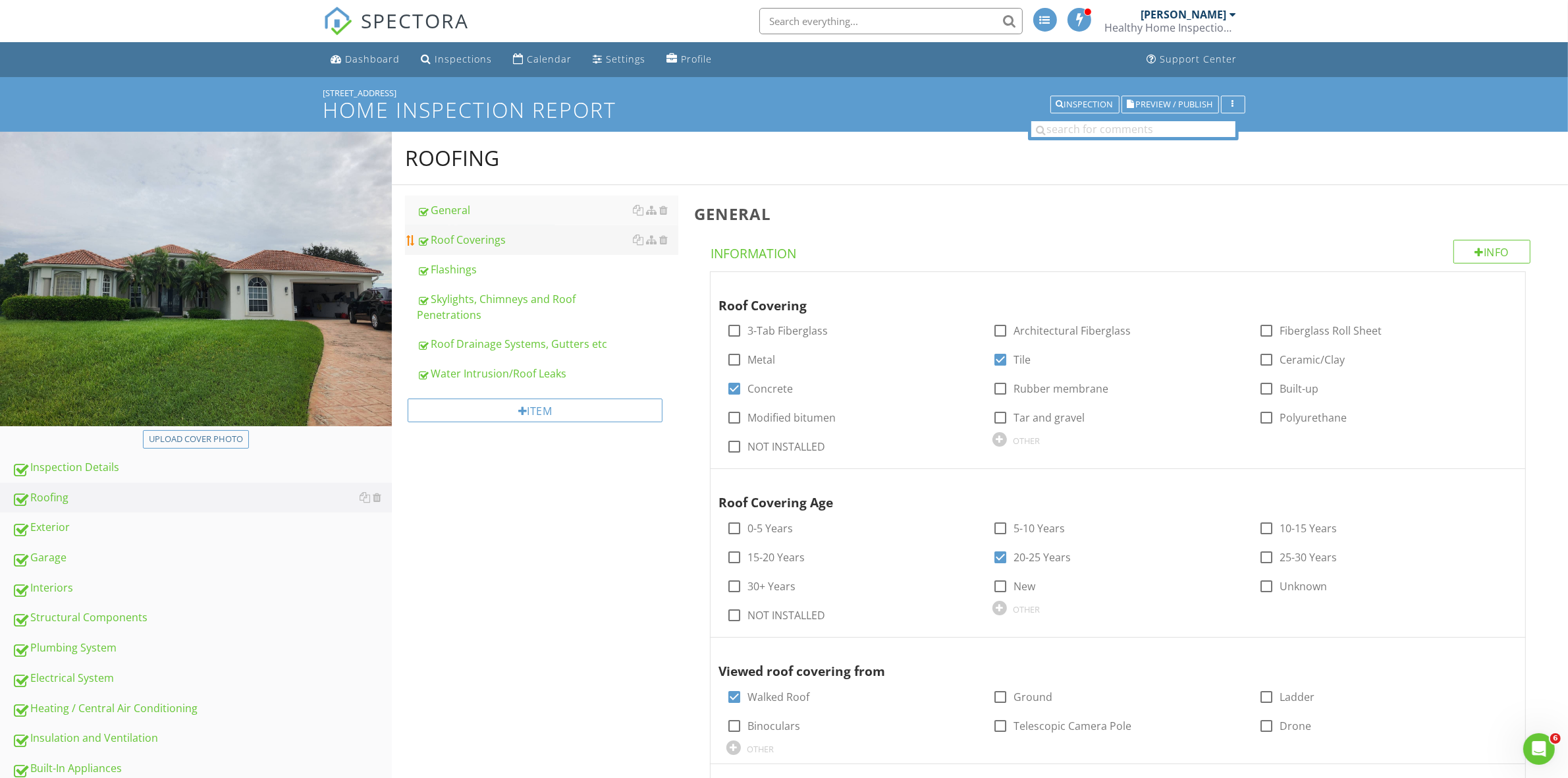
click at [499, 239] on div "Roof Coverings" at bounding box center [547, 239] width 261 height 16
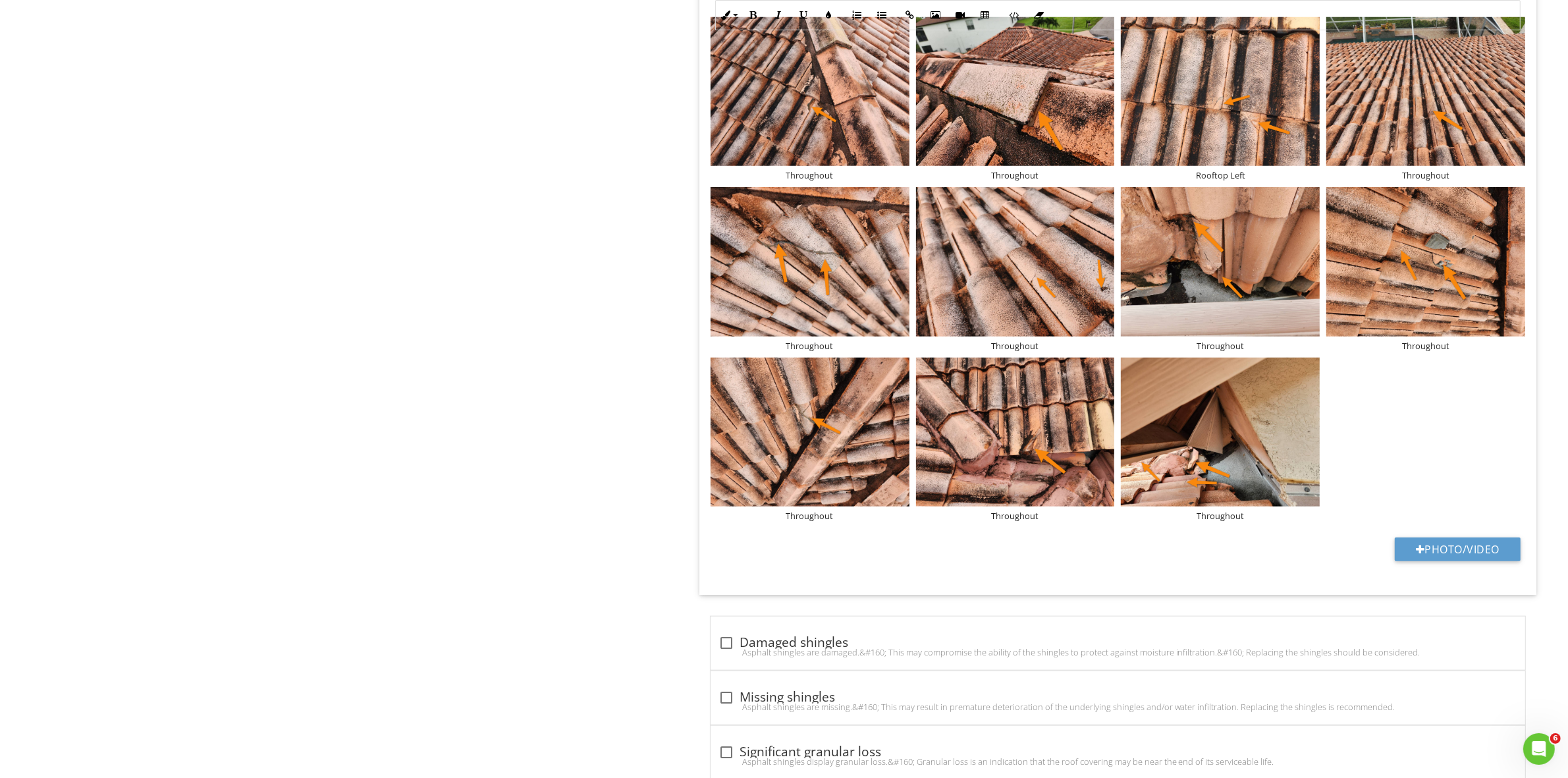
scroll to position [1581, 0]
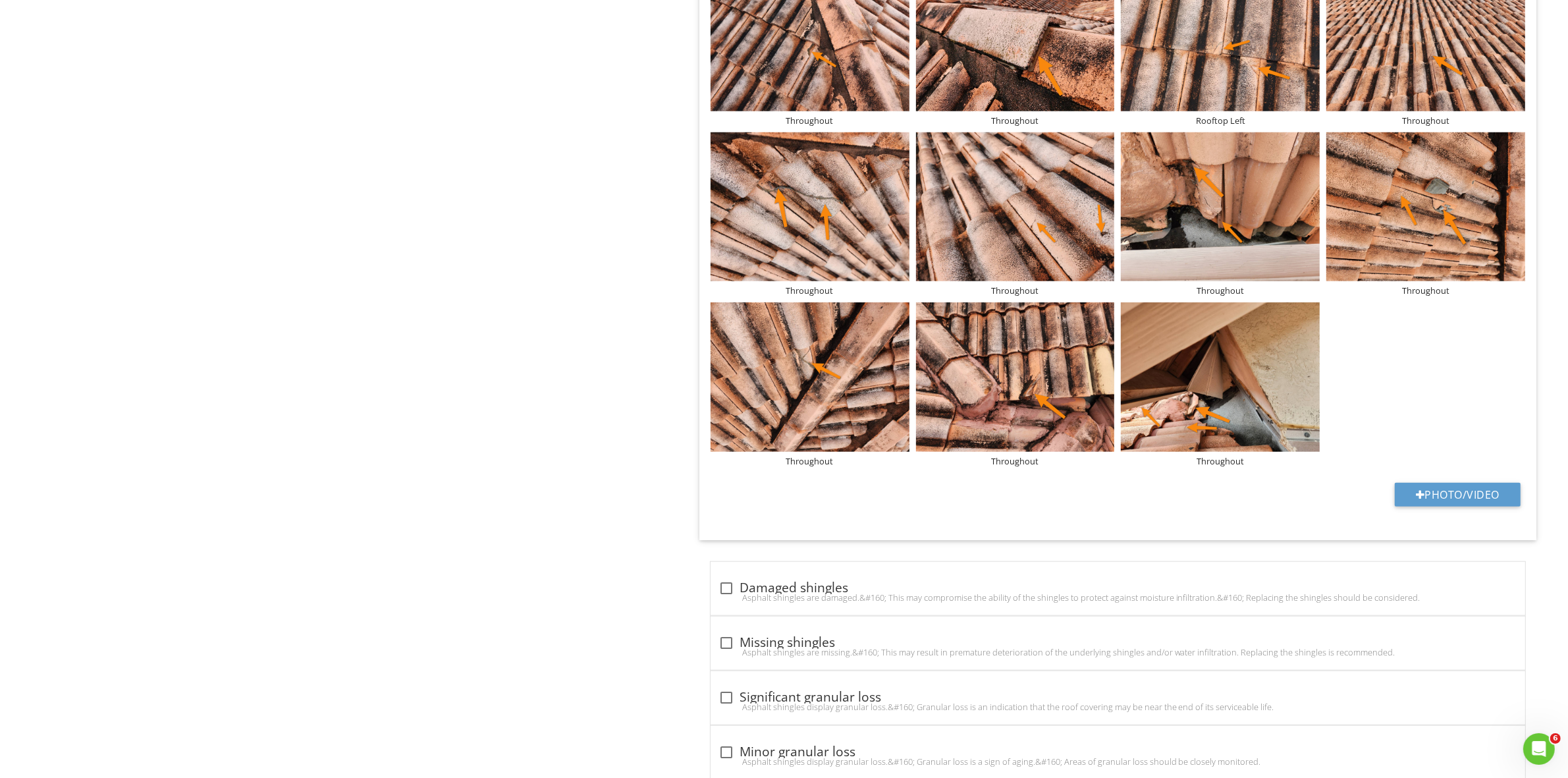
click at [1230, 119] on div "Rooftop Left" at bounding box center [1220, 121] width 199 height 10
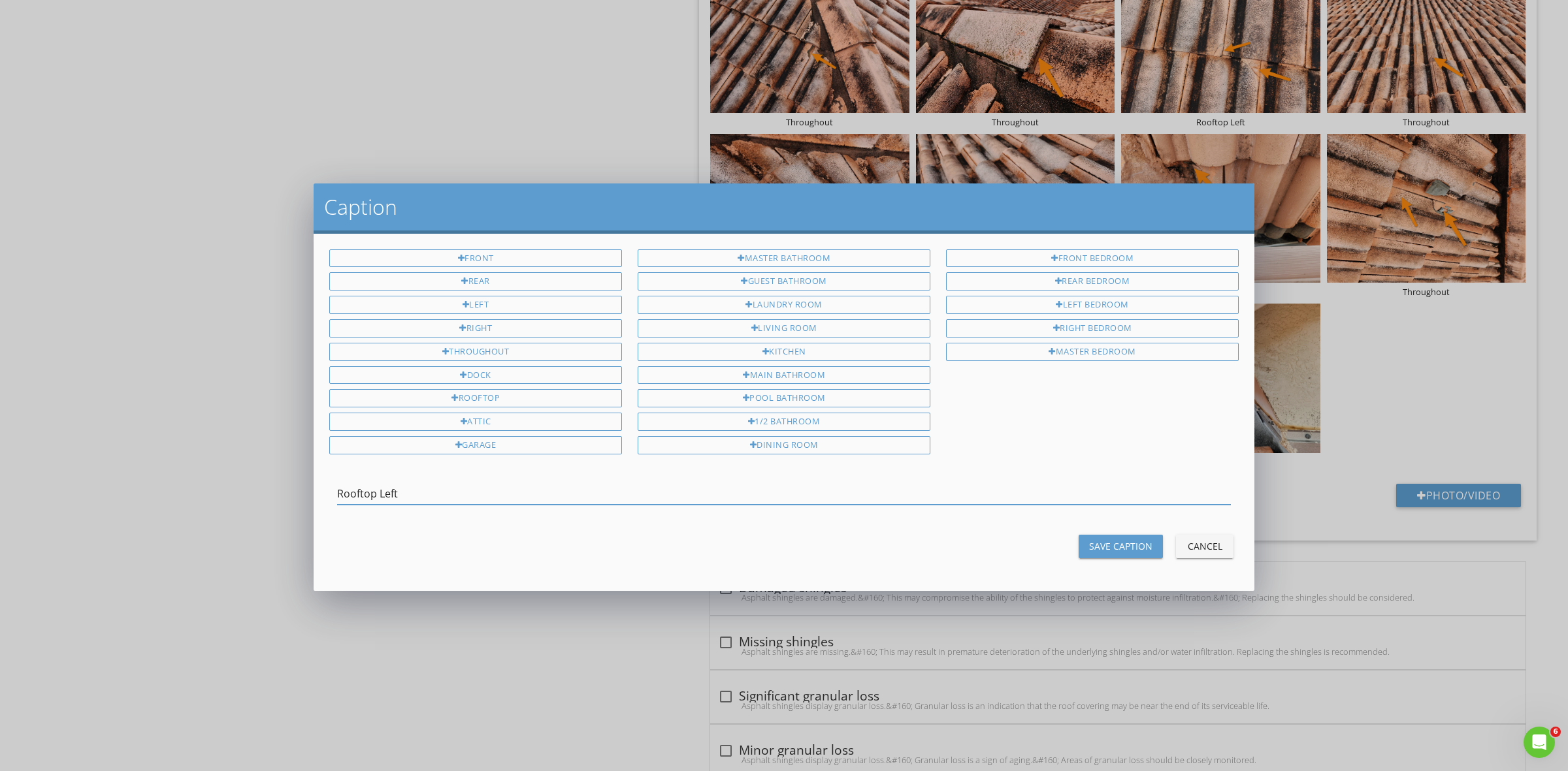
drag, startPoint x: 521, startPoint y: 501, endPoint x: 200, endPoint y: 530, distance: 322.3
click at [200, 530] on div "Caption Front Rear Left Right Throughout Dock Rooftop Attic Garage Master Bathr…" at bounding box center [784, 385] width 1568 height 771
drag, startPoint x: 422, startPoint y: 493, endPoint x: 173, endPoint y: 478, distance: 249.5
click at [173, 478] on div "Caption Front Rear Left Right Throughout Dock Rooftop Attic Garage Master Bathr…" at bounding box center [784, 385] width 1568 height 771
click at [416, 347] on div "Throughout" at bounding box center [476, 352] width 293 height 18
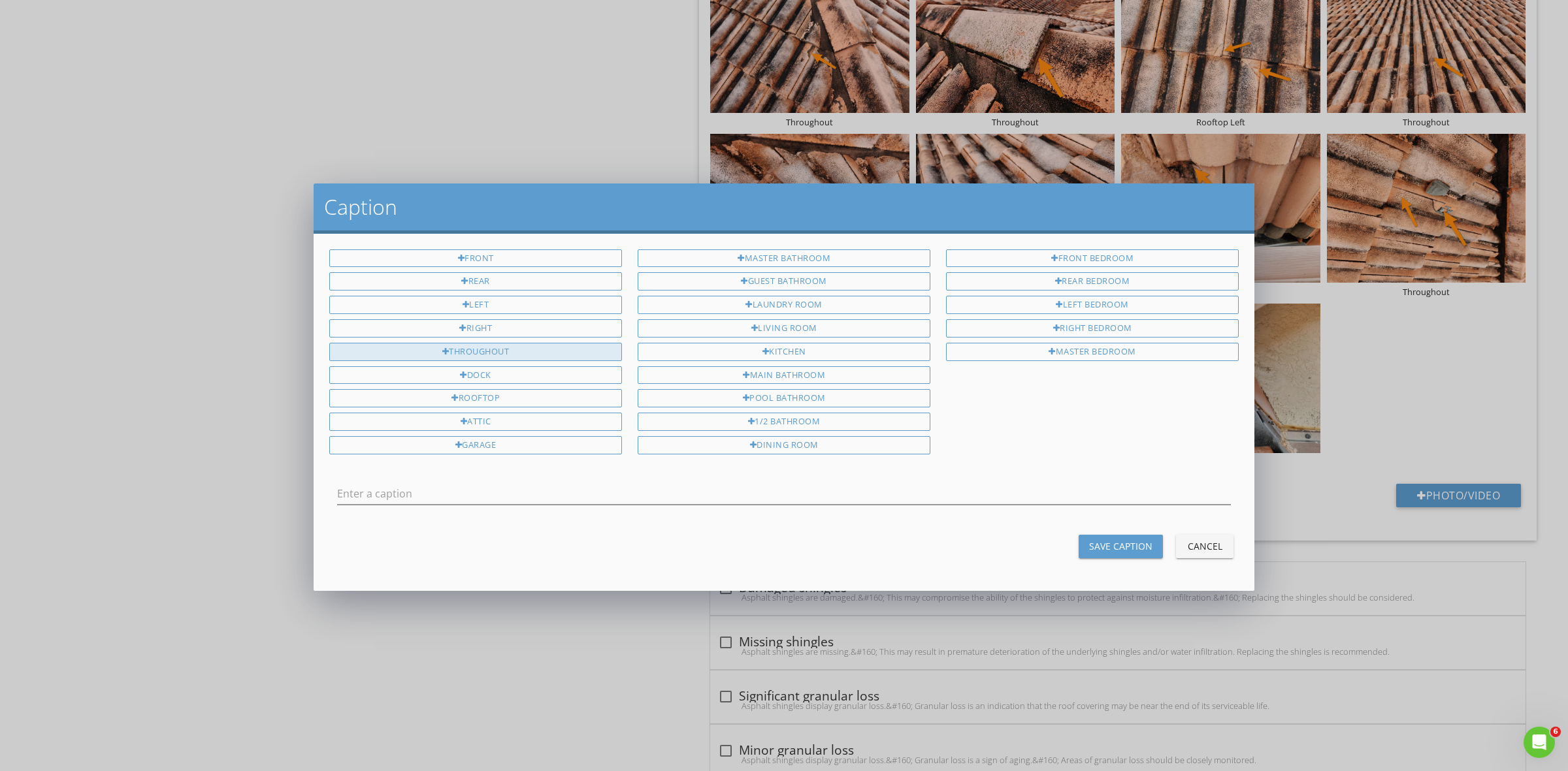
type input "Throughout"
click at [1104, 548] on div "Save Caption" at bounding box center [1121, 546] width 64 height 14
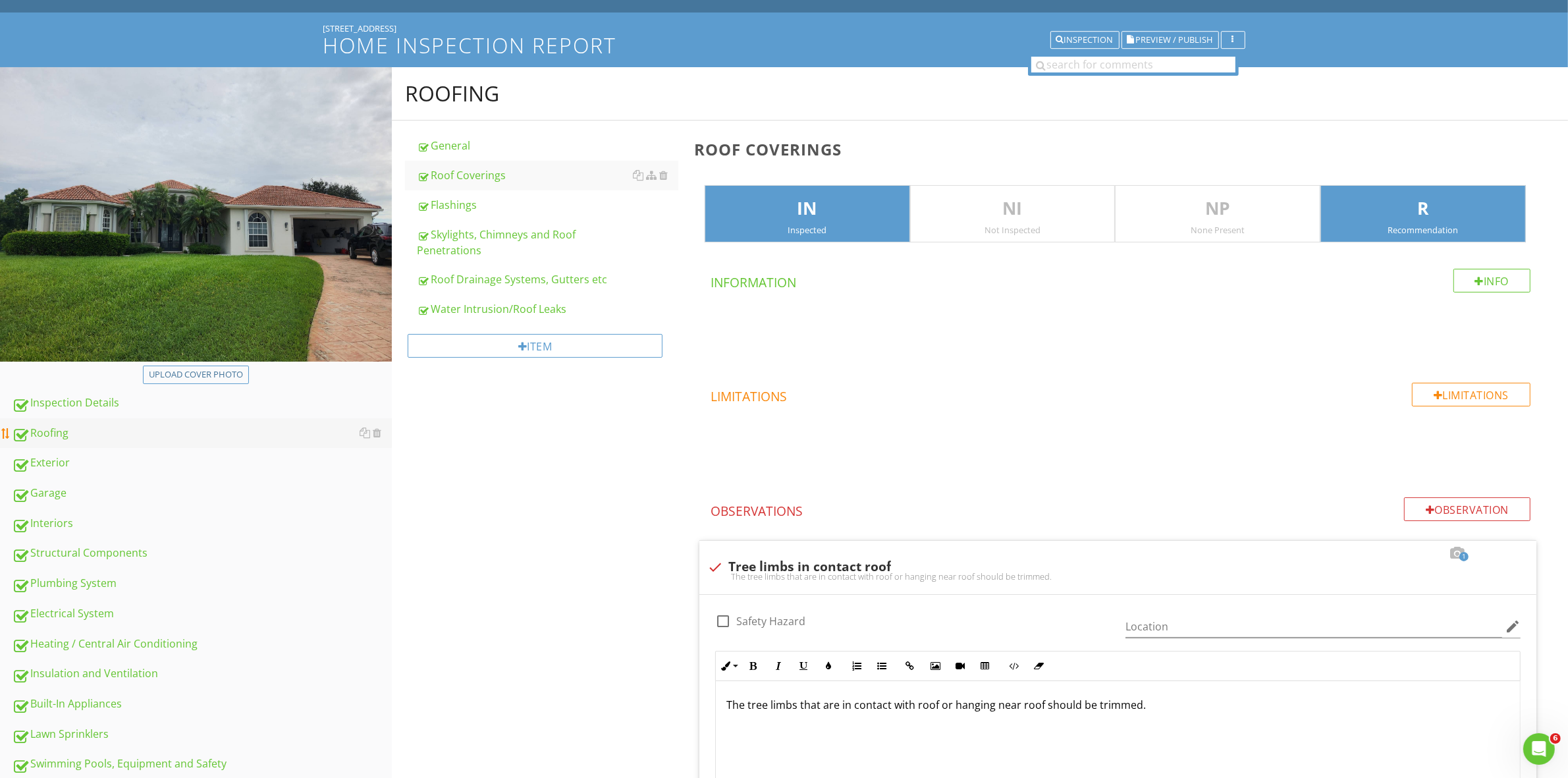
scroll to position [33, 0]
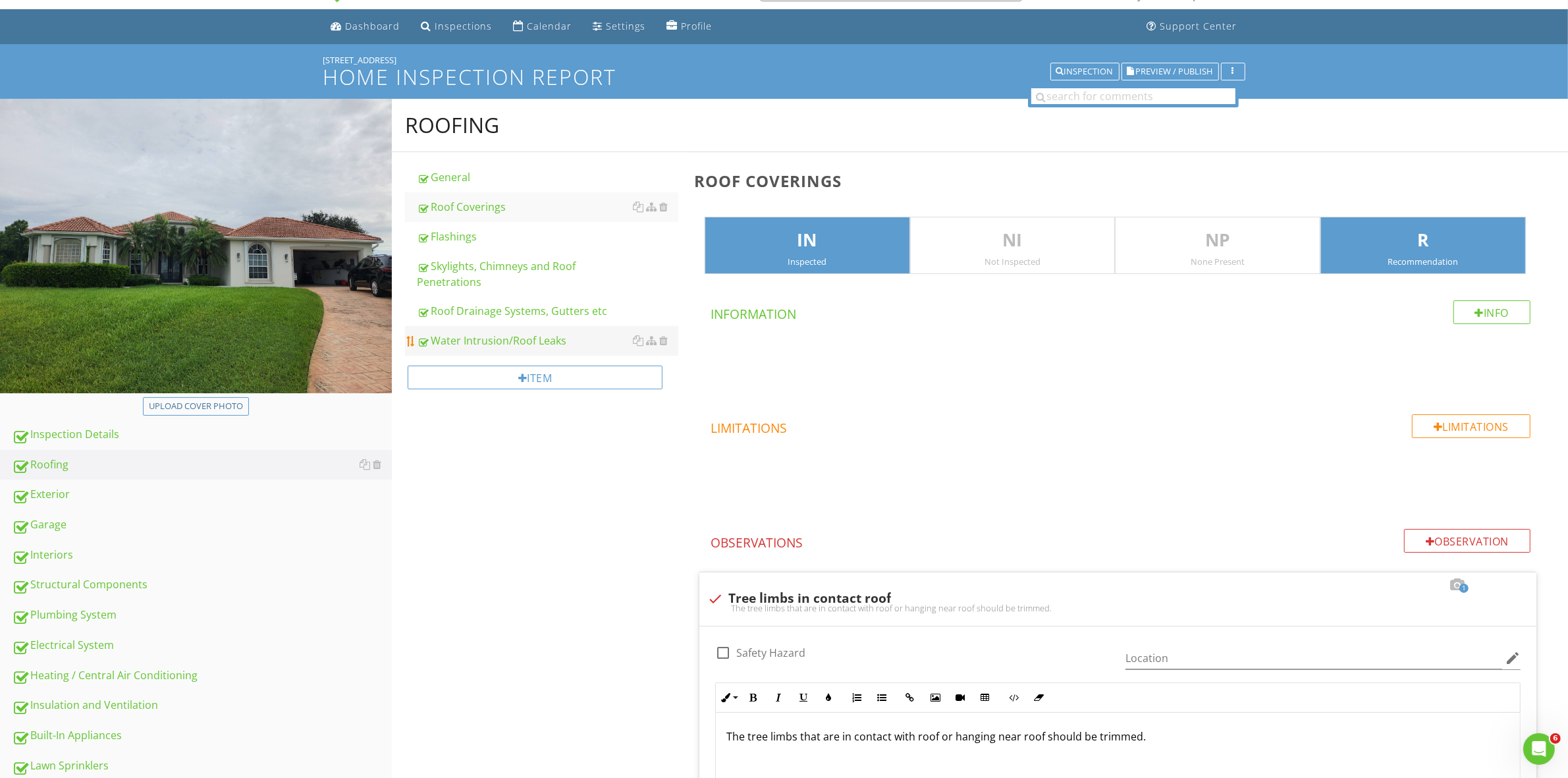
click at [494, 342] on div "Water Intrusion/Roof Leaks" at bounding box center [547, 340] width 261 height 16
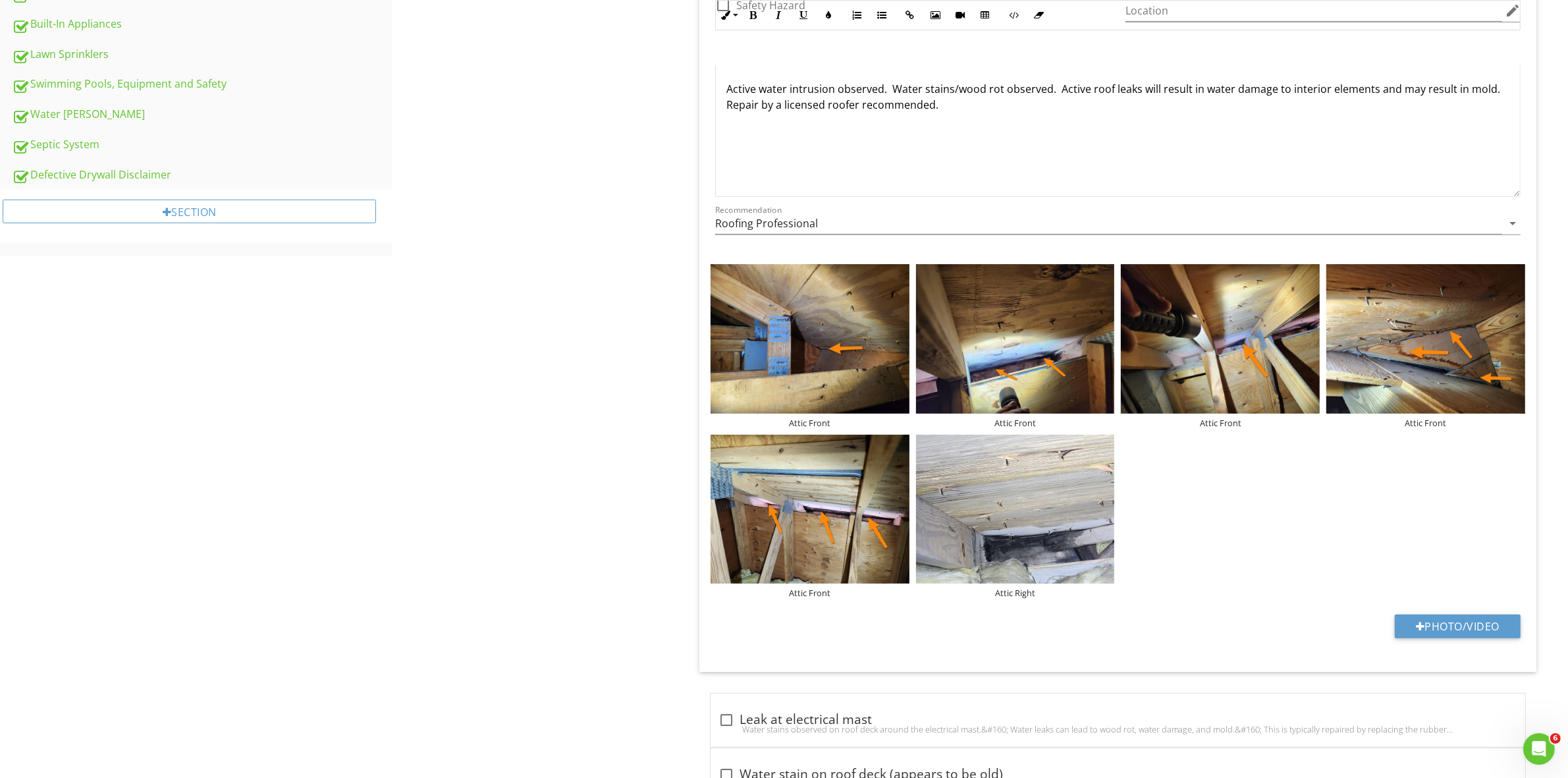
scroll to position [791, 0]
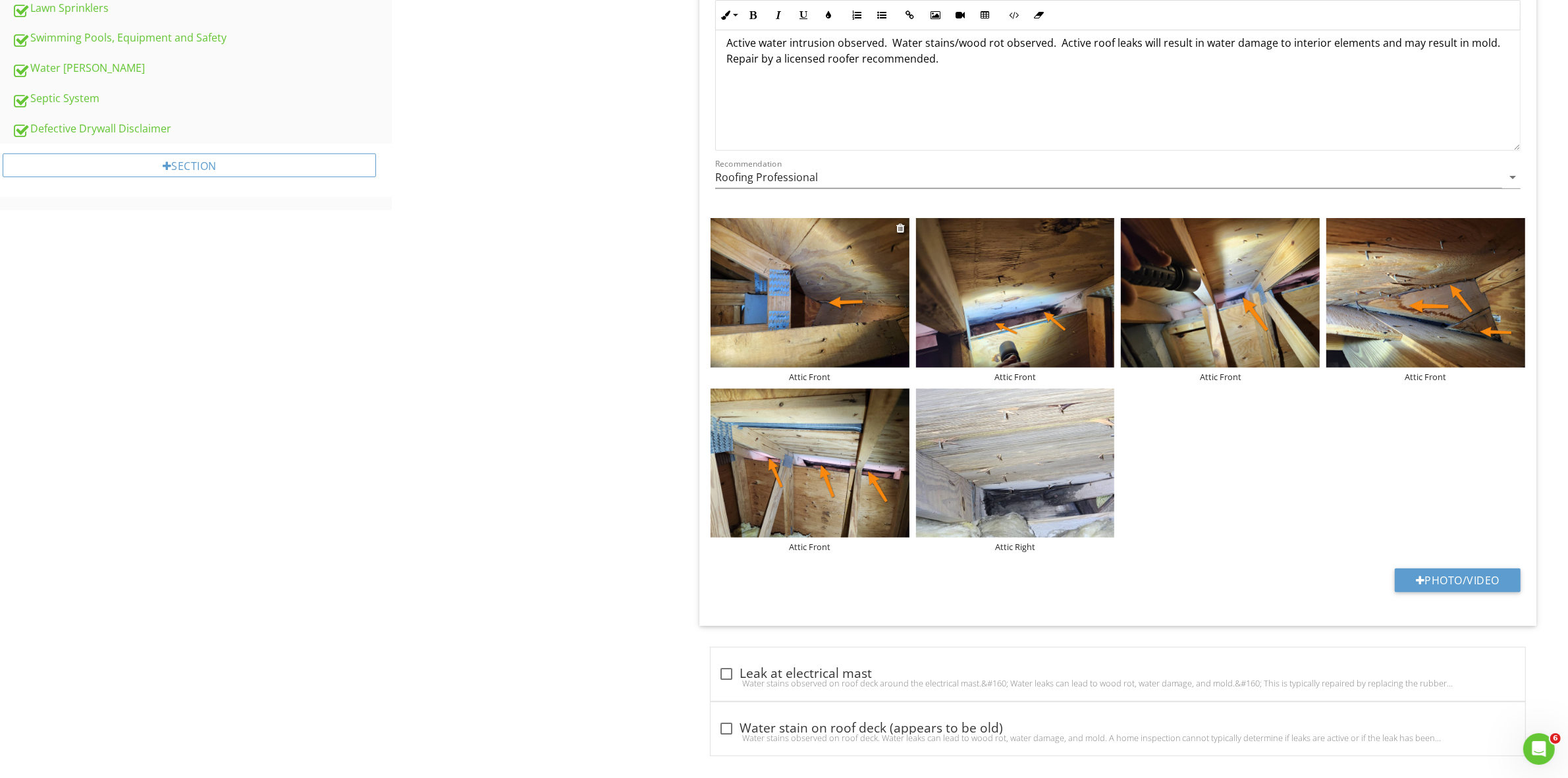
click at [814, 377] on div "Attic Front" at bounding box center [810, 377] width 199 height 10
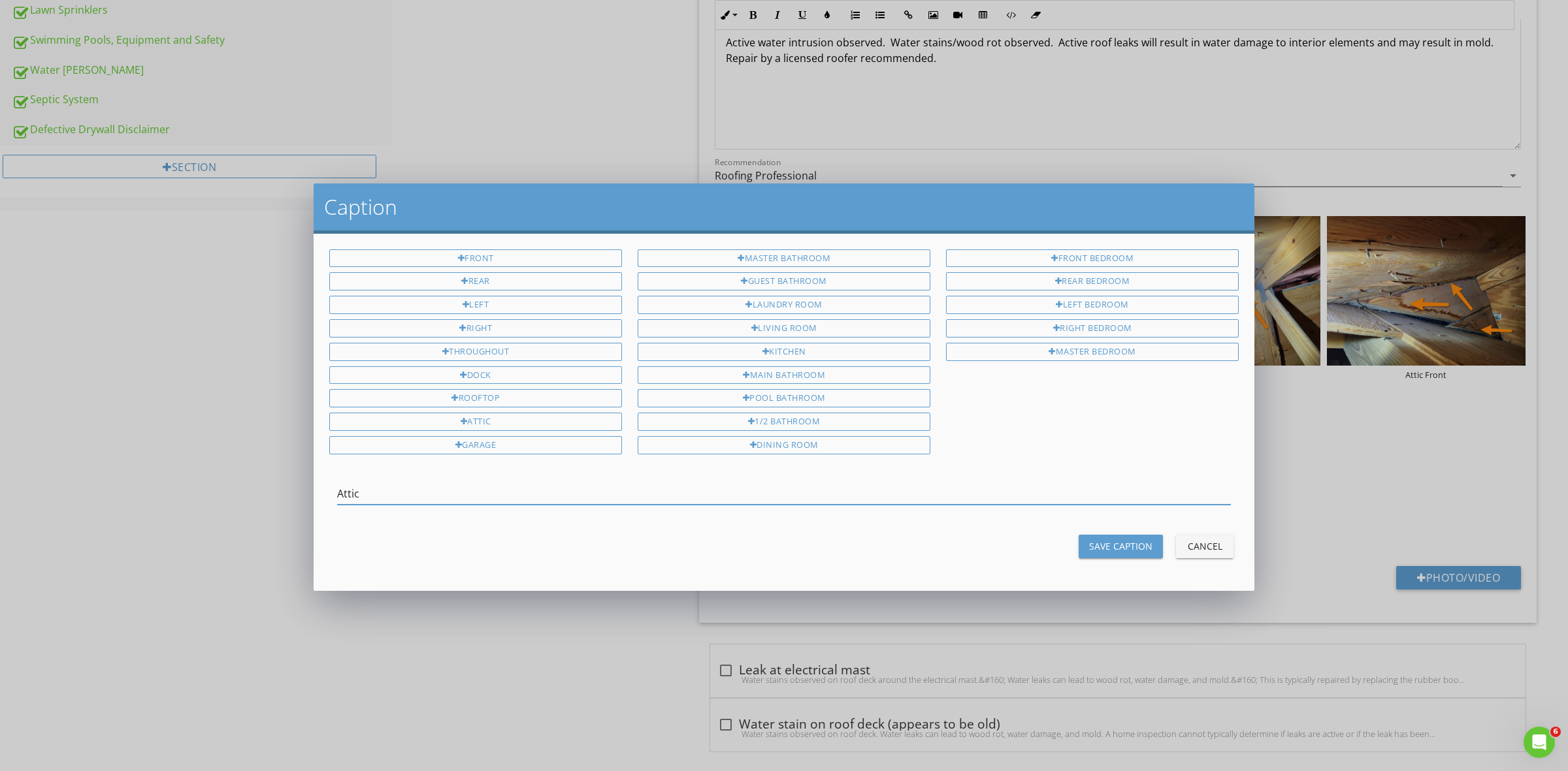
type input "Attic"
click at [1098, 549] on div "Save Caption" at bounding box center [1121, 546] width 64 height 14
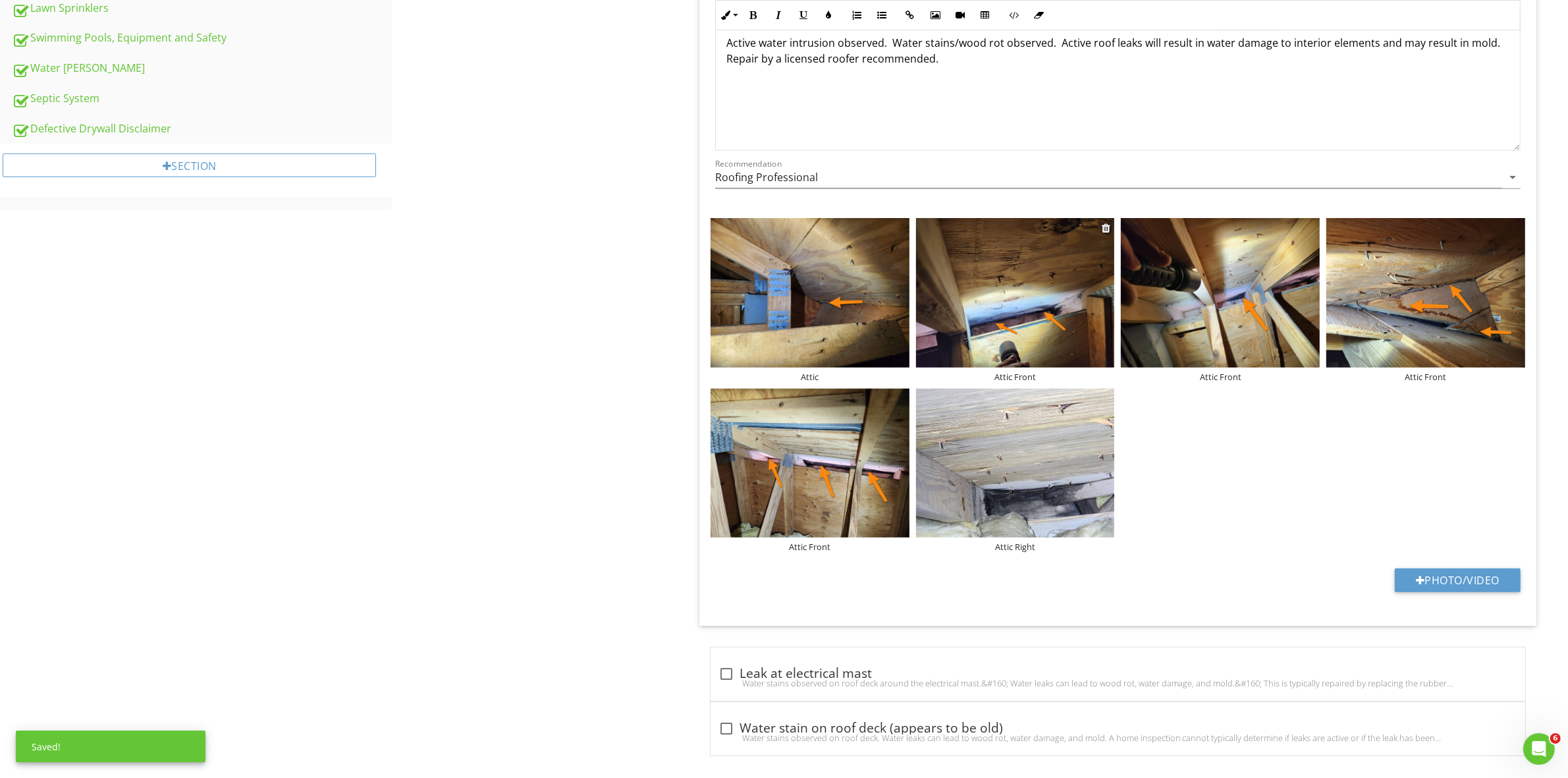
click at [1028, 377] on div "Attic Front" at bounding box center [1015, 377] width 199 height 10
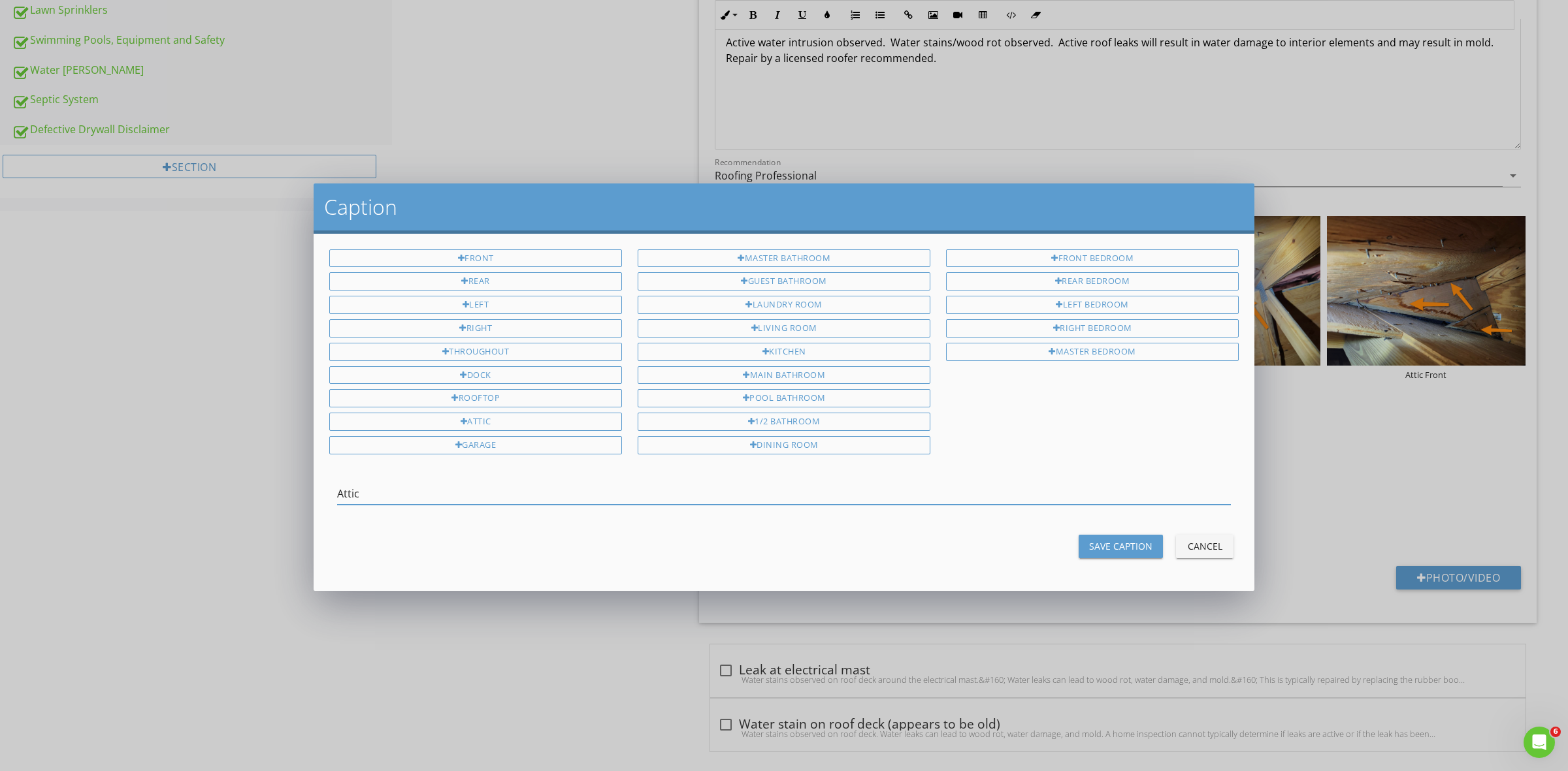
type input "Attic"
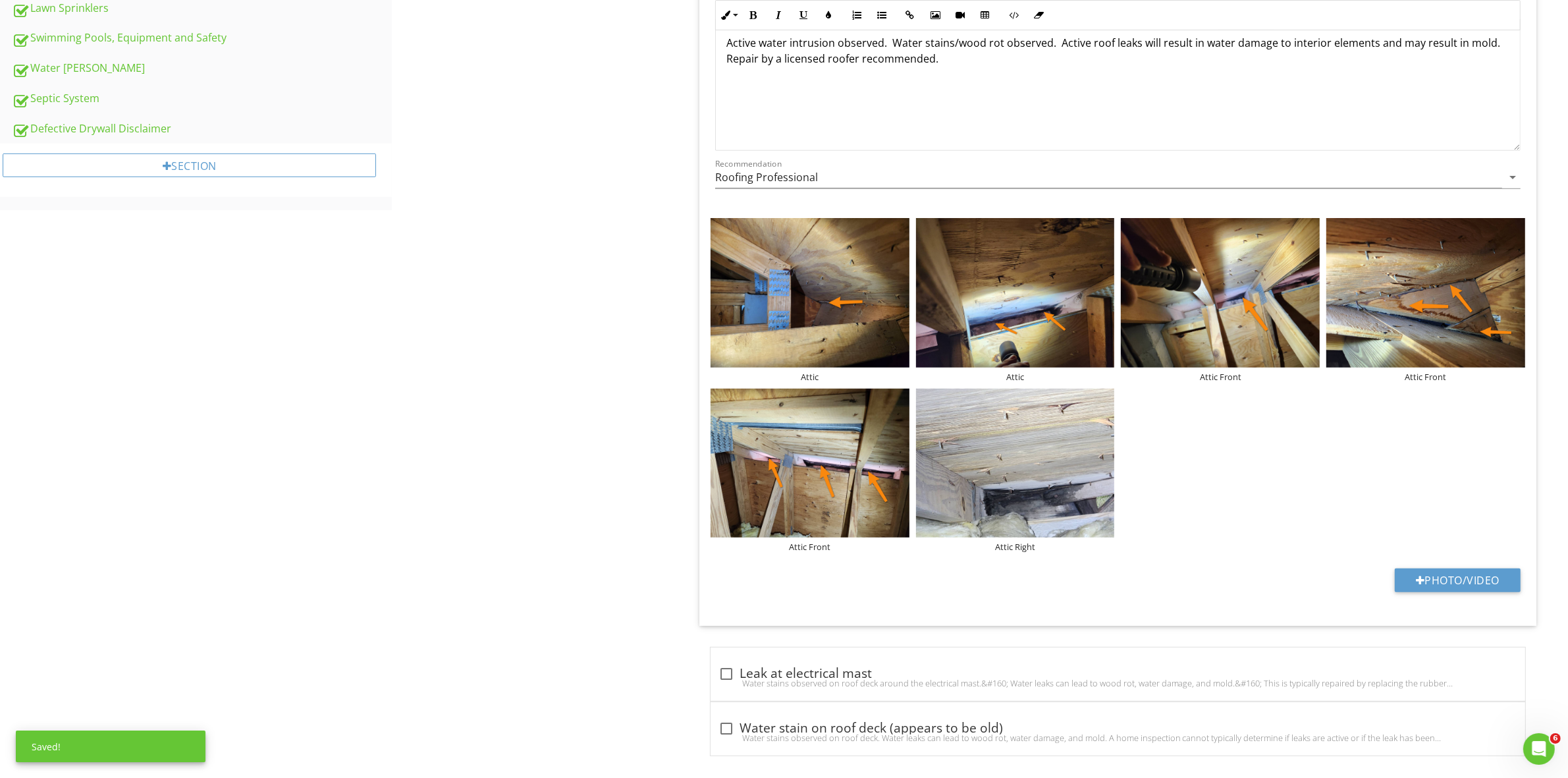
click at [1202, 384] on div "Attic Attic Attic Front Attic Front Attic Front Attic Right" at bounding box center [1118, 385] width 821 height 341
click at [1218, 377] on div "Attic Front" at bounding box center [1220, 377] width 199 height 10
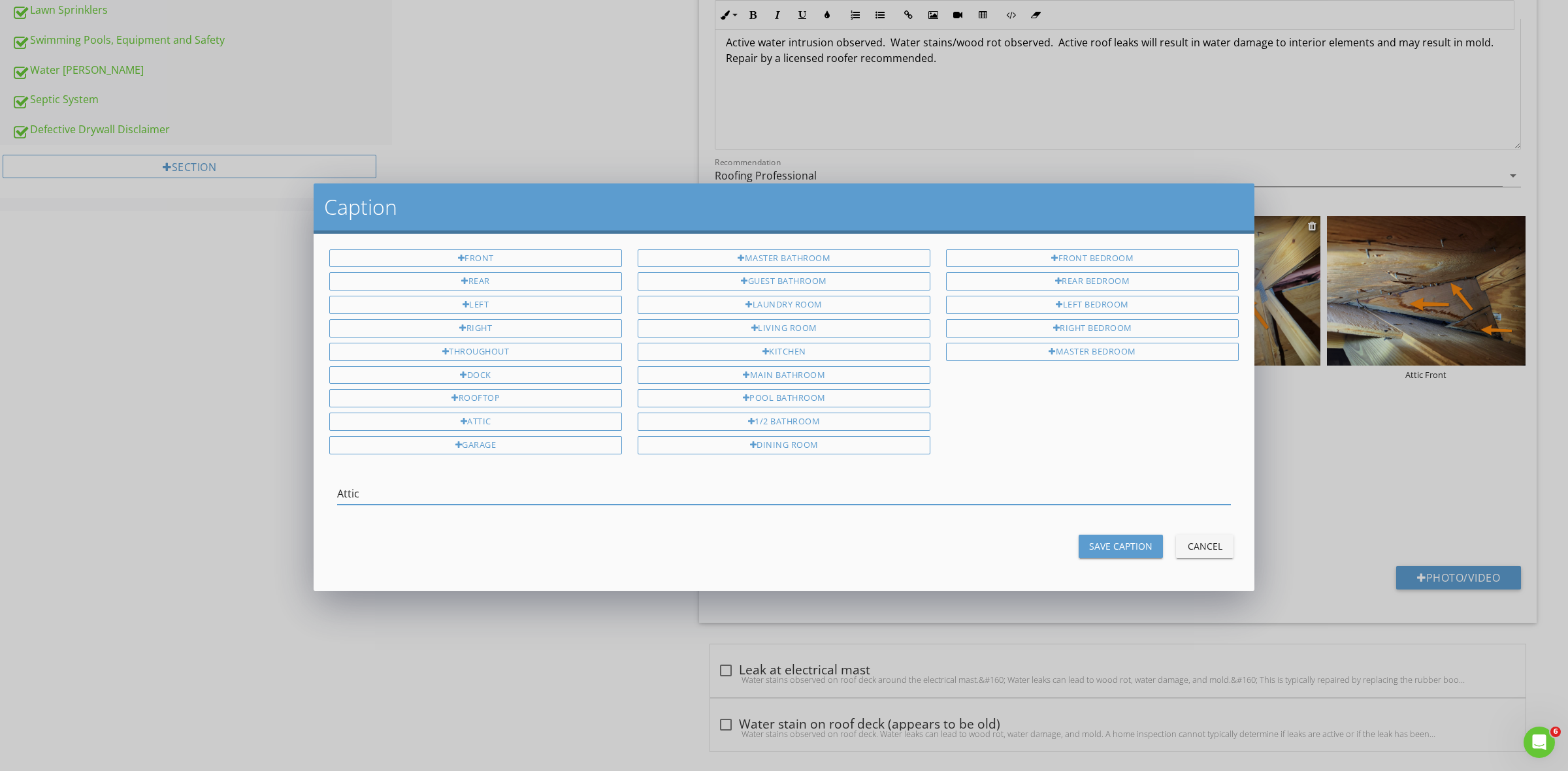
type input "Attic"
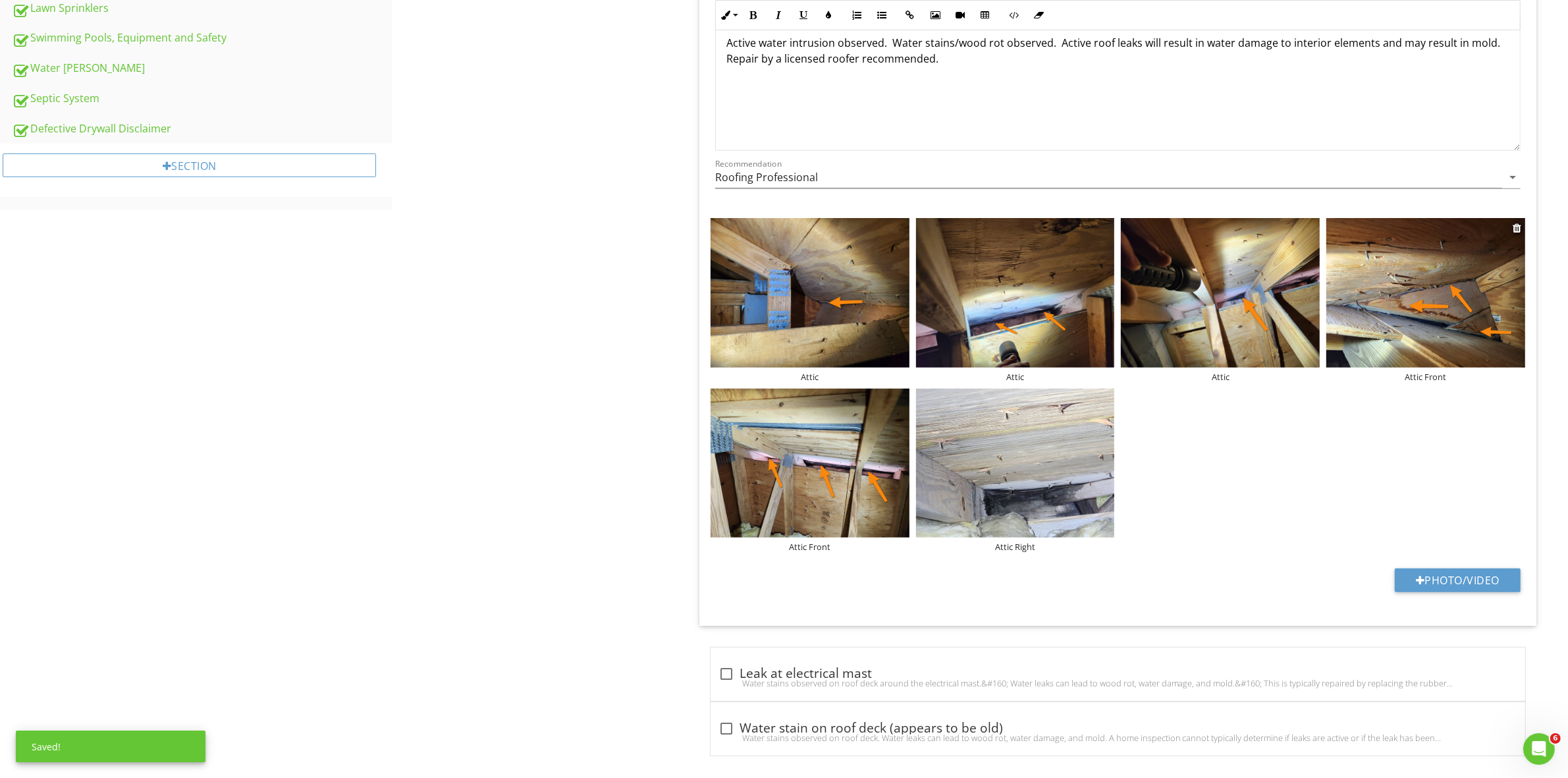
click at [1423, 377] on div "Attic Front" at bounding box center [1426, 377] width 199 height 10
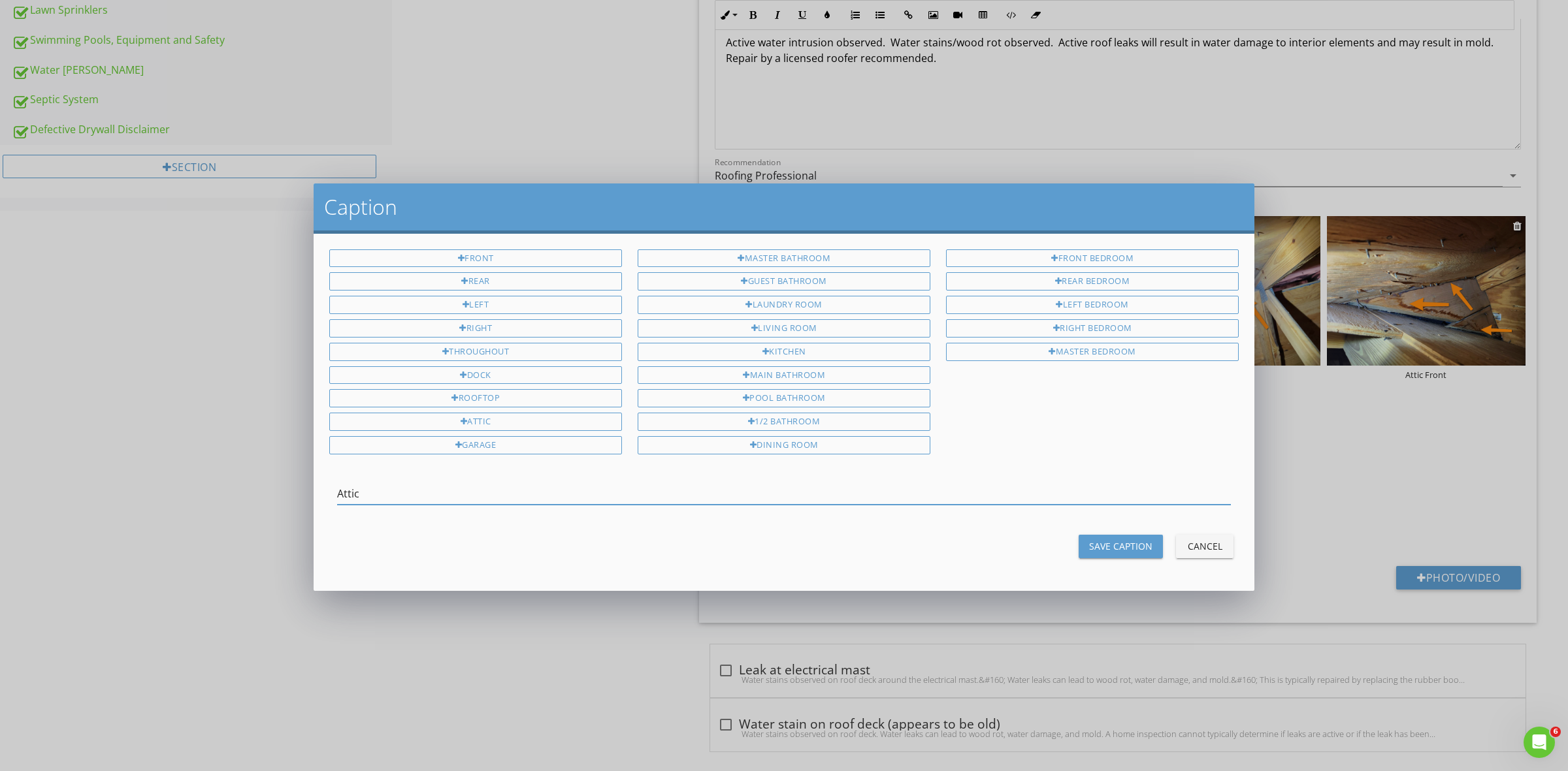
type input "Attic"
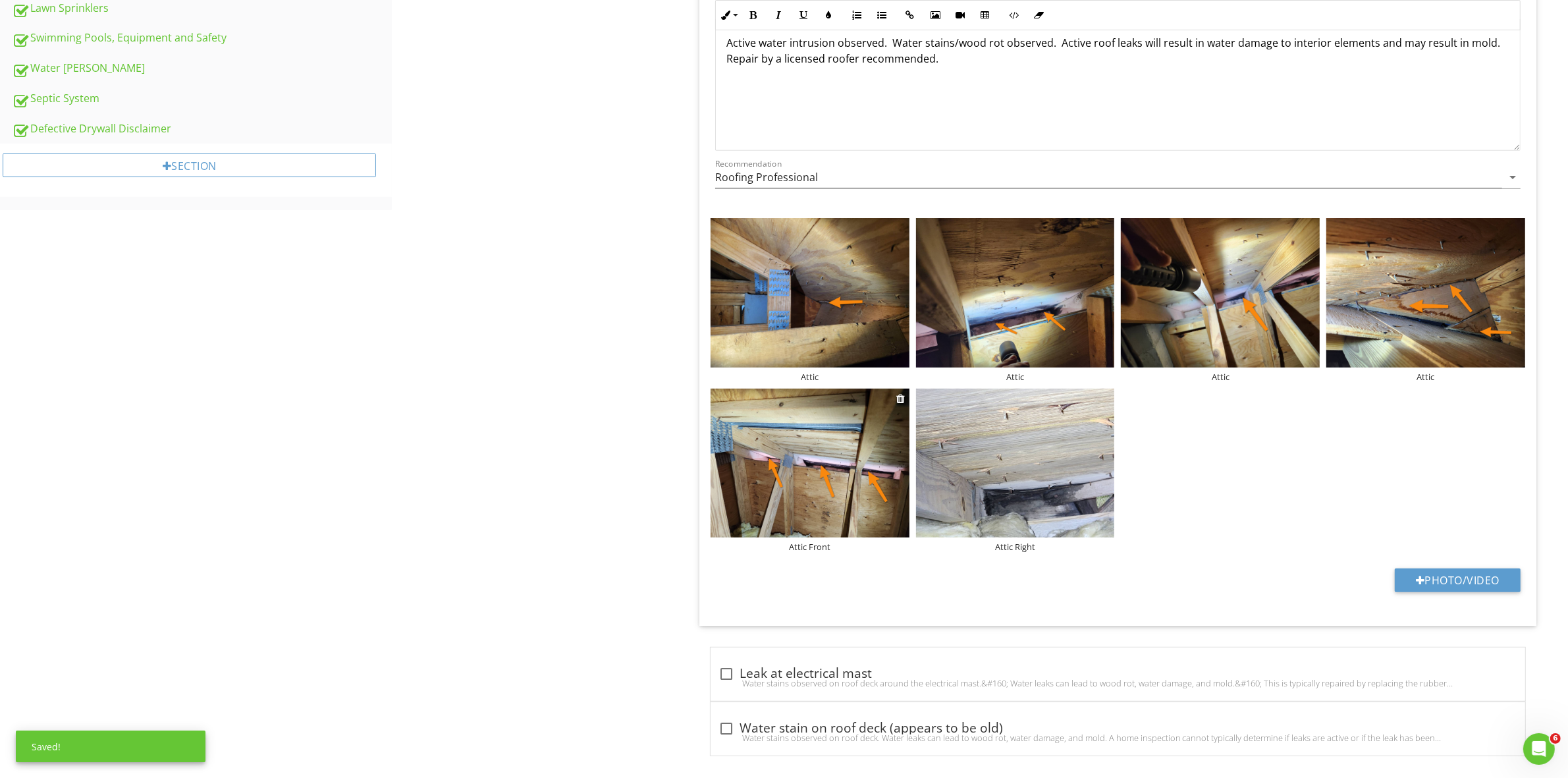
click at [828, 548] on div "Attic Front" at bounding box center [810, 547] width 199 height 10
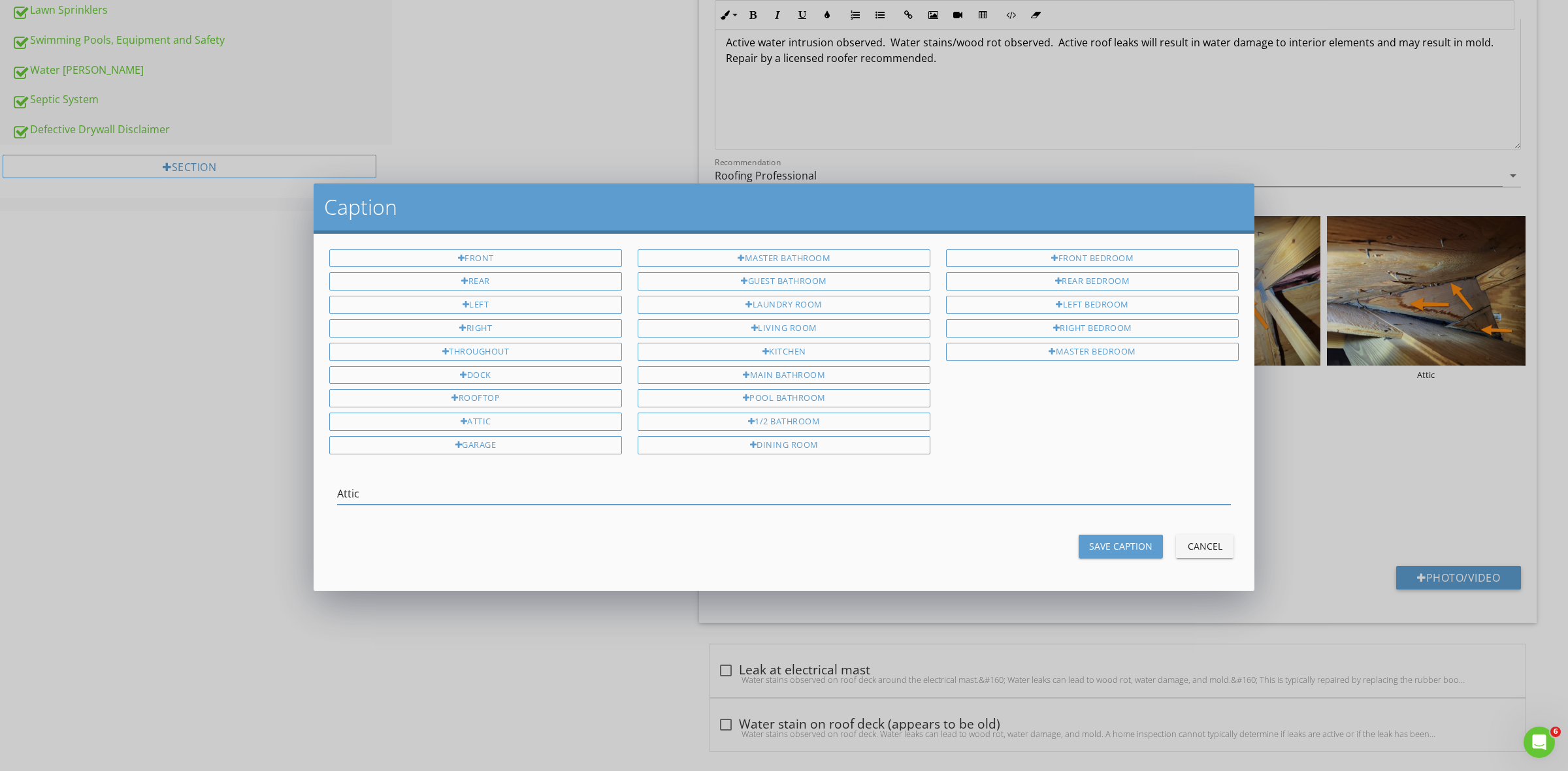
type input "Attic"
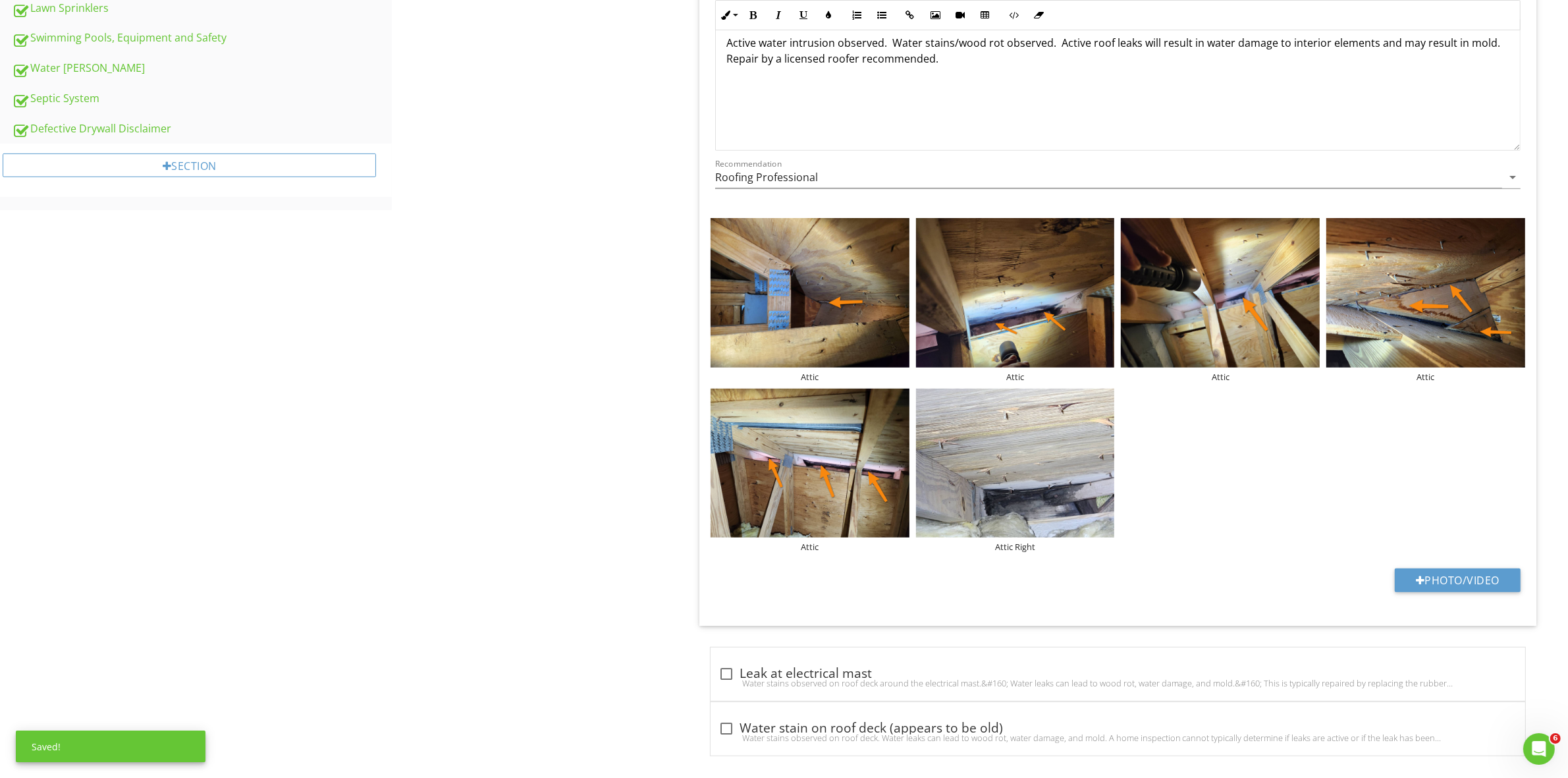
click at [1027, 559] on div "check_box_outline_blank Safety Hazard Location edit Inline Style XLarge Large N…" at bounding box center [1118, 279] width 837 height 693
click at [1028, 548] on div "Attic Right" at bounding box center [1015, 547] width 199 height 10
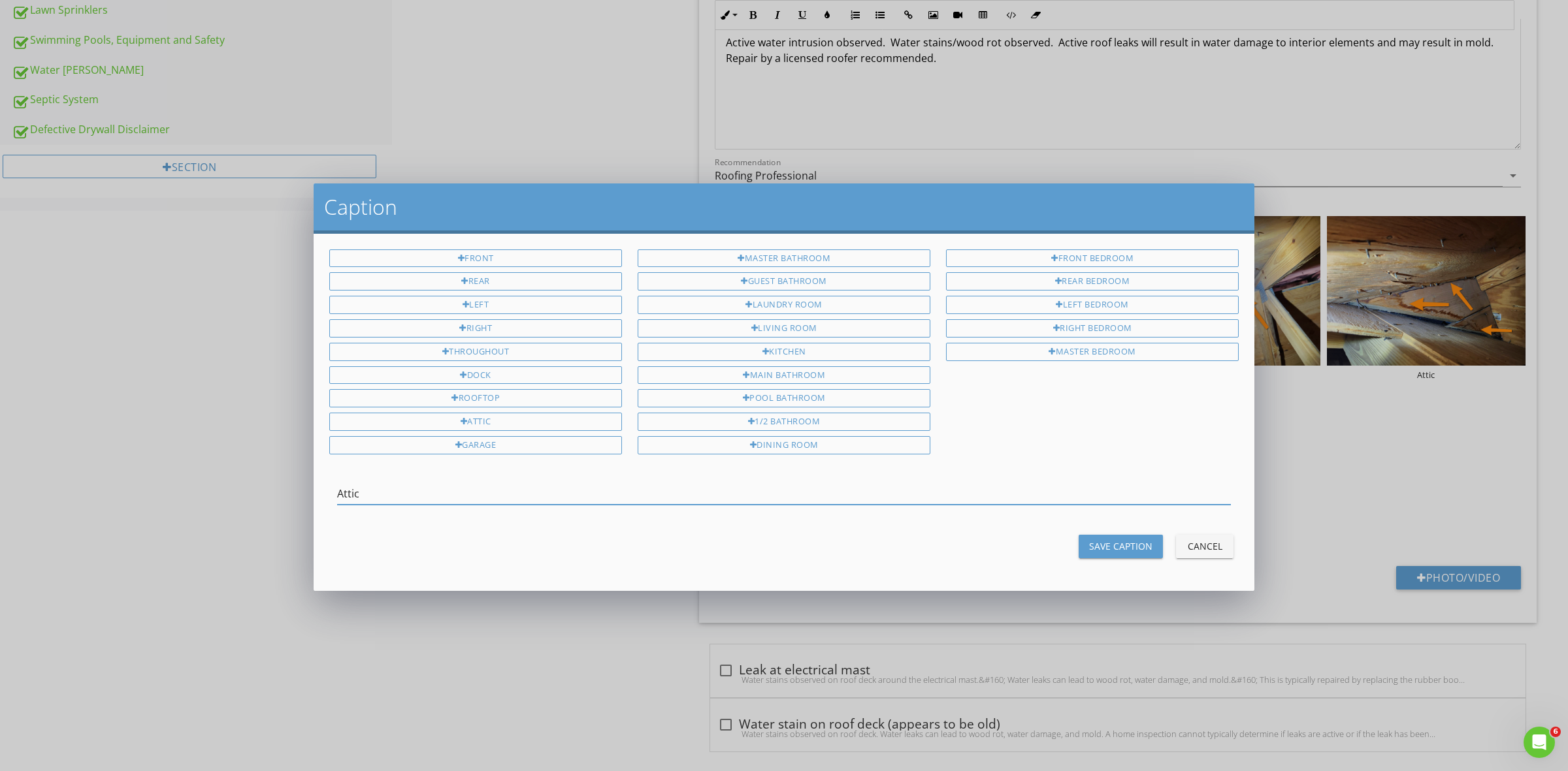
type input "Attic"
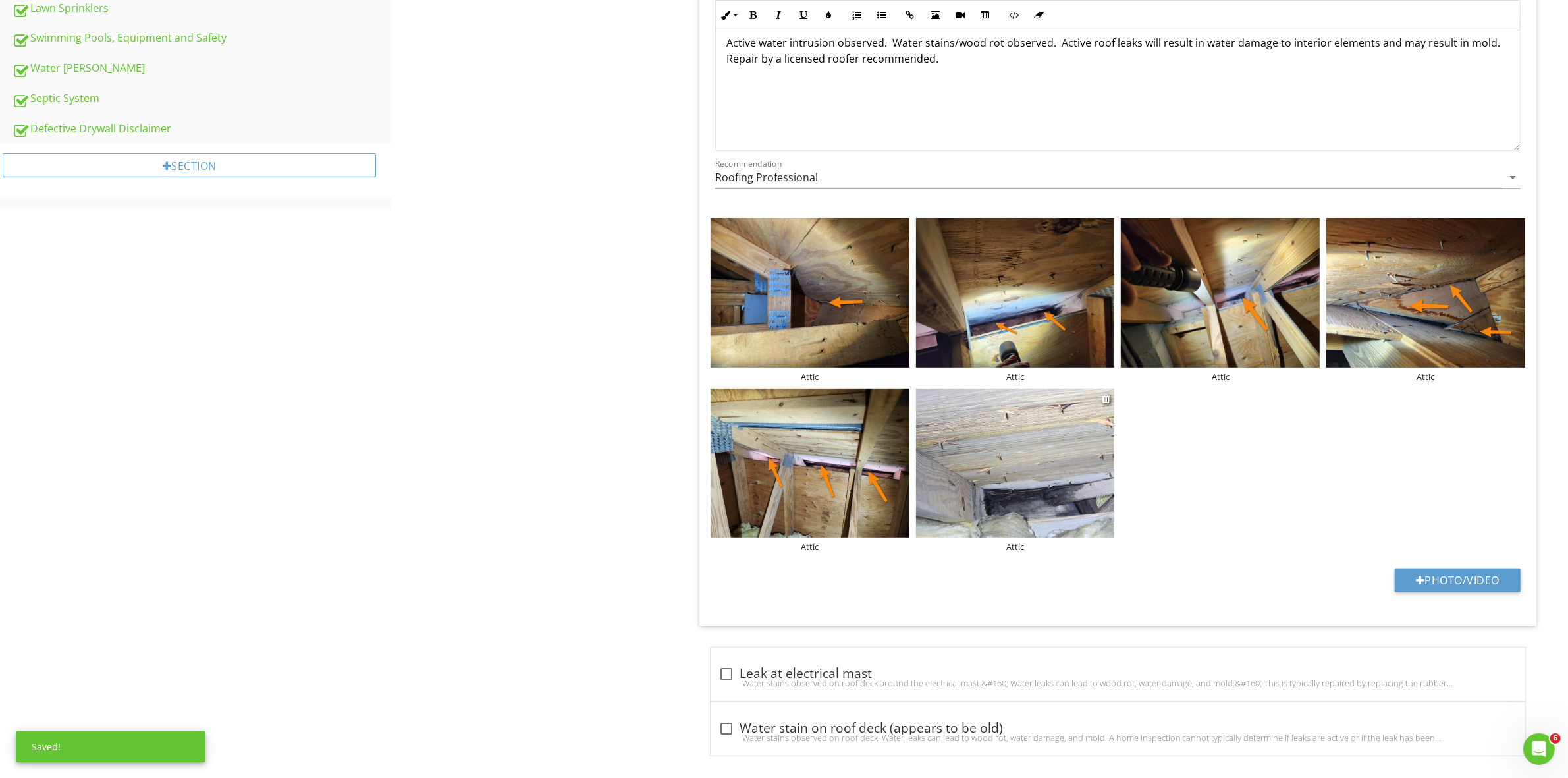
click at [1006, 493] on img at bounding box center [1015, 463] width 199 height 149
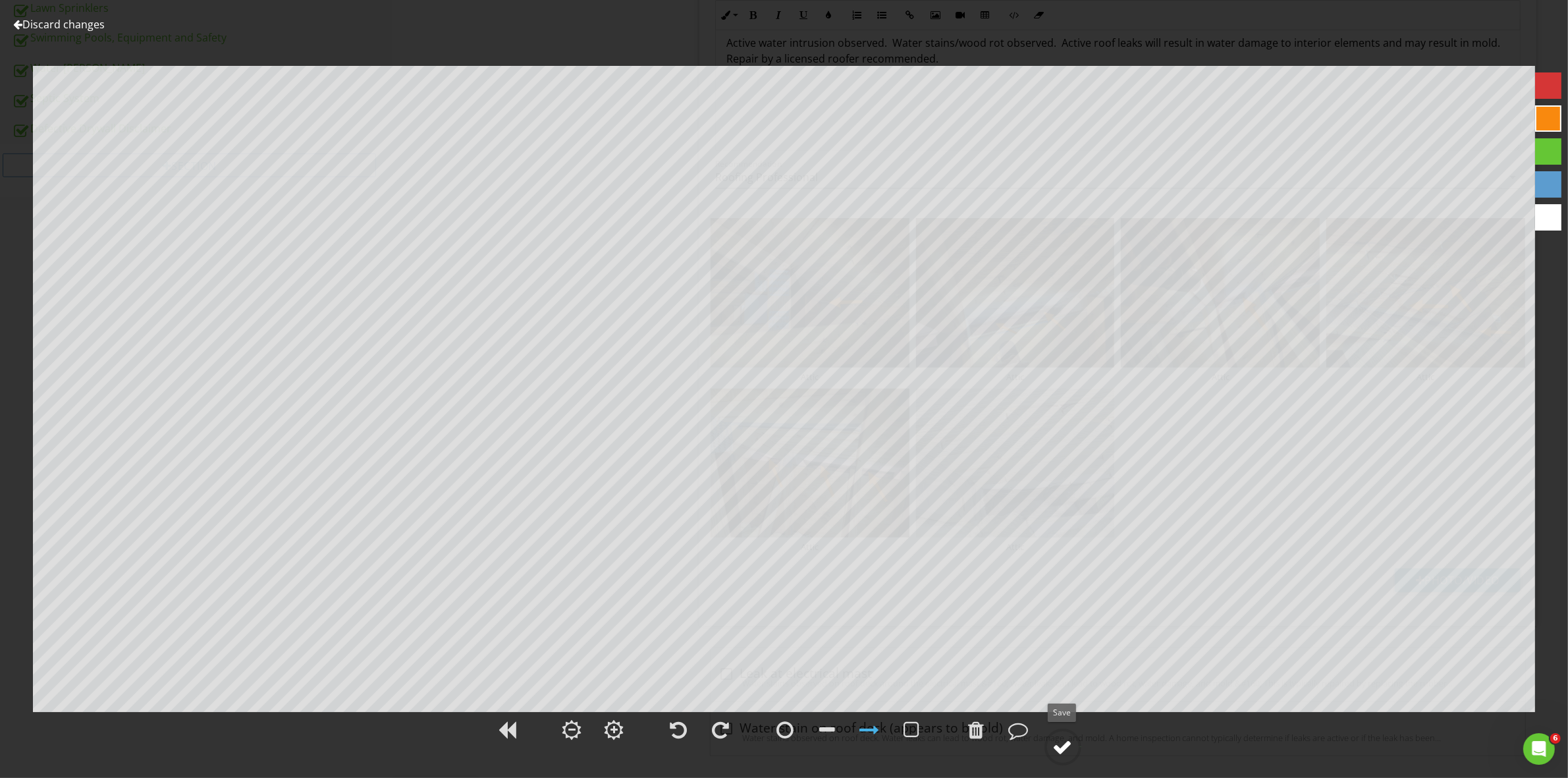
click at [1070, 747] on div at bounding box center [1062, 747] width 19 height 19
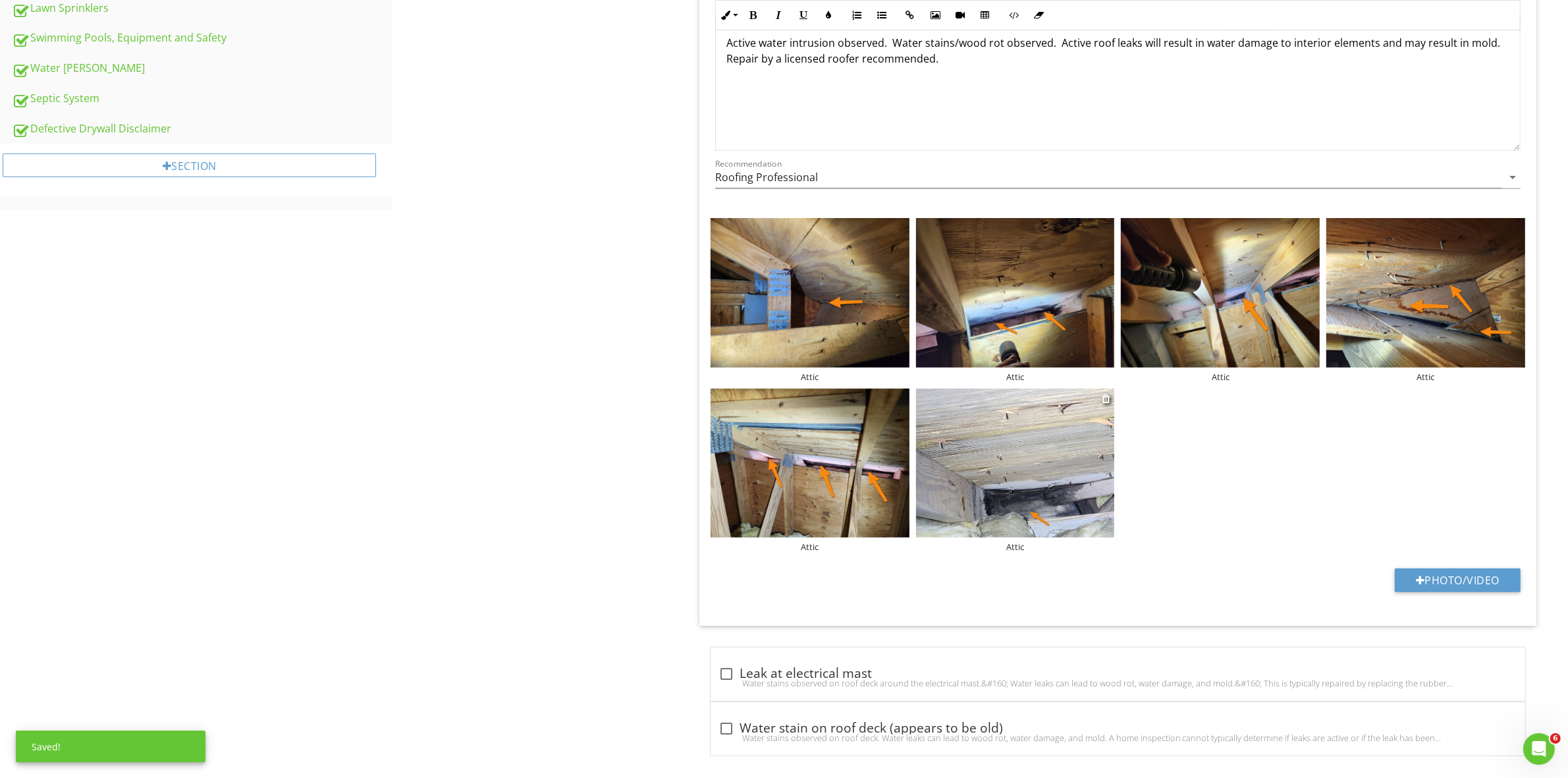
click at [995, 485] on img at bounding box center [1015, 463] width 199 height 149
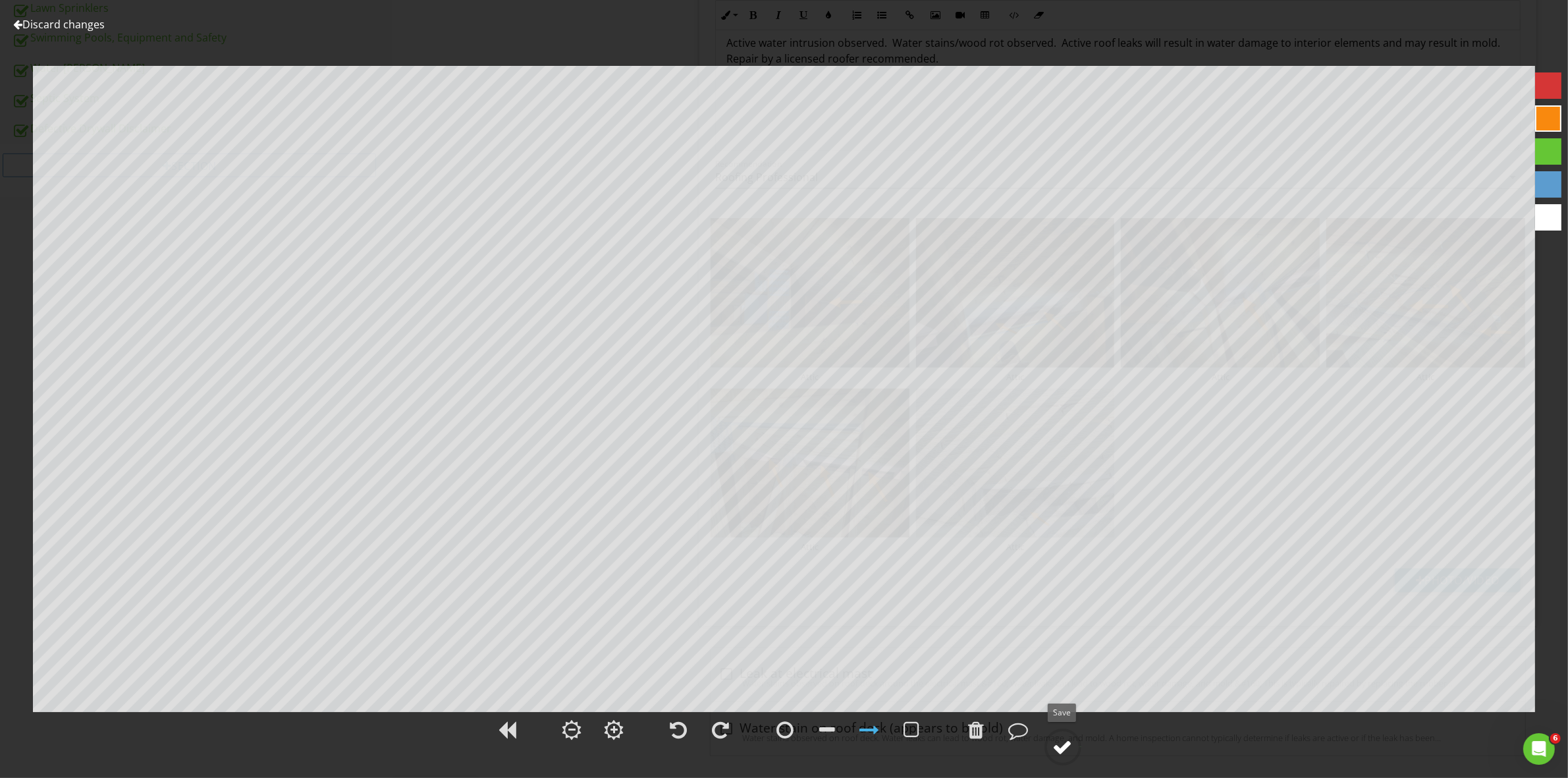
click at [1062, 747] on div at bounding box center [1062, 747] width 19 height 19
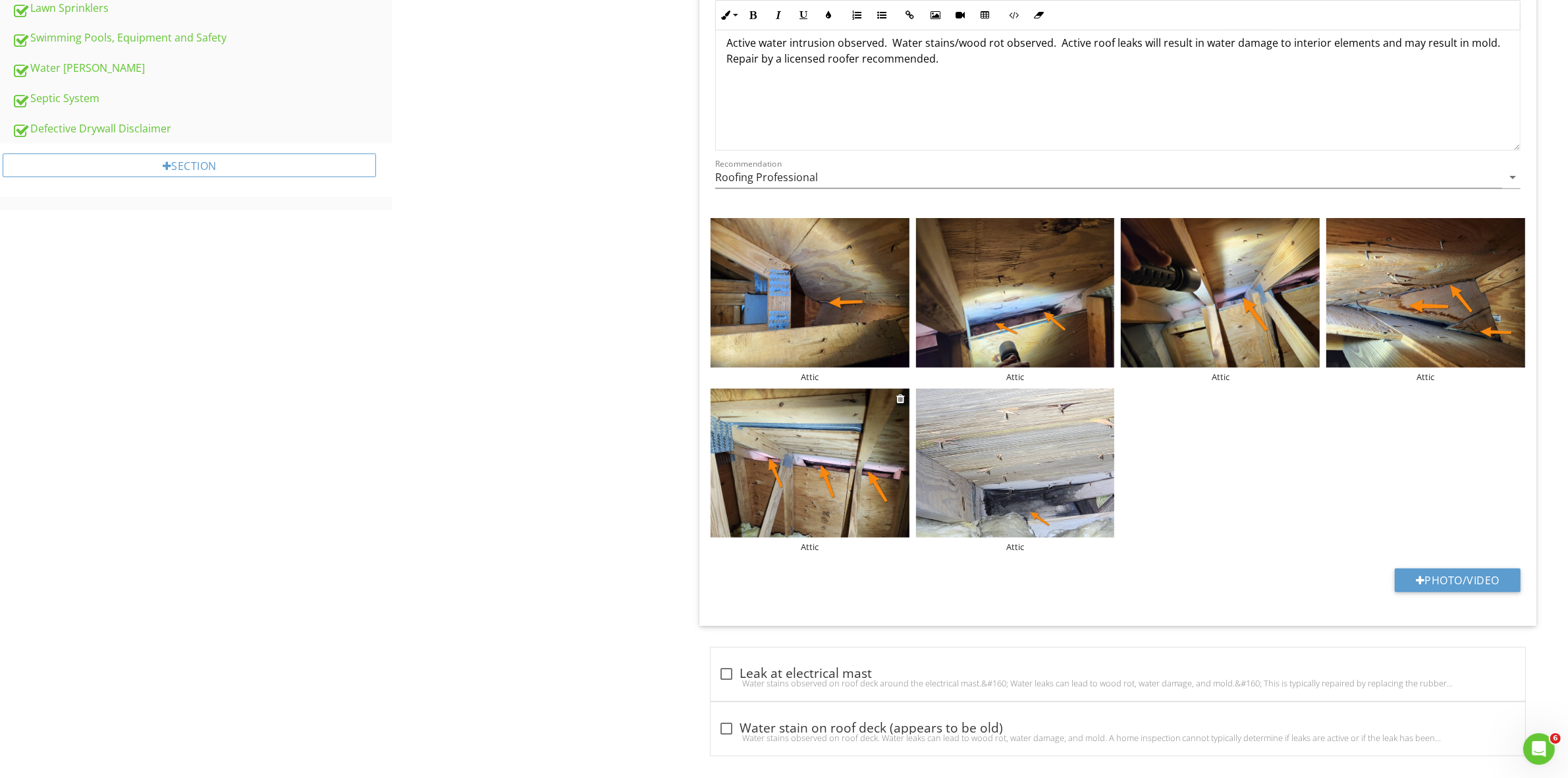
click at [843, 465] on img at bounding box center [810, 463] width 199 height 149
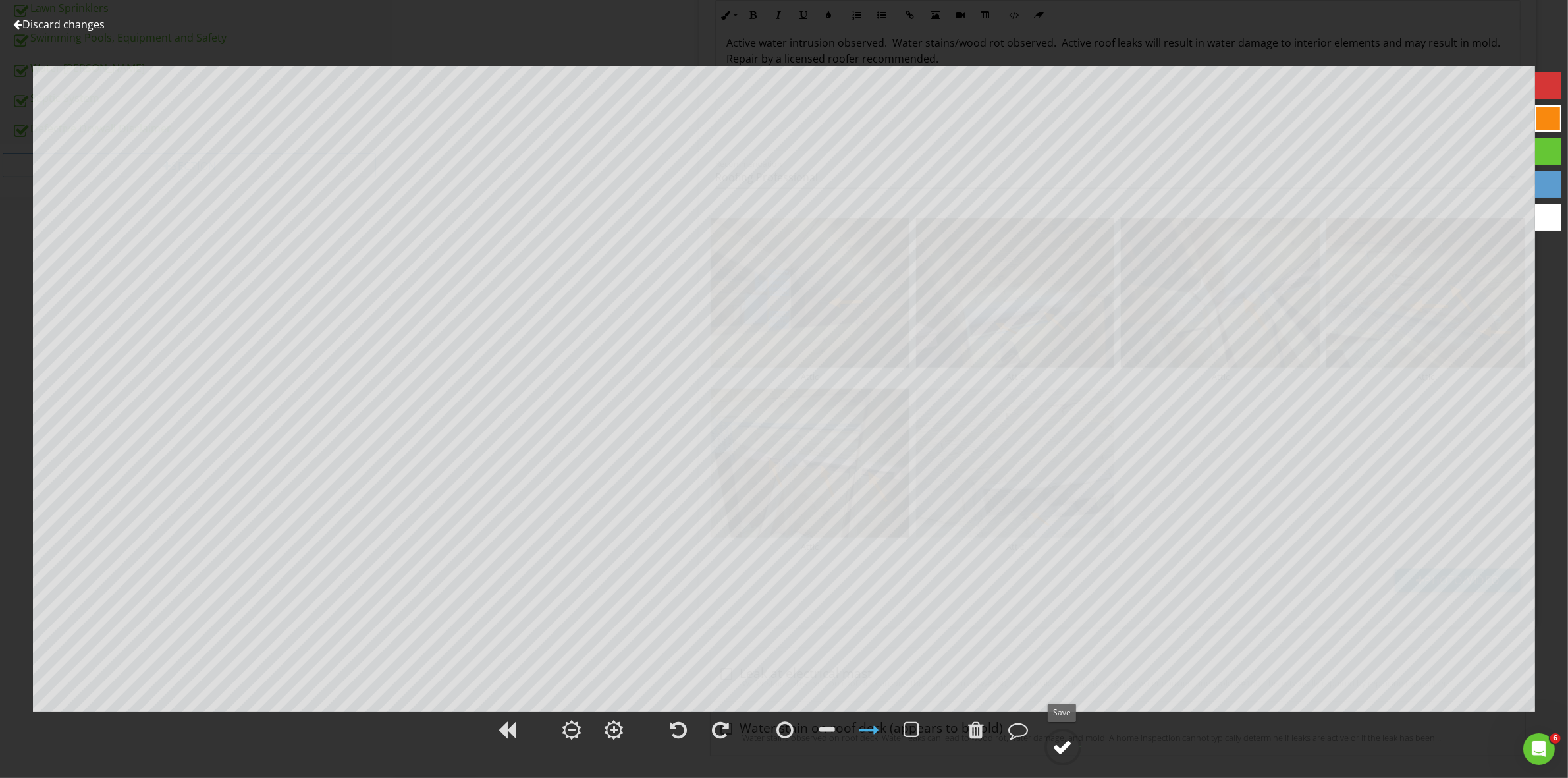
click at [1068, 756] on div at bounding box center [1062, 747] width 19 height 19
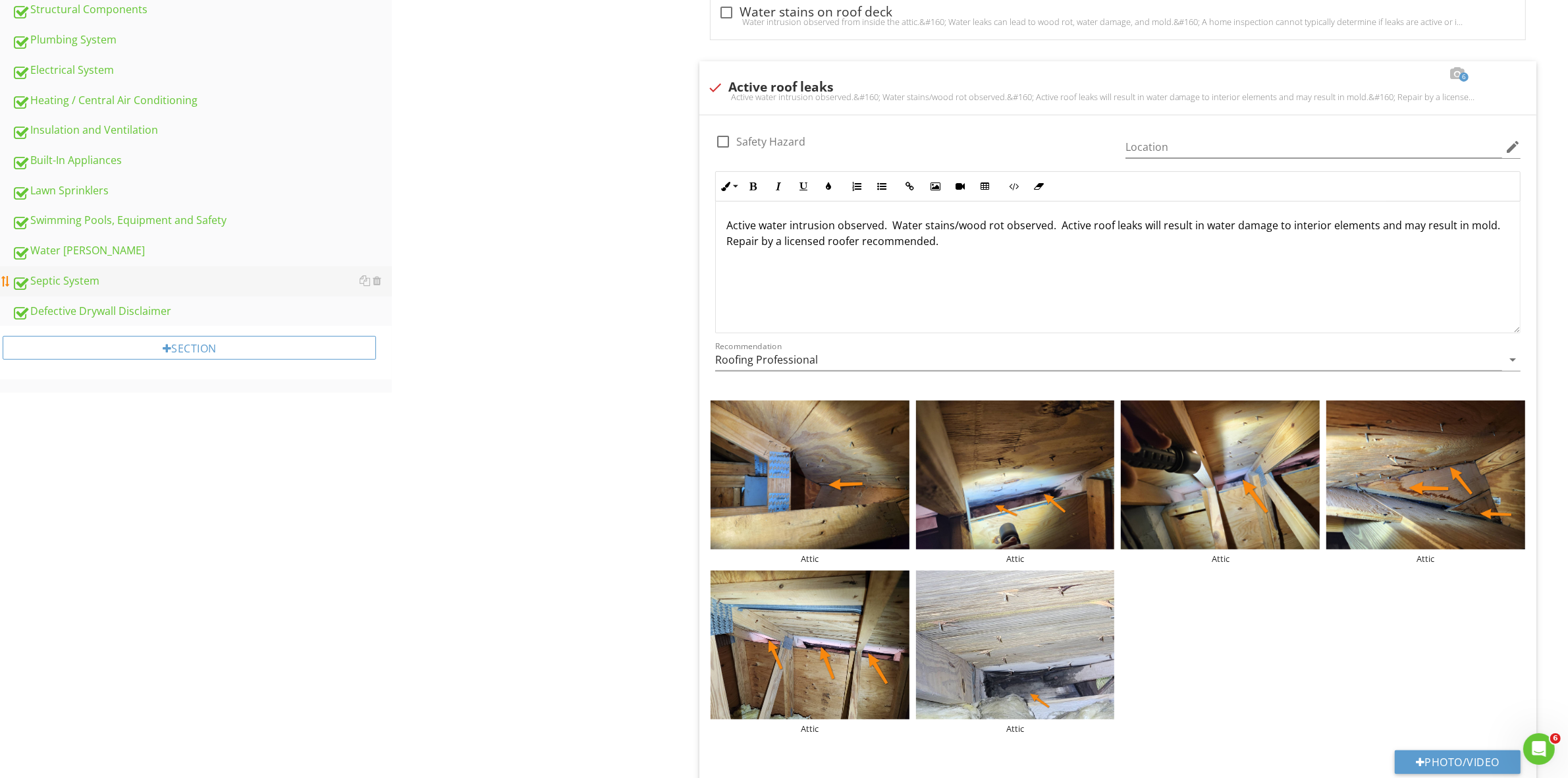
scroll to position [593, 0]
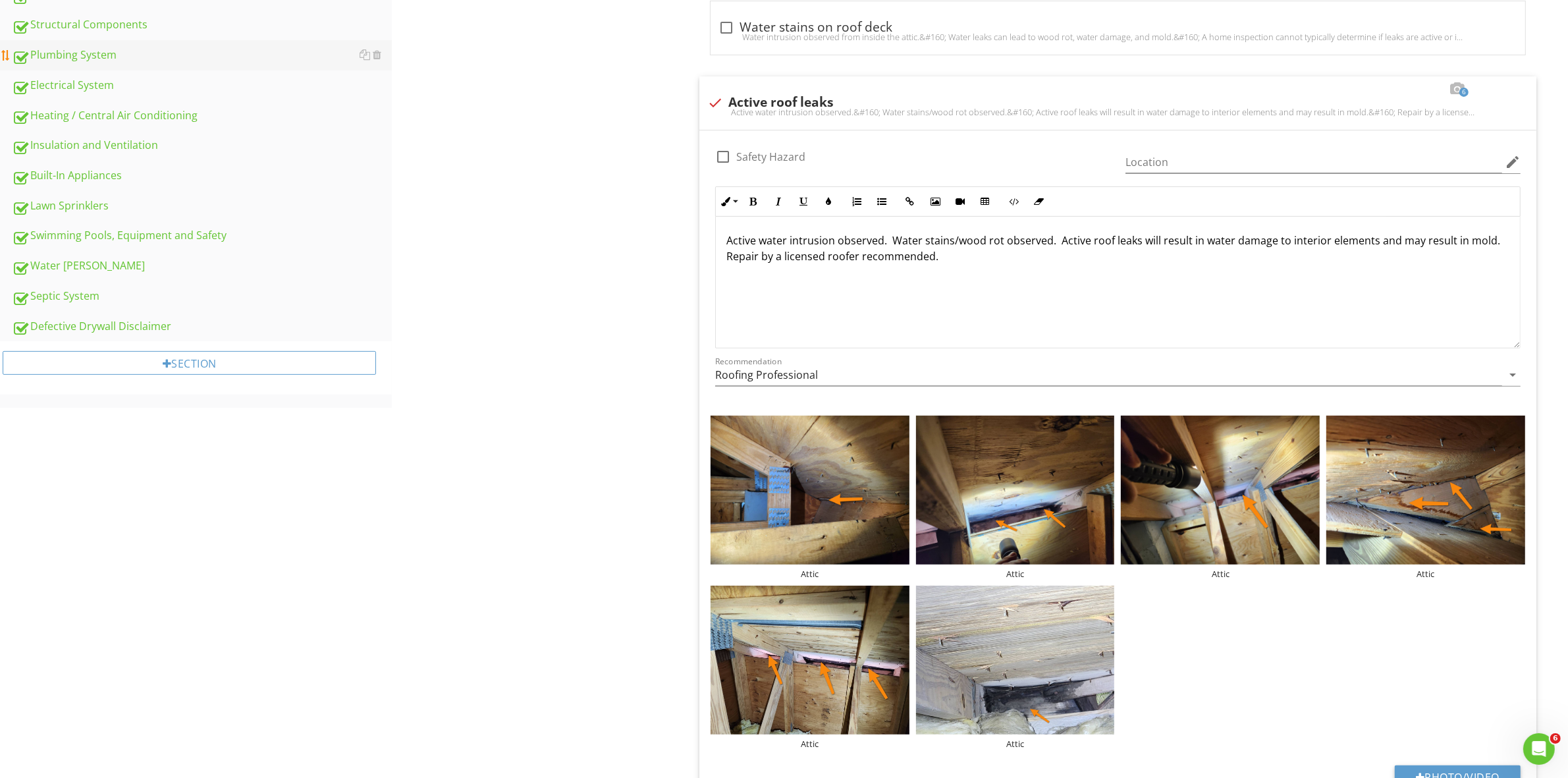
click at [77, 54] on div "Plumbing System" at bounding box center [202, 55] width 380 height 17
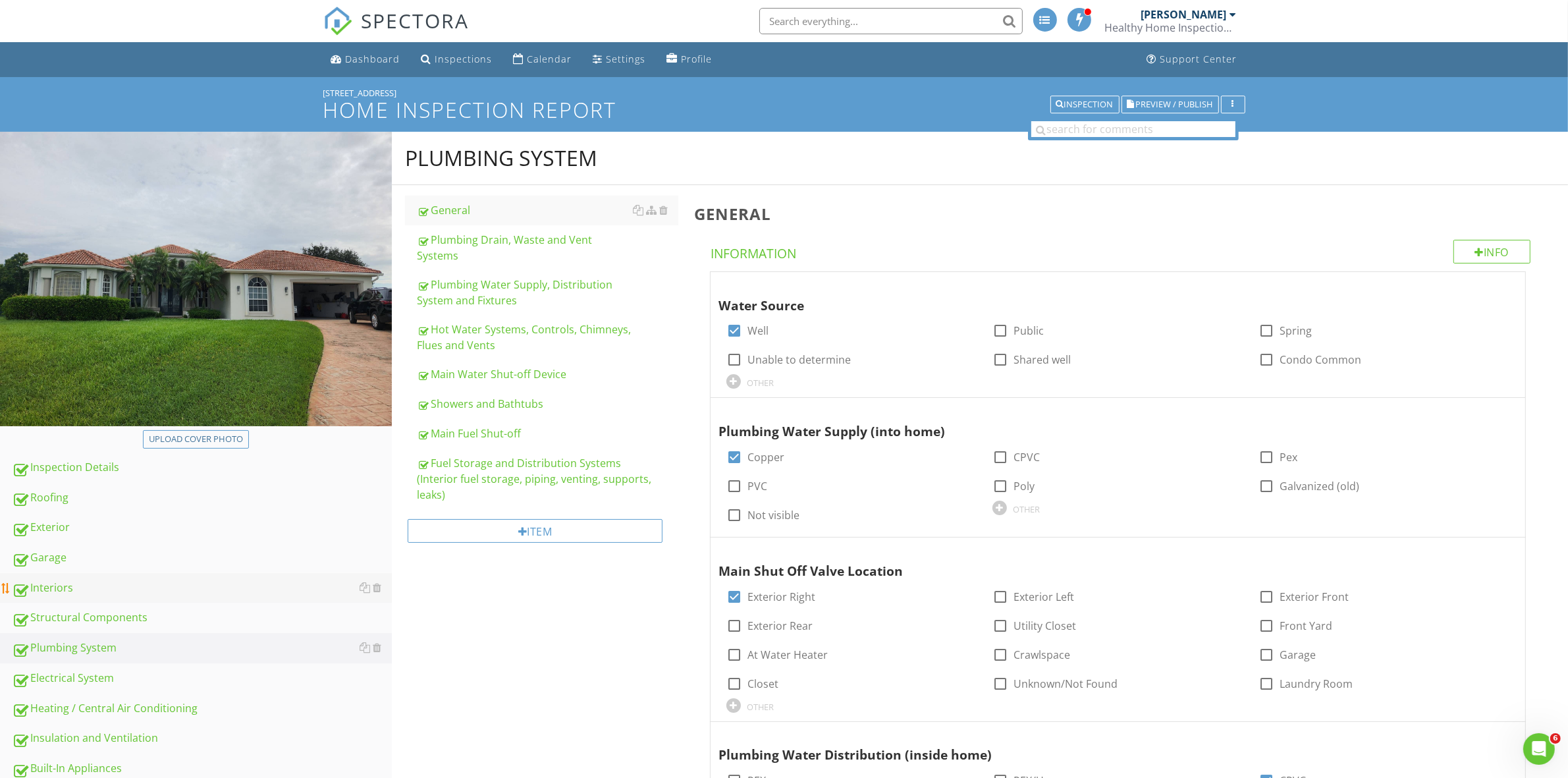
click at [54, 590] on div "Interiors" at bounding box center [202, 588] width 380 height 17
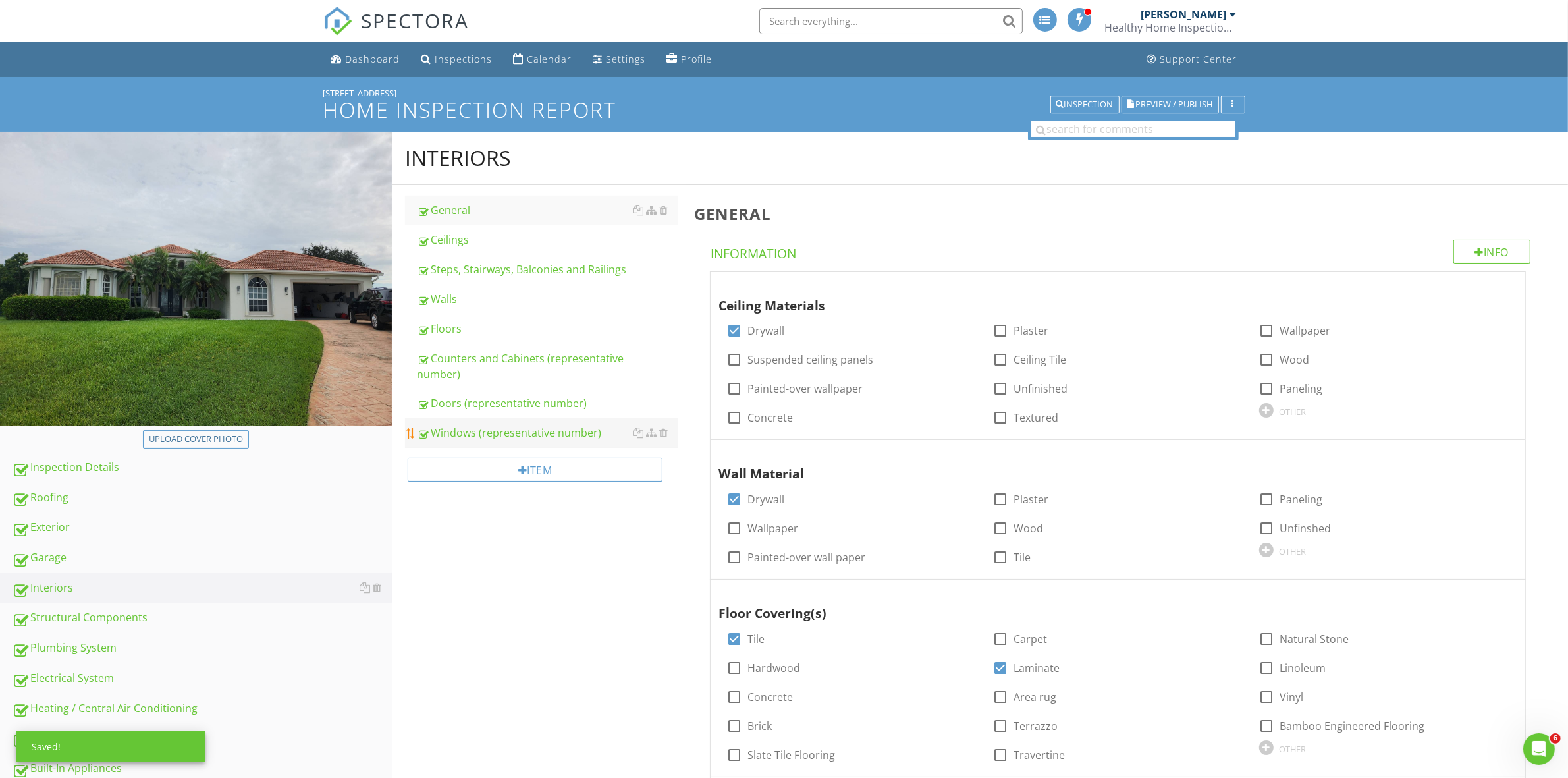
click at [481, 433] on div "Windows (representative number)" at bounding box center [547, 433] width 261 height 16
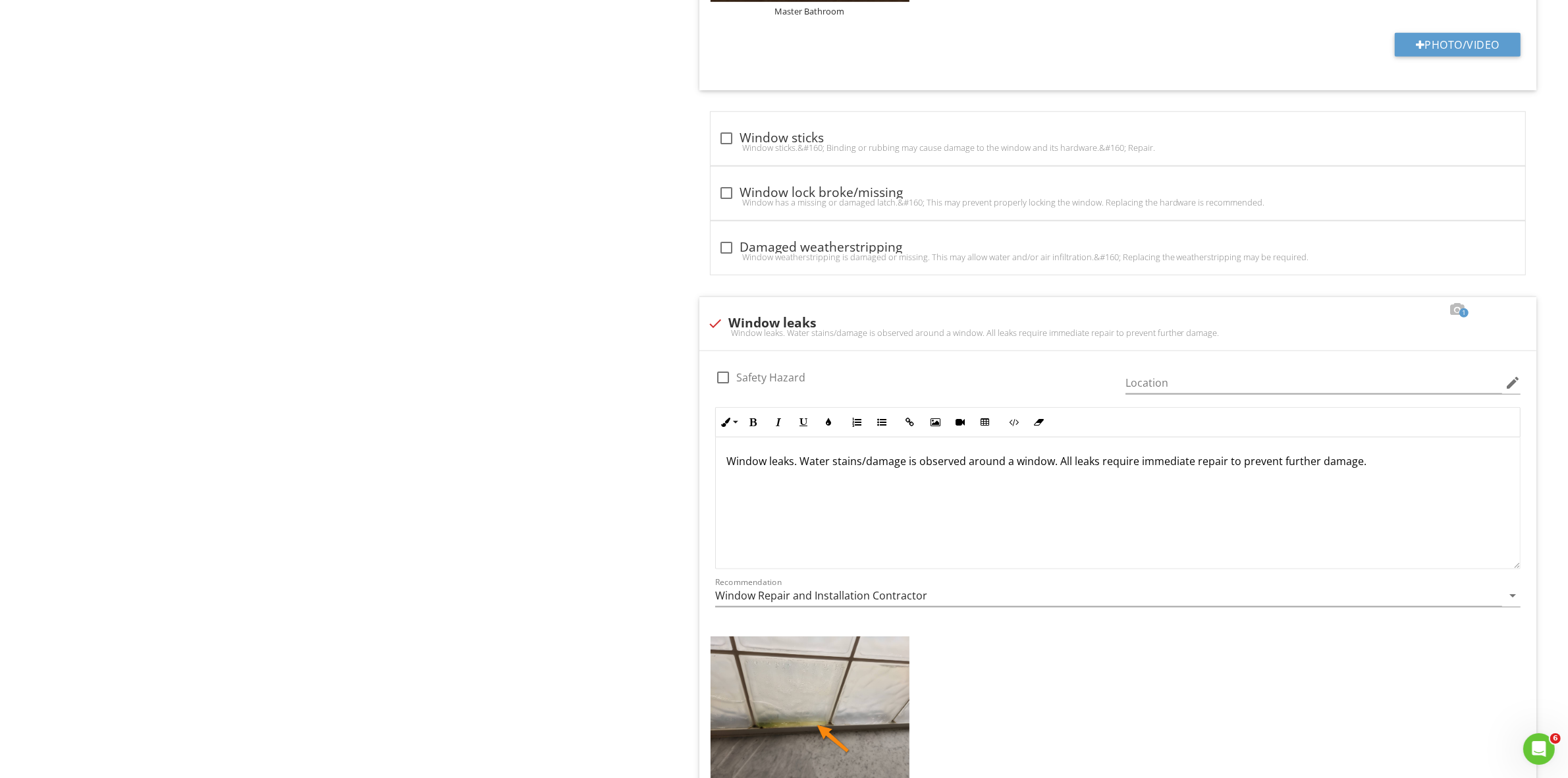
scroll to position [1361, 0]
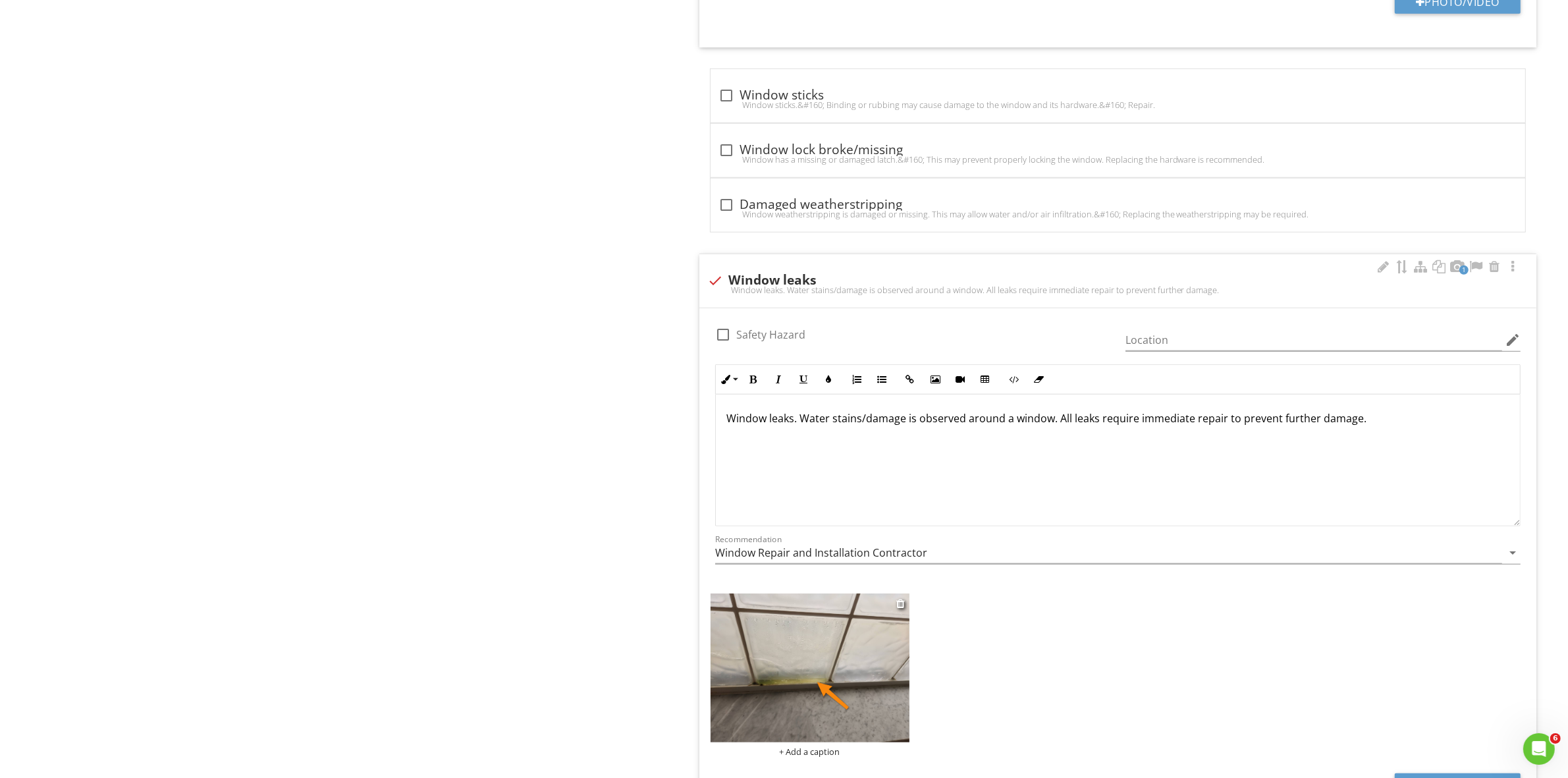
click at [802, 754] on div "+ Add a caption" at bounding box center [810, 752] width 199 height 10
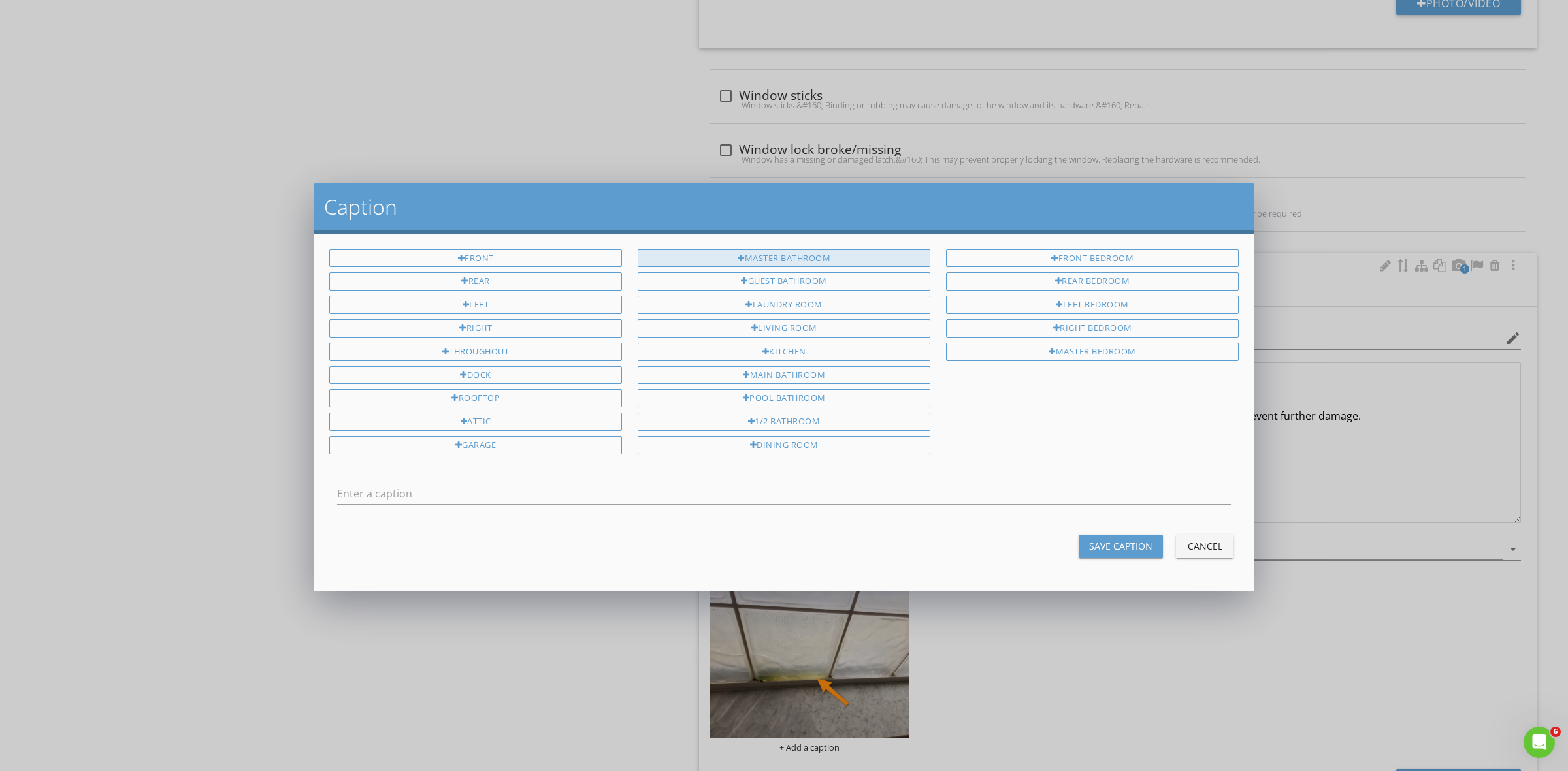
click at [763, 254] on div "Master Bathroom" at bounding box center [784, 258] width 293 height 18
type input "Master Bathroom"
click at [1101, 551] on button "Save Caption" at bounding box center [1121, 546] width 84 height 24
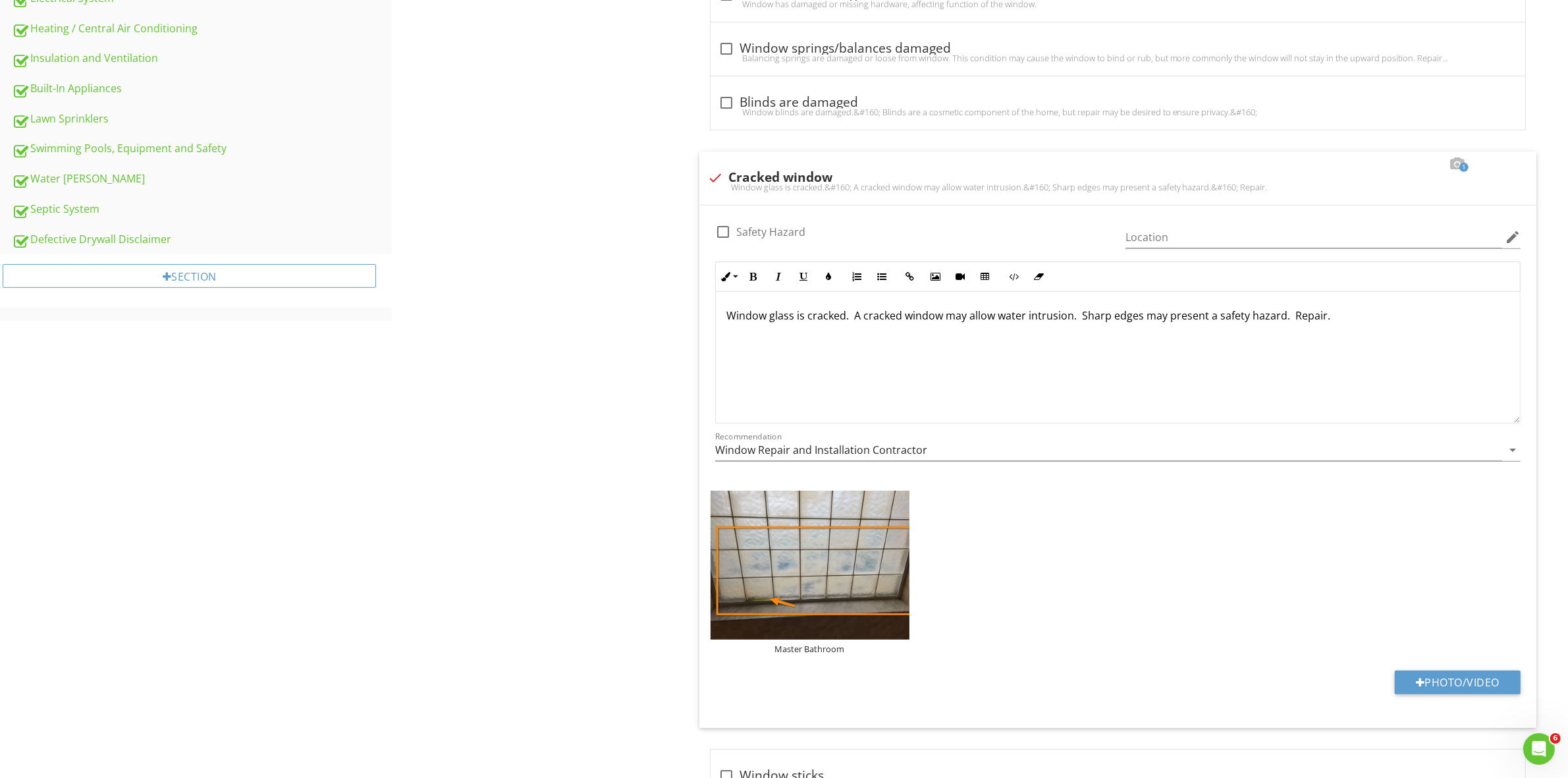
scroll to position [0, 0]
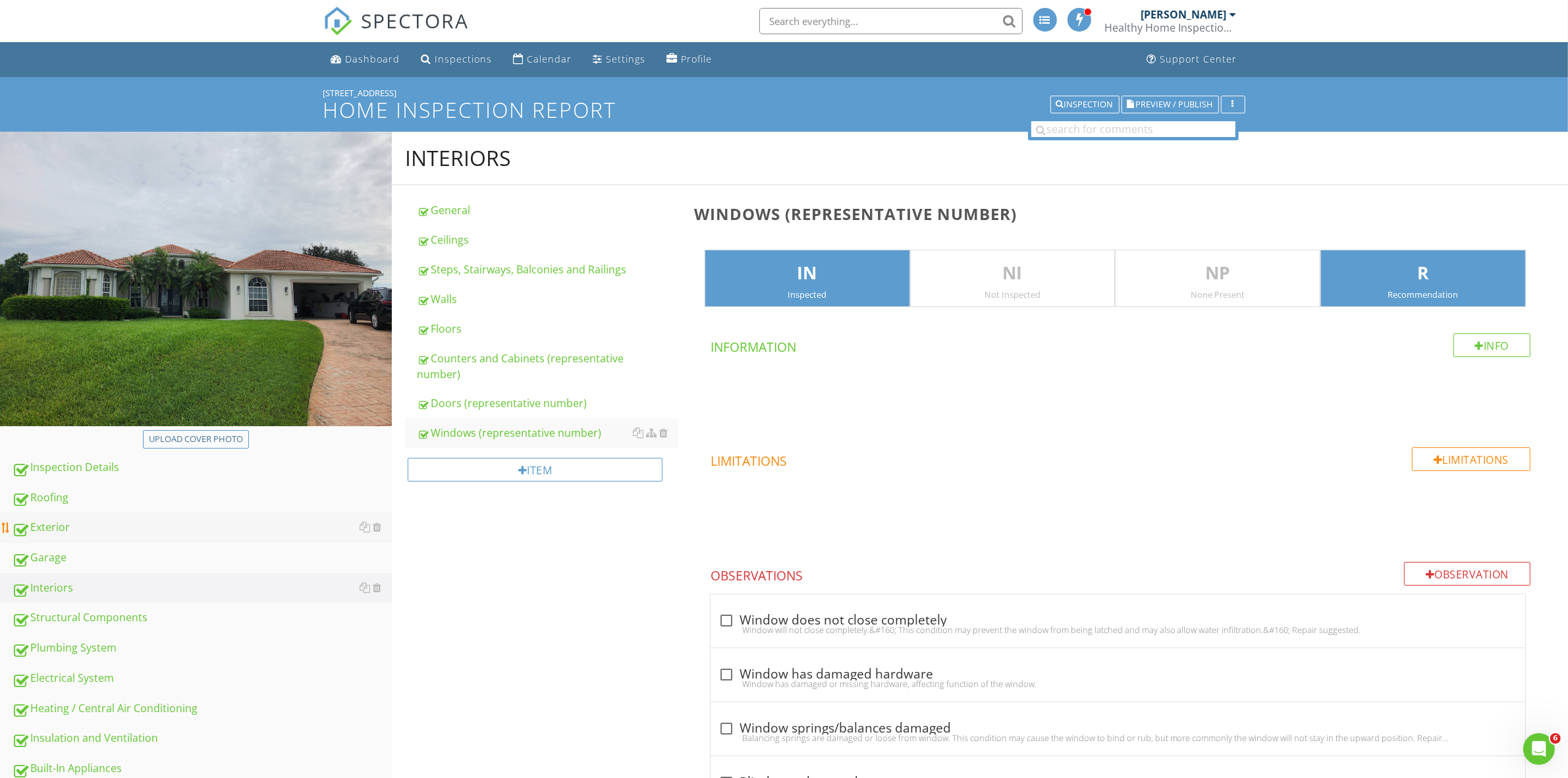
click at [57, 525] on div "Exterior" at bounding box center [202, 527] width 380 height 17
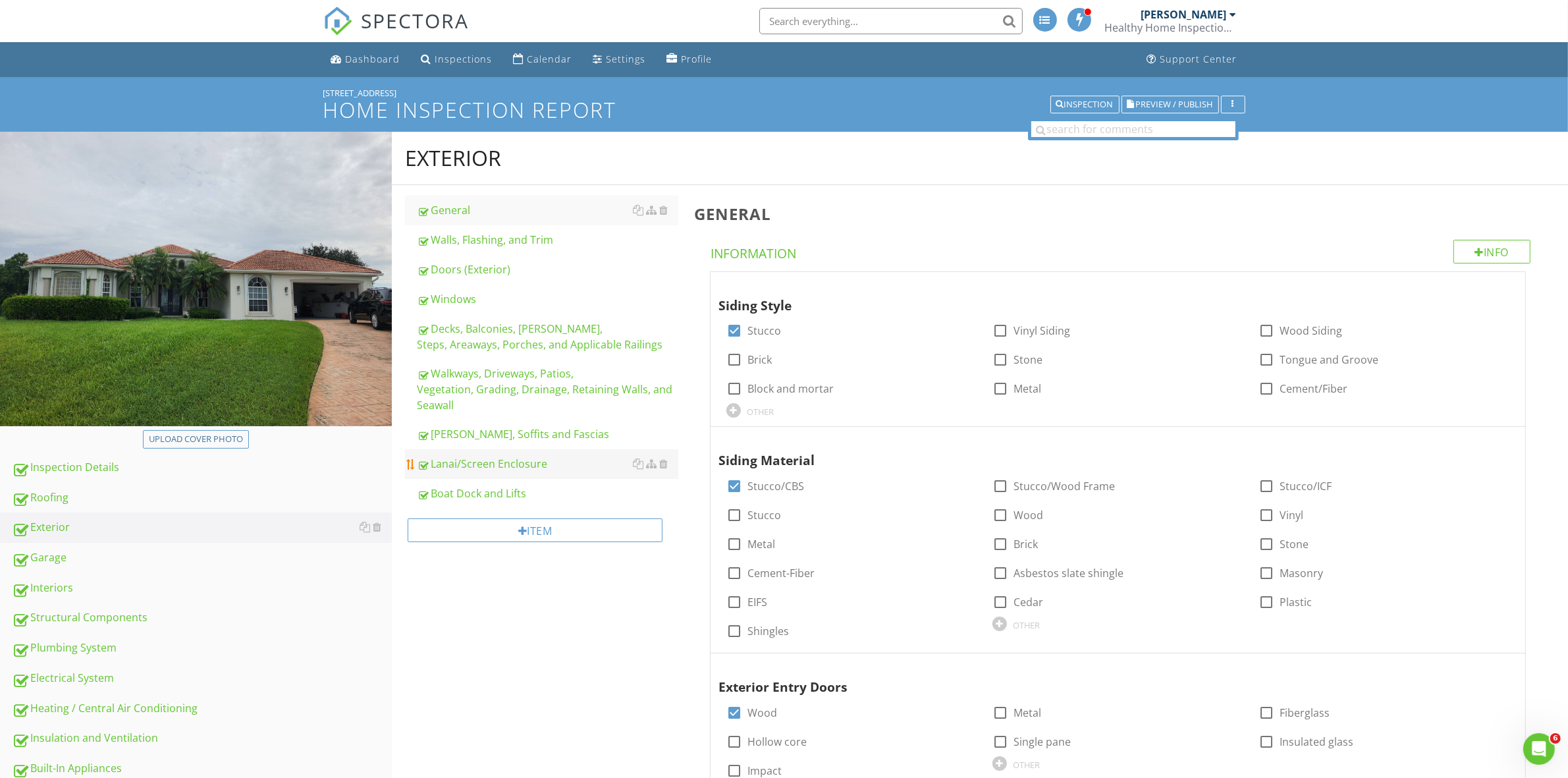
click at [527, 456] on div "Lanai/Screen Enclosure" at bounding box center [547, 463] width 261 height 16
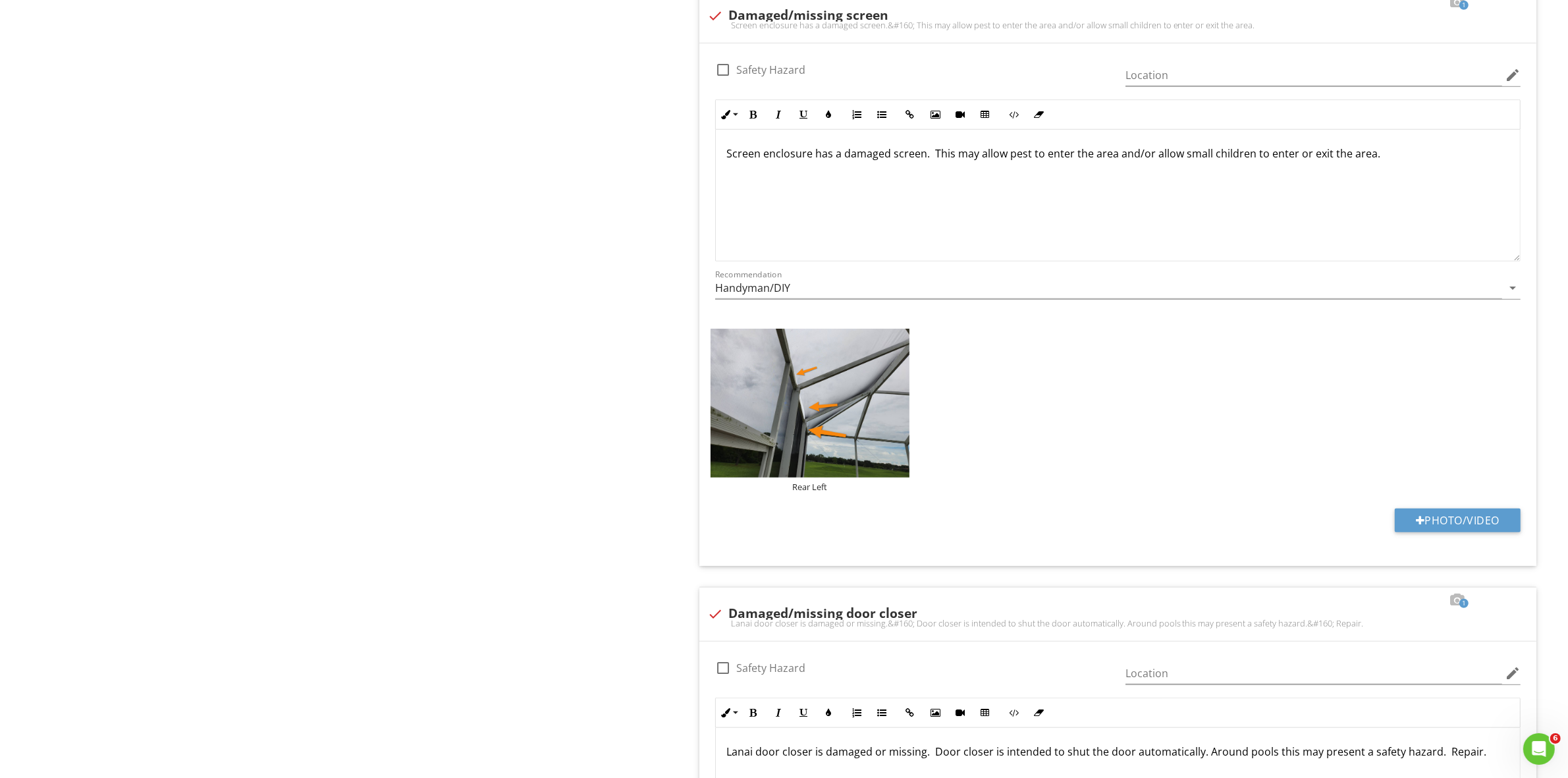
scroll to position [1361, 0]
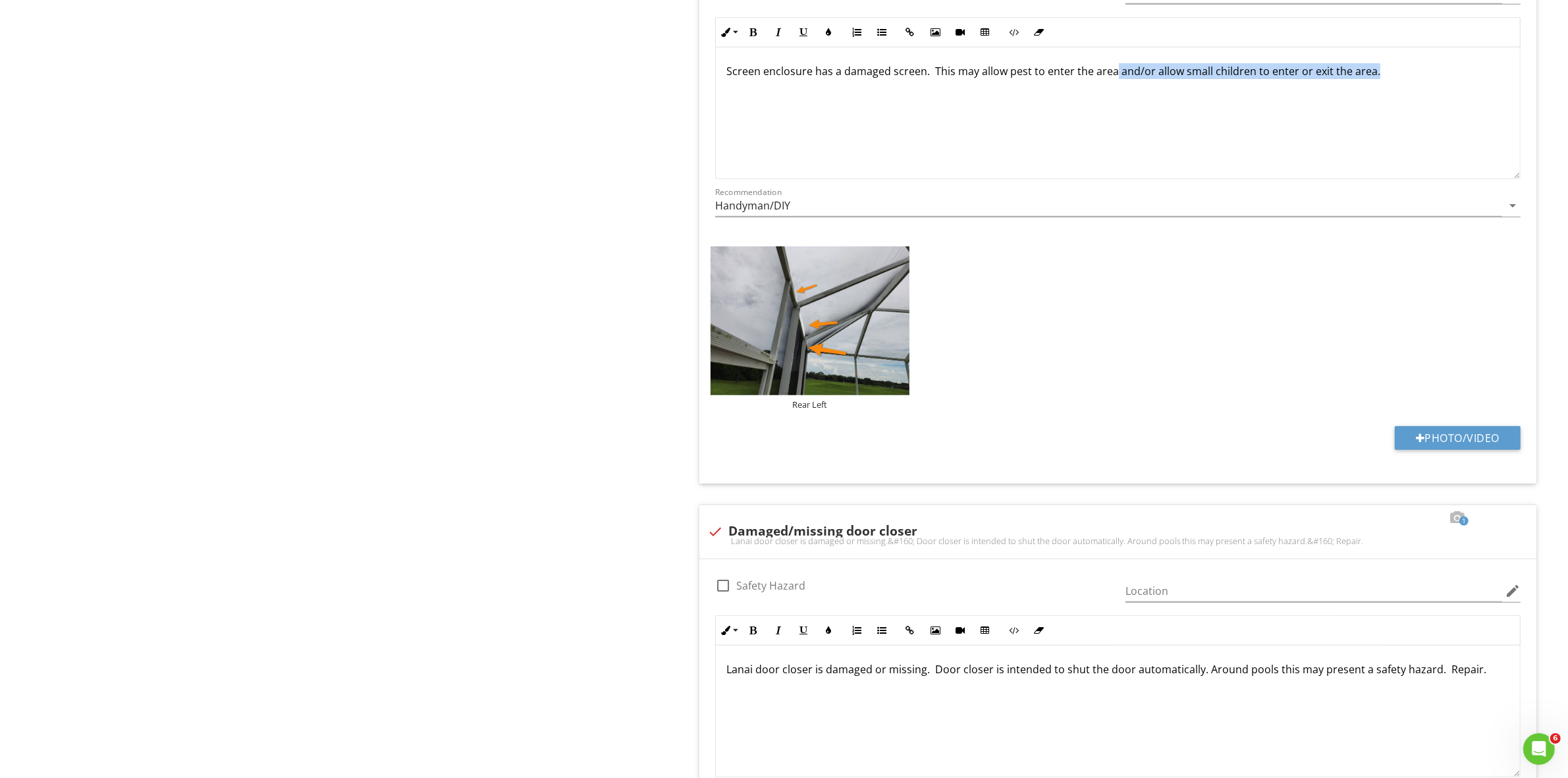
drag, startPoint x: 1373, startPoint y: 69, endPoint x: 1113, endPoint y: 93, distance: 261.1
click at [1113, 93] on div "Screen enclosure has a damaged screen. This may allow pest to enter the area an…" at bounding box center [1118, 113] width 804 height 132
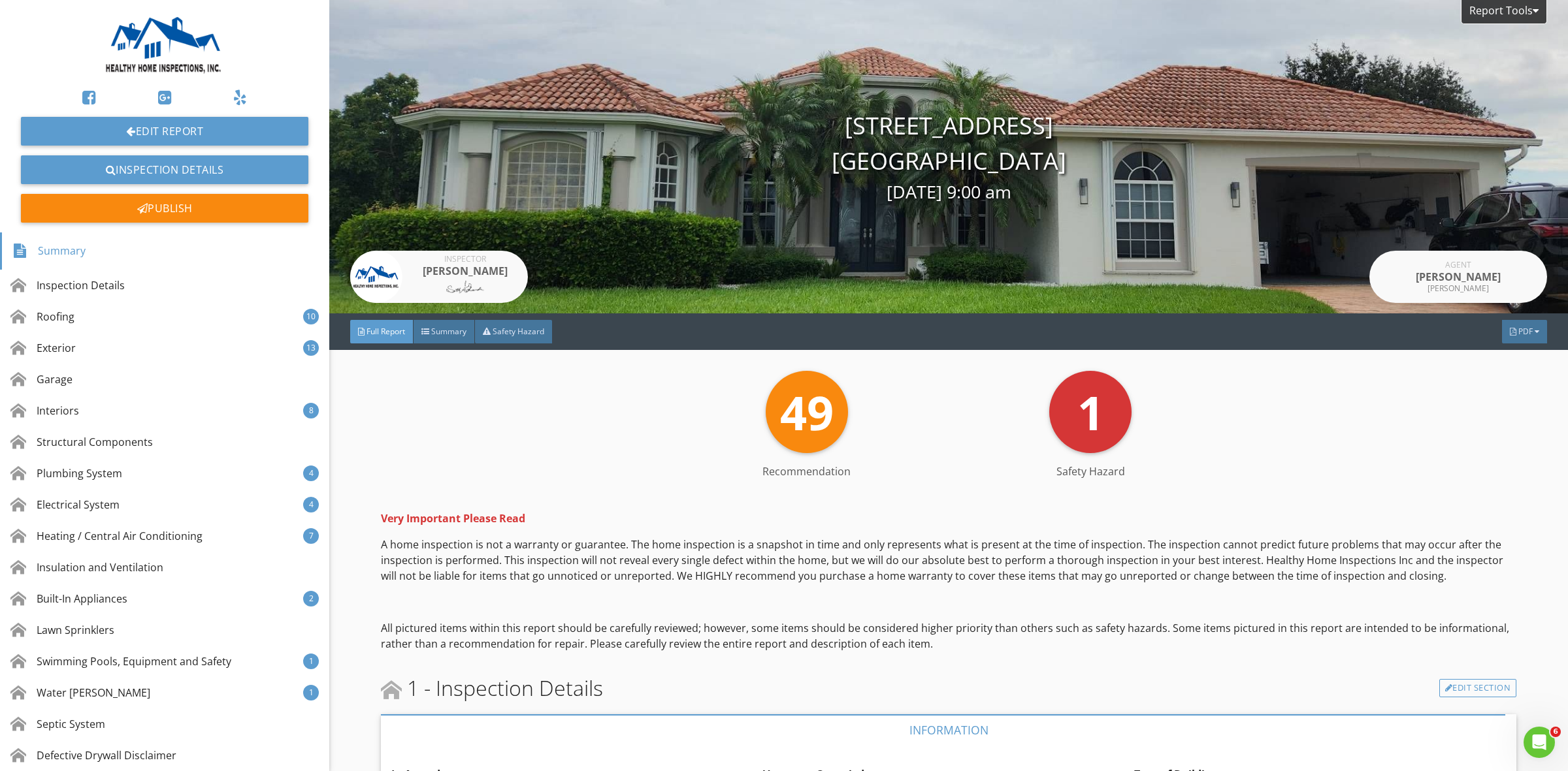
drag, startPoint x: 1529, startPoint y: 330, endPoint x: 1212, endPoint y: 435, distance: 333.9
click at [1212, 435] on div "1 Safety Hazard" at bounding box center [1090, 412] width 284 height 82
click at [1516, 338] on div "PDF" at bounding box center [1524, 332] width 45 height 24
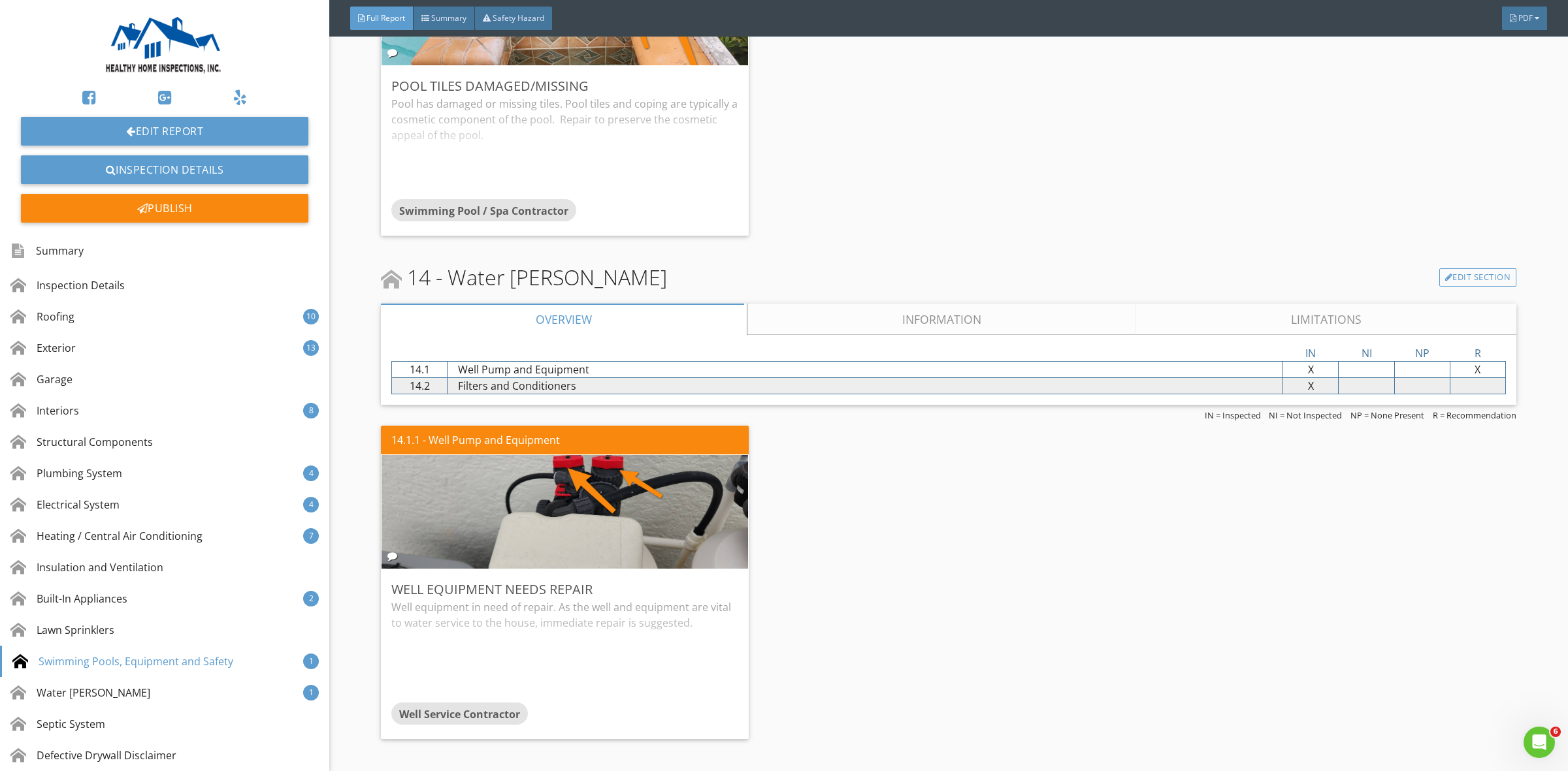
scroll to position [10500, 0]
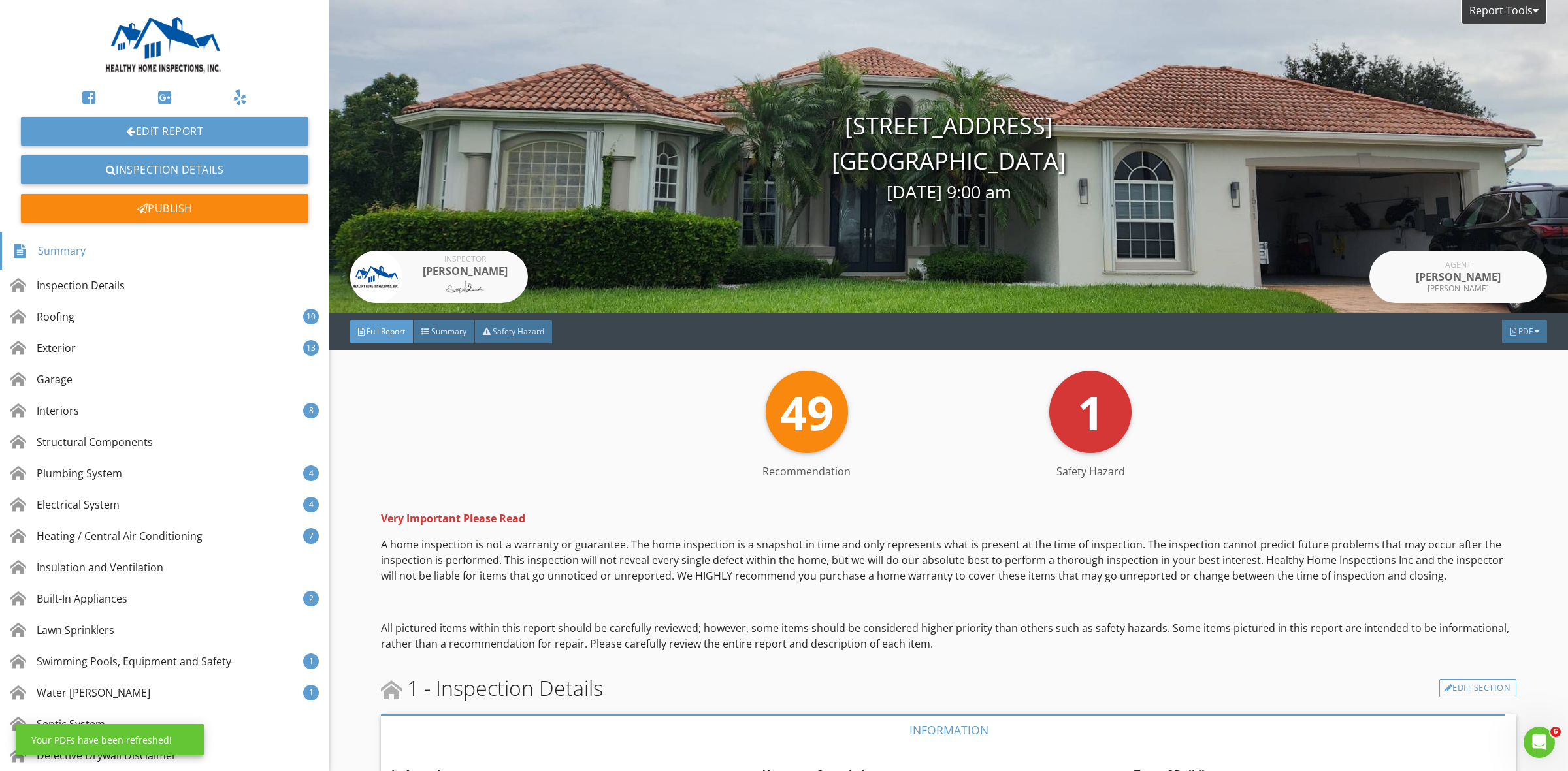
click at [1518, 331] on span "PDF" at bounding box center [1524, 331] width 14 height 11
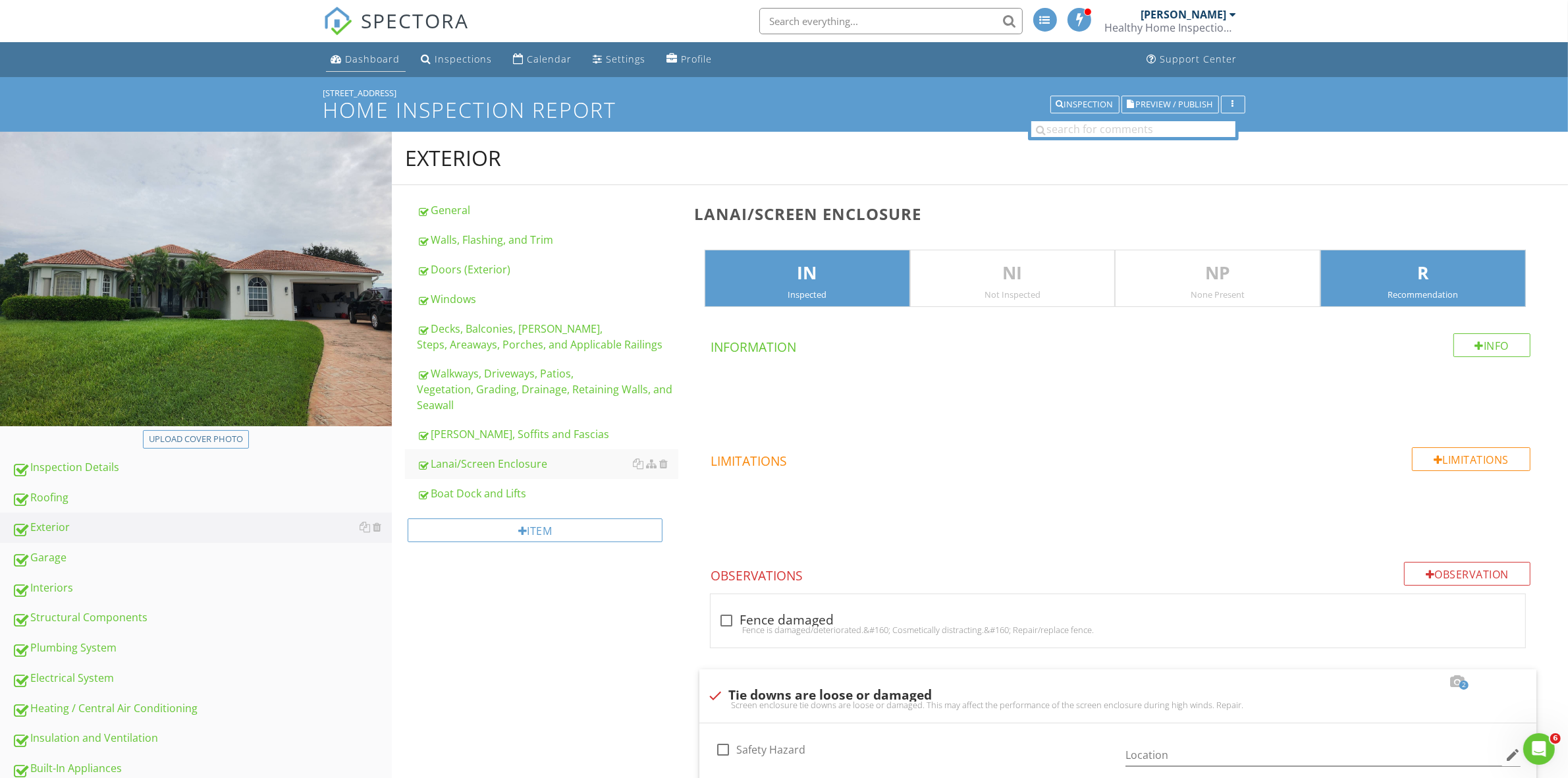
click at [364, 63] on div "Dashboard" at bounding box center [373, 59] width 54 height 13
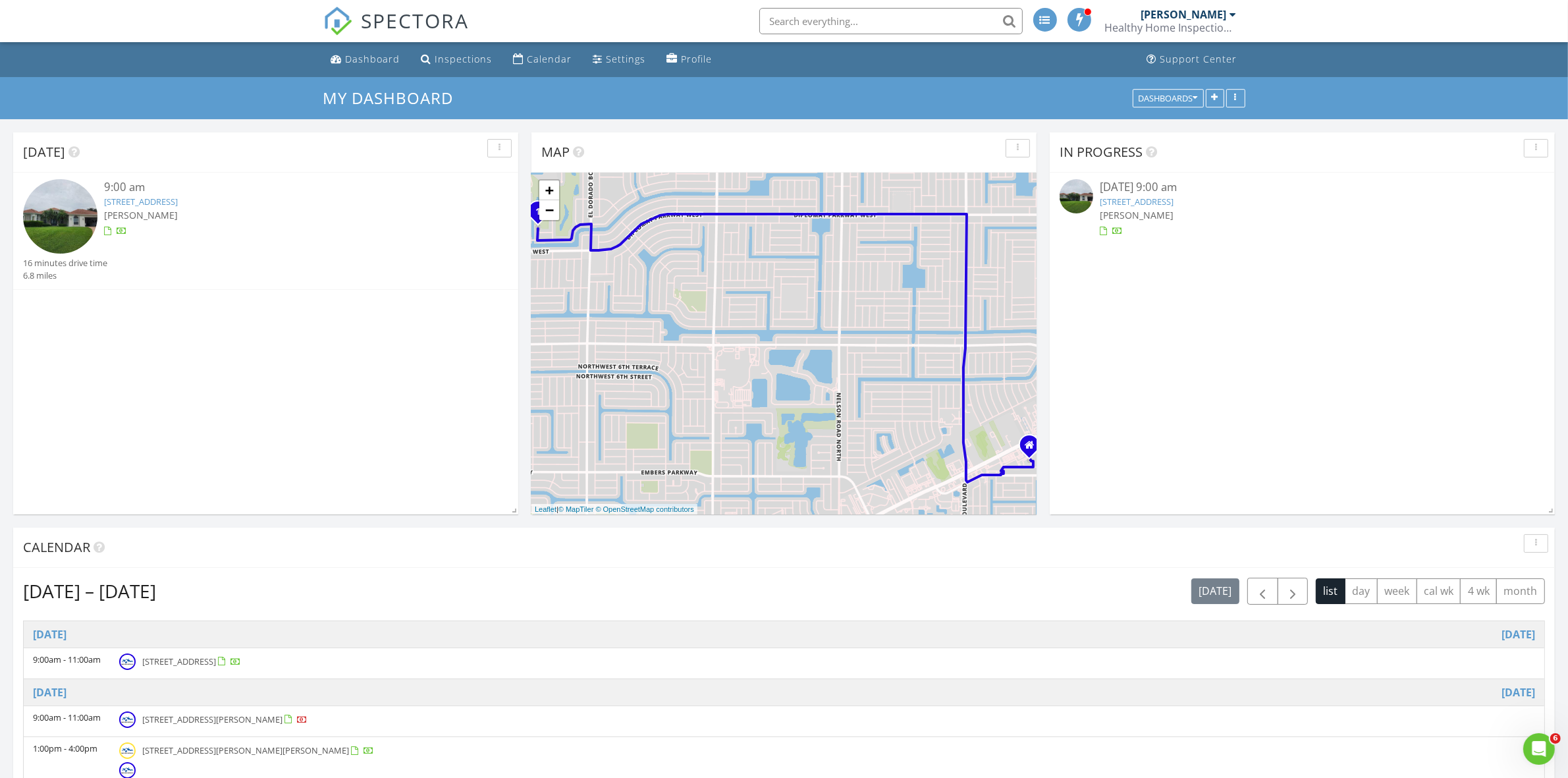
click at [177, 201] on link "[STREET_ADDRESS]" at bounding box center [141, 201] width 74 height 12
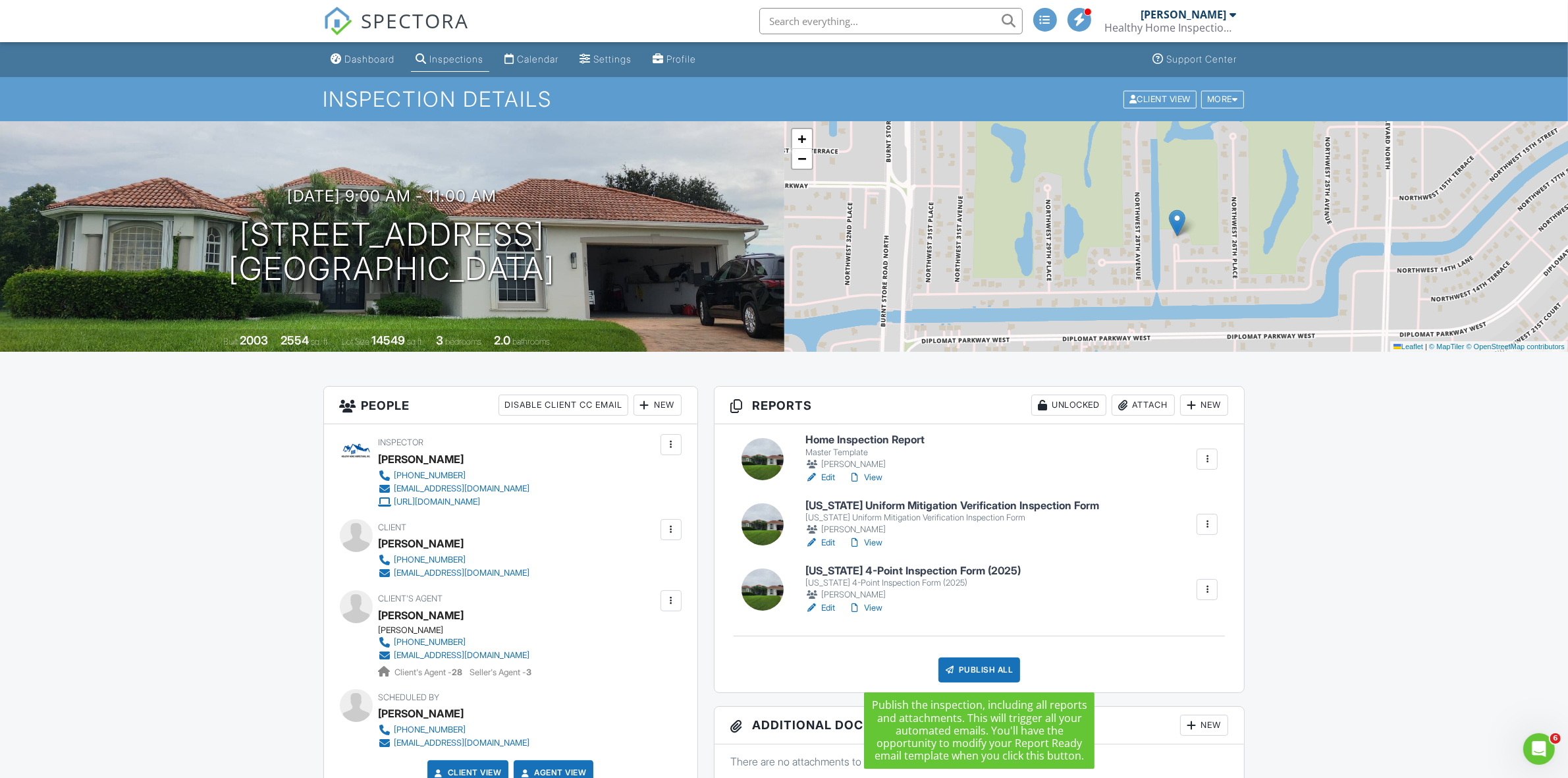
click at [998, 664] on div "Publish All" at bounding box center [980, 670] width 82 height 25
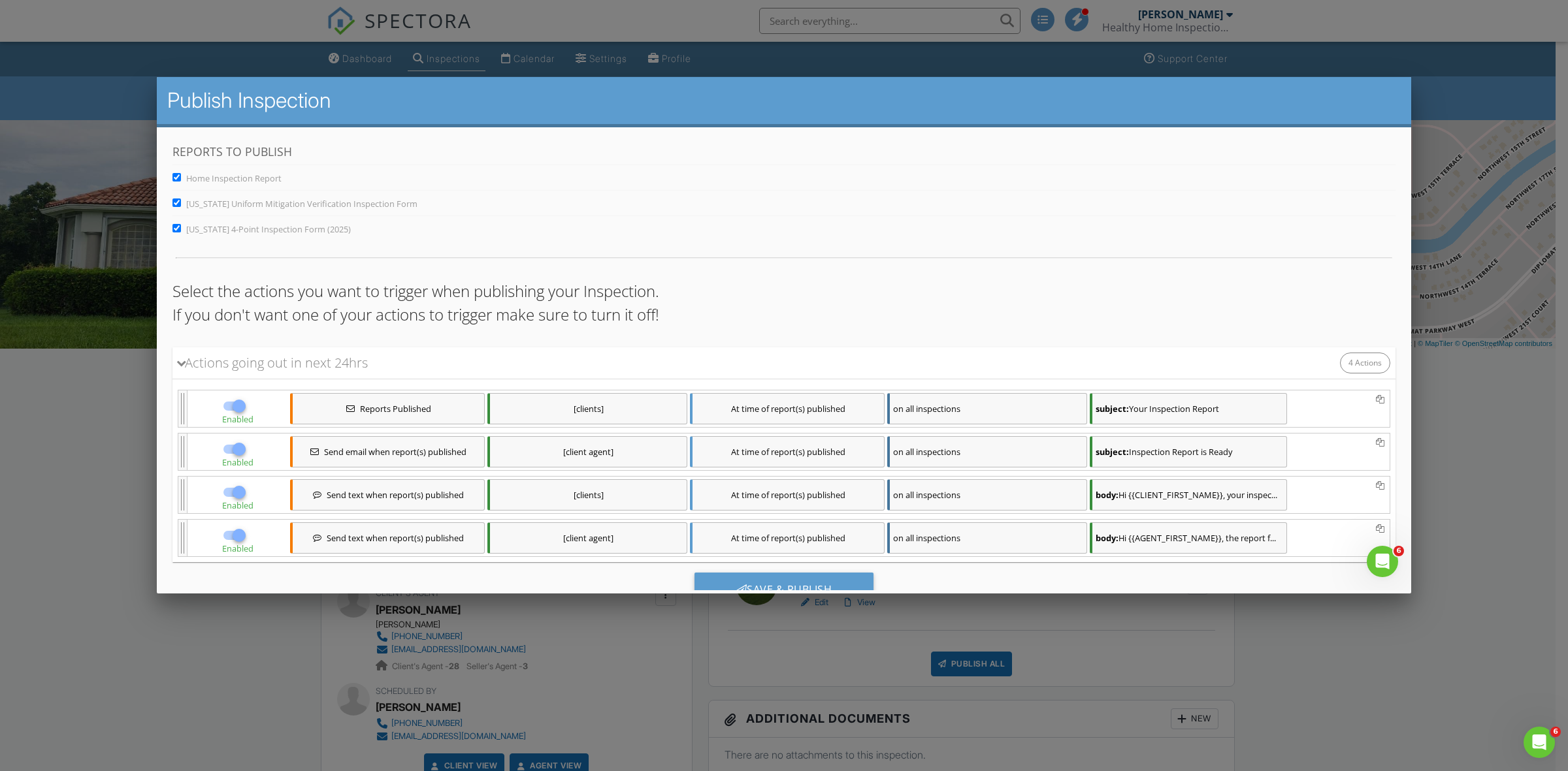
click at [365, 413] on span "Reports Published" at bounding box center [396, 409] width 71 height 10
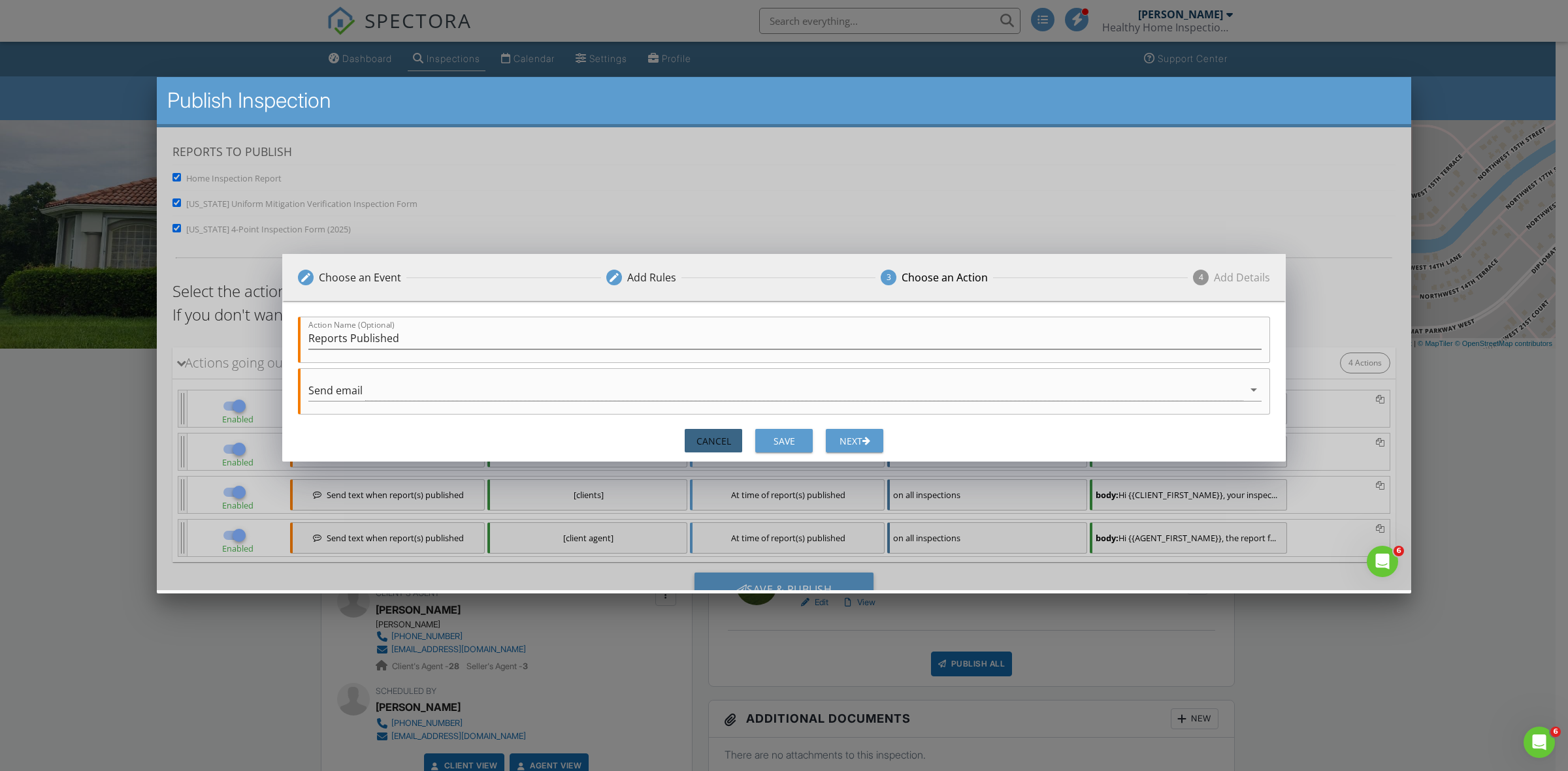
click at [703, 443] on div "Cancel" at bounding box center [713, 441] width 36 height 14
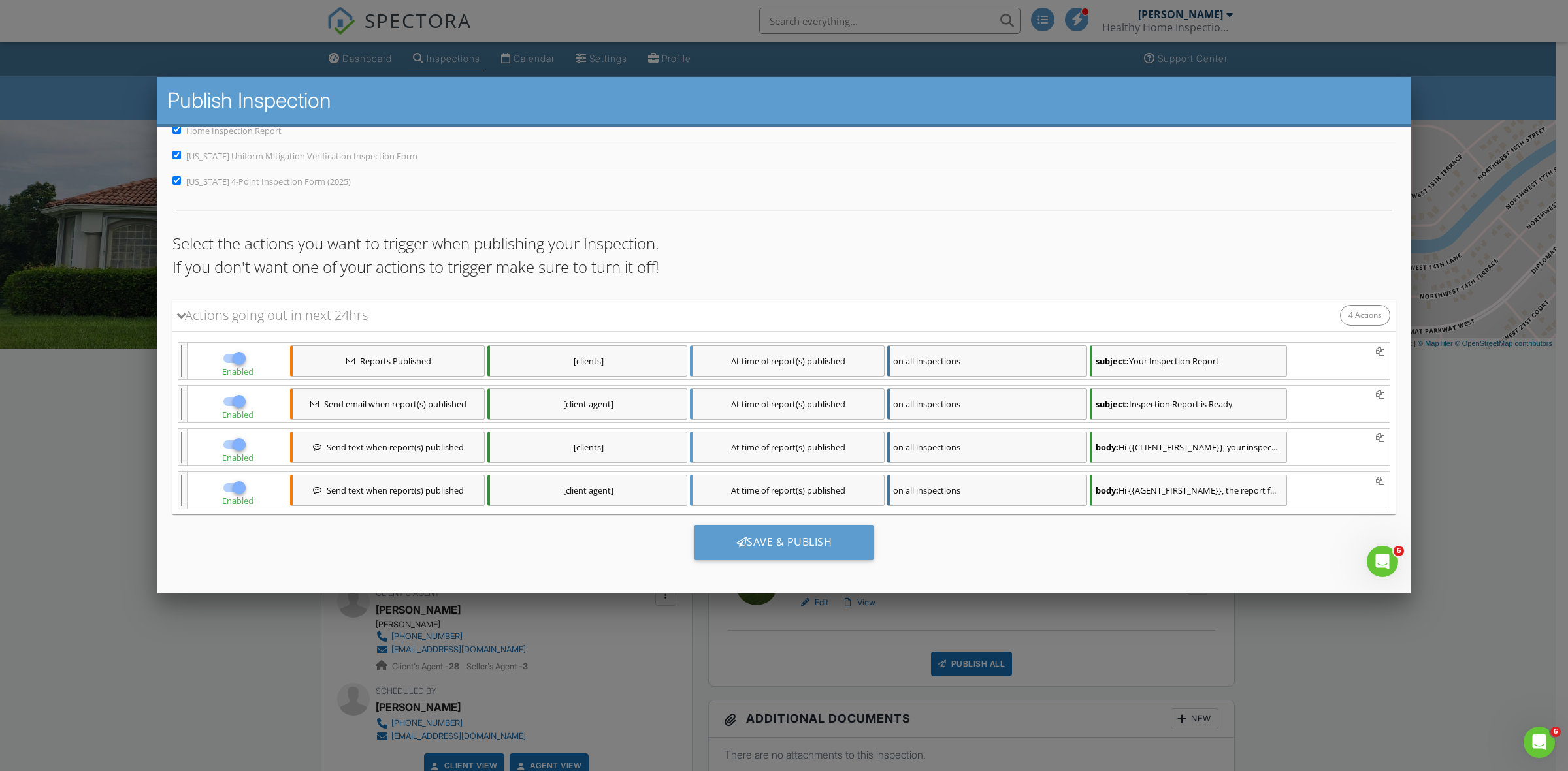
scroll to position [60, 0]
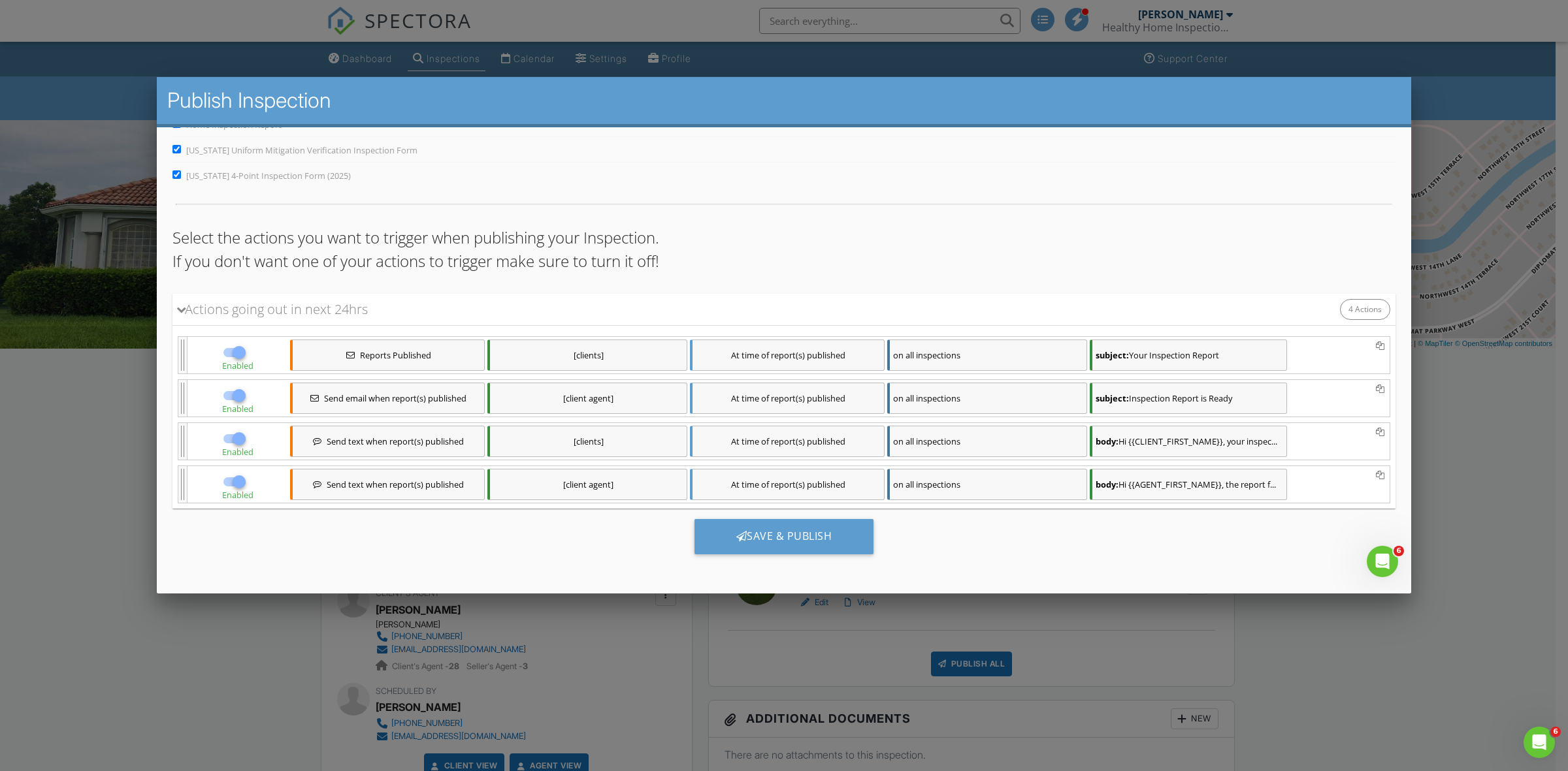
click at [183, 299] on div "Actions going out in next 24hrs" at bounding box center [272, 309] width 190 height 19
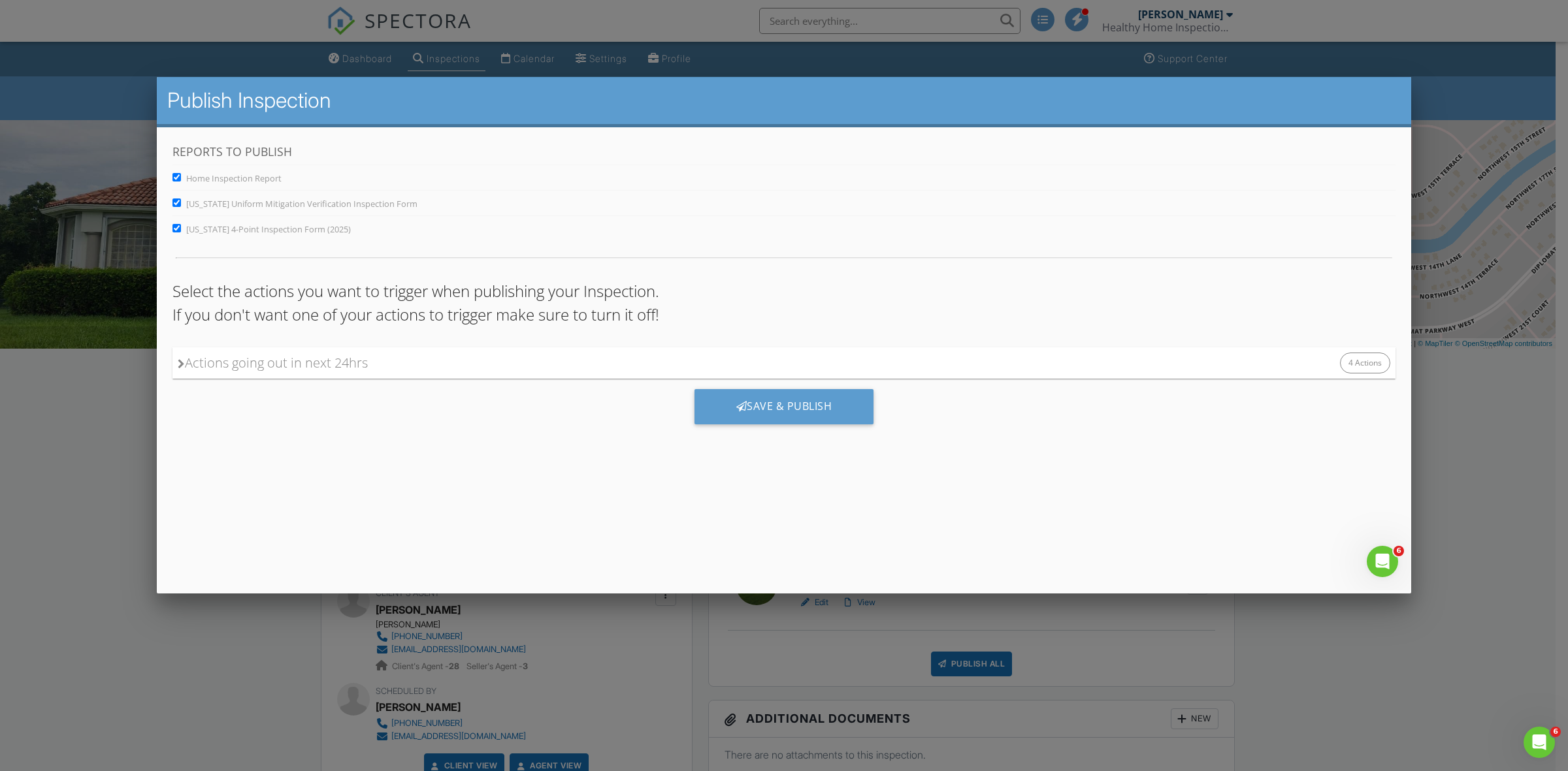
click at [181, 365] on icon at bounding box center [181, 364] width 7 height 10
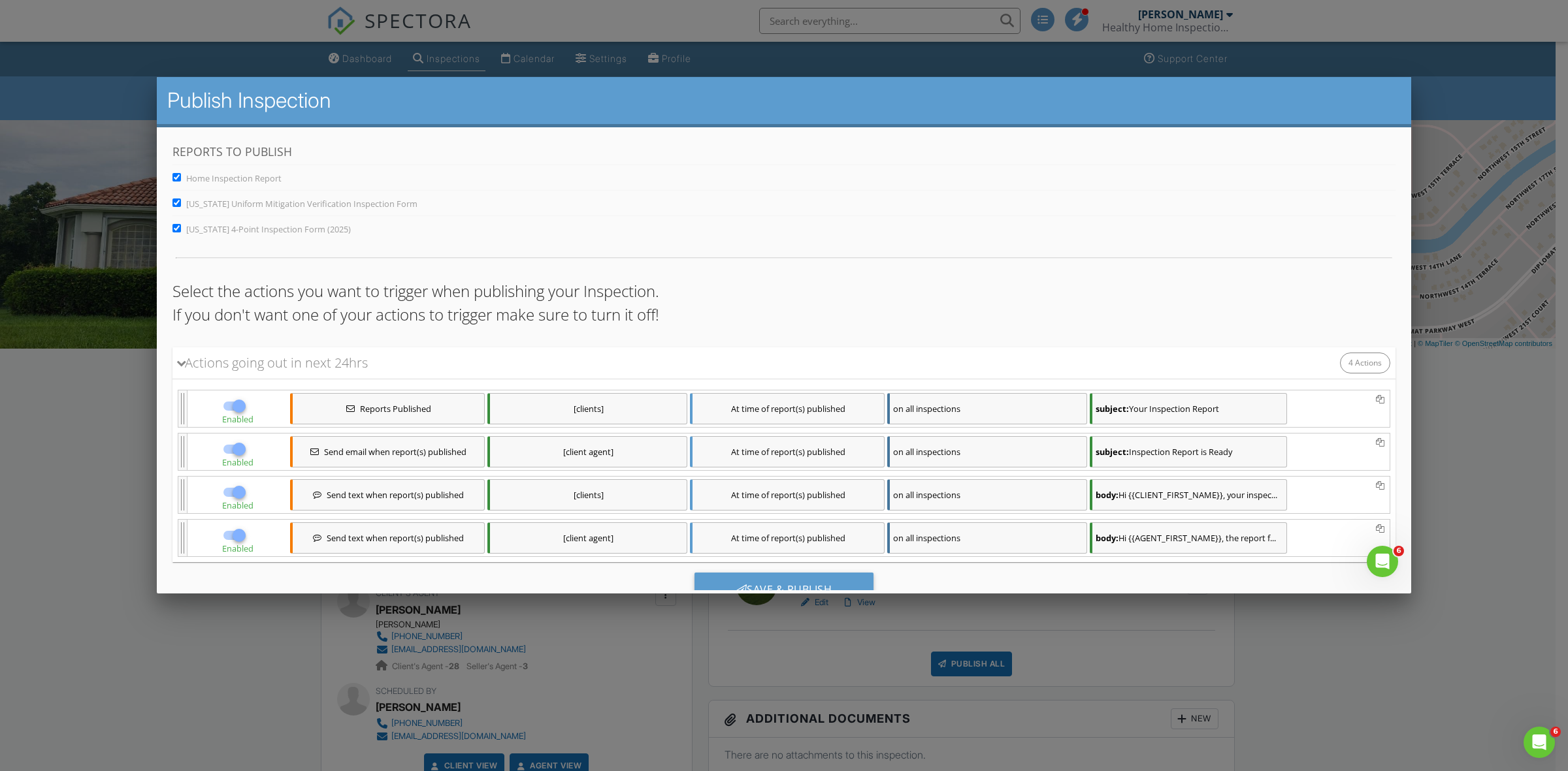
click at [311, 407] on div "Reports Published" at bounding box center [387, 409] width 195 height 31
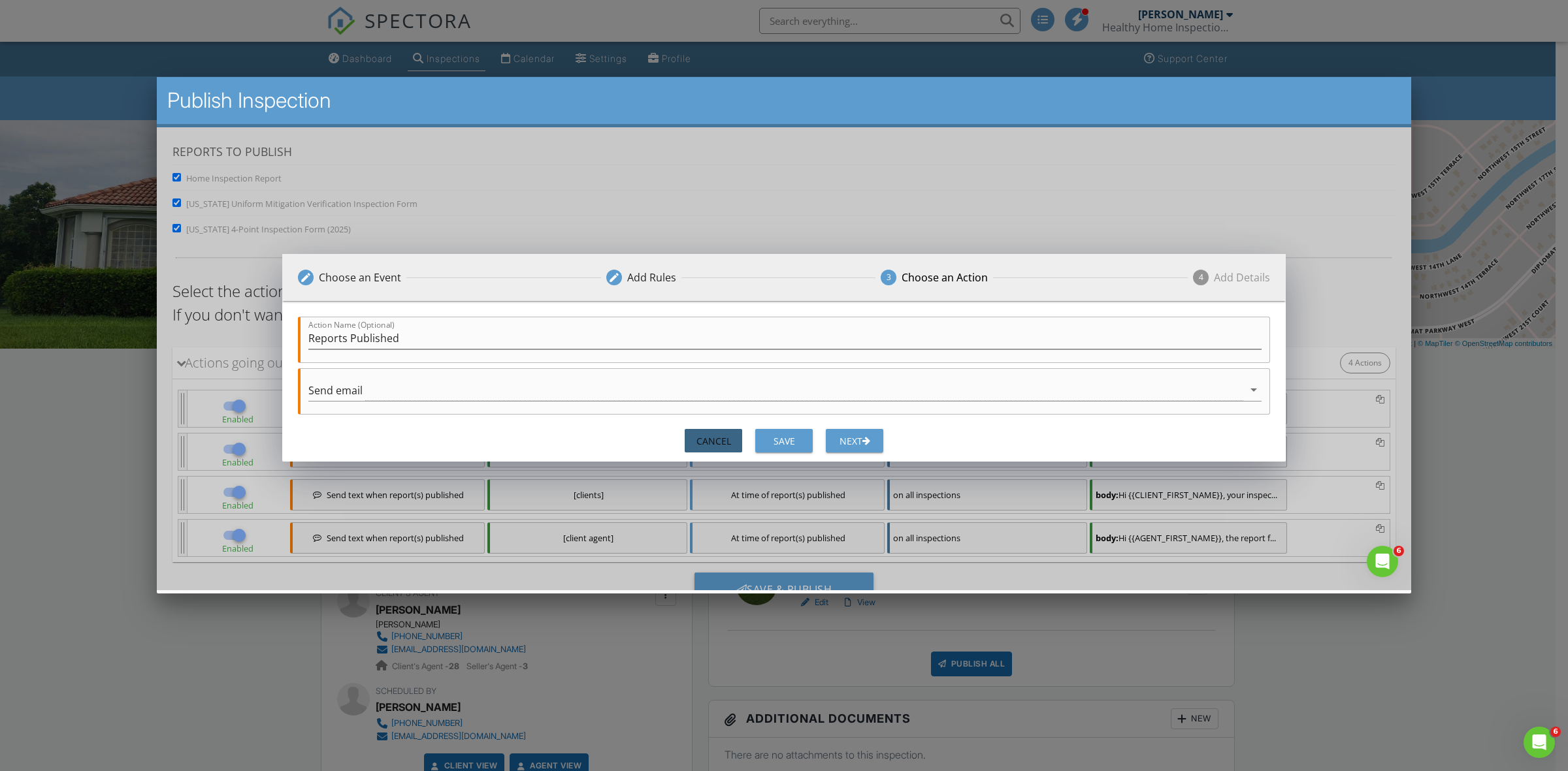
click at [704, 436] on div "Cancel" at bounding box center [713, 441] width 36 height 14
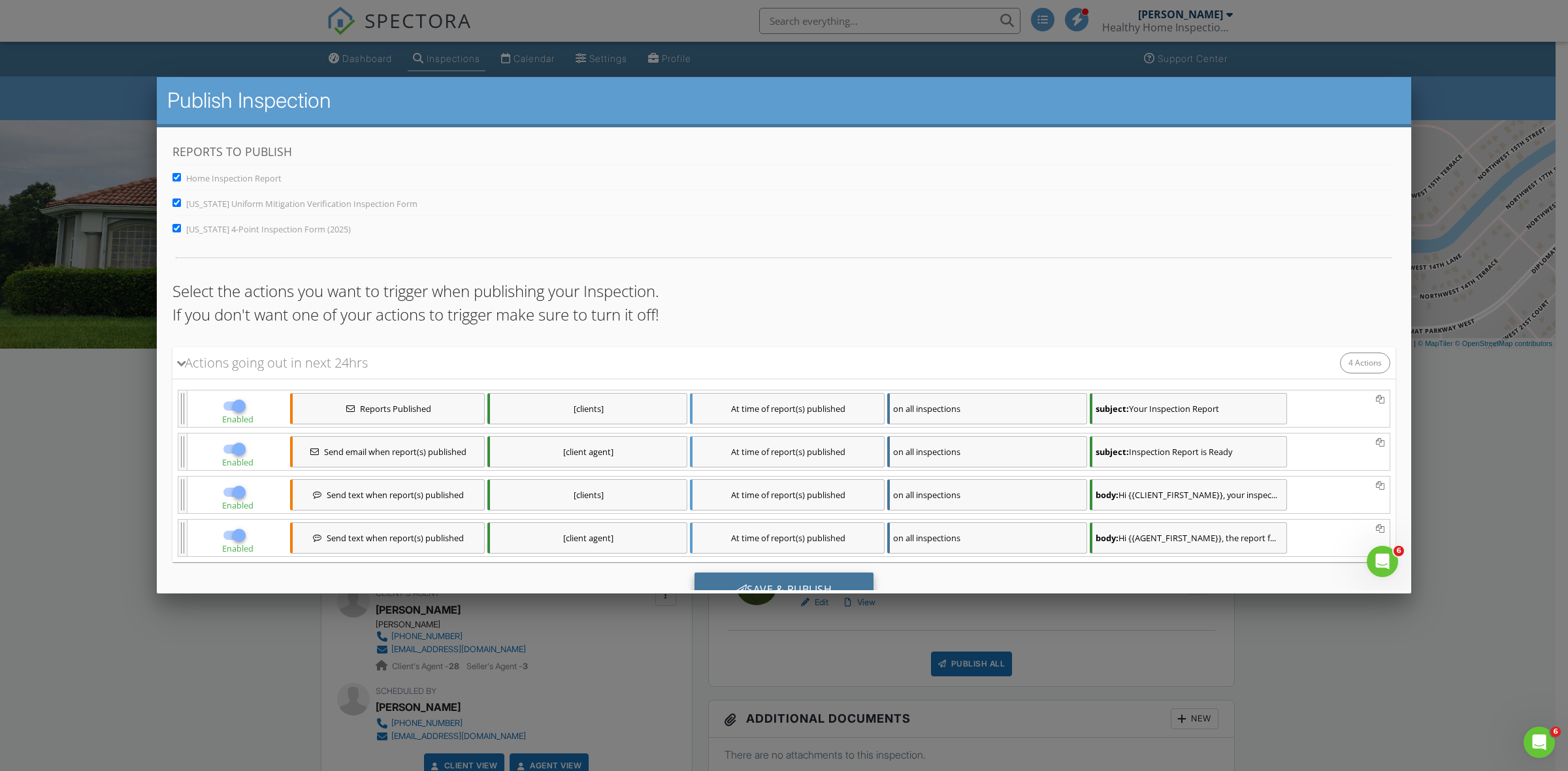
click at [771, 583] on div "Save & Publish" at bounding box center [784, 591] width 180 height 35
